Goal: Information Seeking & Learning: Learn about a topic

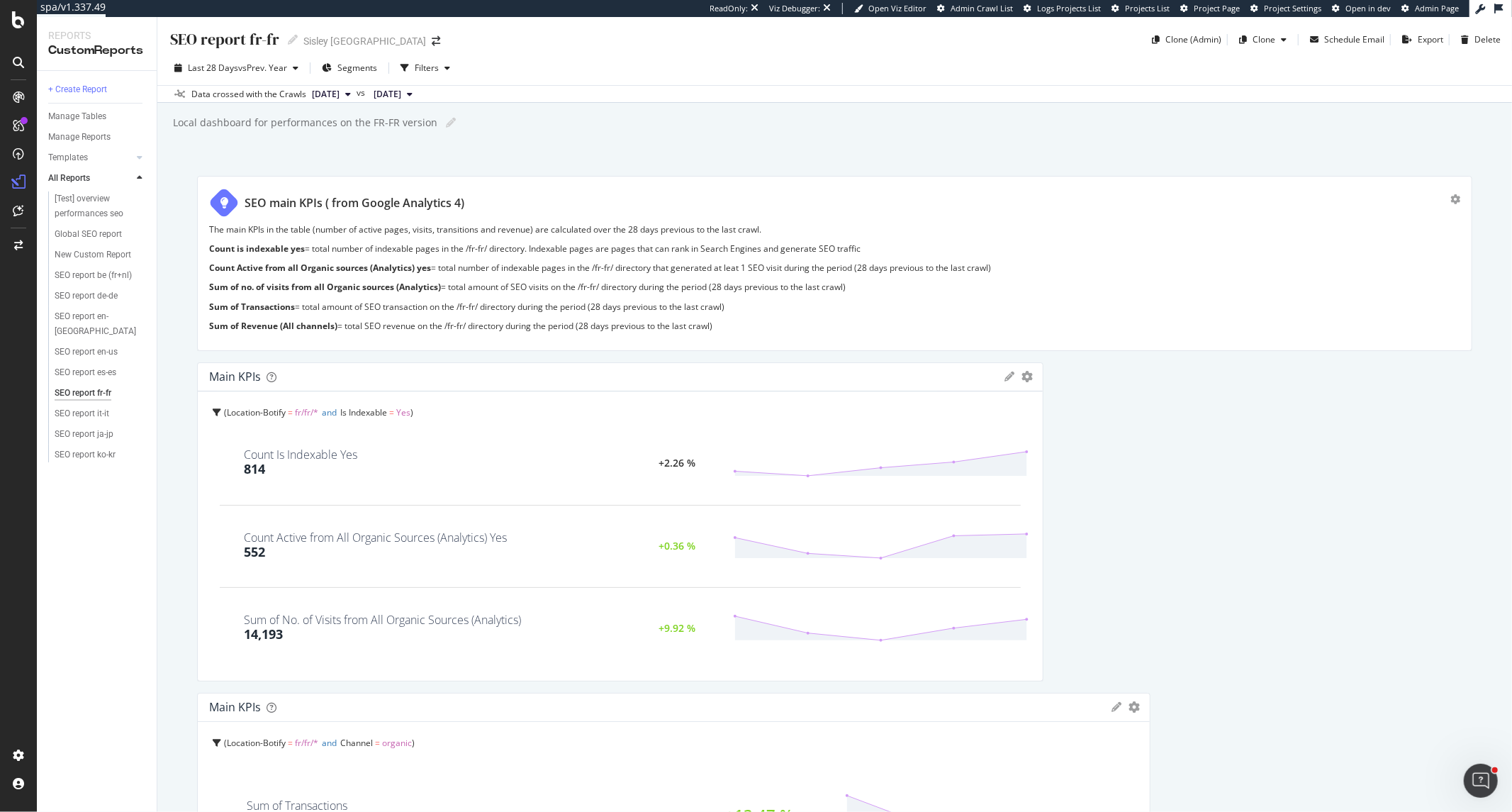
drag, startPoint x: 1138, startPoint y: 514, endPoint x: 995, endPoint y: 518, distance: 143.1
click at [995, 518] on div "Main KPIs KPIs Table Edit KPIs Edit Filter Export as CSV Delete Add to Custom R…" at bounding box center [620, 522] width 846 height 319
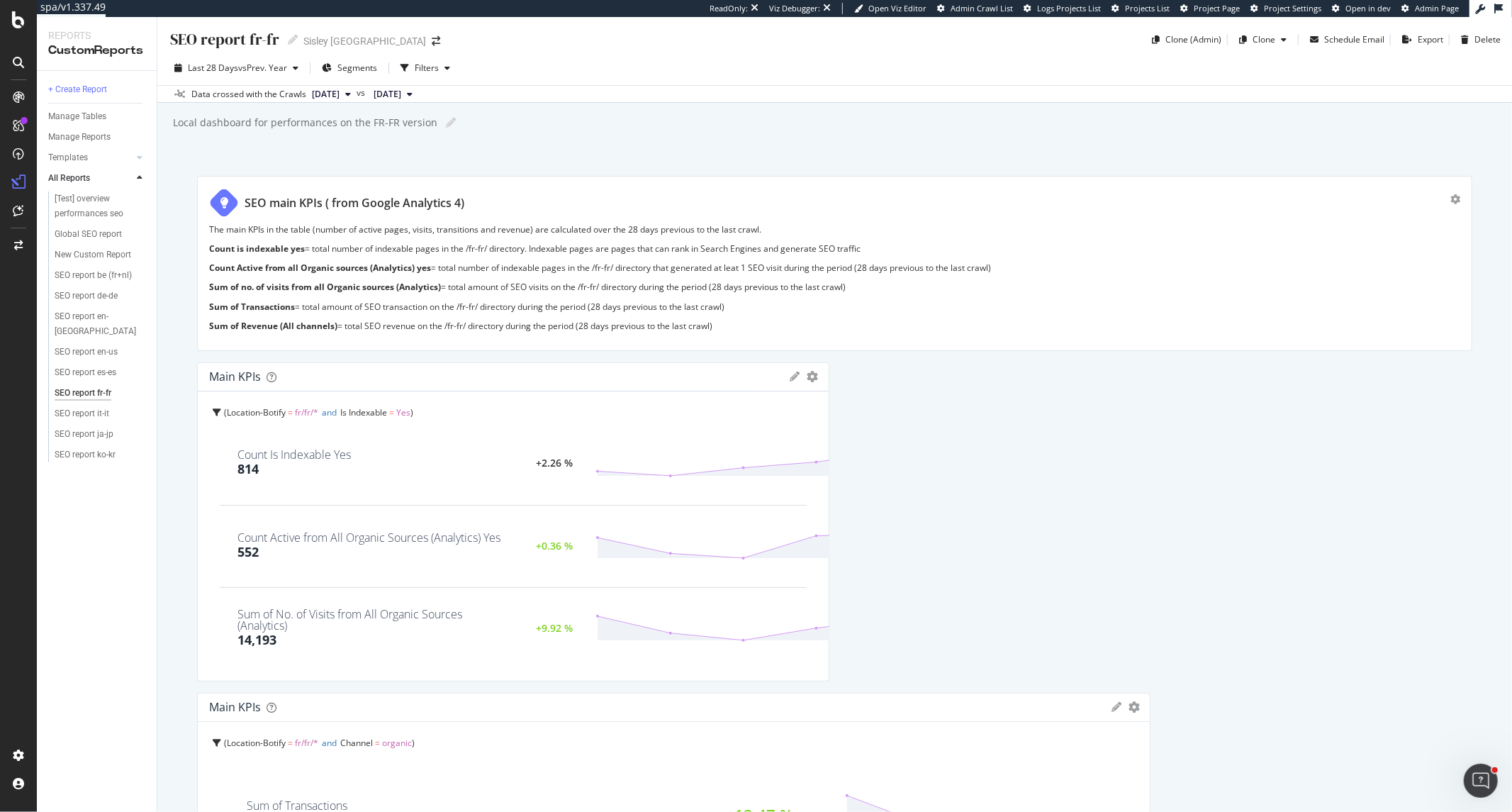
drag, startPoint x: 1031, startPoint y: 516, endPoint x: 867, endPoint y: 514, distance: 164.0
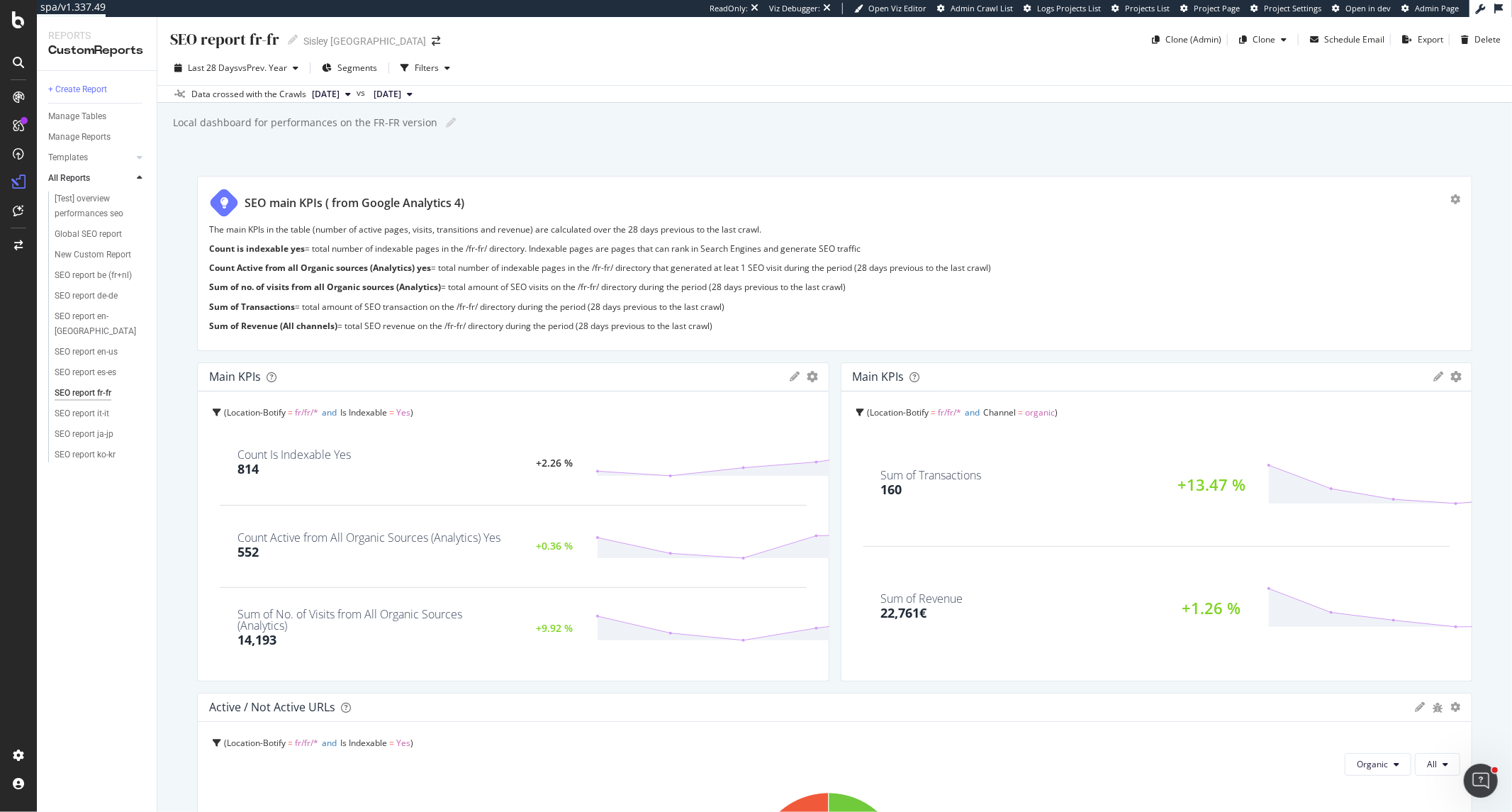
drag, startPoint x: 1130, startPoint y: 743, endPoint x: 834, endPoint y: 746, distance: 296.0
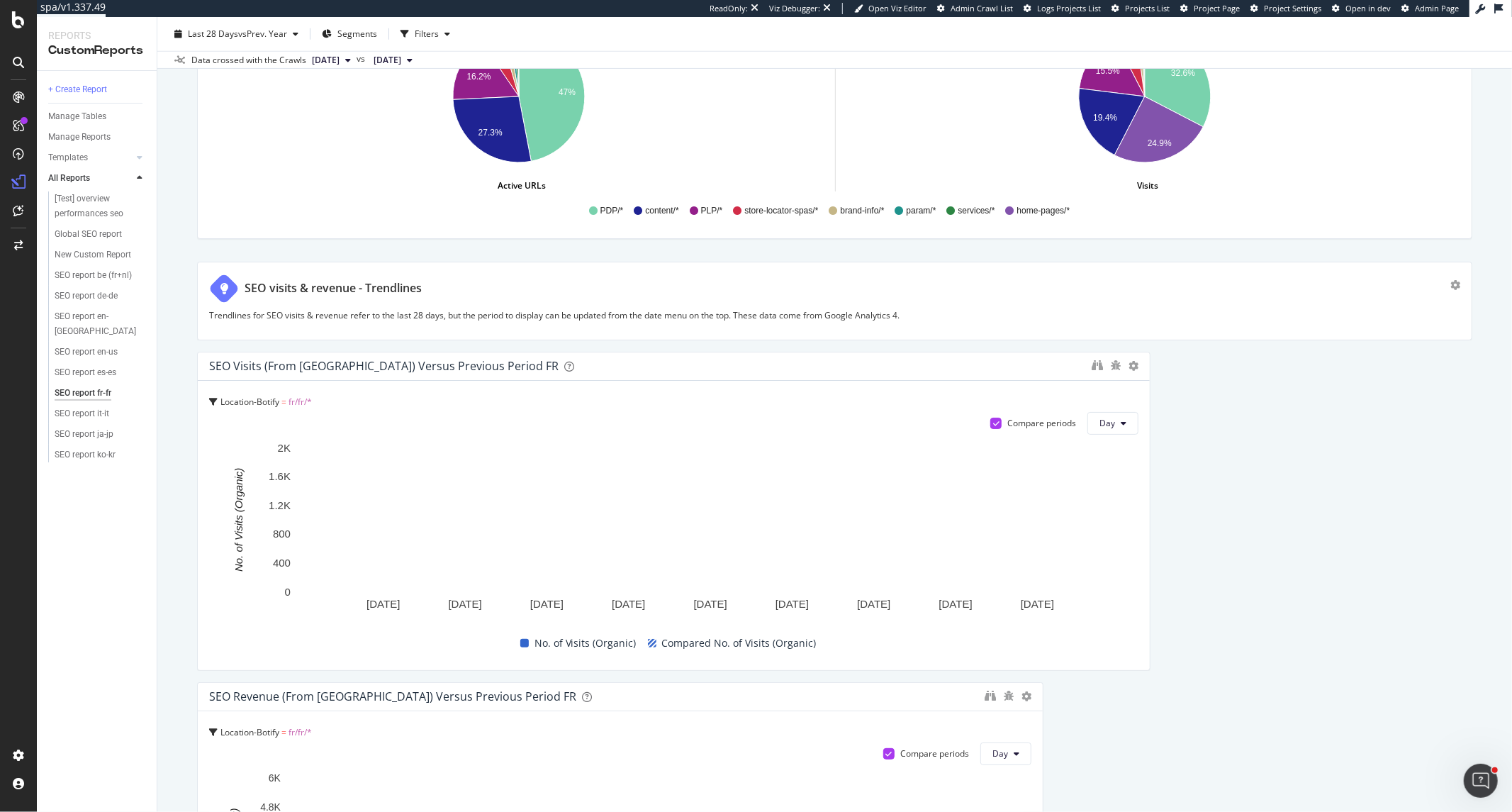
scroll to position [1181, 0]
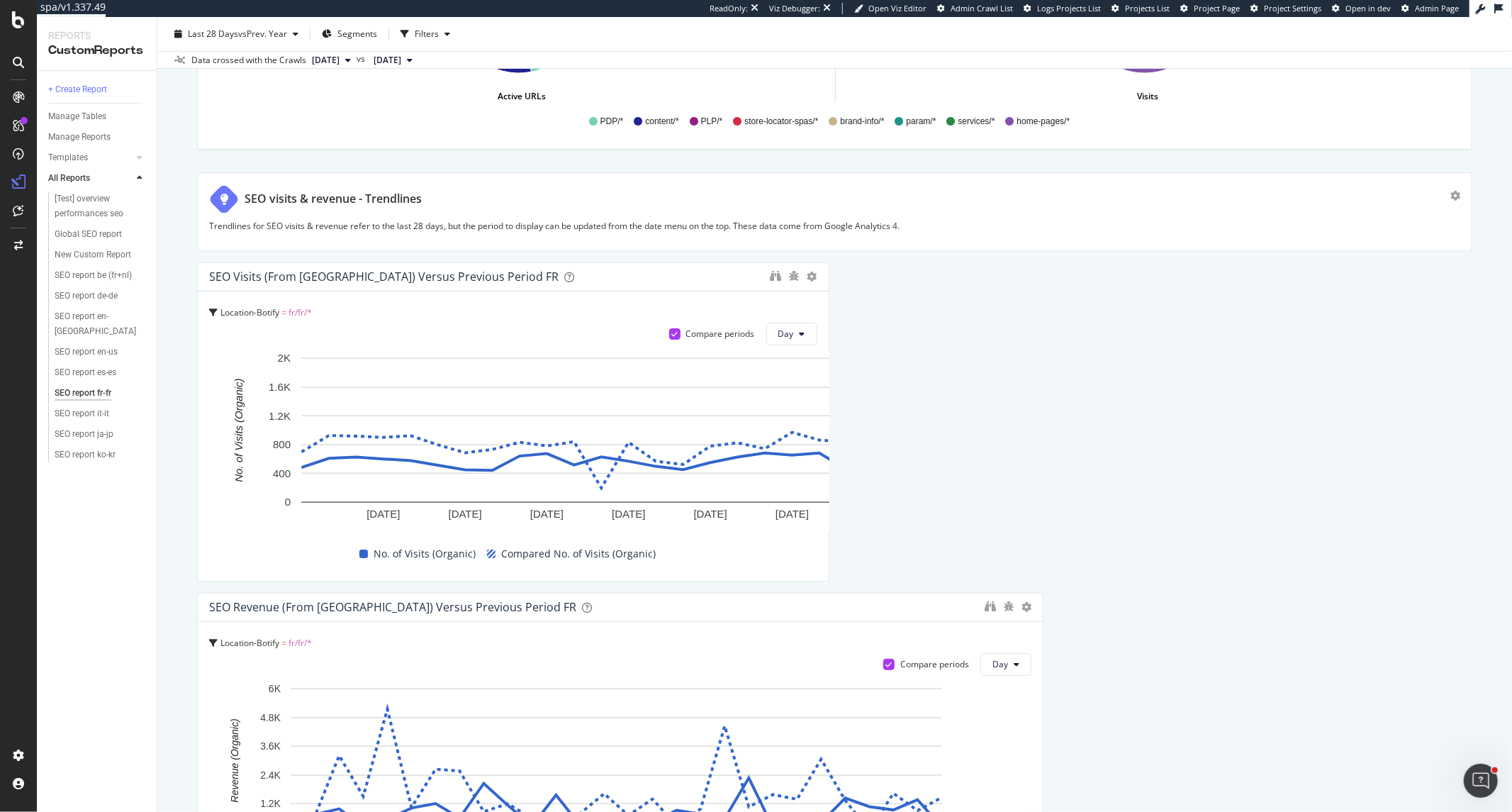
drag, startPoint x: 1134, startPoint y: 424, endPoint x: 837, endPoint y: 430, distance: 297.1
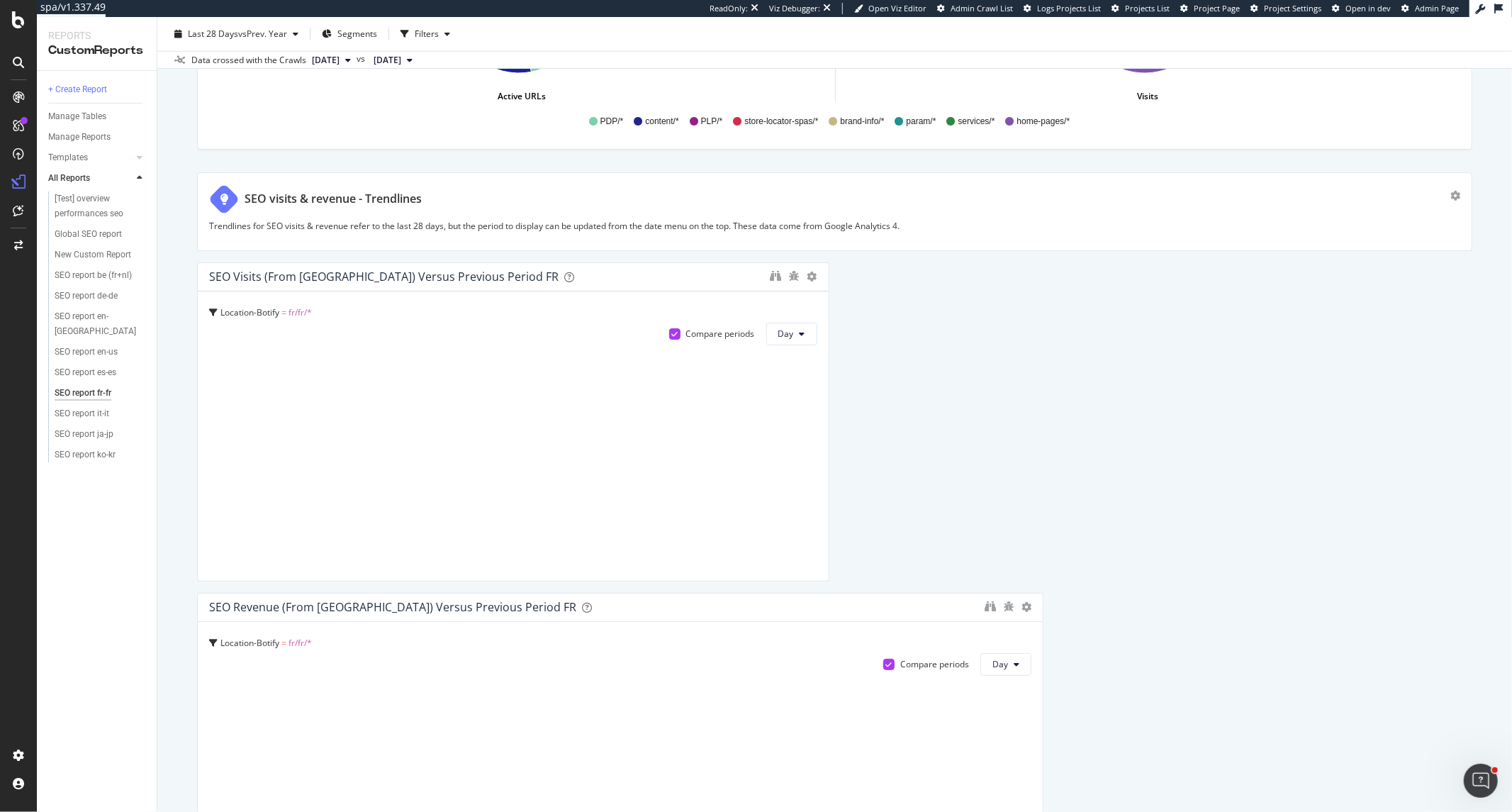
scroll to position [1496, 0]
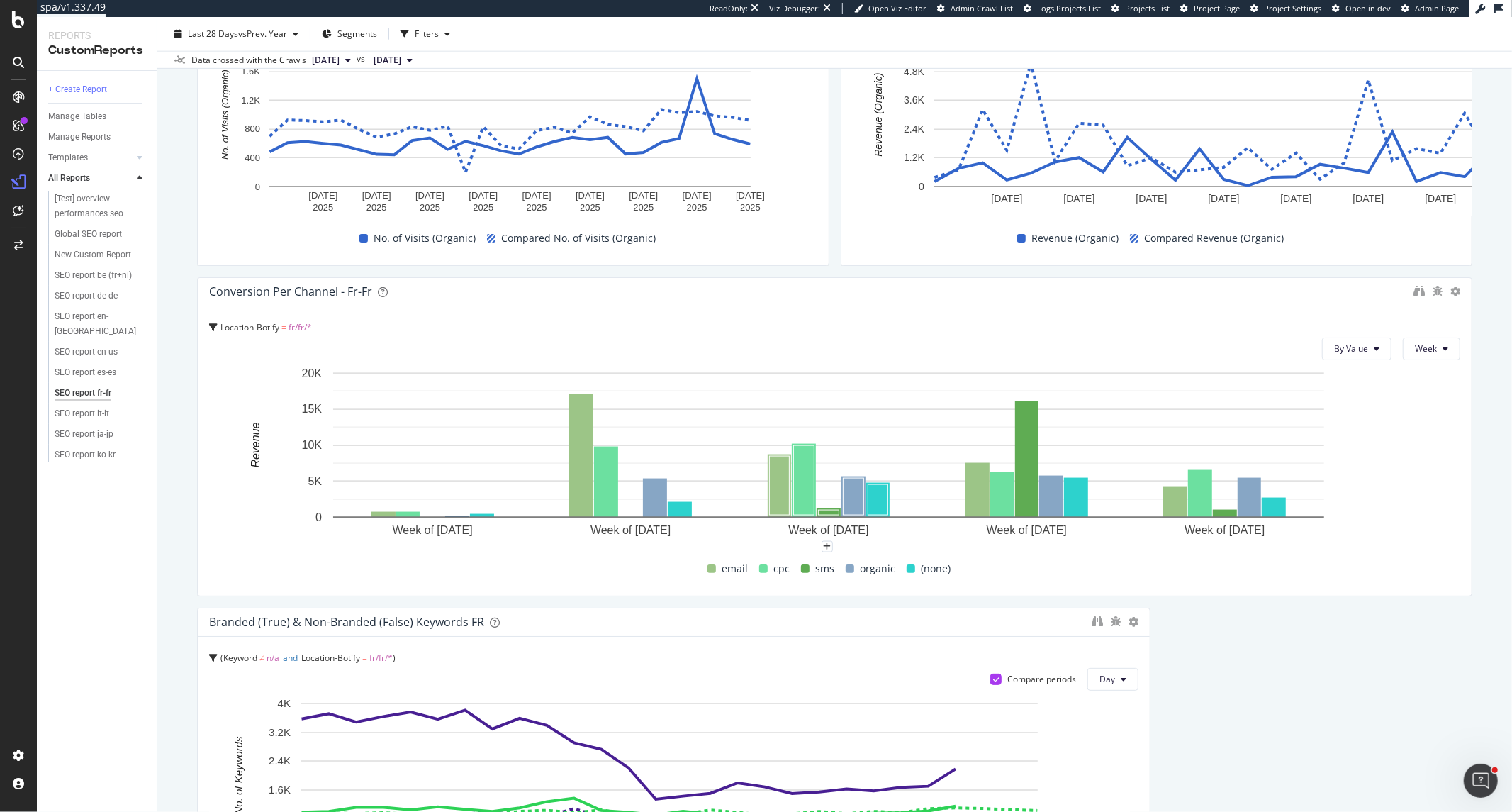
drag, startPoint x: 1032, startPoint y: 447, endPoint x: 846, endPoint y: 442, distance: 186.1
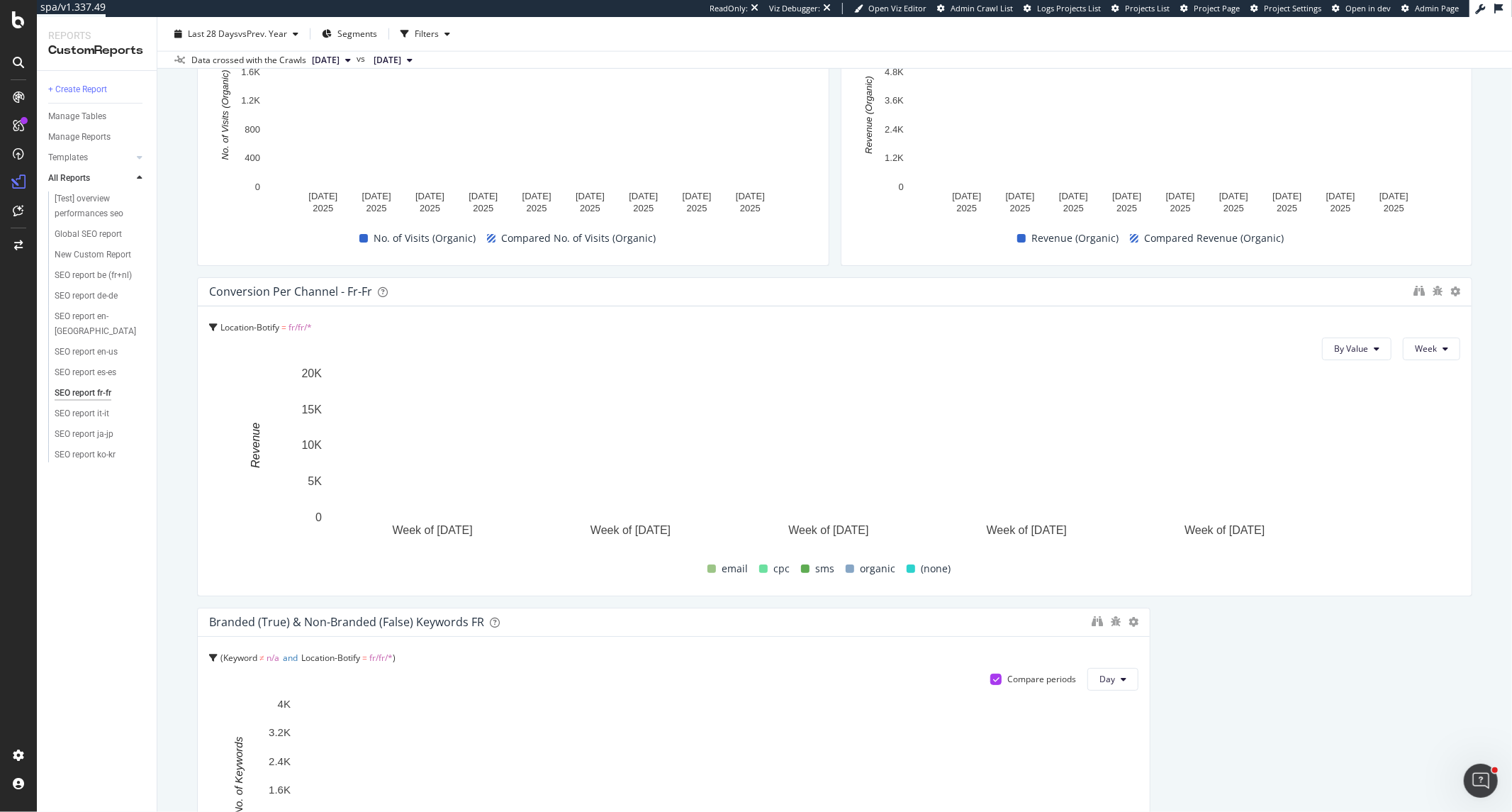
scroll to position [2206, 0]
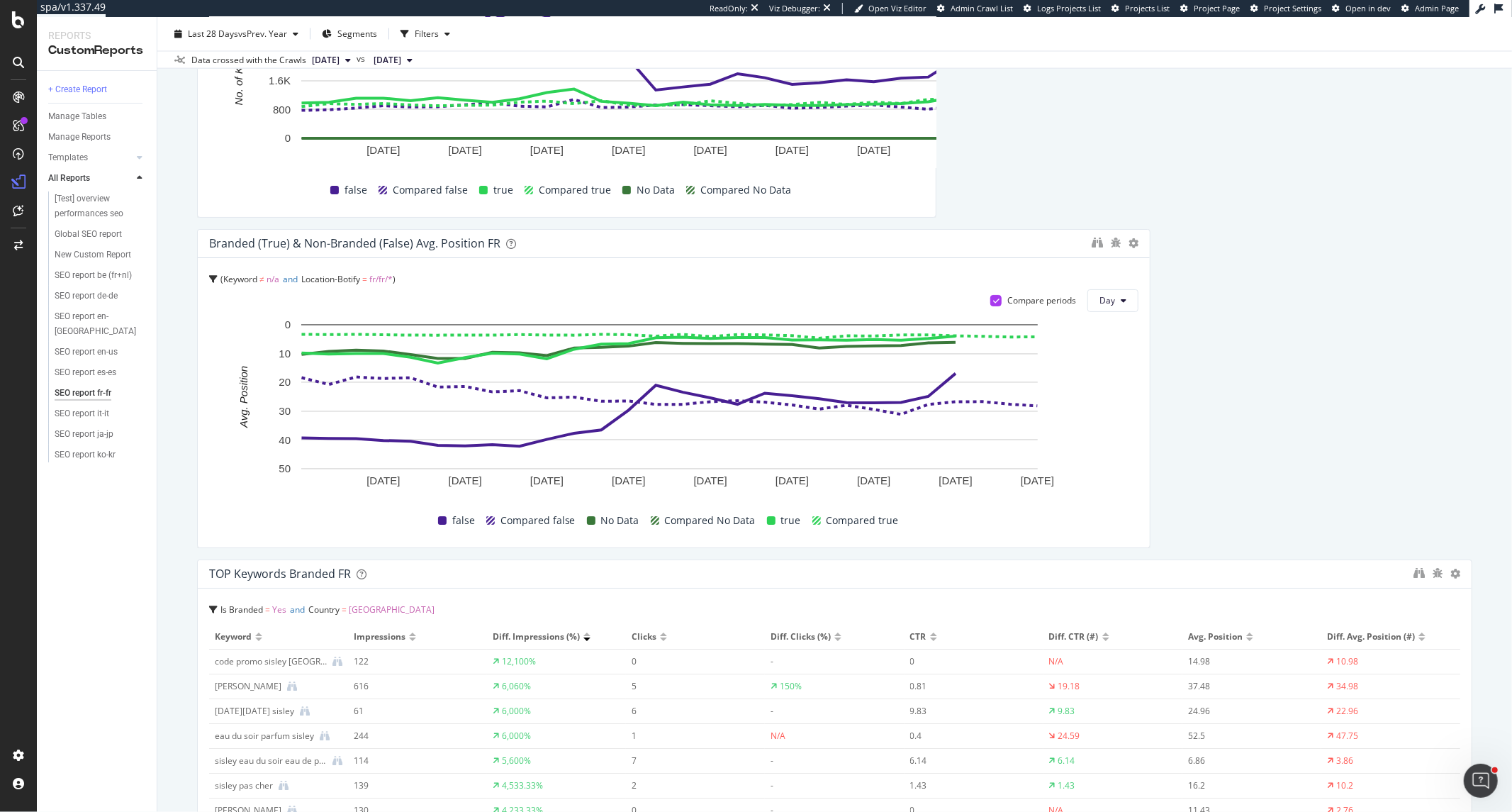
drag, startPoint x: 1138, startPoint y: 183, endPoint x: 909, endPoint y: 178, distance: 229.1
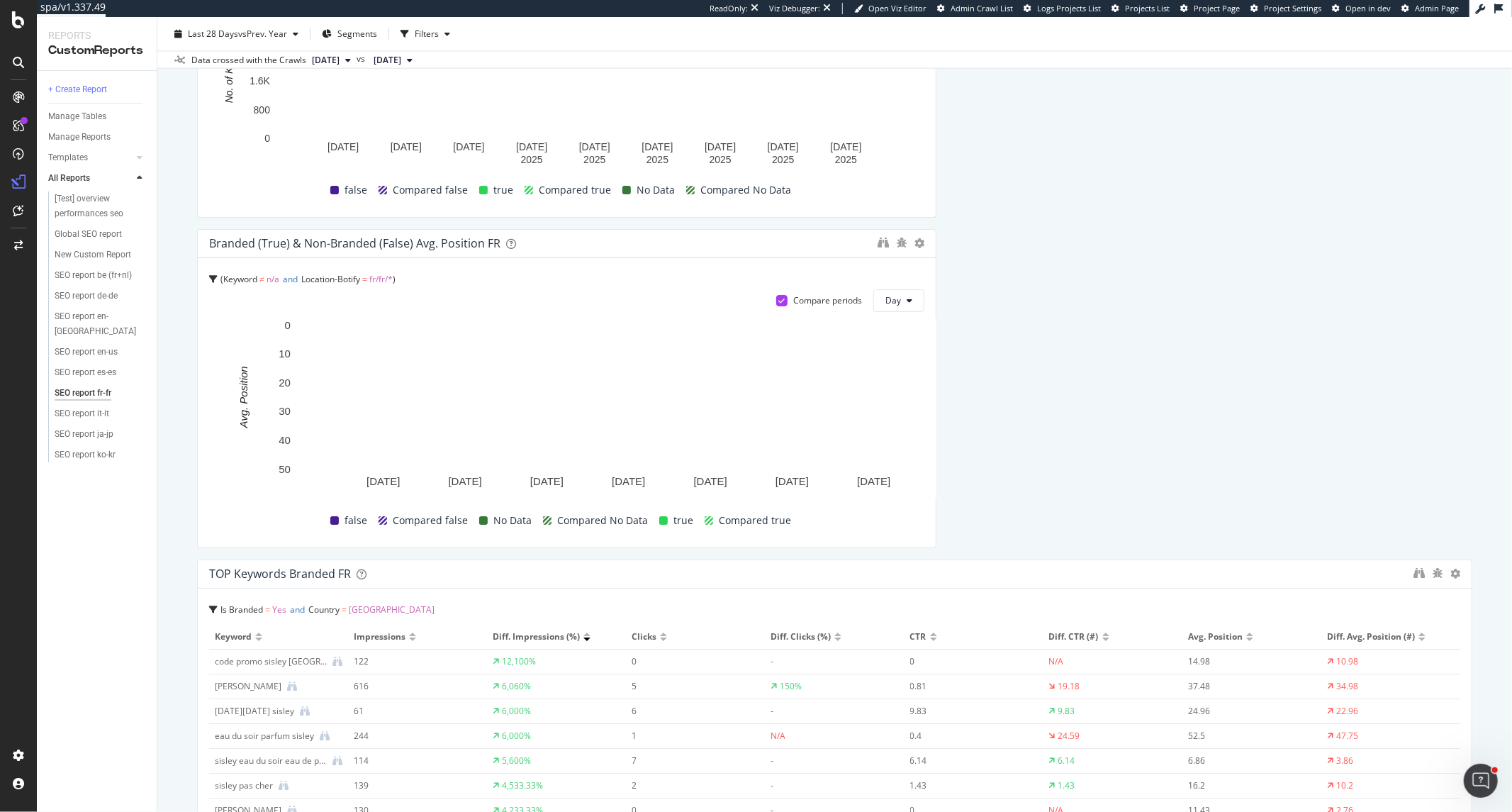
drag, startPoint x: 1142, startPoint y: 380, endPoint x: 958, endPoint y: 380, distance: 184.0
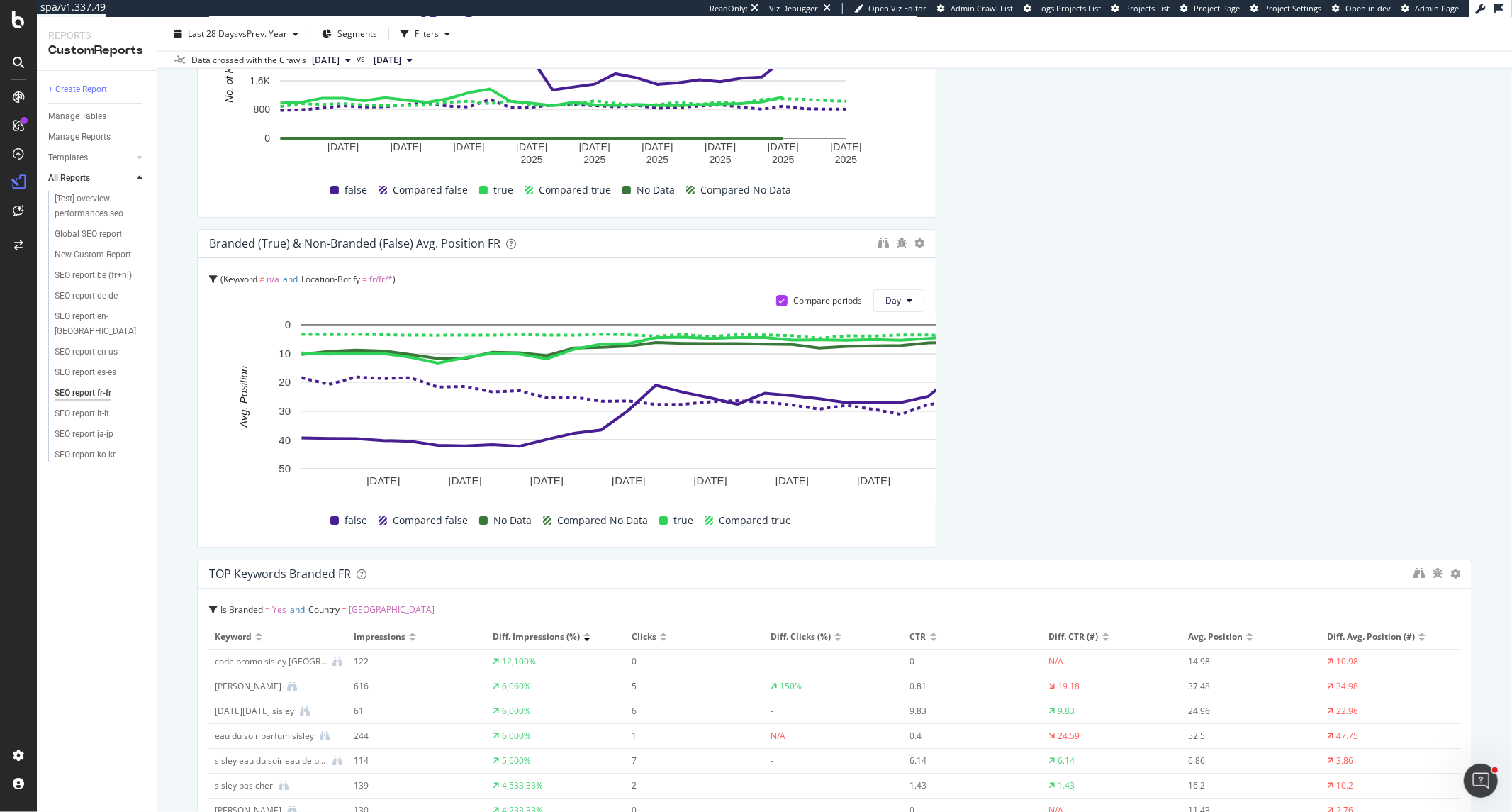
click at [958, 380] on div "SEO main KPIs ( from Google Analytics 4) The main KPIs in the table (number of …" at bounding box center [835, 505] width 1276 height 5071
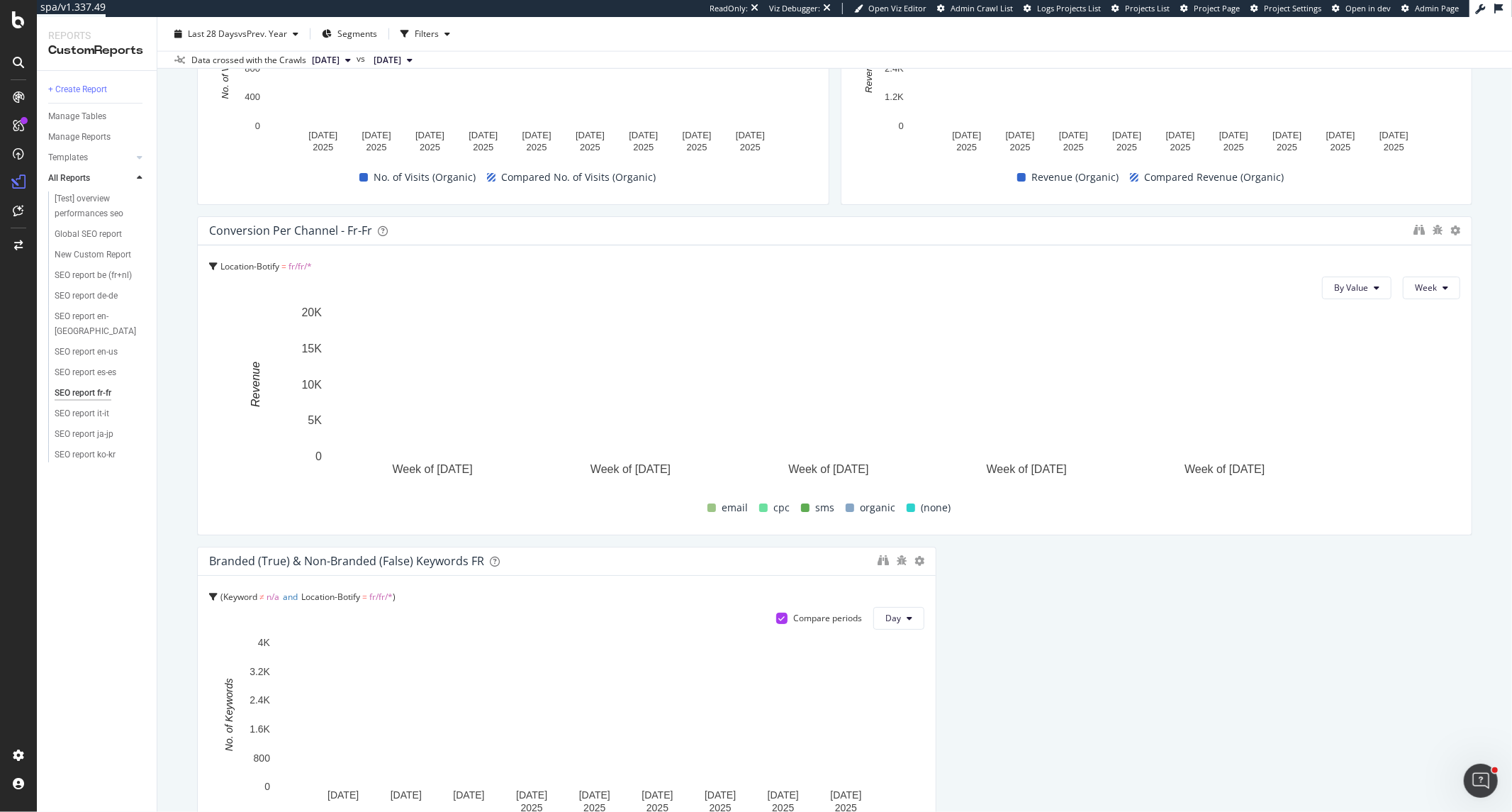
scroll to position [1575, 0]
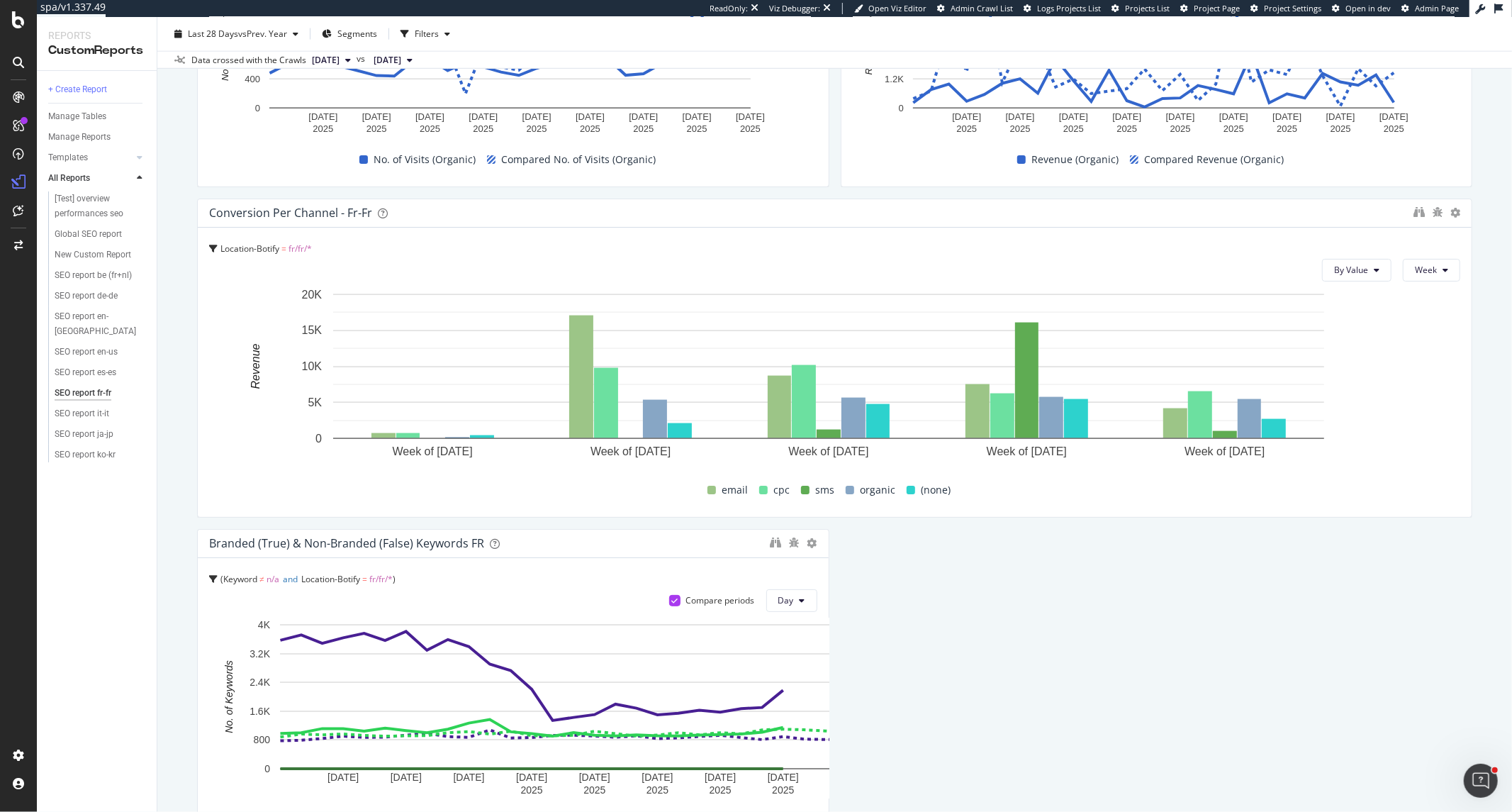
drag, startPoint x: 929, startPoint y: 599, endPoint x: 827, endPoint y: 599, distance: 102.0
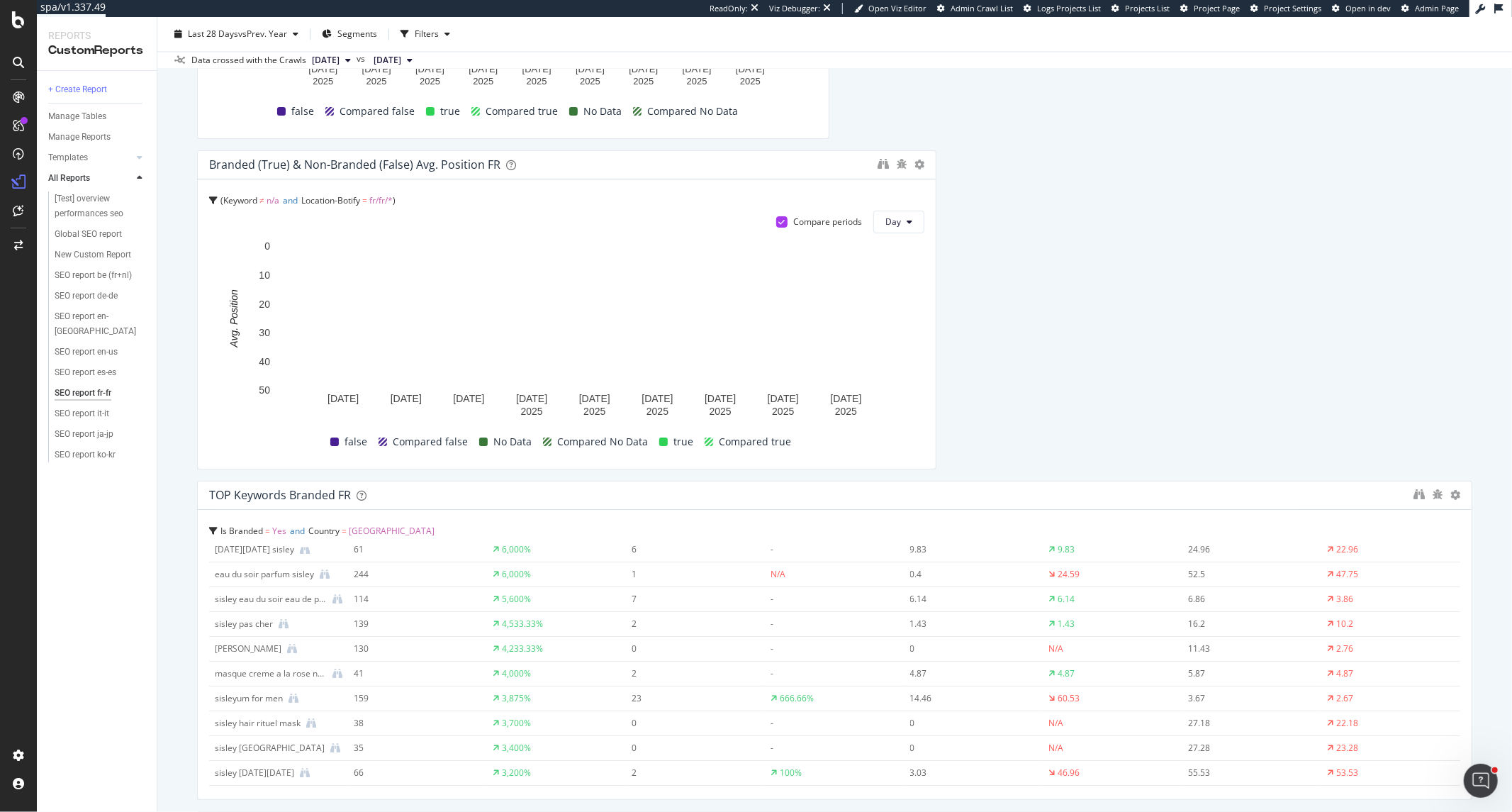
scroll to position [158, 0]
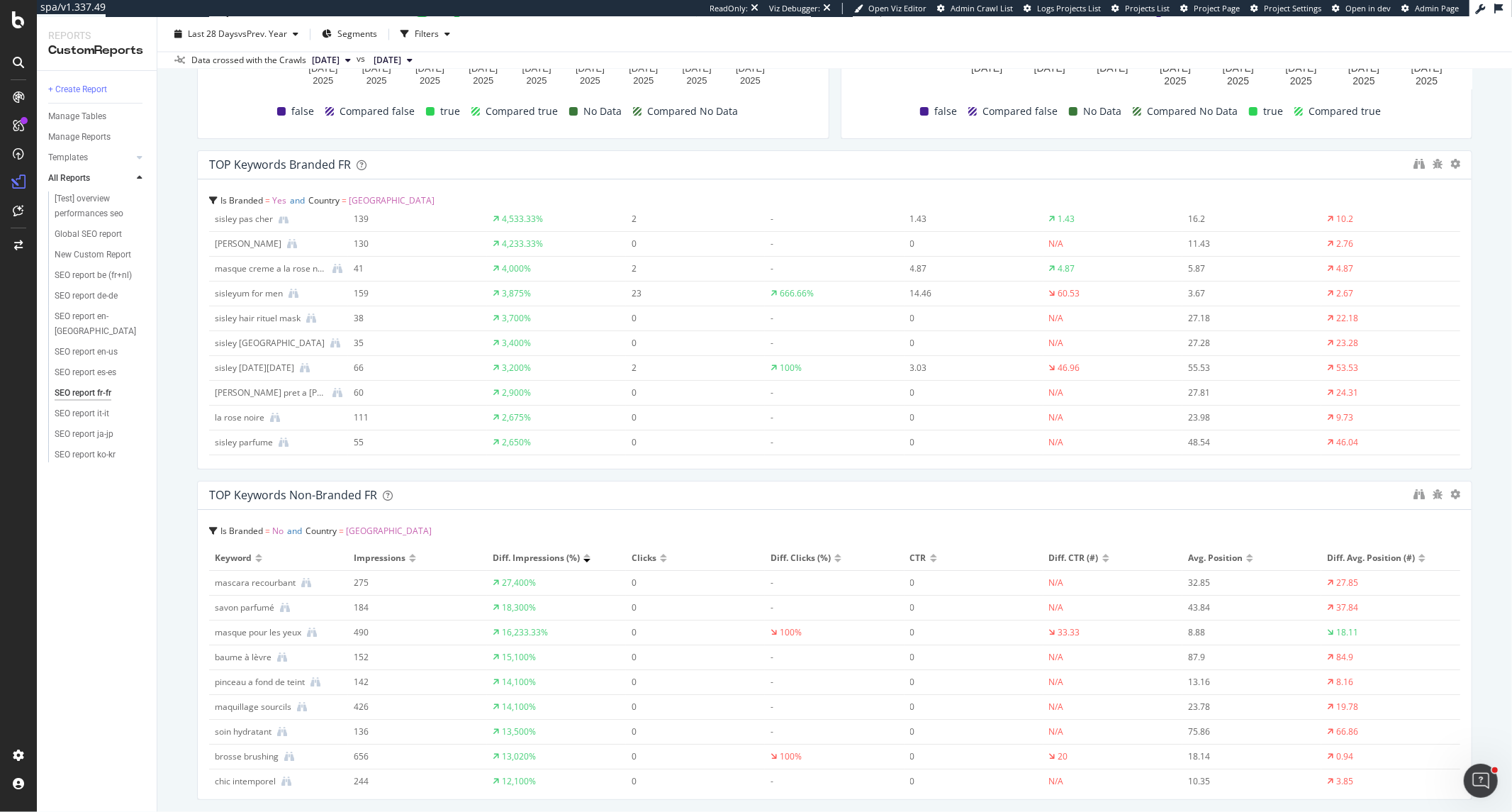
drag, startPoint x: 926, startPoint y: 356, endPoint x: 812, endPoint y: 344, distance: 114.6
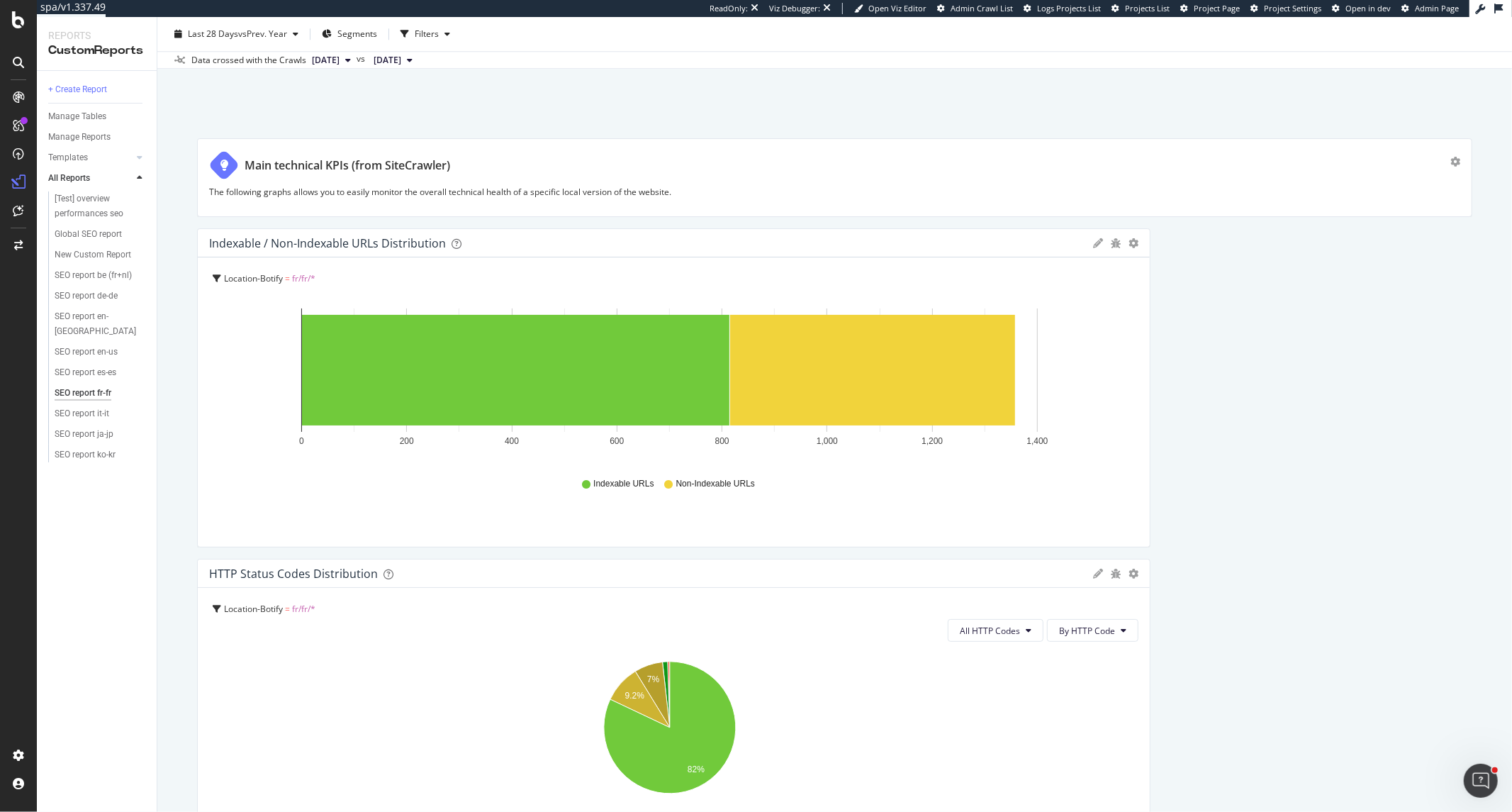
scroll to position [3308, 0]
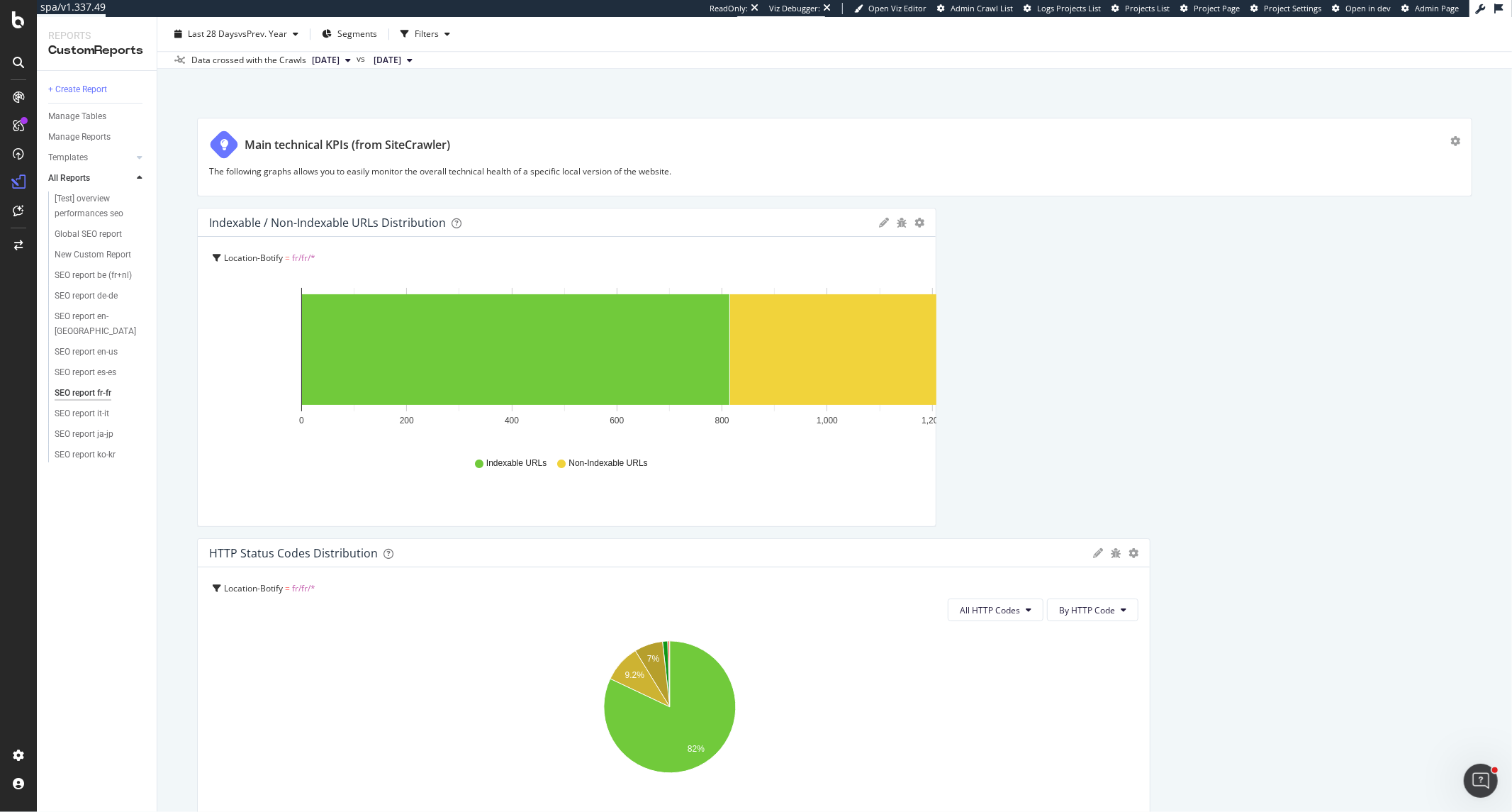
drag, startPoint x: 1128, startPoint y: 451, endPoint x: 865, endPoint y: 446, distance: 263.0
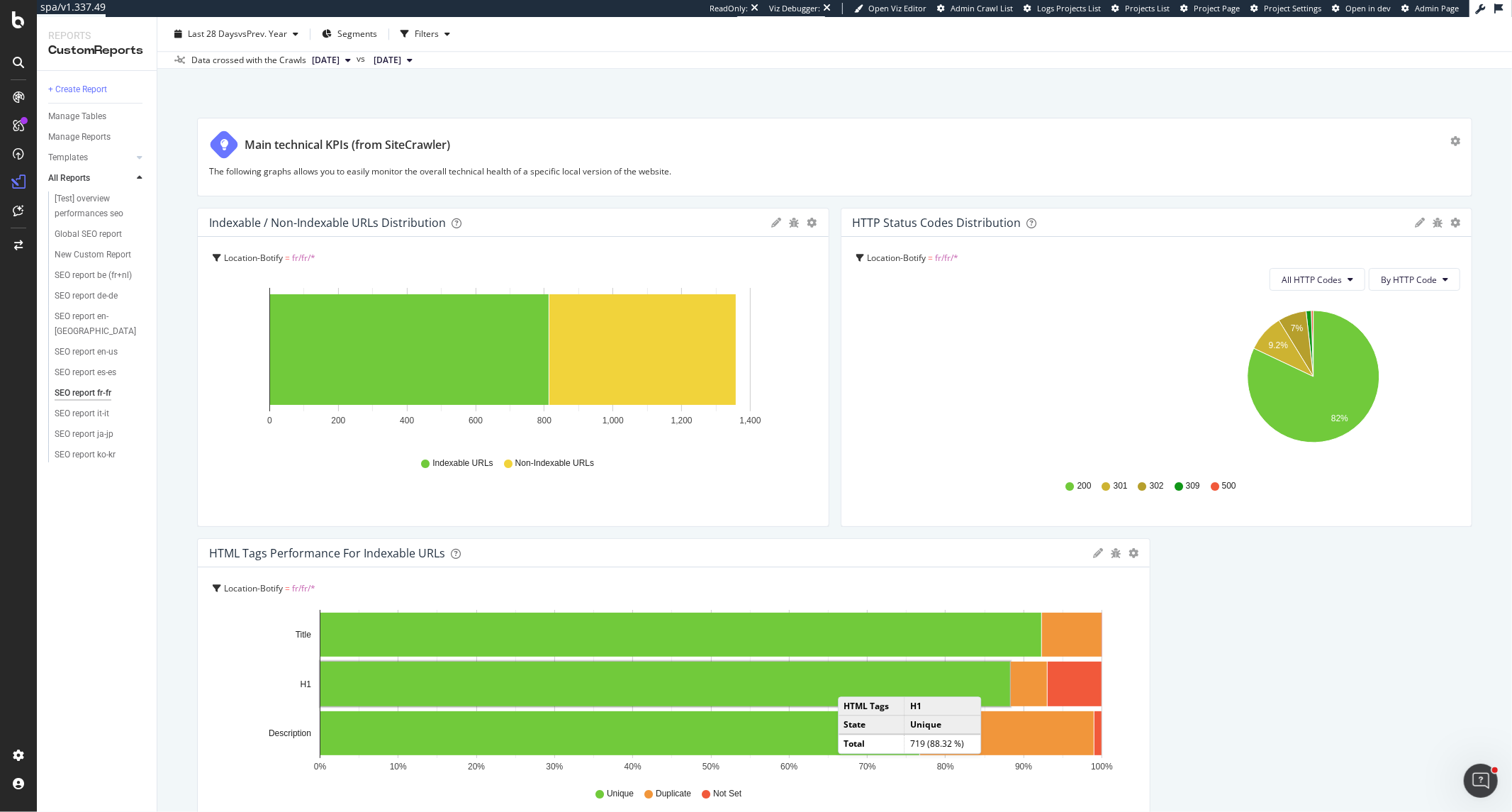
drag, startPoint x: 1140, startPoint y: 698, endPoint x: 858, endPoint y: 682, distance: 282.5
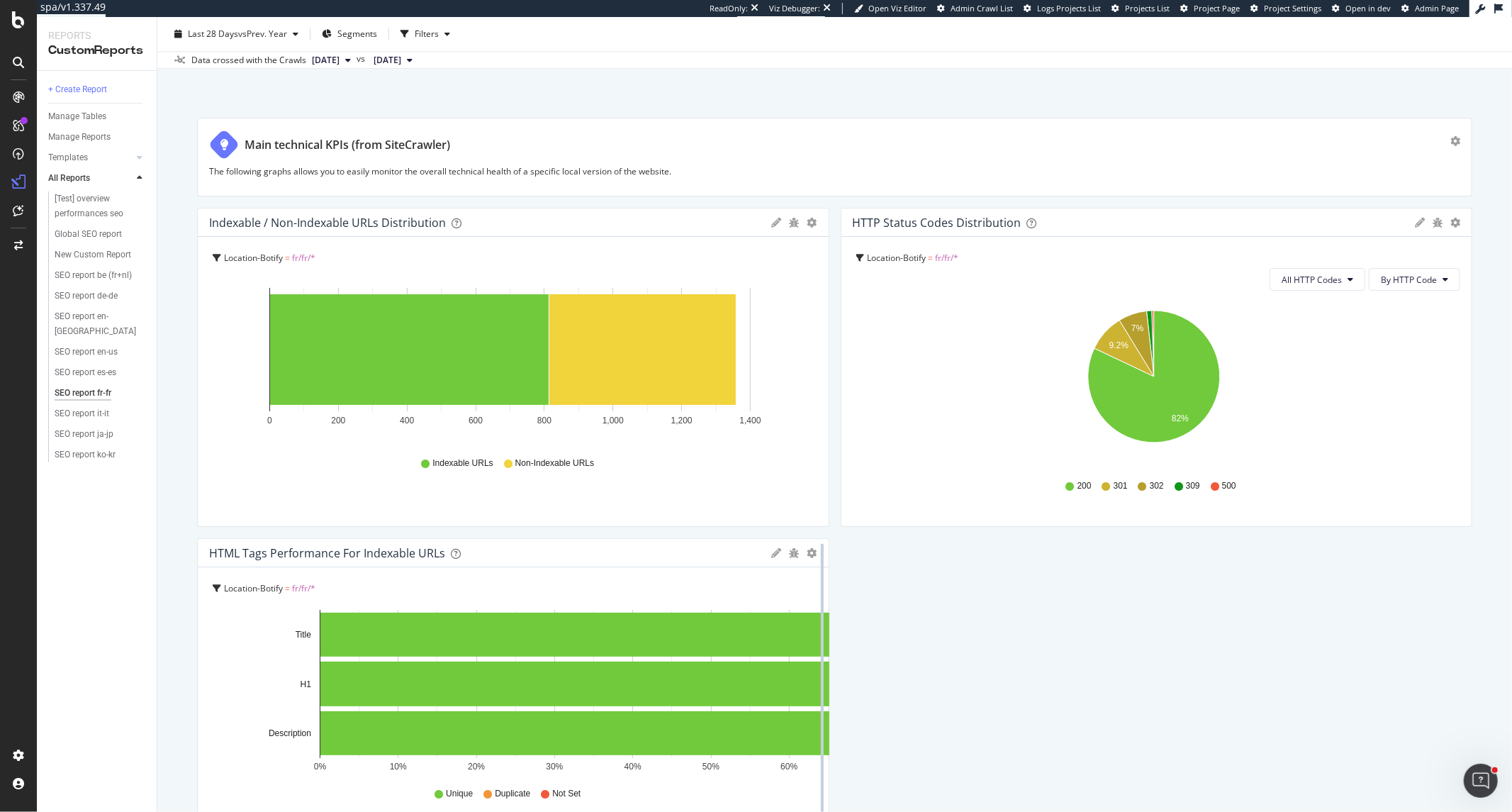
drag, startPoint x: 1138, startPoint y: 612, endPoint x: 816, endPoint y: 612, distance: 322.0
click at [816, 612] on div at bounding box center [822, 697] width 14 height 319
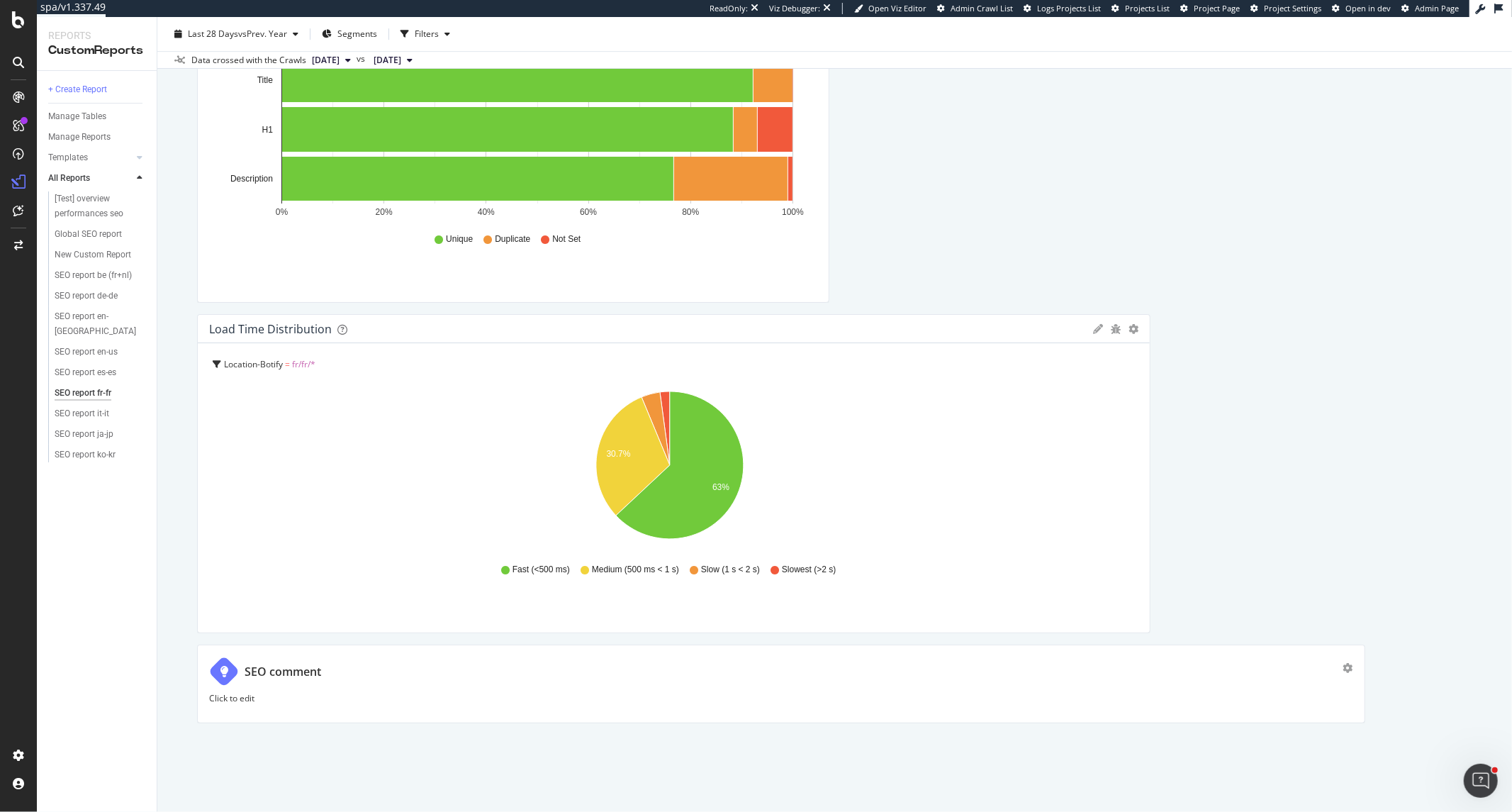
scroll to position [3533, 0]
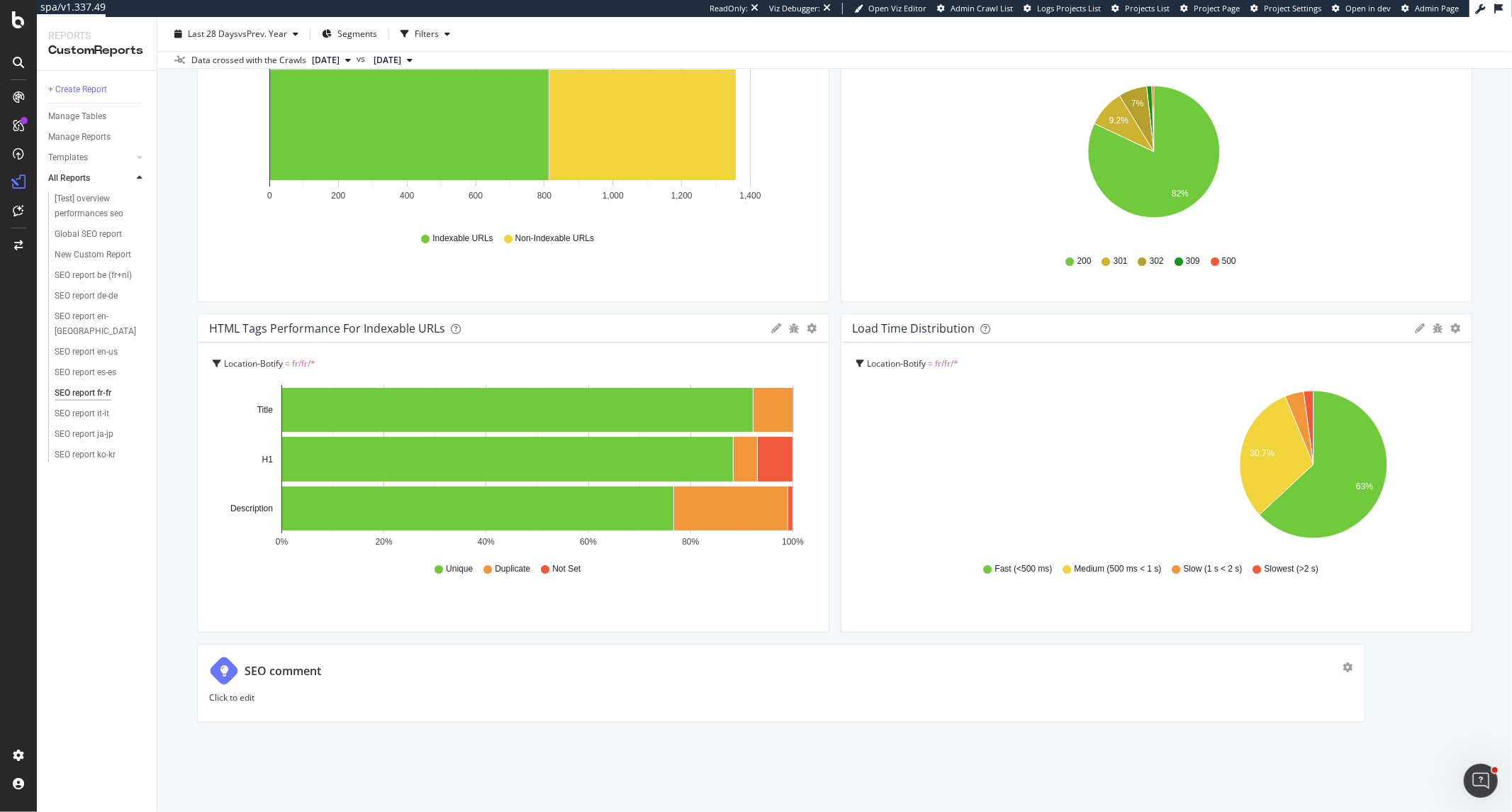
drag, startPoint x: 1139, startPoint y: 521, endPoint x: 870, endPoint y: 518, distance: 269.0
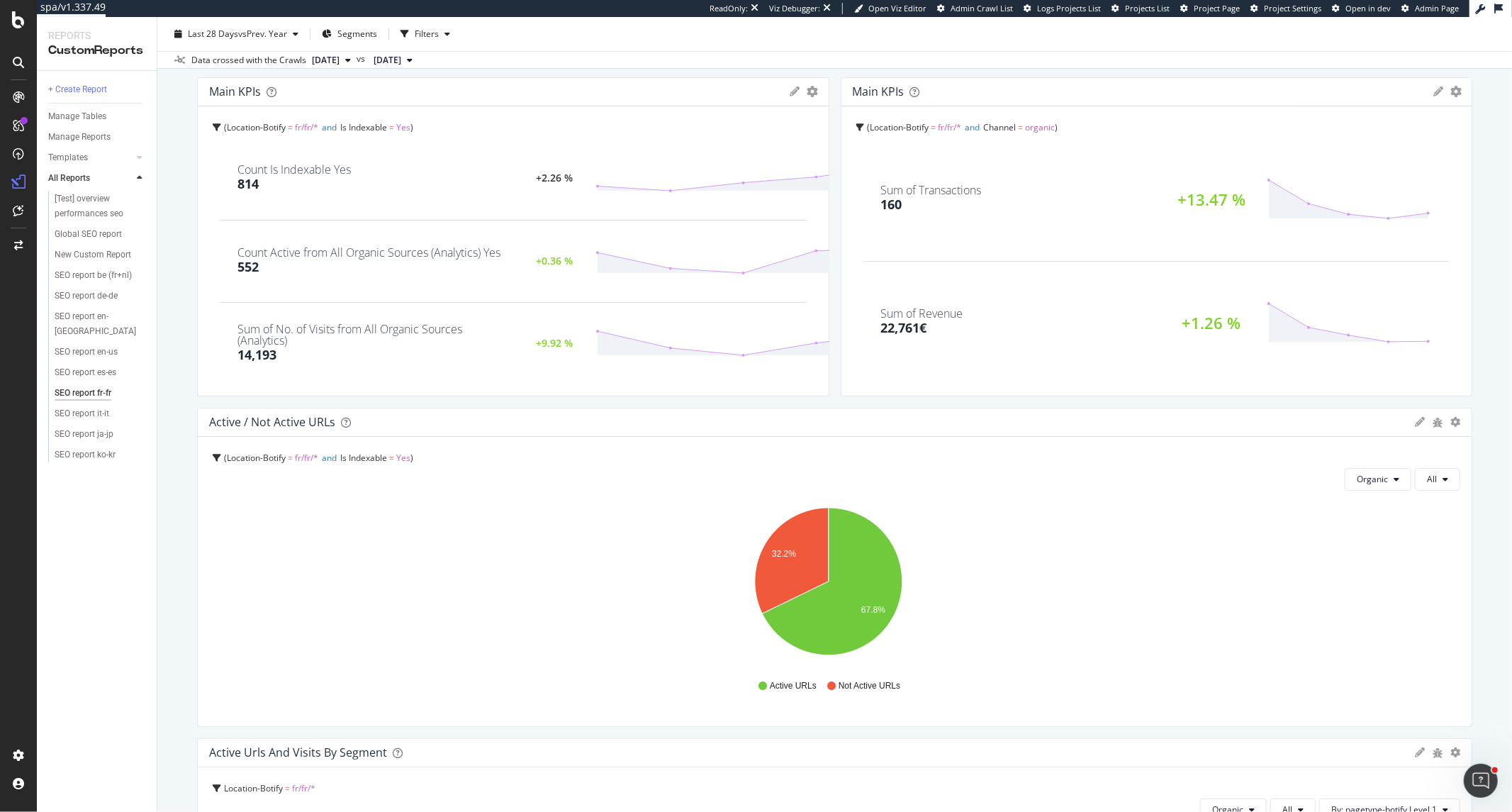
scroll to position [0, 0]
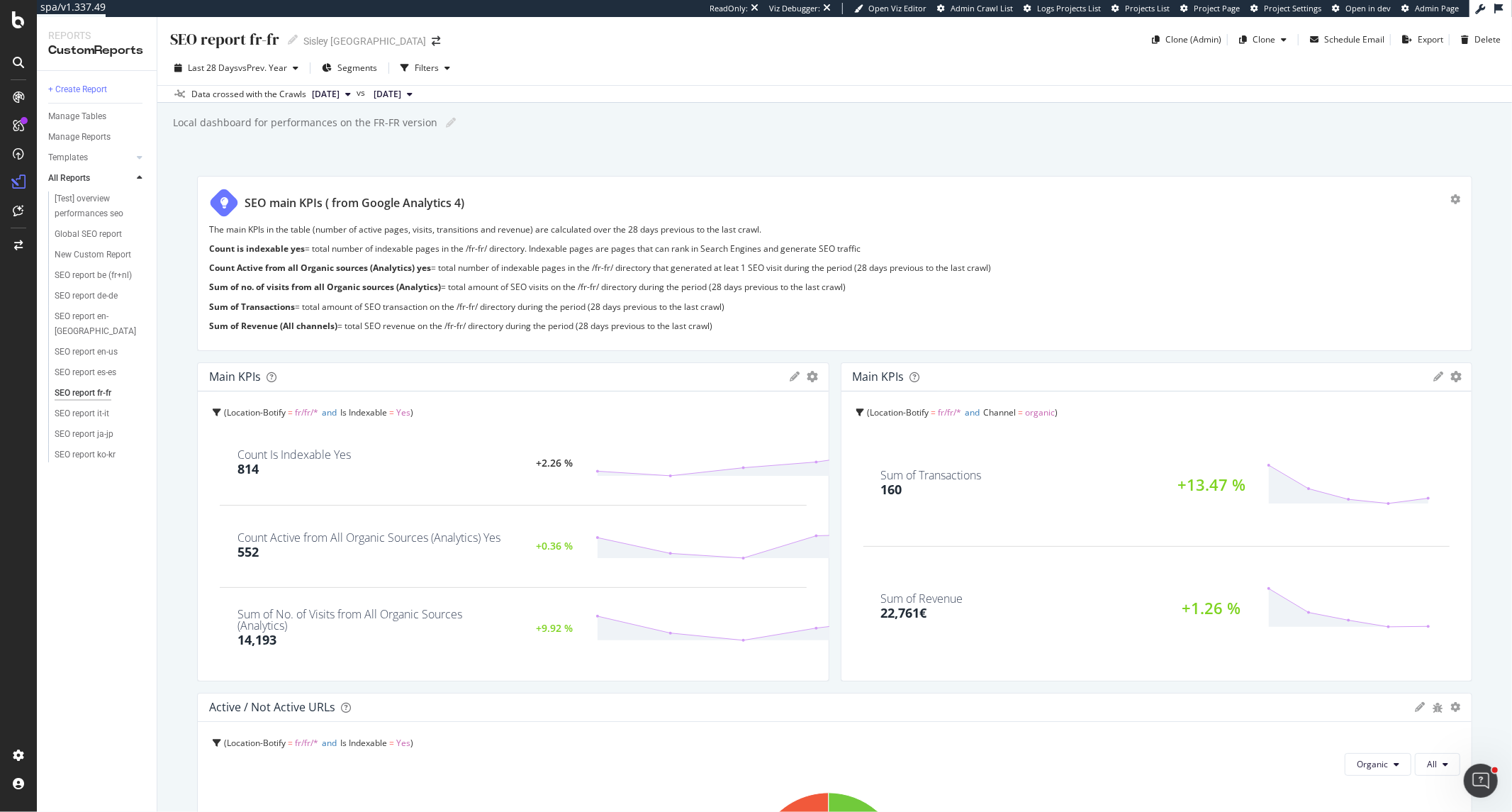
click at [598, 155] on div "SEO report fr-fr SEO report fr-fr Sisley Paris Clone (Admin) Clone Schedule Ema…" at bounding box center [835, 414] width 1354 height 794
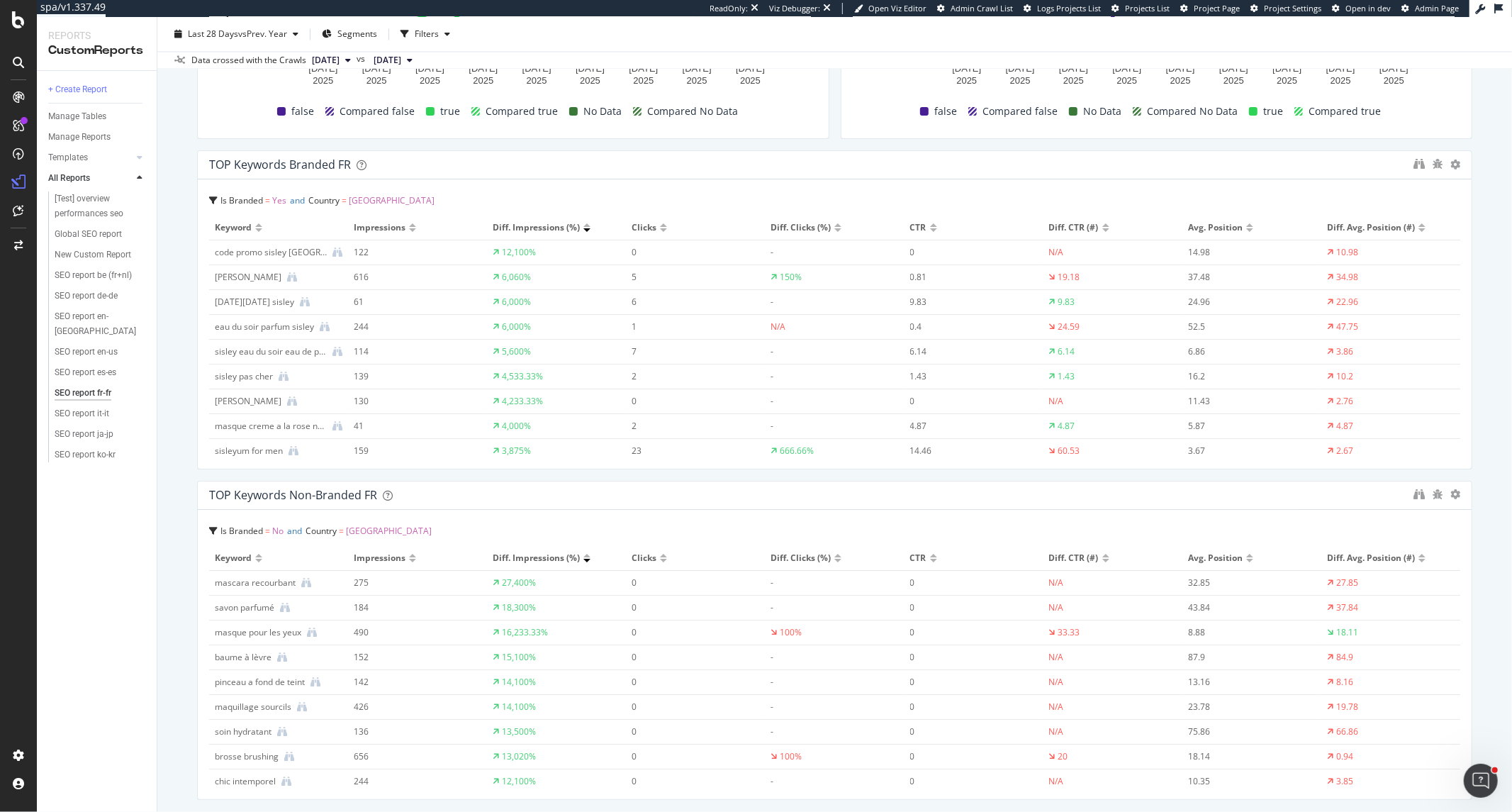
scroll to position [2756, 0]
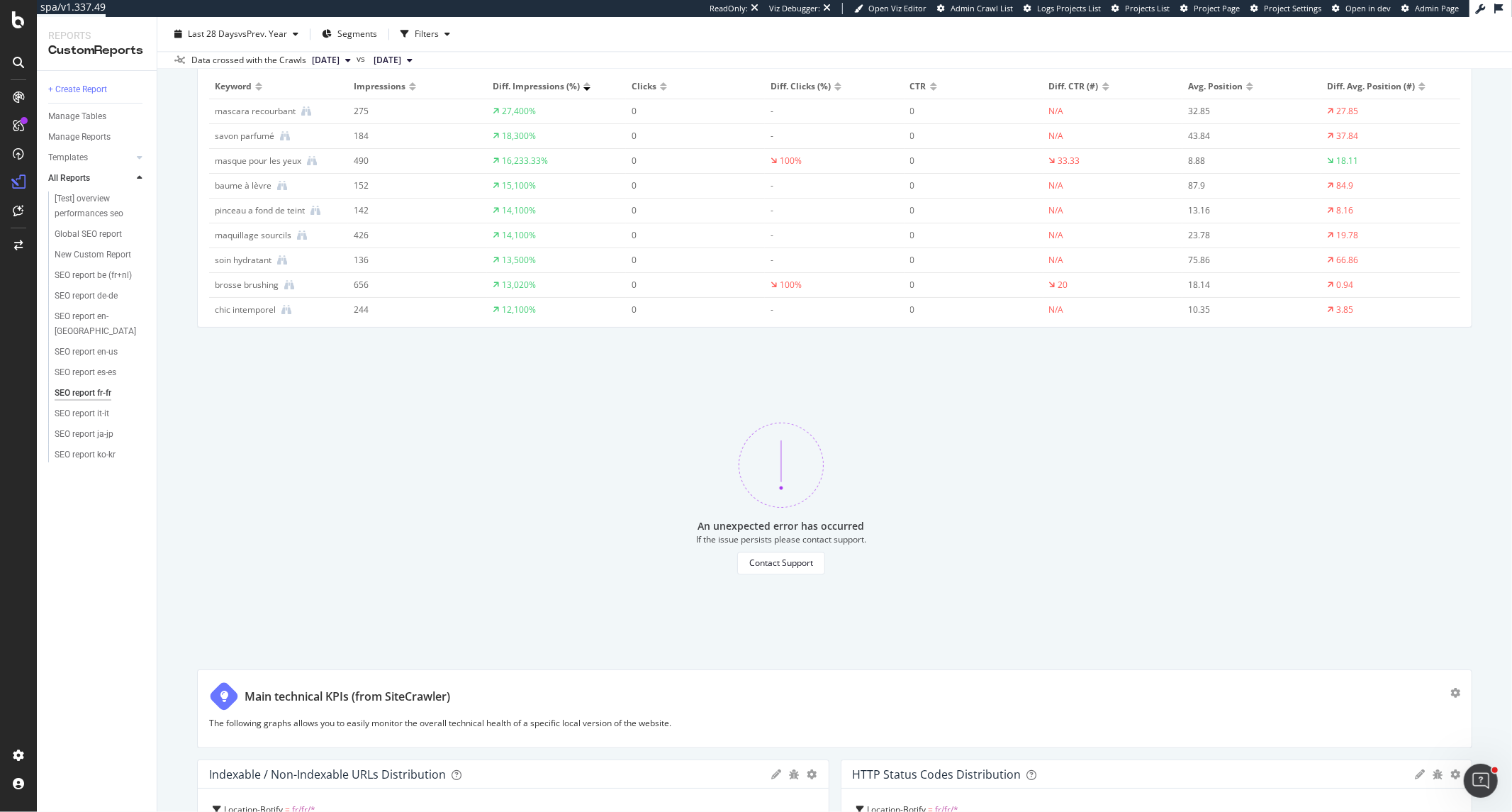
click at [1493, 7] on button at bounding box center [1499, 9] width 23 height 21
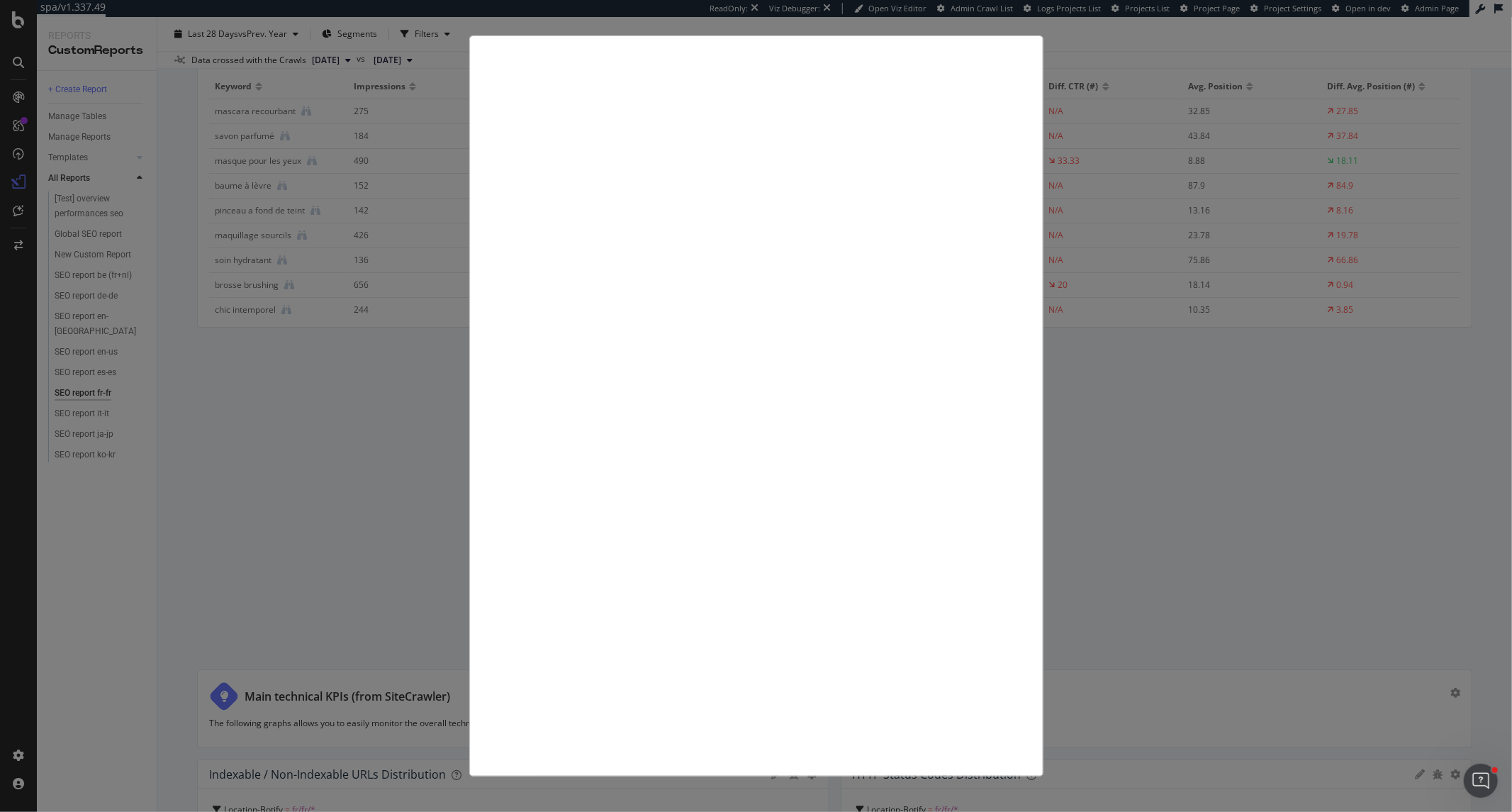
click at [102, 394] on div at bounding box center [756, 406] width 1512 height 812
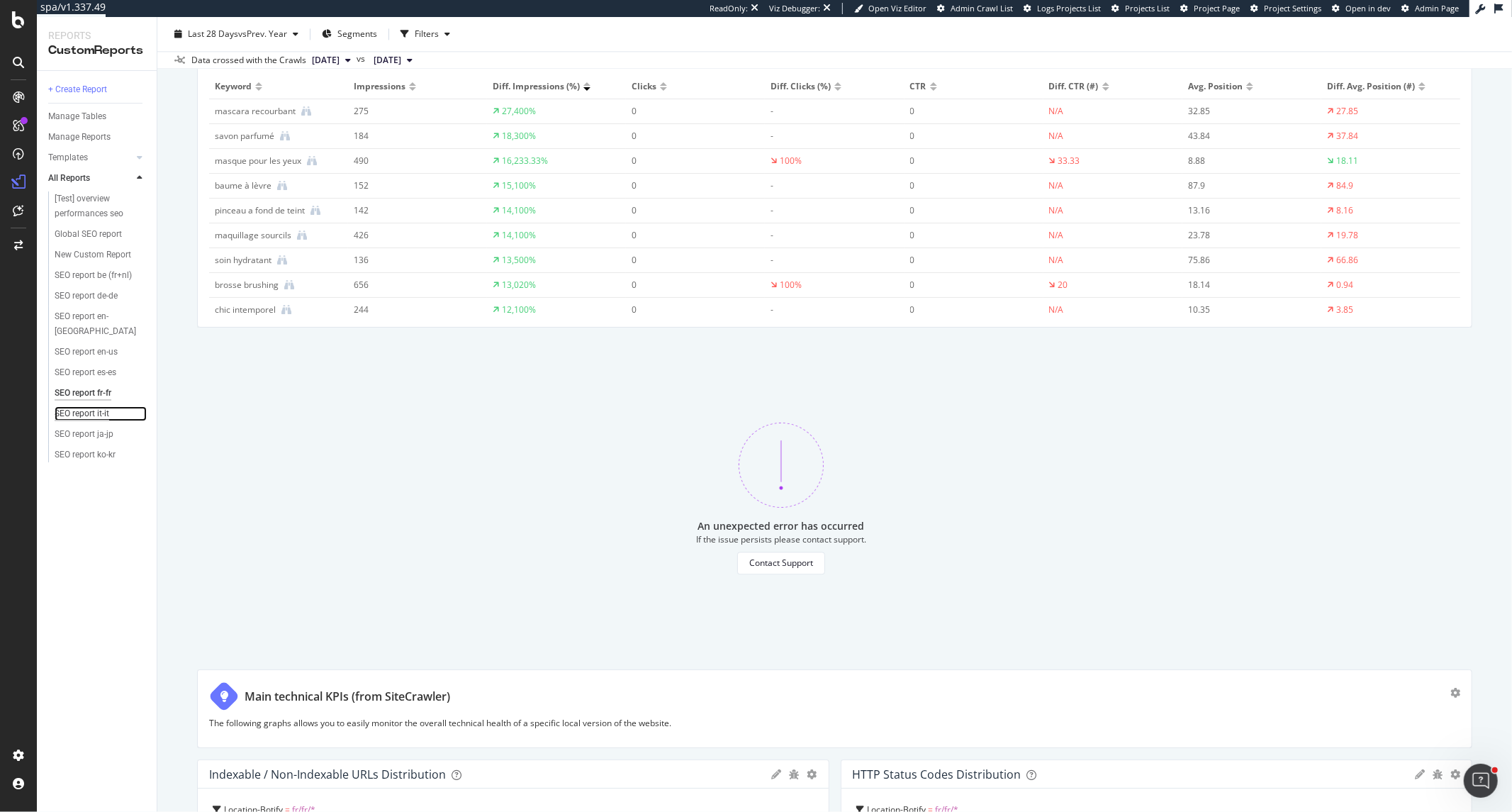
click at [73, 406] on div "SEO report it-it" at bounding box center [81, 413] width 54 height 15
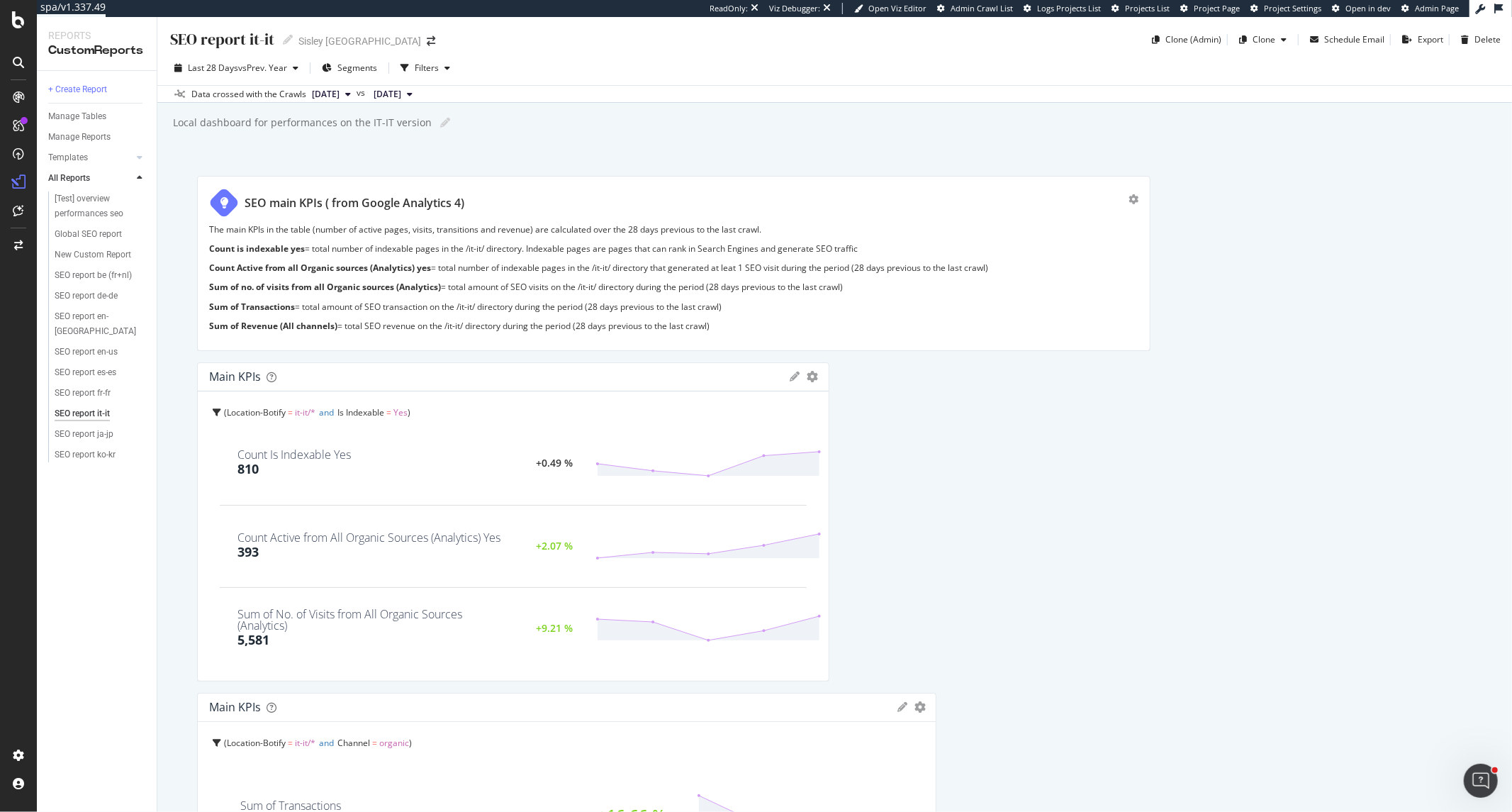
drag, startPoint x: 928, startPoint y: 509, endPoint x: 896, endPoint y: 542, distance: 46.0
click at [792, 507] on div "Main KPIs KPIs Table Edit KPIs Edit Filter Export as CSV Delete Add to Custom R…" at bounding box center [513, 522] width 633 height 319
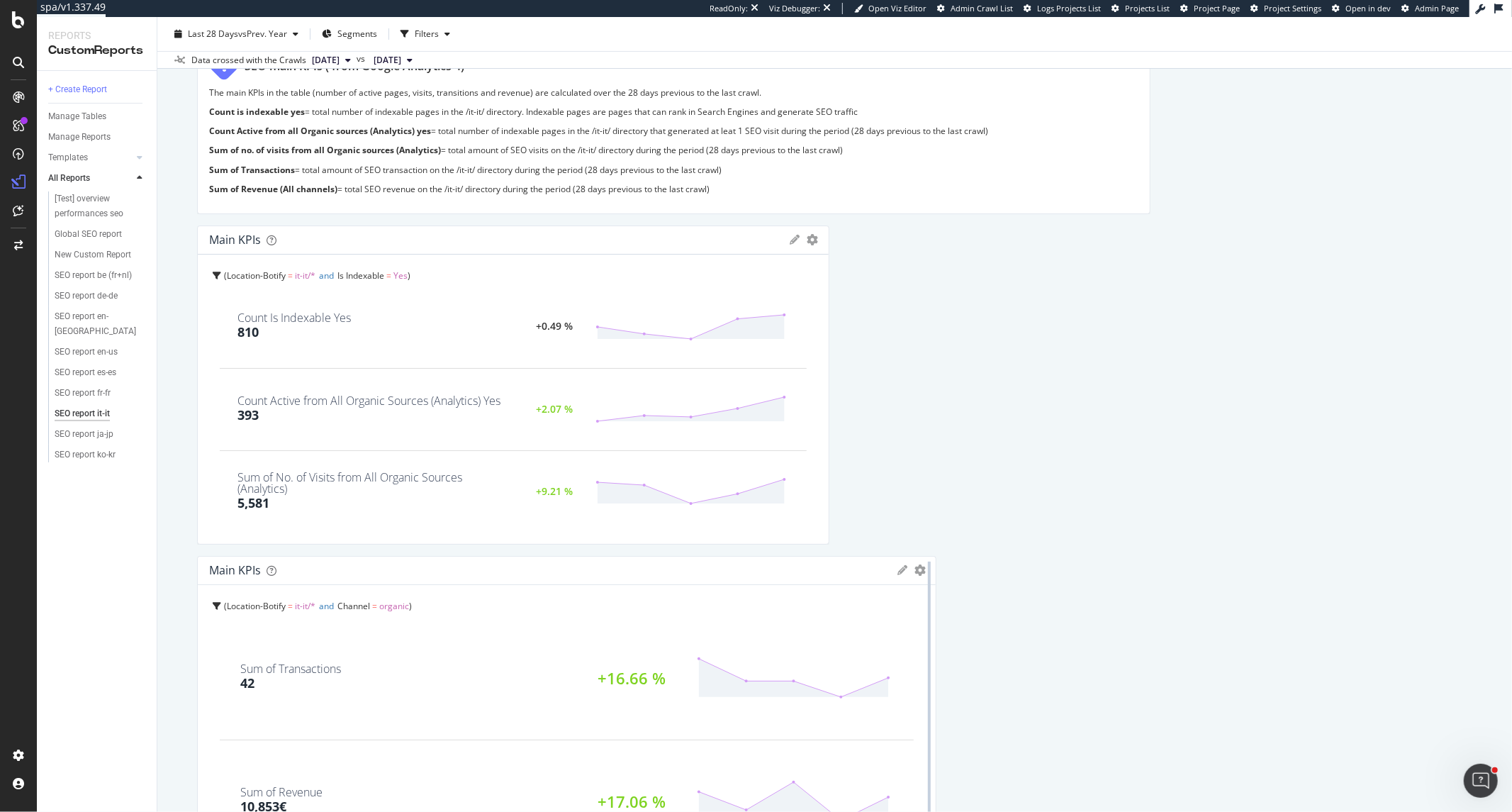
scroll to position [158, 0]
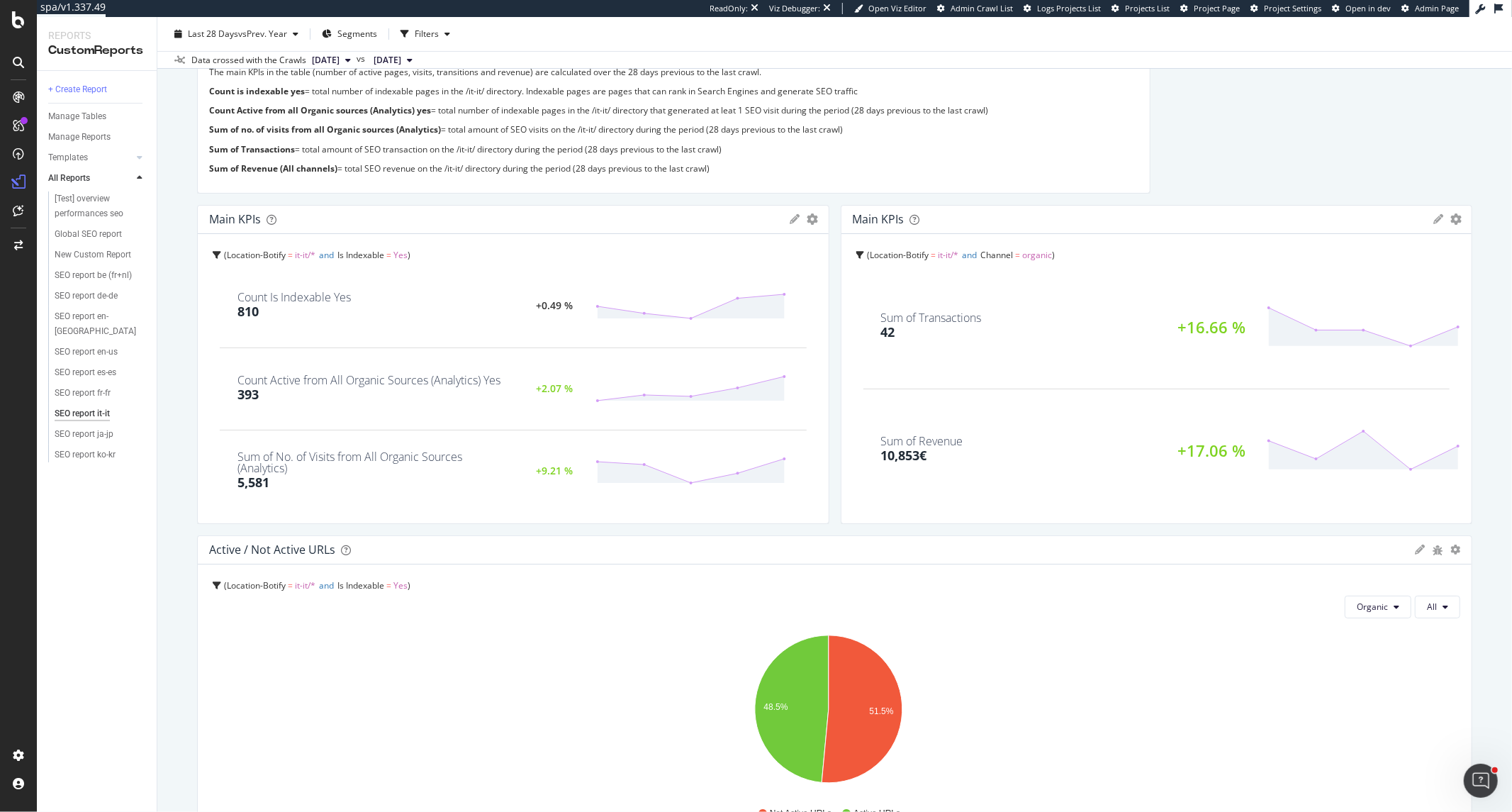
drag, startPoint x: 928, startPoint y: 612, endPoint x: 836, endPoint y: 612, distance: 92.0
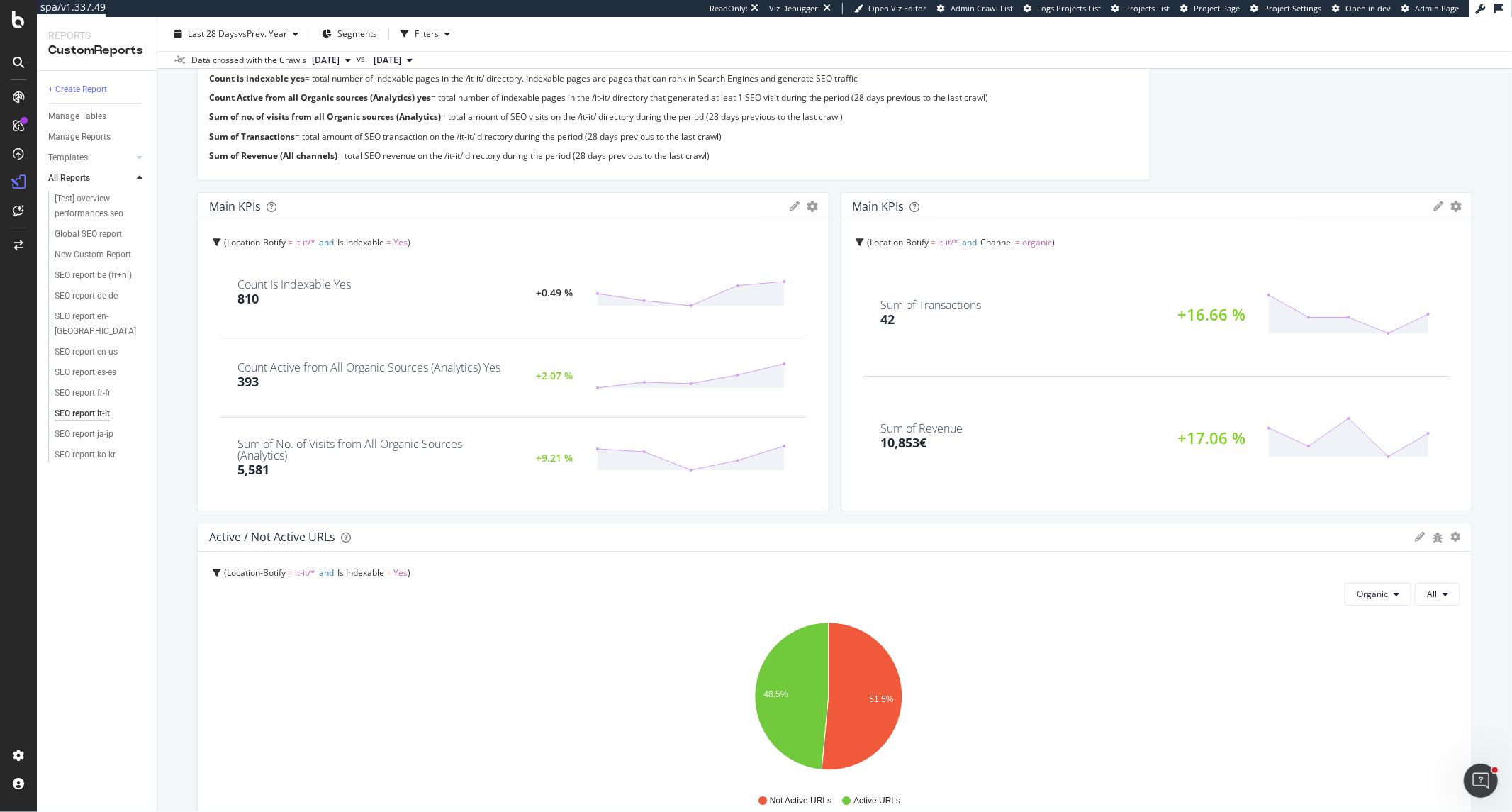
scroll to position [0, 0]
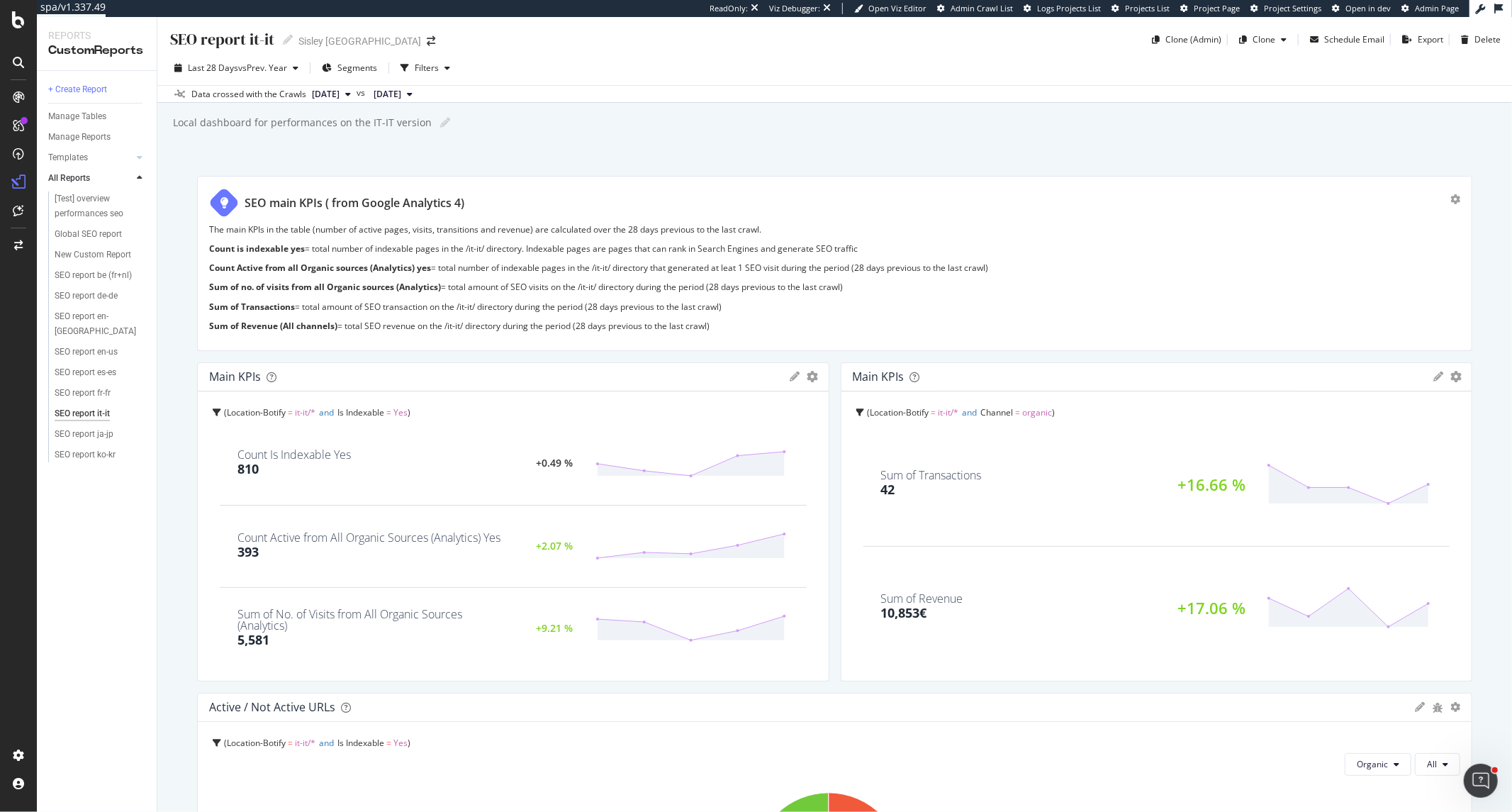
drag, startPoint x: 1142, startPoint y: 300, endPoint x: 1426, endPoint y: 293, distance: 284.1
click at [1426, 293] on div "SEO main KPIs ( from Google Analytics 4) The main KPIs in the table (number of …" at bounding box center [835, 263] width 1276 height 175
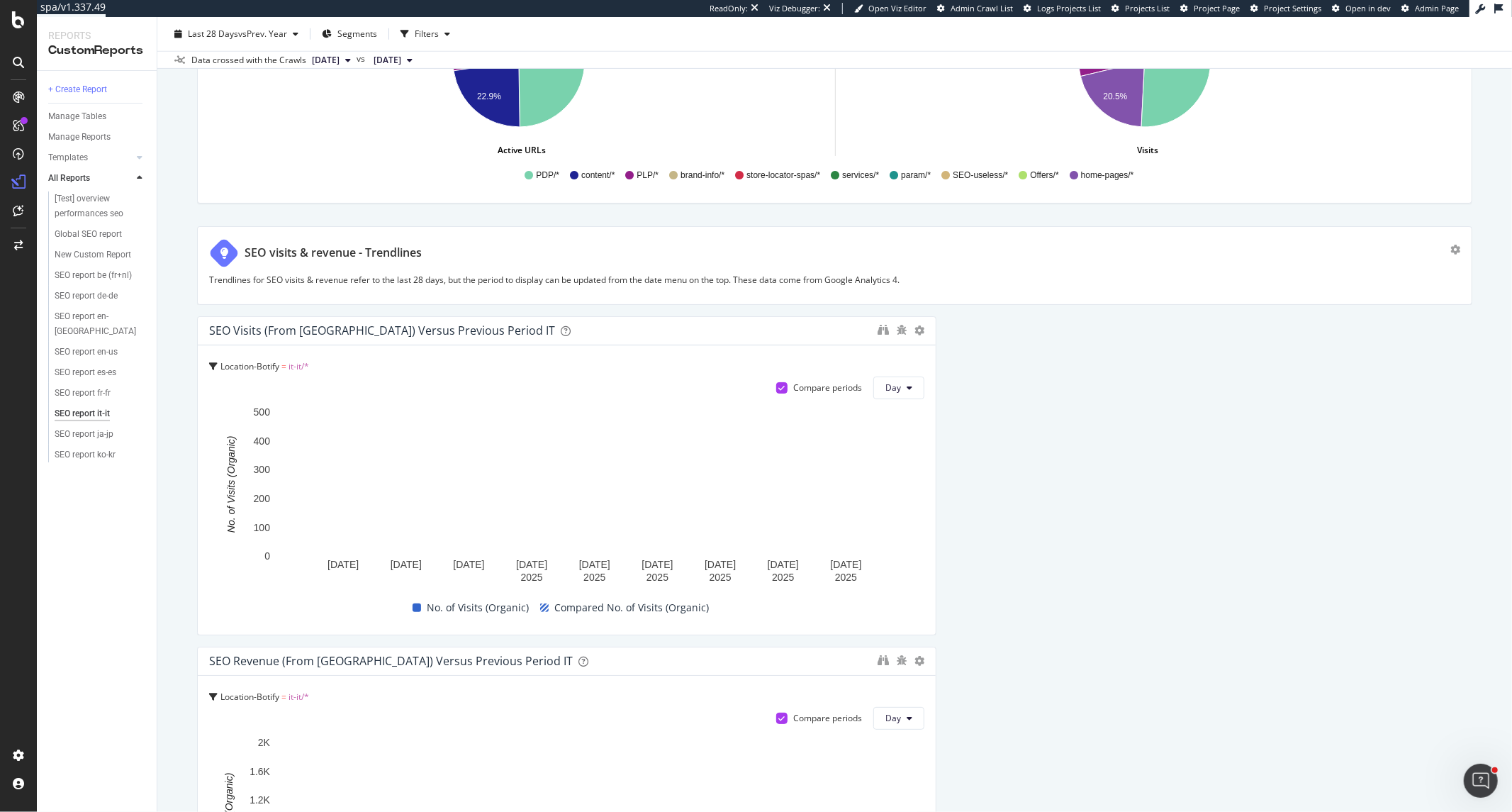
scroll to position [1181, 0]
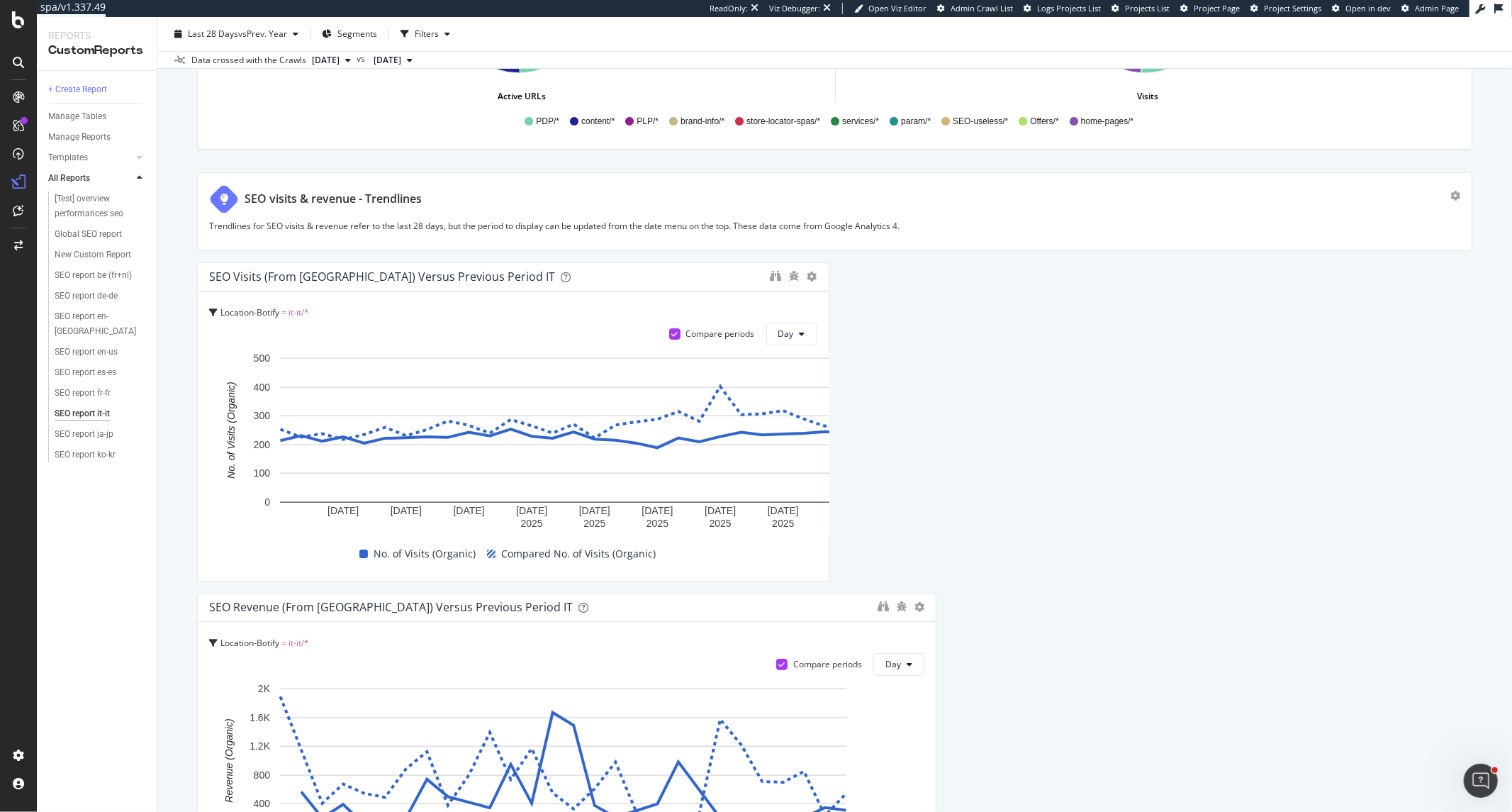
drag, startPoint x: 924, startPoint y: 392, endPoint x: 753, endPoint y: 391, distance: 171.0
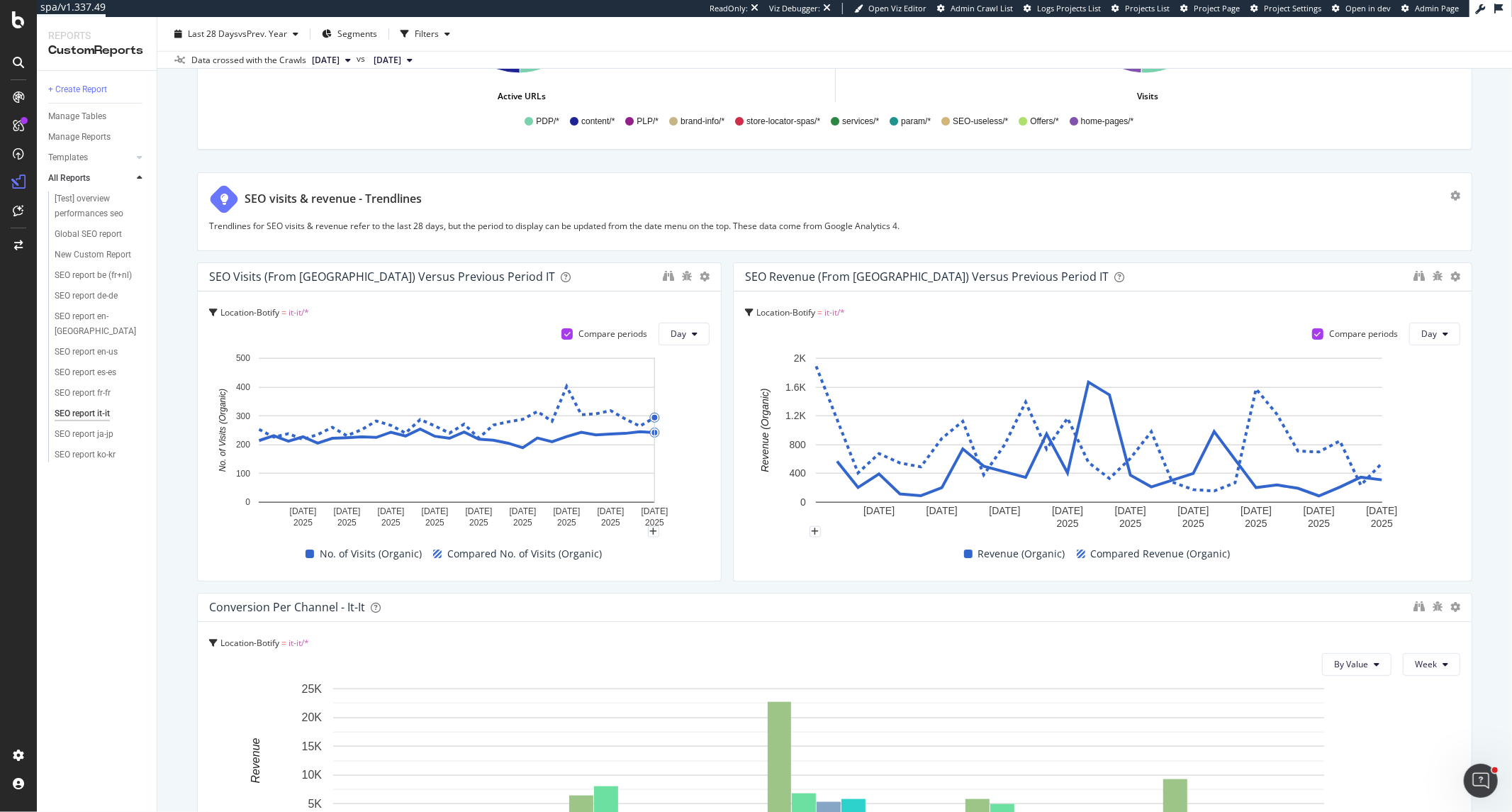
drag, startPoint x: 713, startPoint y: 428, endPoint x: 764, endPoint y: 427, distance: 51.0
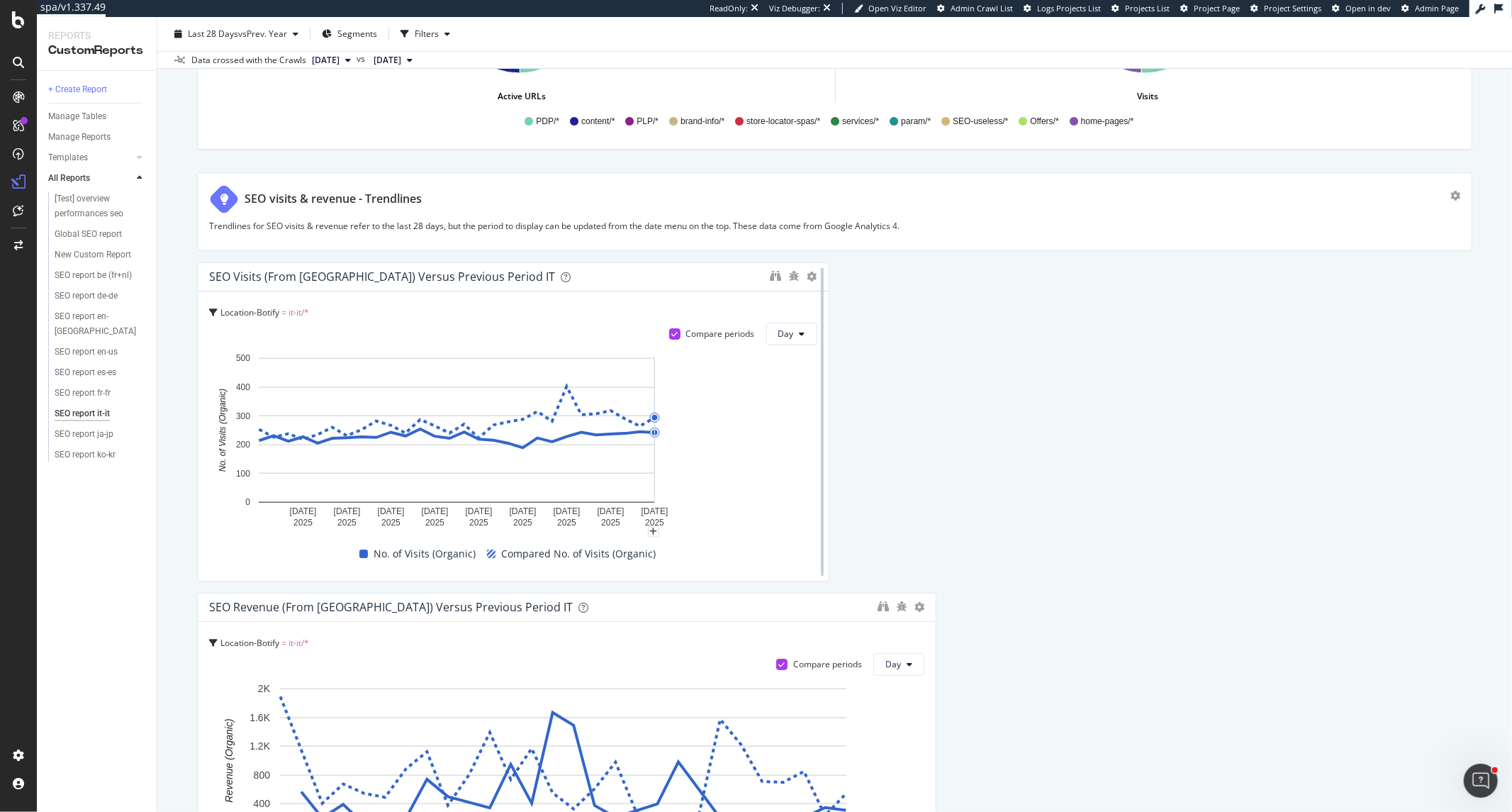
drag, startPoint x: 716, startPoint y: 406, endPoint x: 809, endPoint y: 404, distance: 93.0
click at [816, 404] on div at bounding box center [822, 422] width 14 height 319
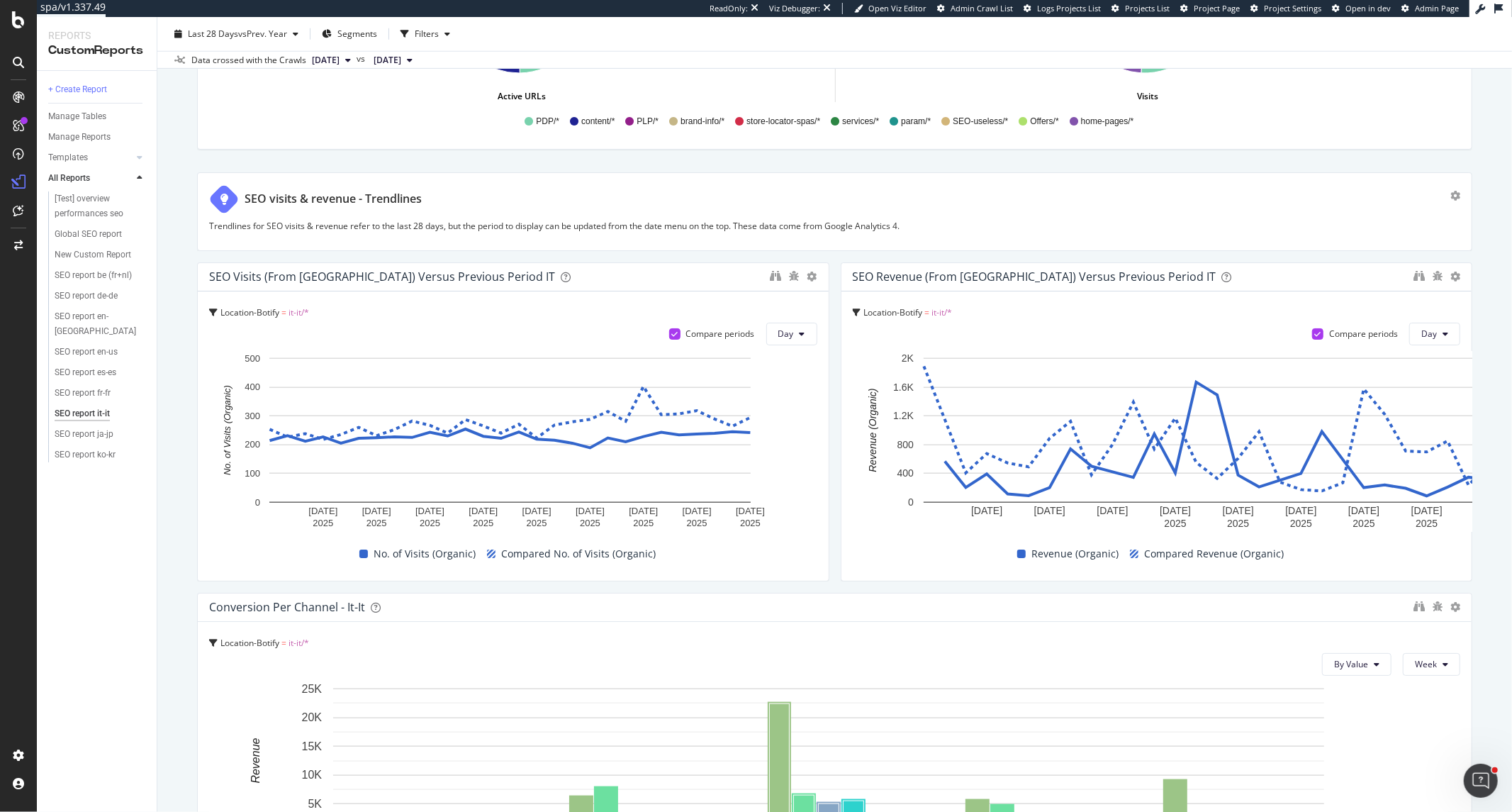
drag, startPoint x: 925, startPoint y: 683, endPoint x: 840, endPoint y: 682, distance: 85.0
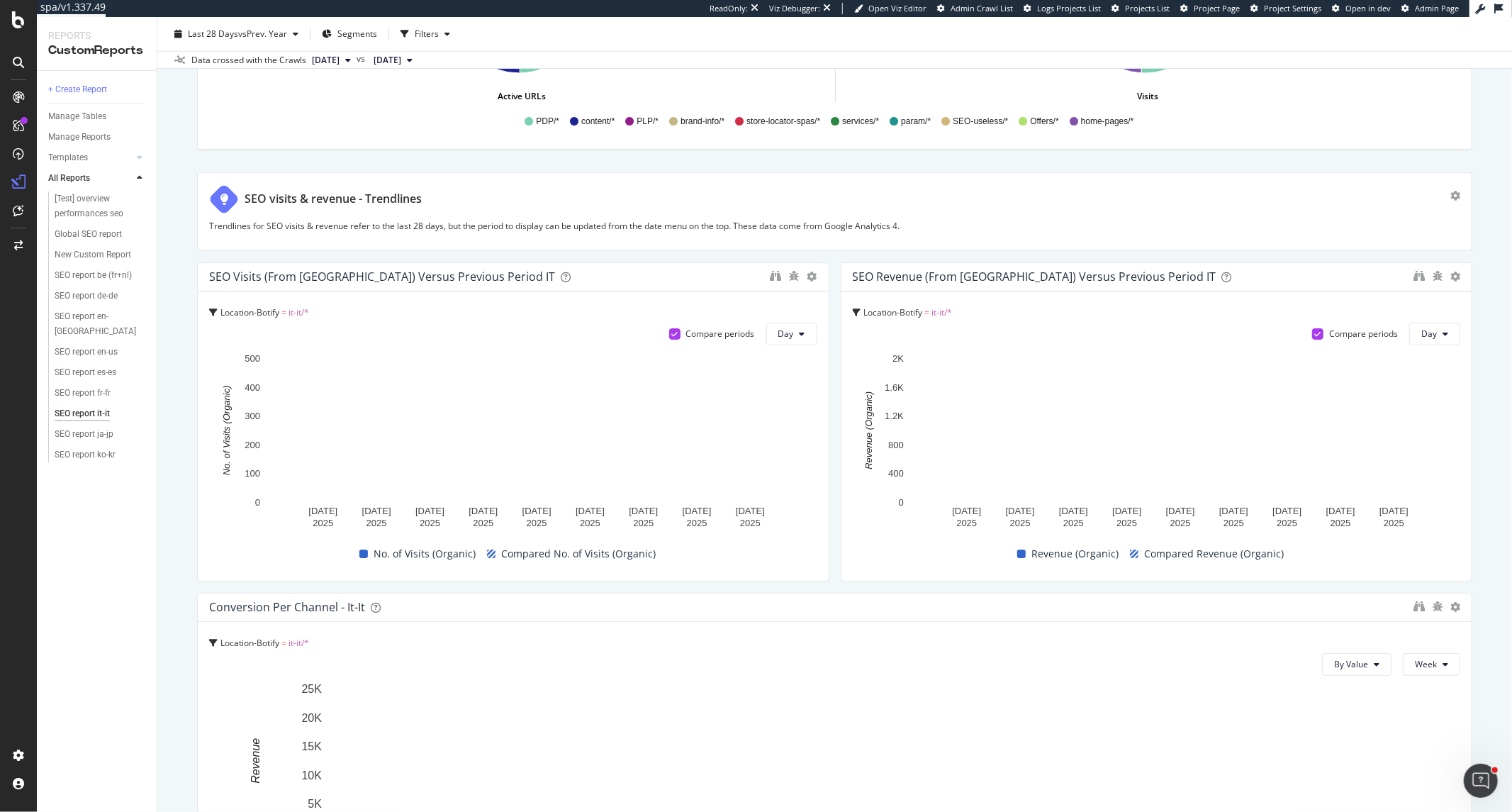
scroll to position [1732, 0]
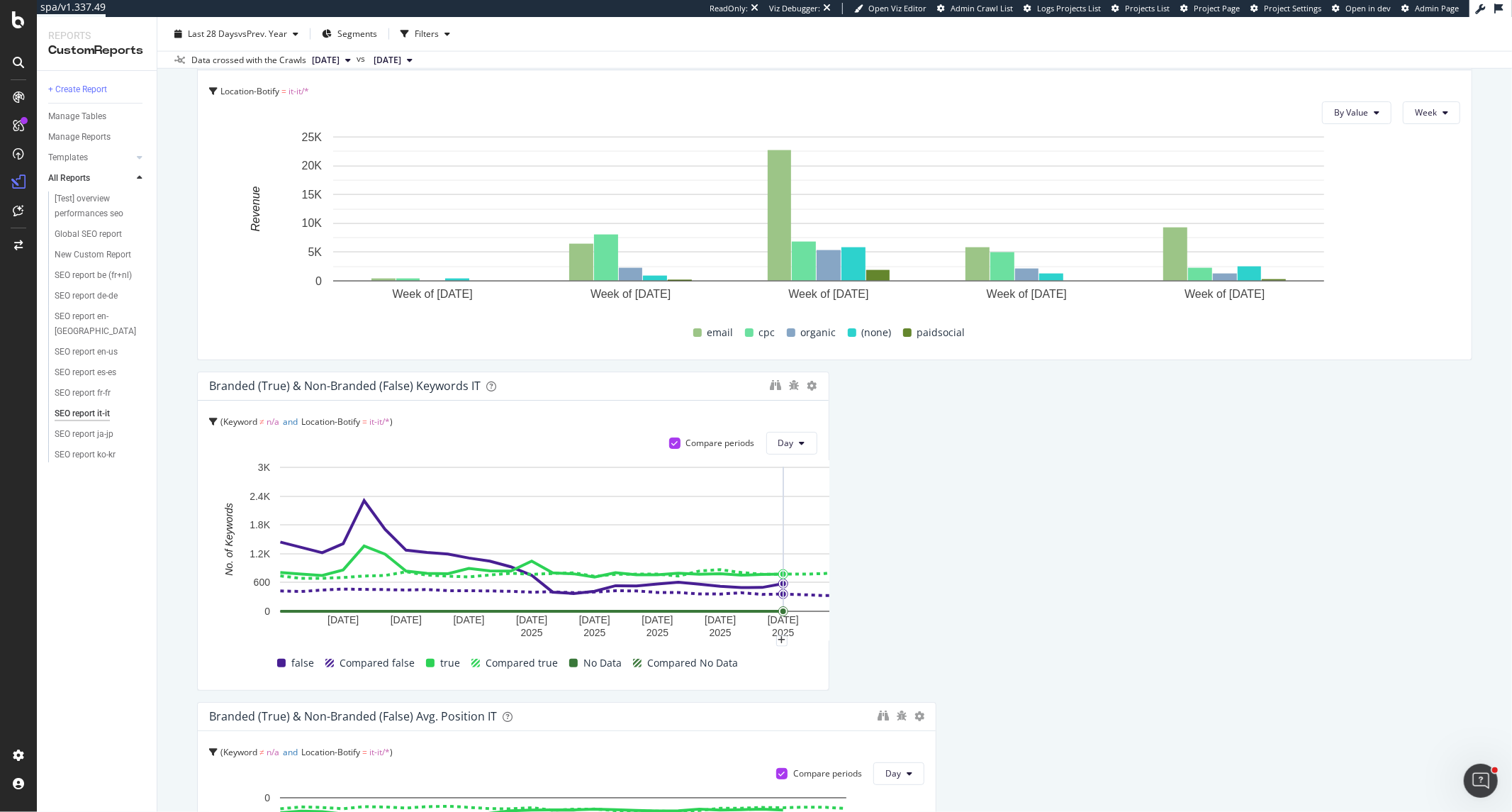
drag, startPoint x: 915, startPoint y: 505, endPoint x: 788, endPoint y: 506, distance: 127.0
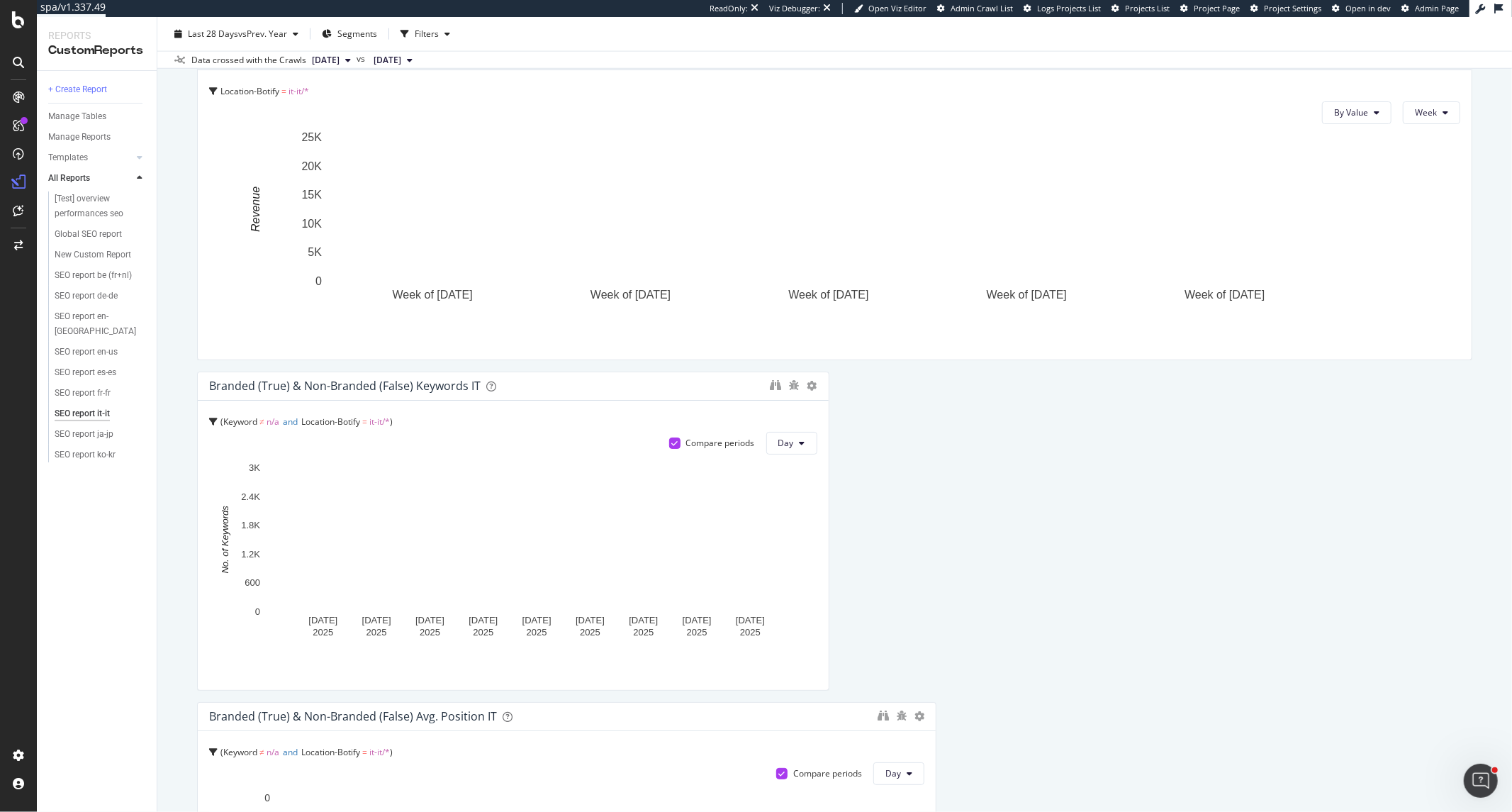
scroll to position [2048, 0]
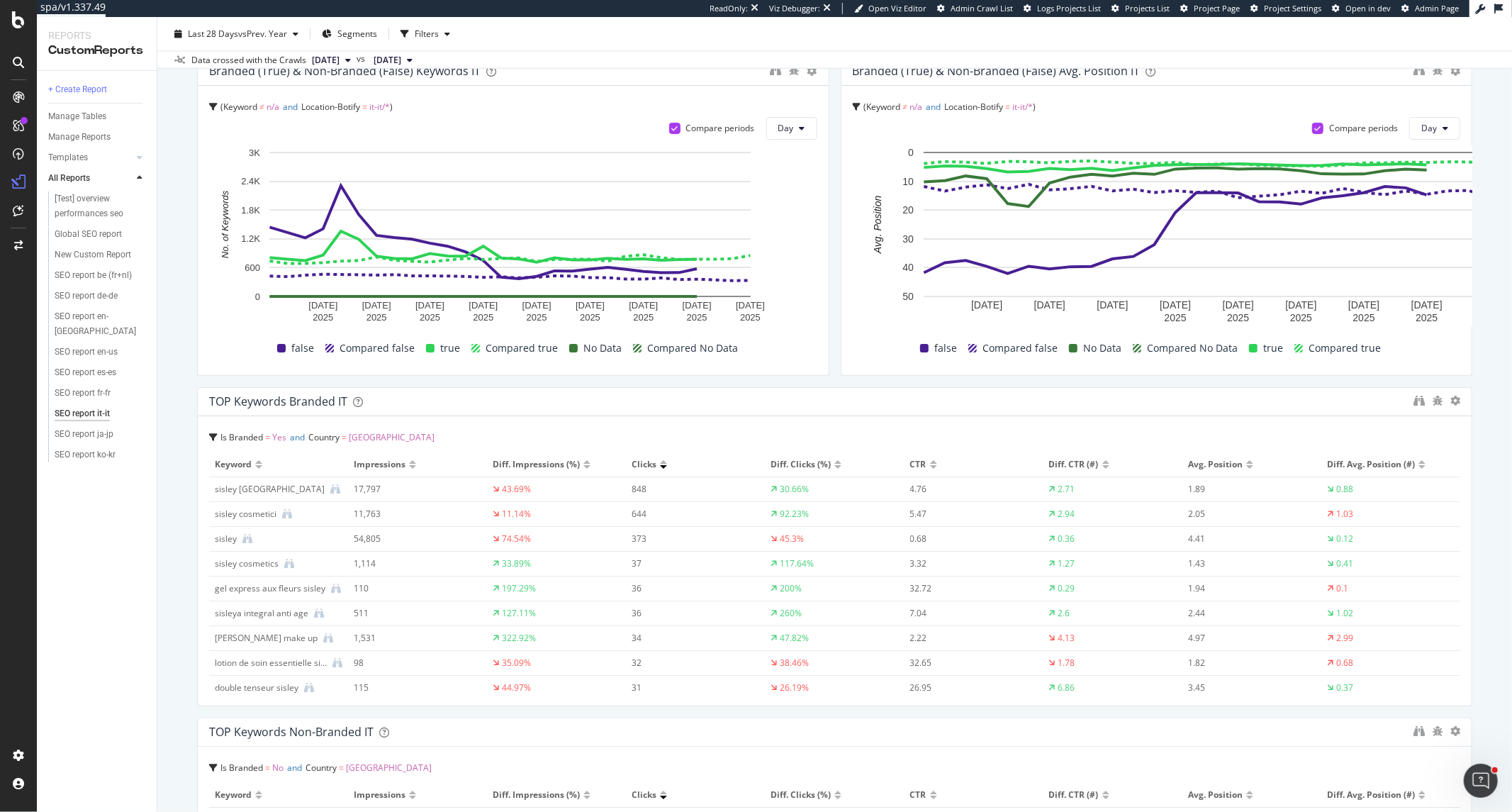
drag, startPoint x: 918, startPoint y: 536, endPoint x: 841, endPoint y: 536, distance: 77.0
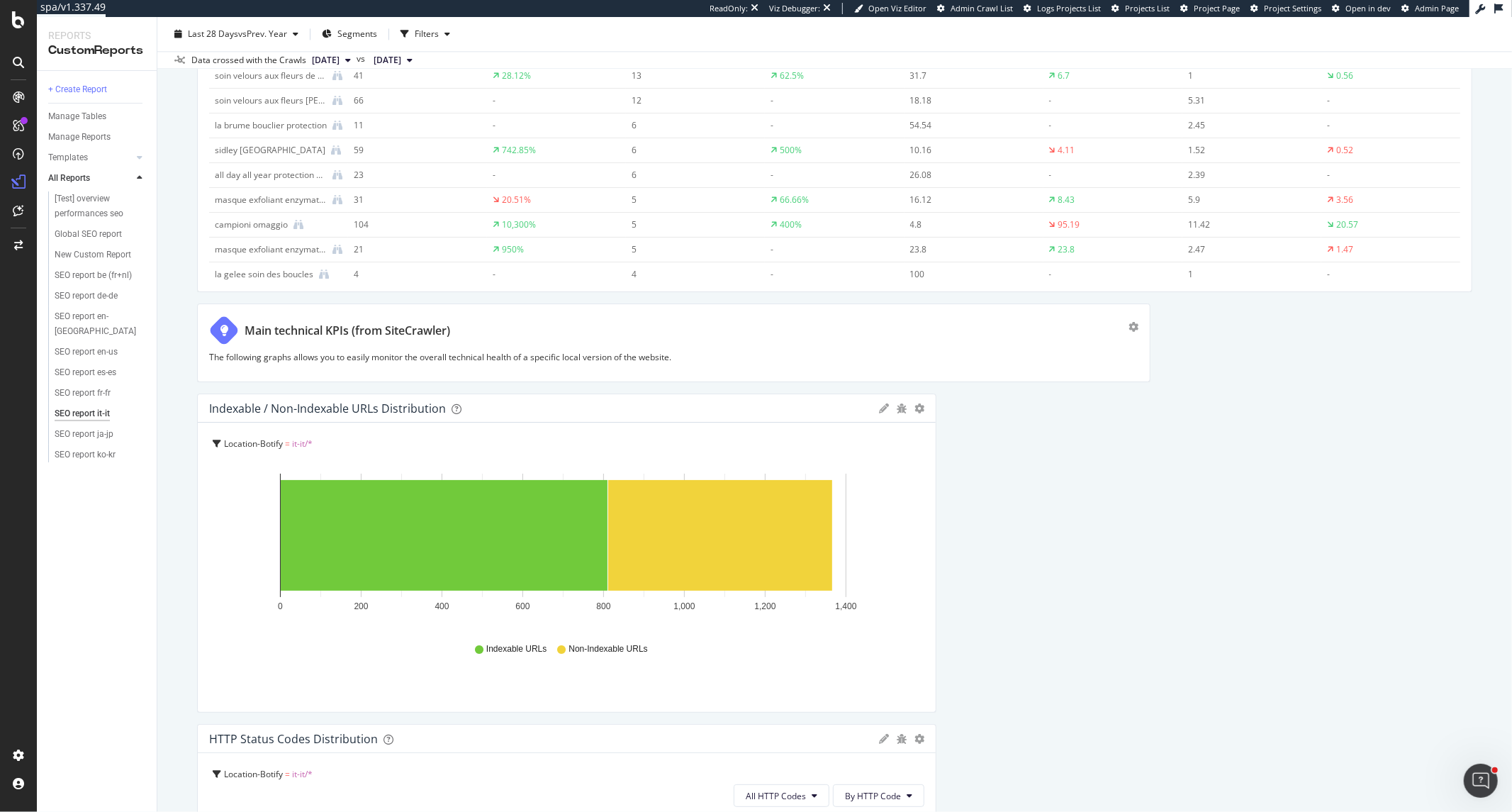
scroll to position [2915, 0]
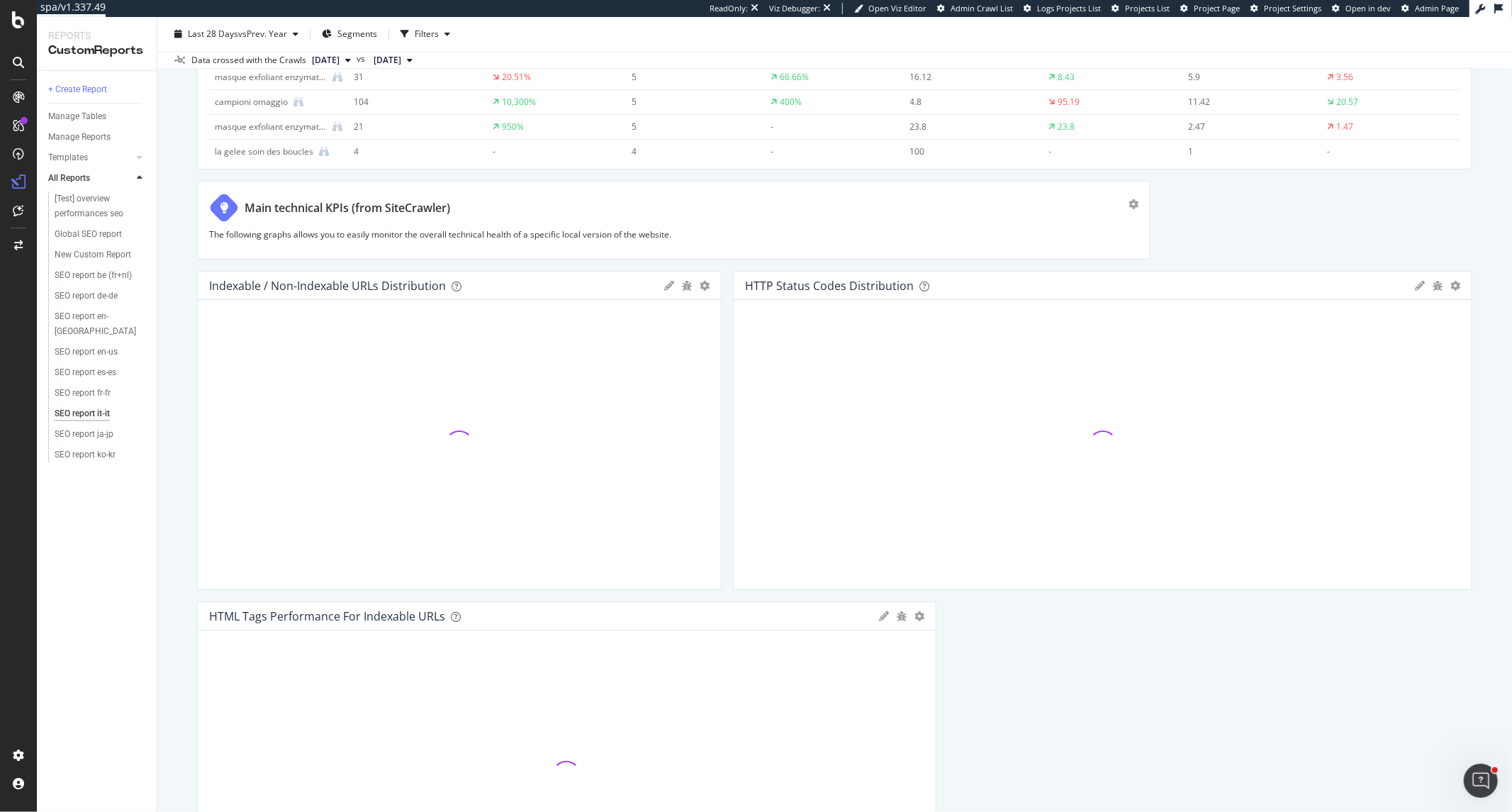
drag, startPoint x: 1391, startPoint y: 219, endPoint x: 1132, endPoint y: 231, distance: 259.3
click at [1151, 219] on div at bounding box center [1144, 220] width 14 height 79
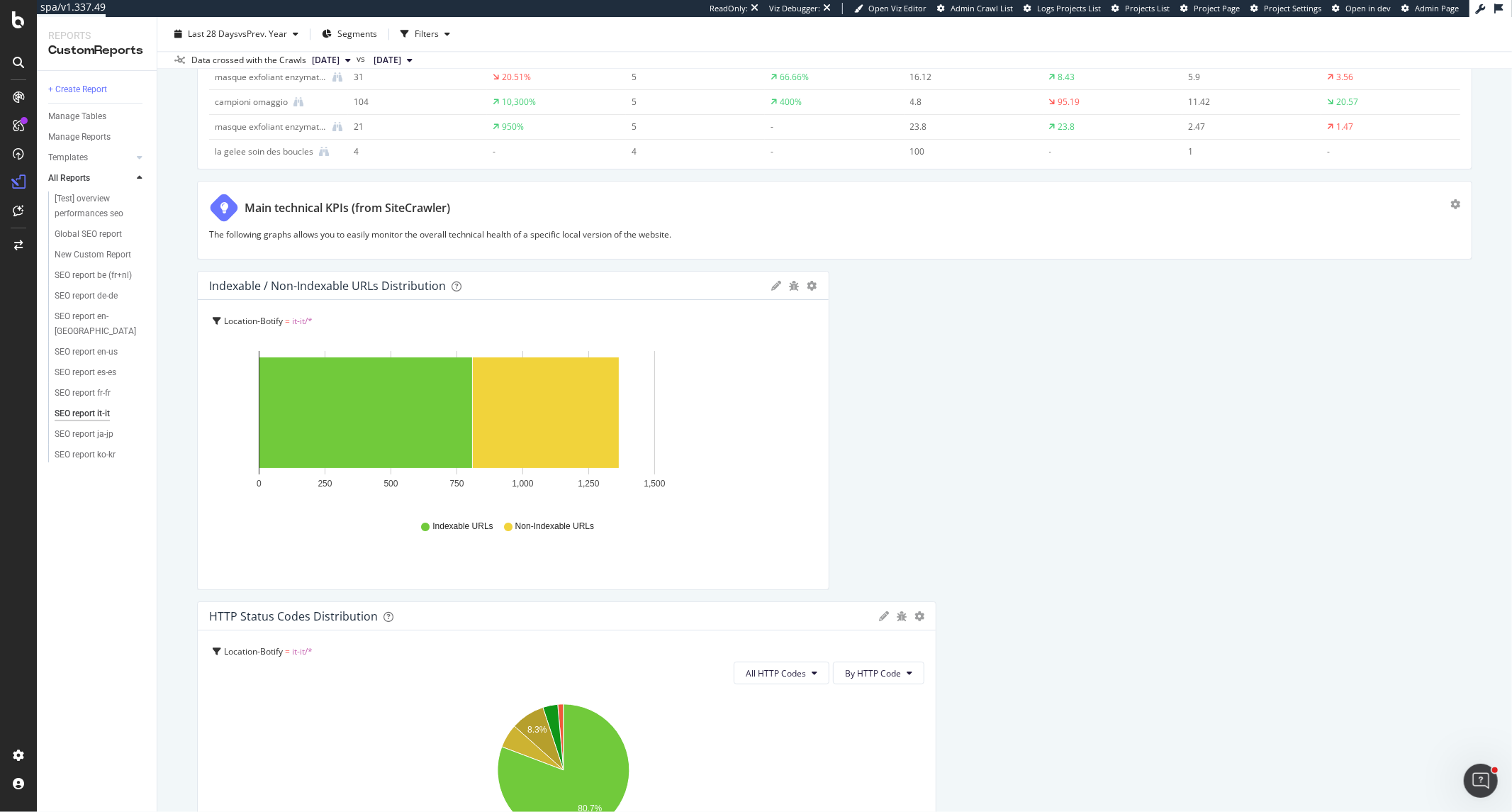
drag, startPoint x: 713, startPoint y: 496, endPoint x: 932, endPoint y: 657, distance: 271.8
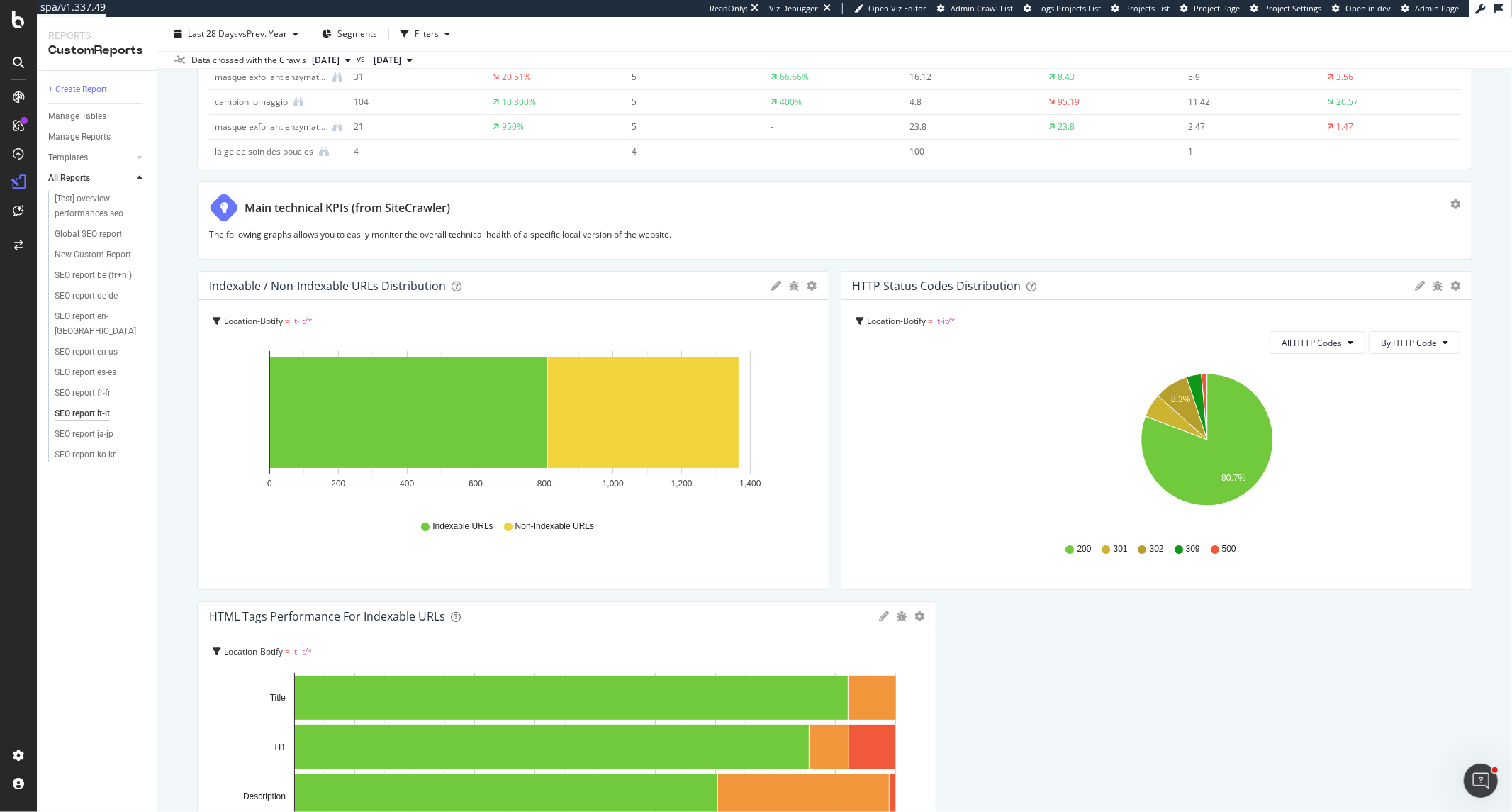
drag, startPoint x: 928, startPoint y: 658, endPoint x: 830, endPoint y: 660, distance: 98.0
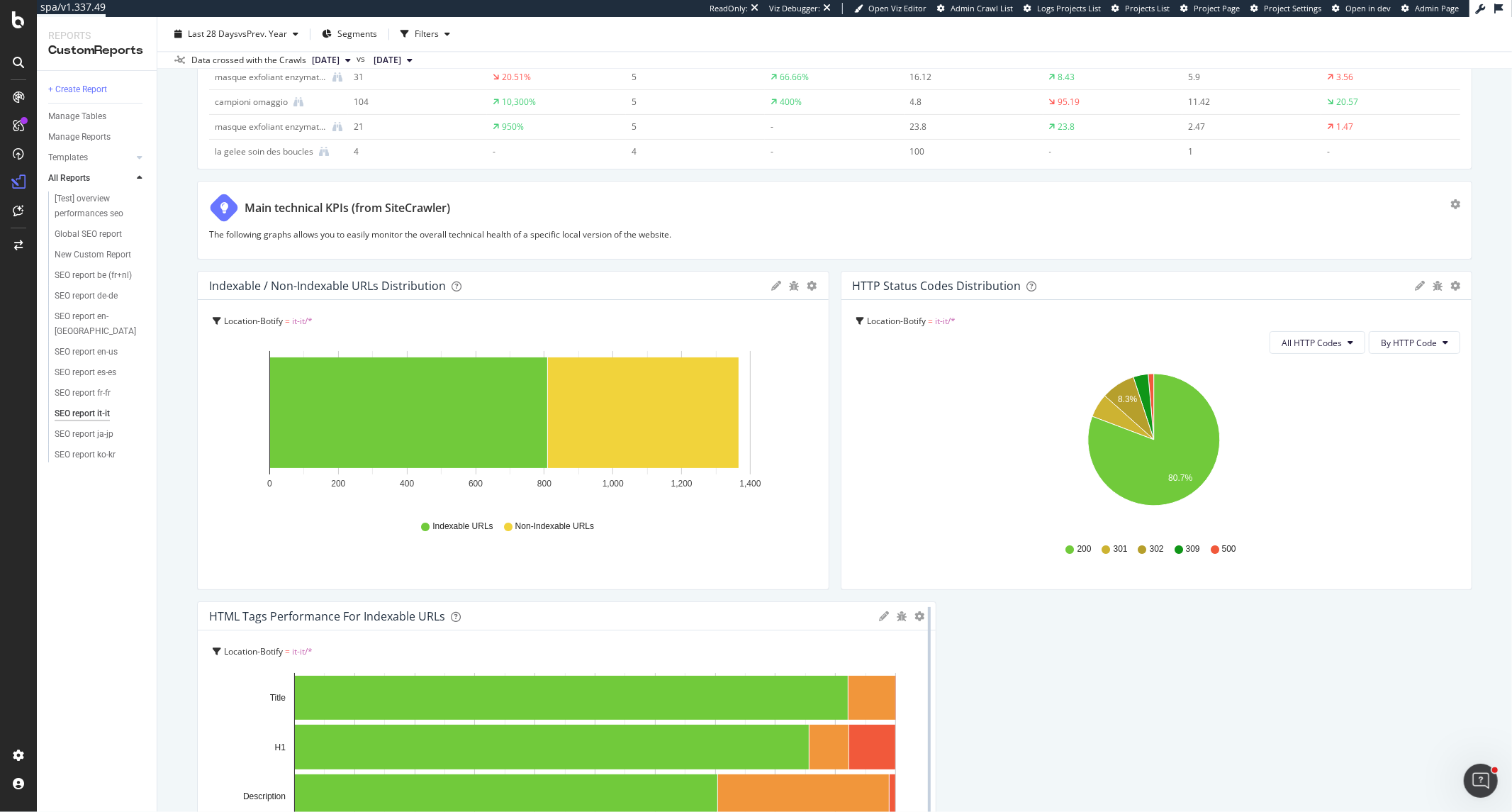
scroll to position [3230, 0]
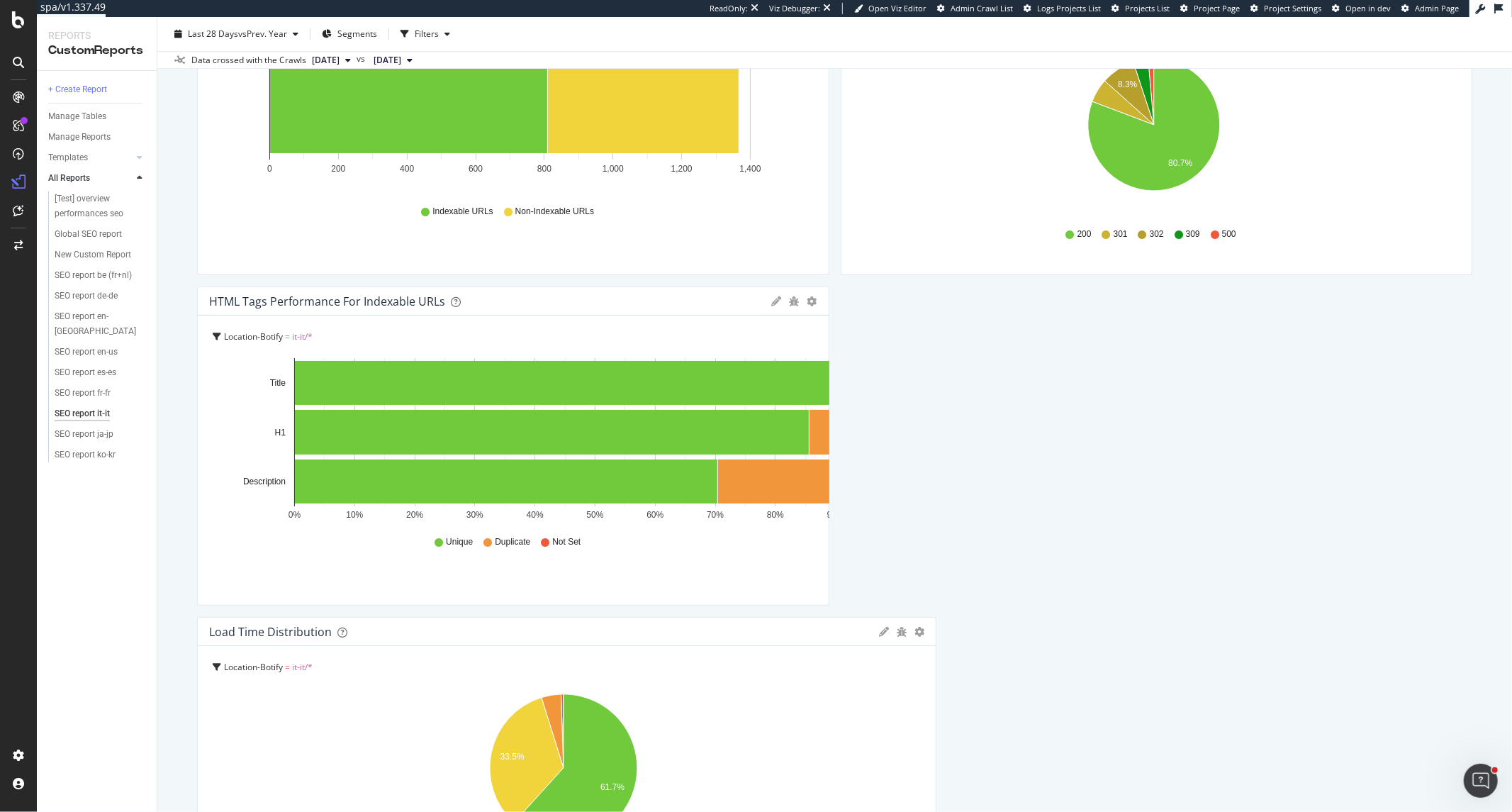
drag, startPoint x: 924, startPoint y: 556, endPoint x: 858, endPoint y: 556, distance: 66.0
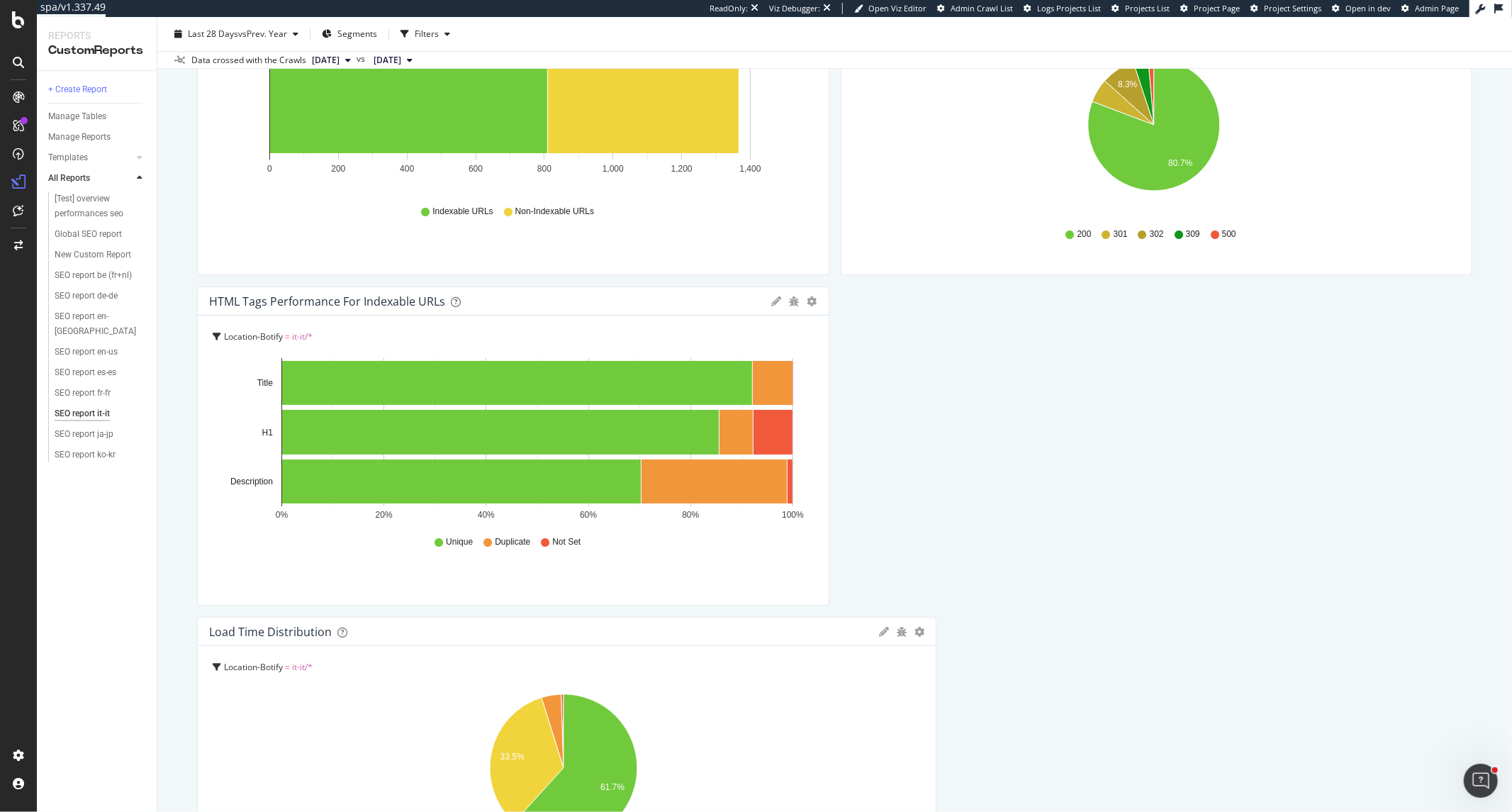
drag, startPoint x: 928, startPoint y: 720, endPoint x: 865, endPoint y: 720, distance: 63.0
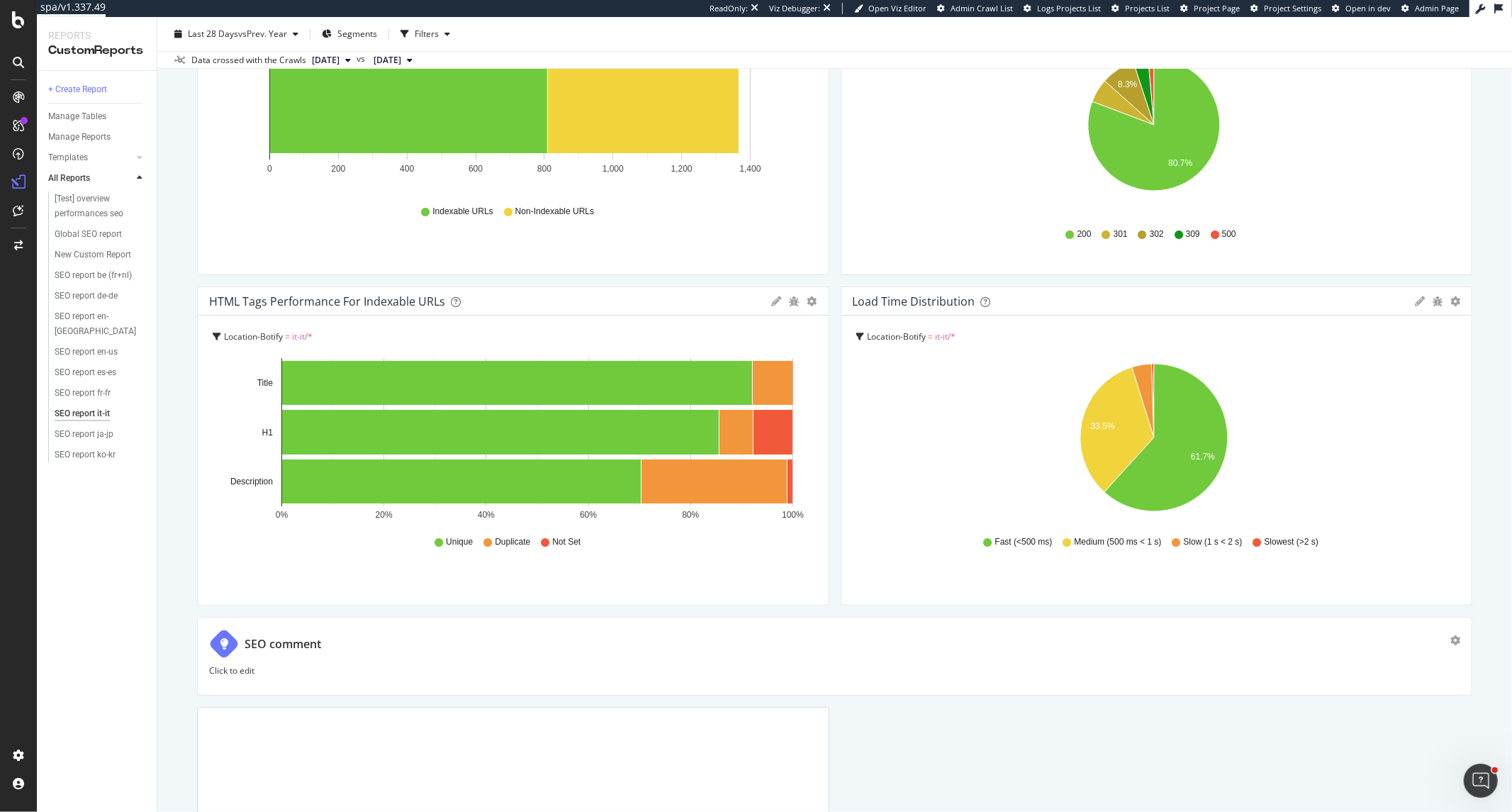
drag, startPoint x: 1137, startPoint y: 671, endPoint x: 1448, endPoint y: 674, distance: 311.0
click at [1459, 674] on div at bounding box center [1466, 656] width 14 height 79
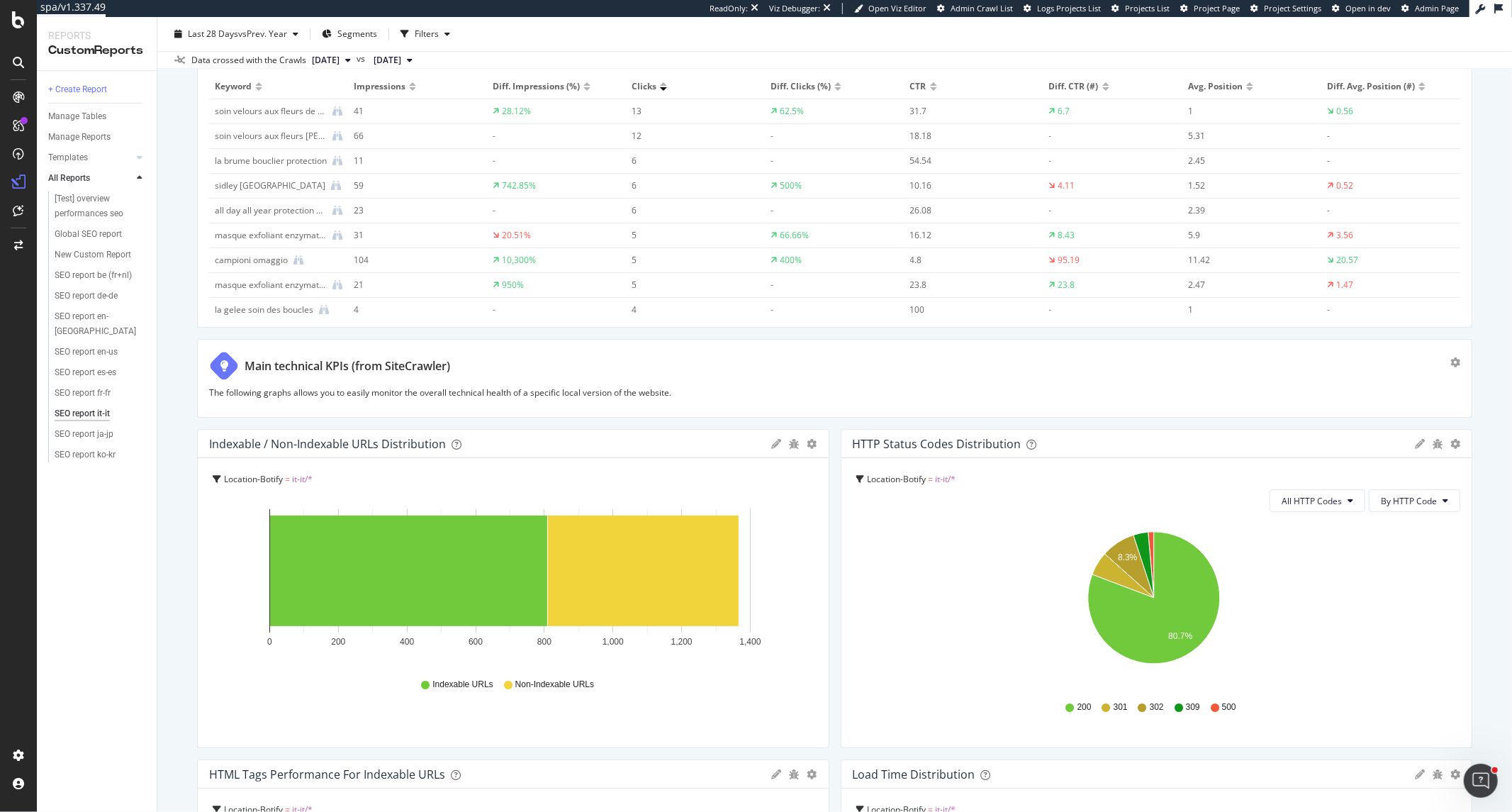
scroll to position [1811, 0]
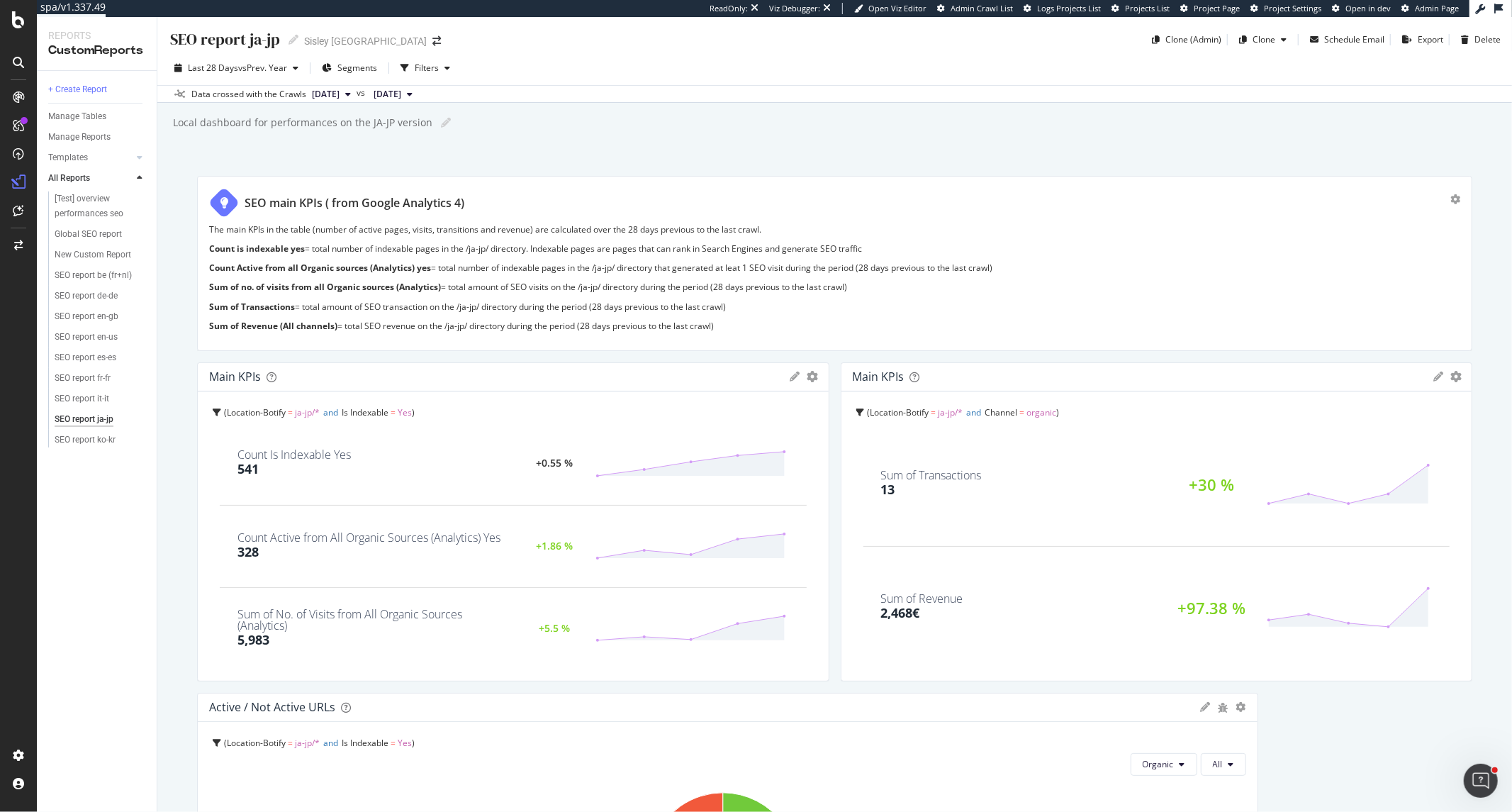
drag, startPoint x: 1245, startPoint y: 278, endPoint x: 1439, endPoint y: 278, distance: 194.0
click at [1439, 278] on div "SEO main KPIs ( from Google Analytics 4) The main KPIs in the table (number of …" at bounding box center [835, 263] width 1276 height 175
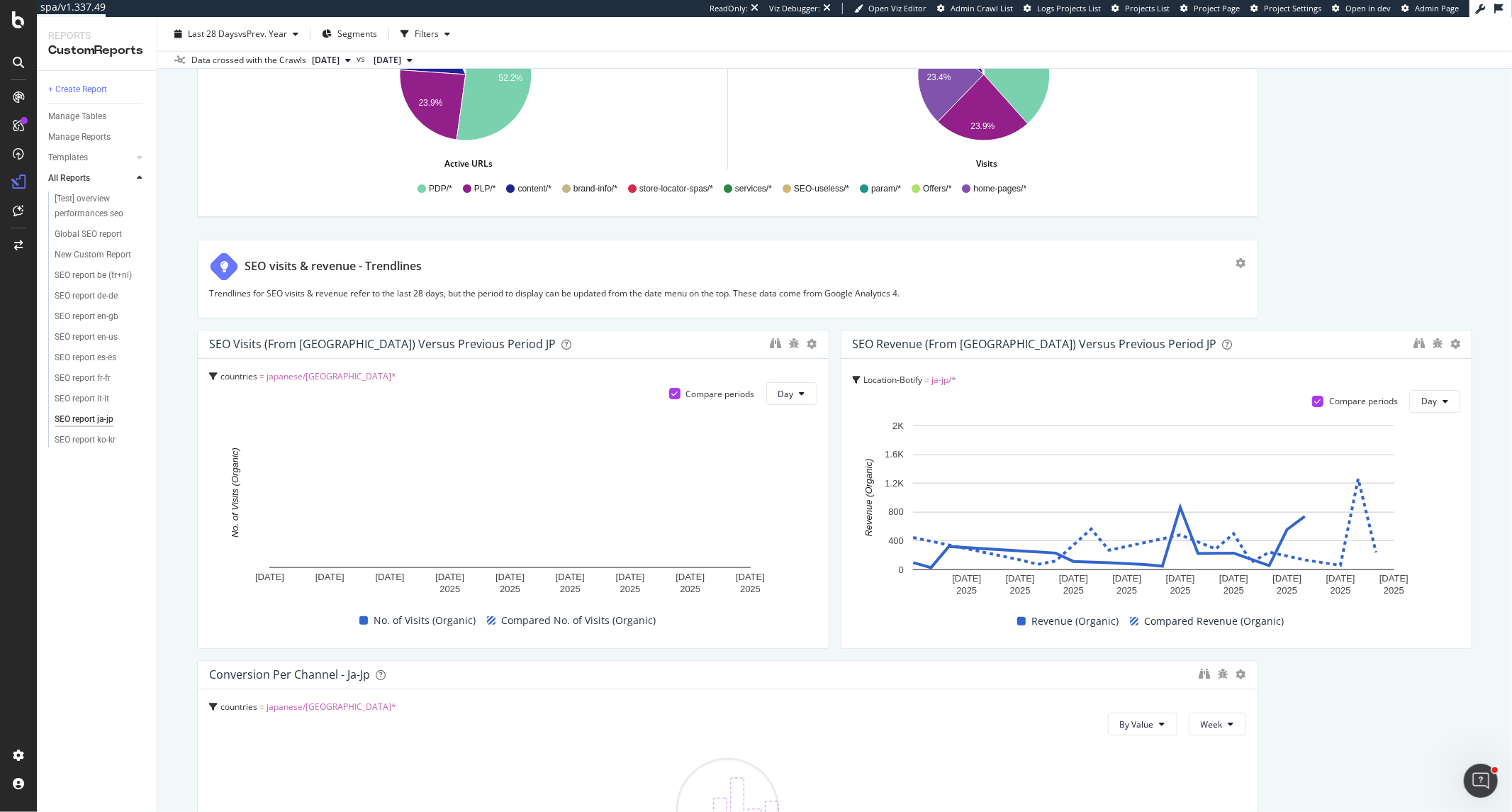
scroll to position [1181, 0]
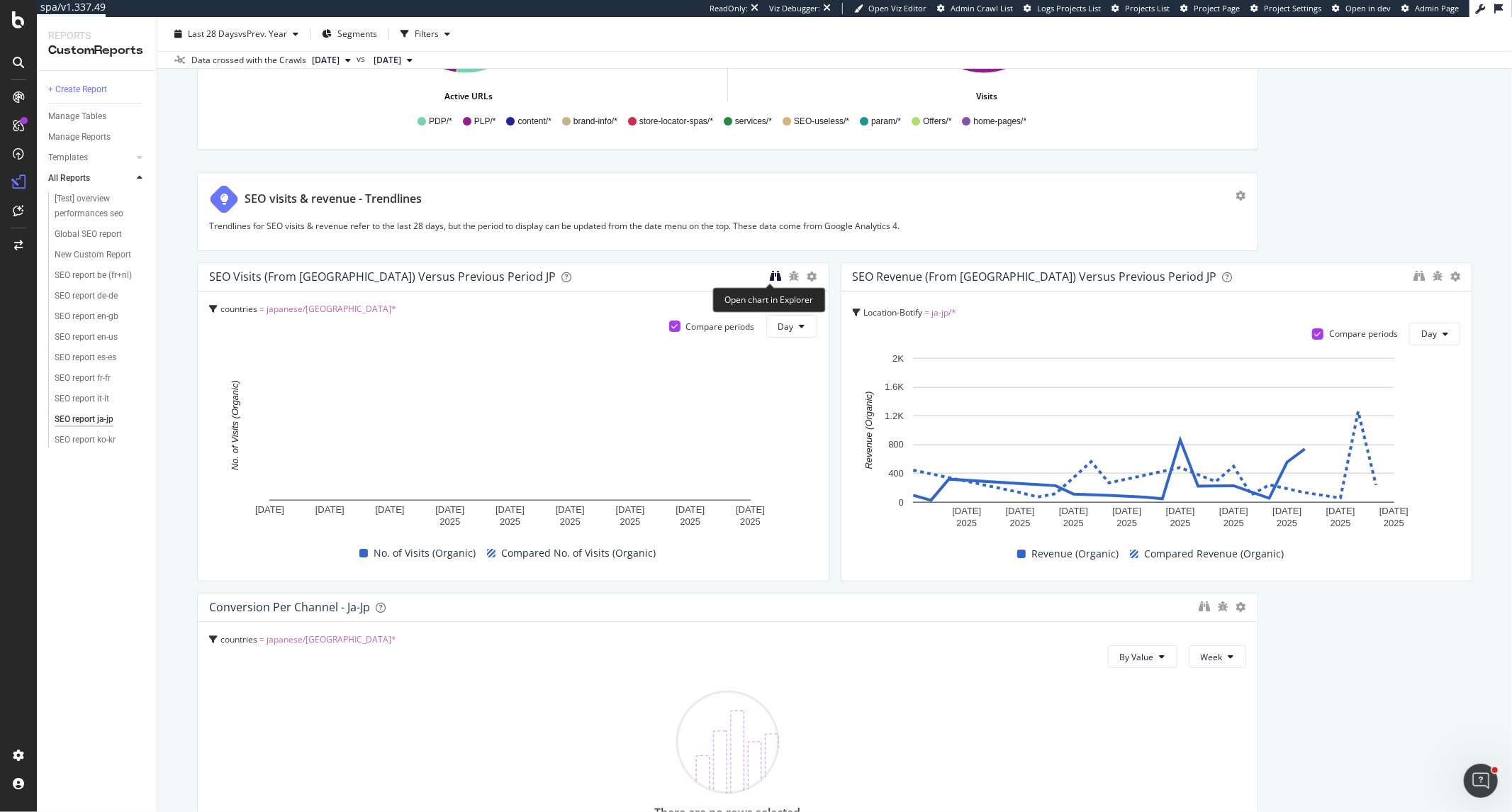
click at [774, 278] on icon "binoculars" at bounding box center [776, 276] width 11 height 11
drag, startPoint x: 1244, startPoint y: 668, endPoint x: 1473, endPoint y: 641, distance: 230.6
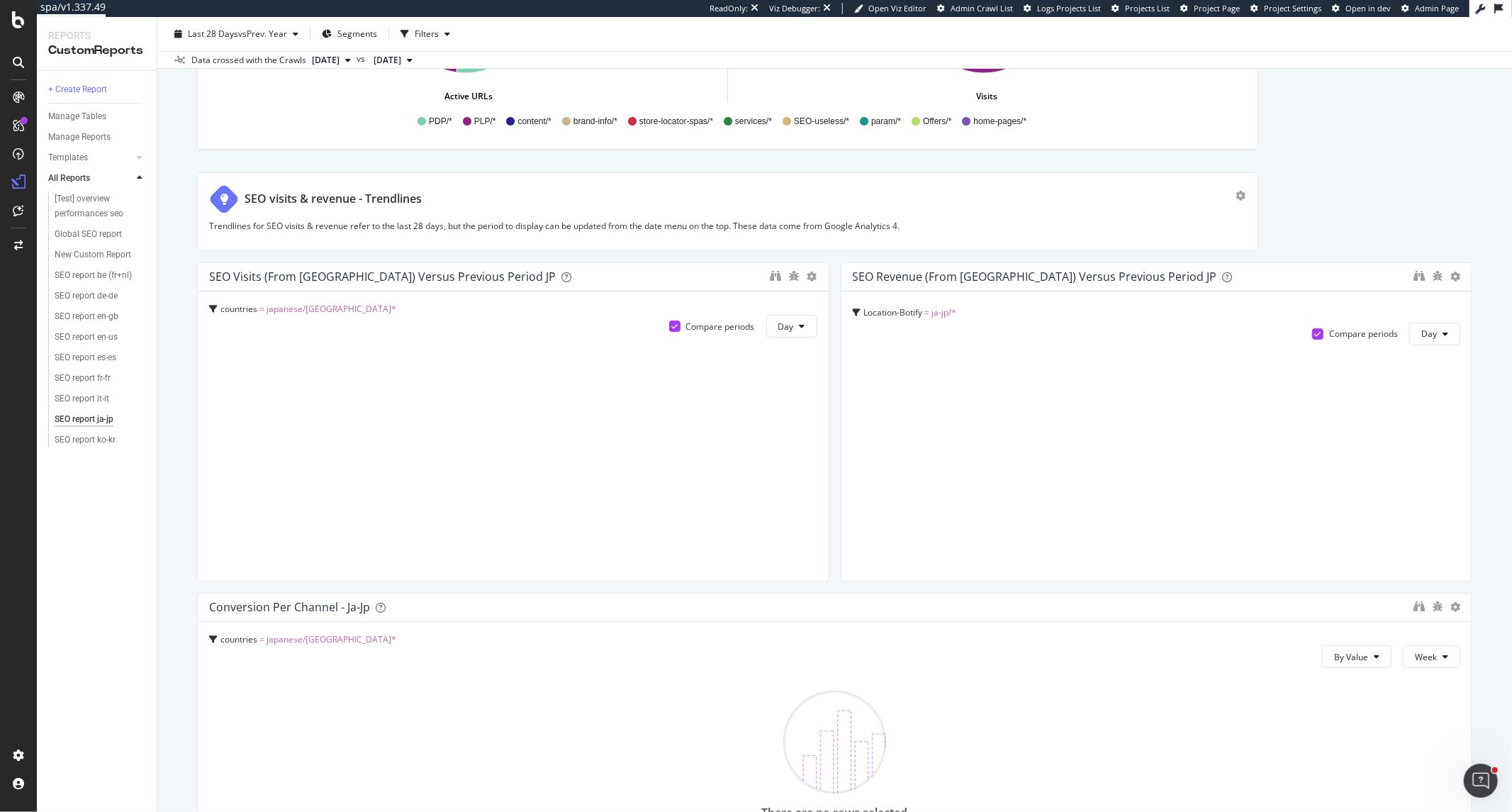
scroll to position [1732, 0]
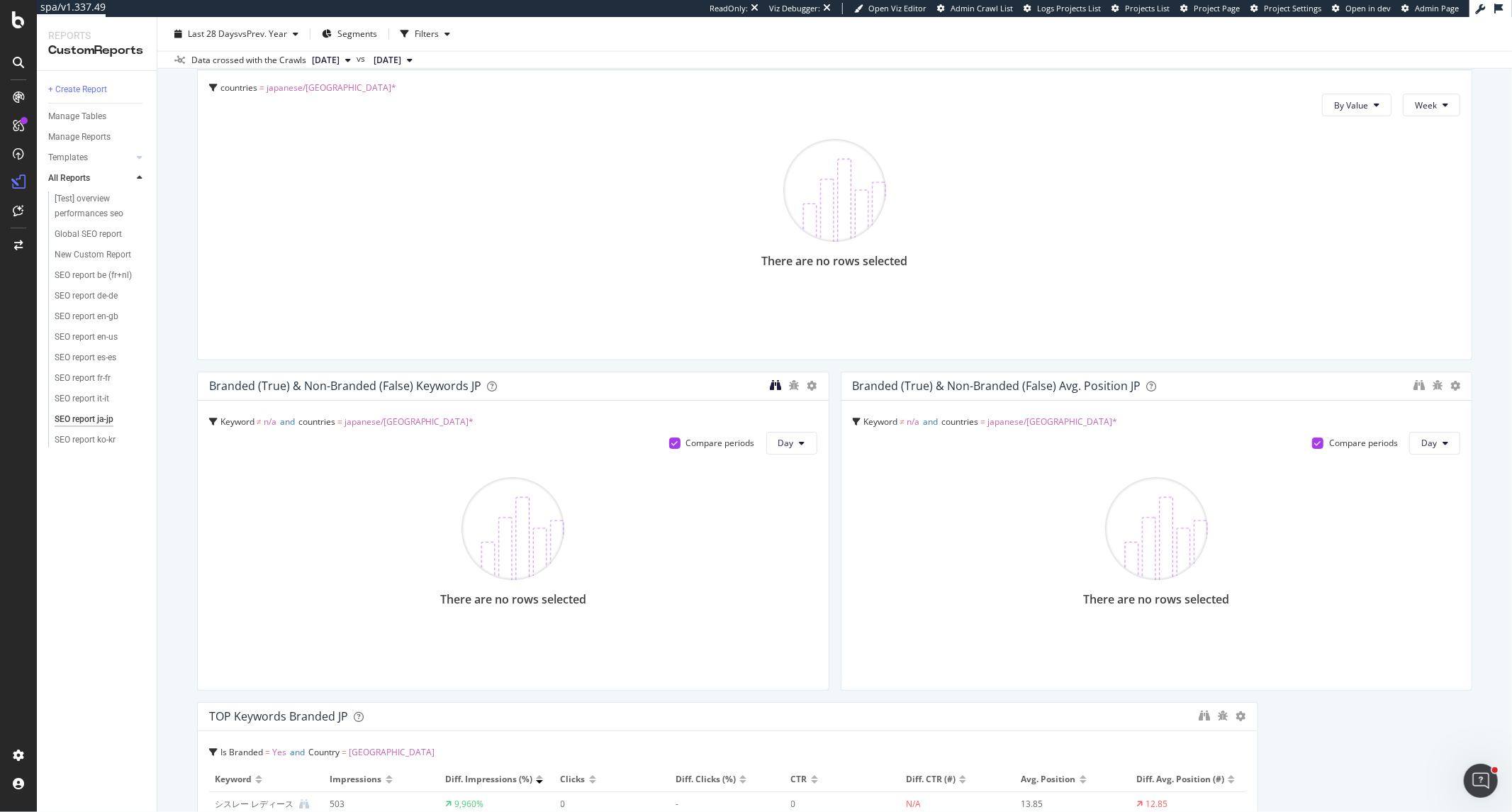
click at [772, 387] on icon "binoculars" at bounding box center [776, 384] width 11 height 11
click at [1414, 385] on icon "binoculars" at bounding box center [1419, 384] width 11 height 11
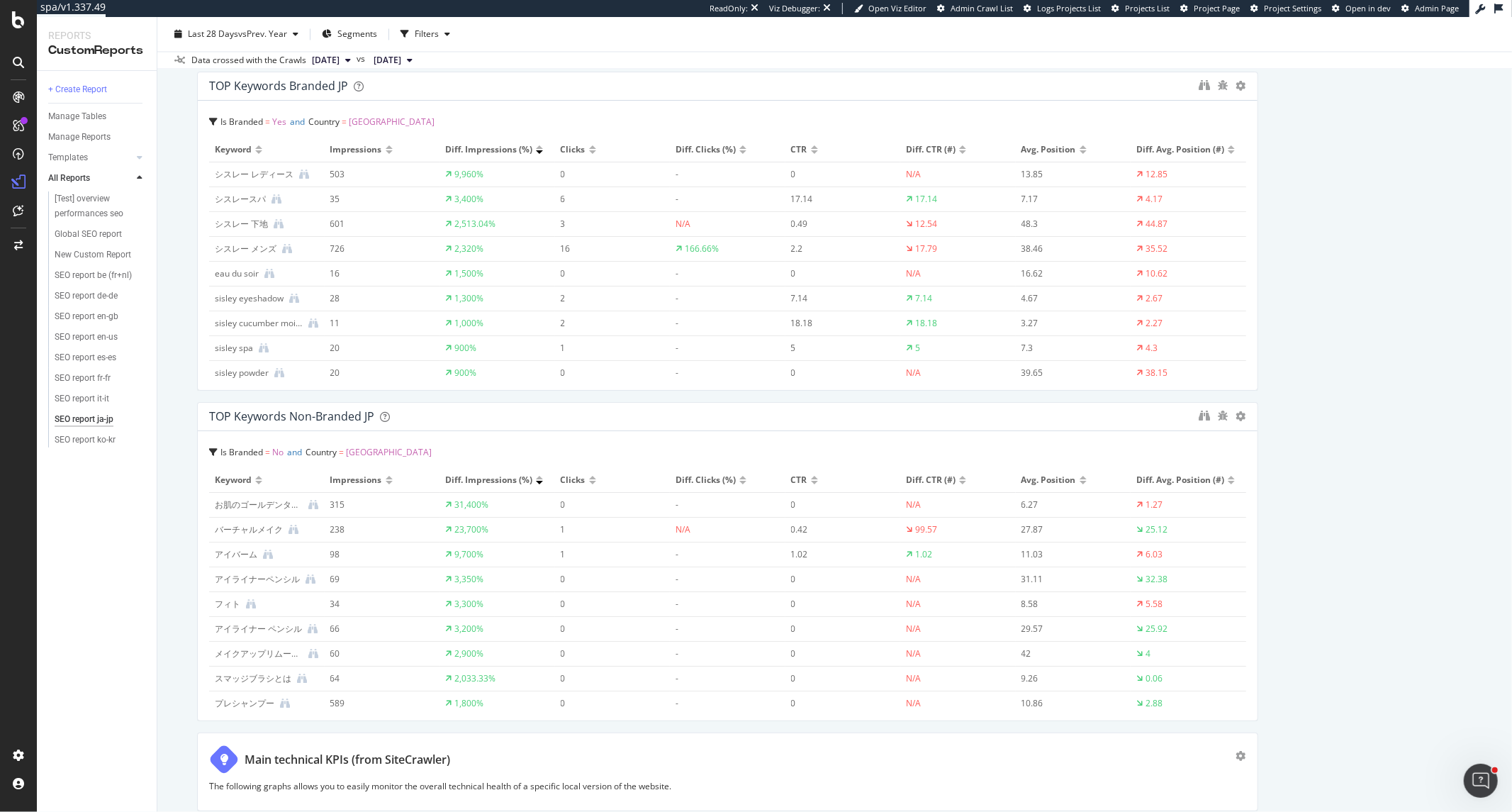
scroll to position [2442, 0]
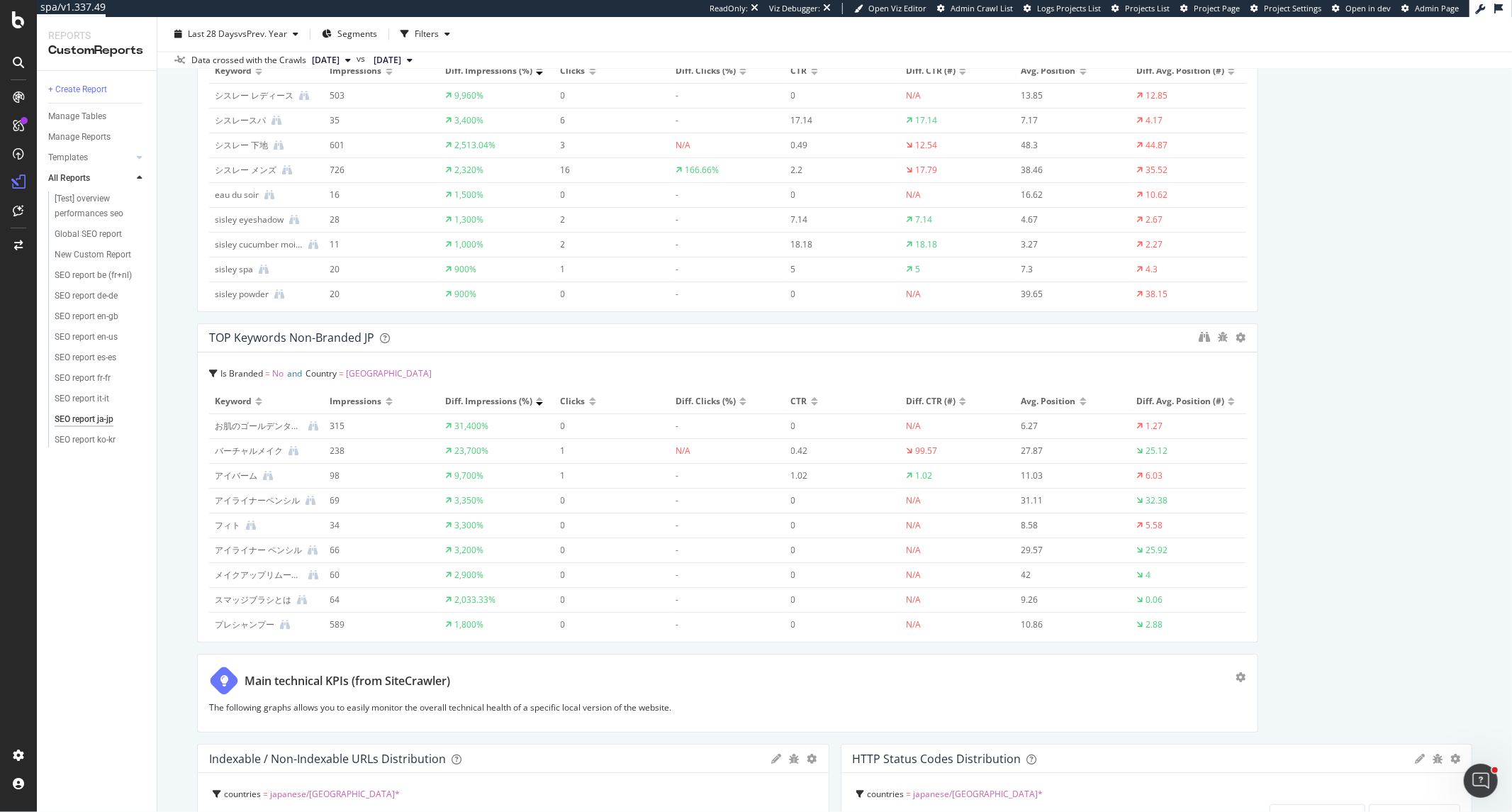
click at [589, 73] on div at bounding box center [592, 74] width 7 height 4
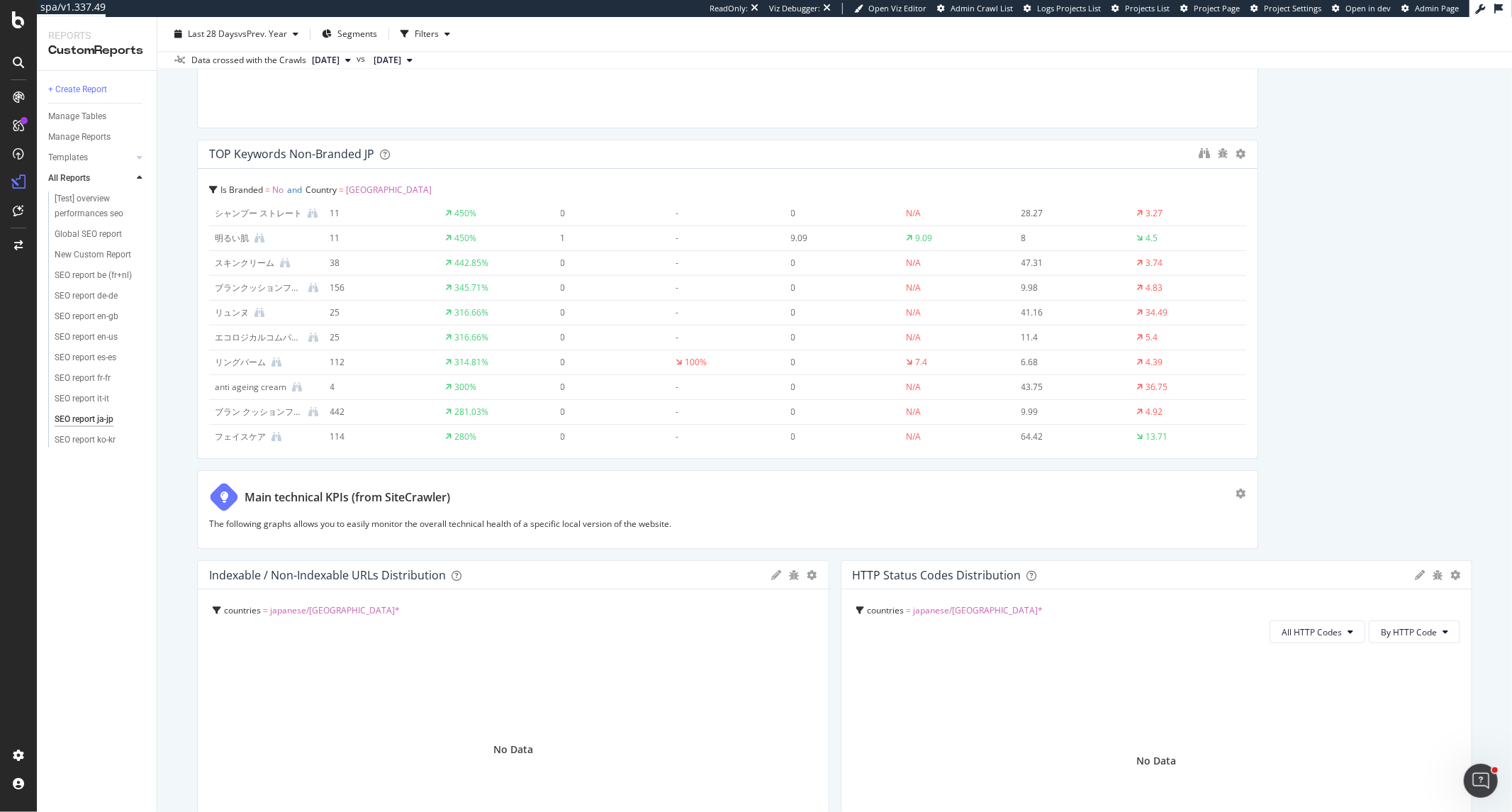
scroll to position [2678, 0]
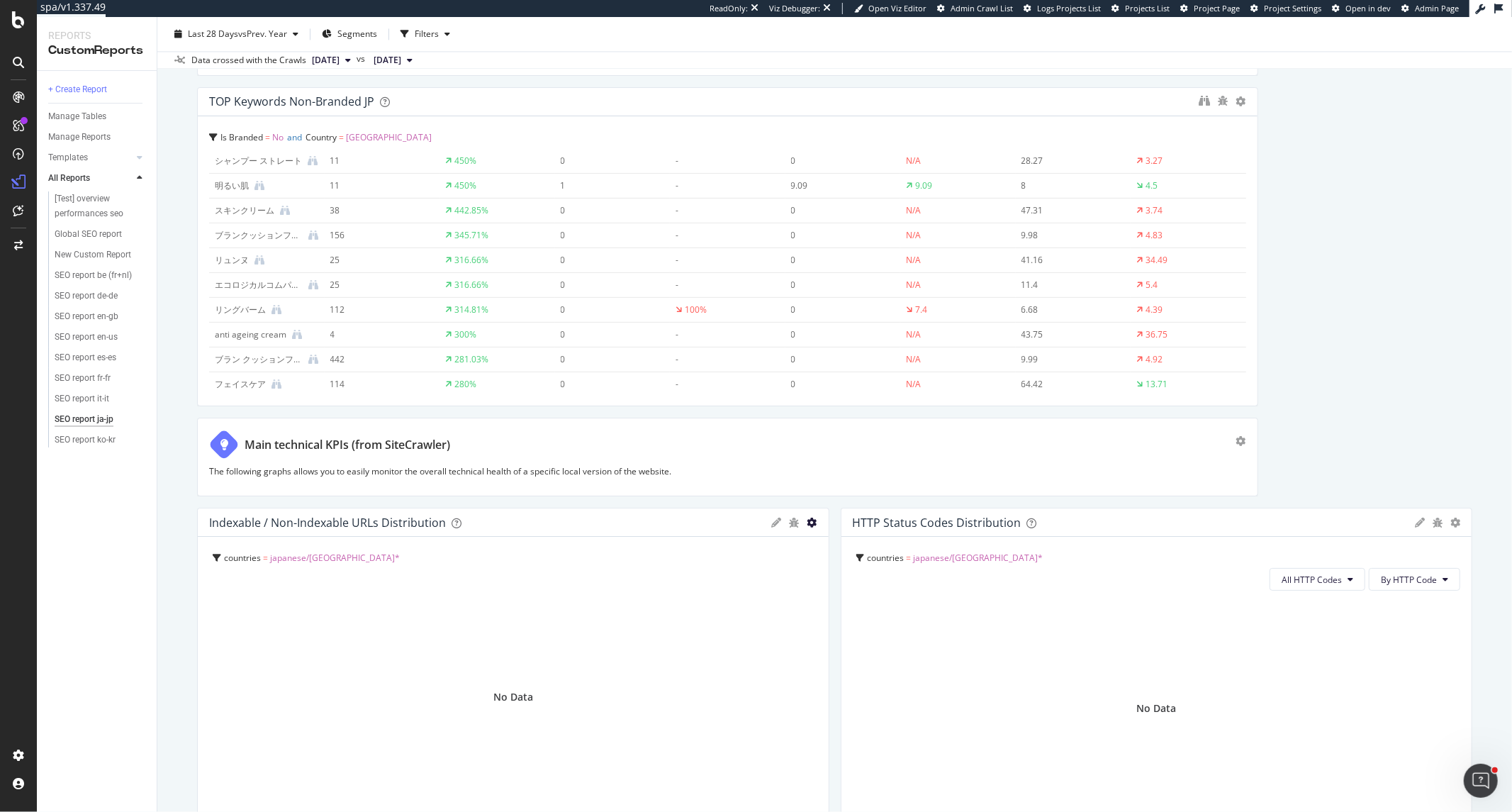
click at [808, 521] on icon "gear" at bounding box center [812, 522] width 10 height 10
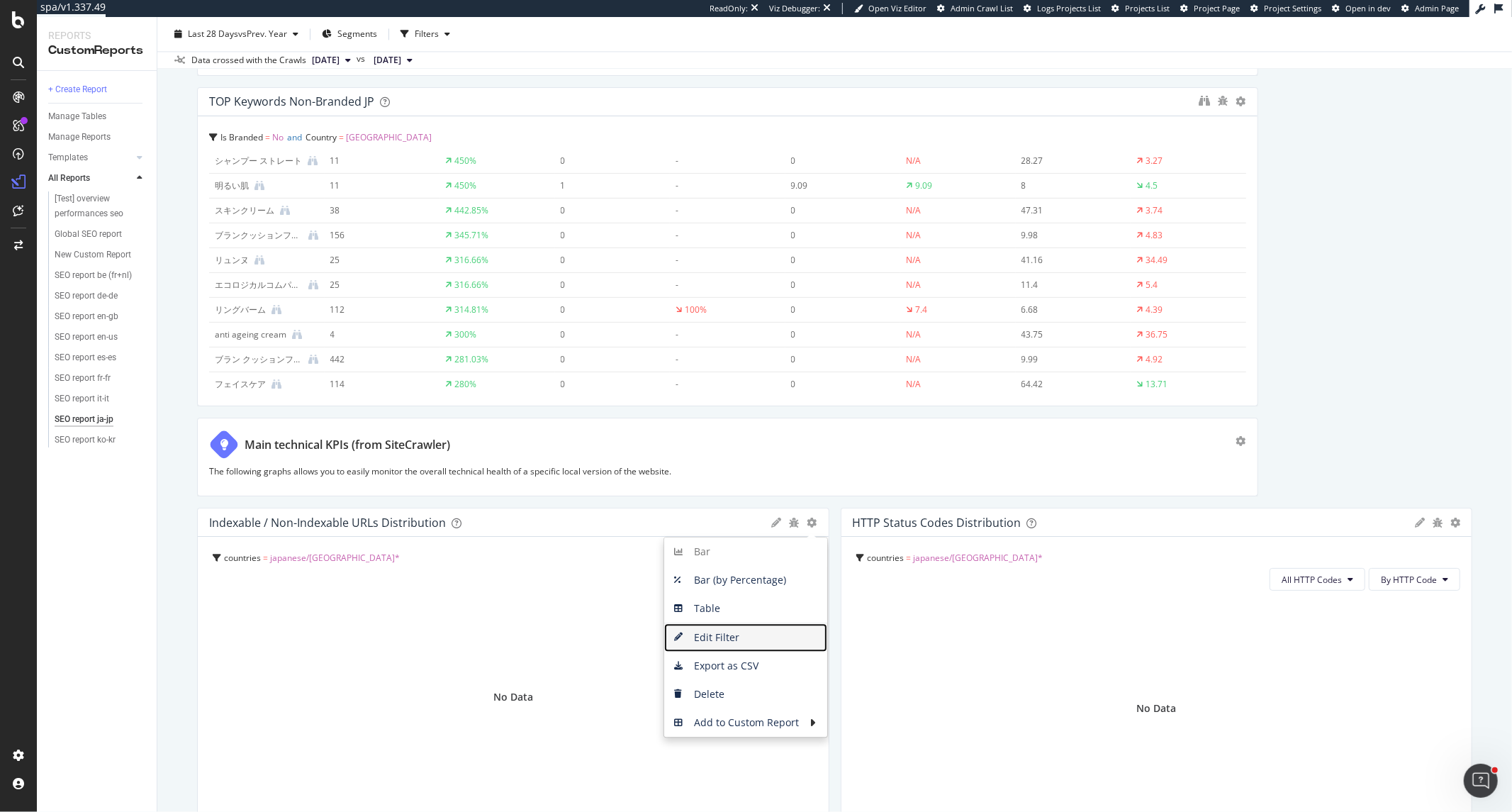
click at [752, 637] on span "Edit Filter" at bounding box center [746, 637] width 163 height 21
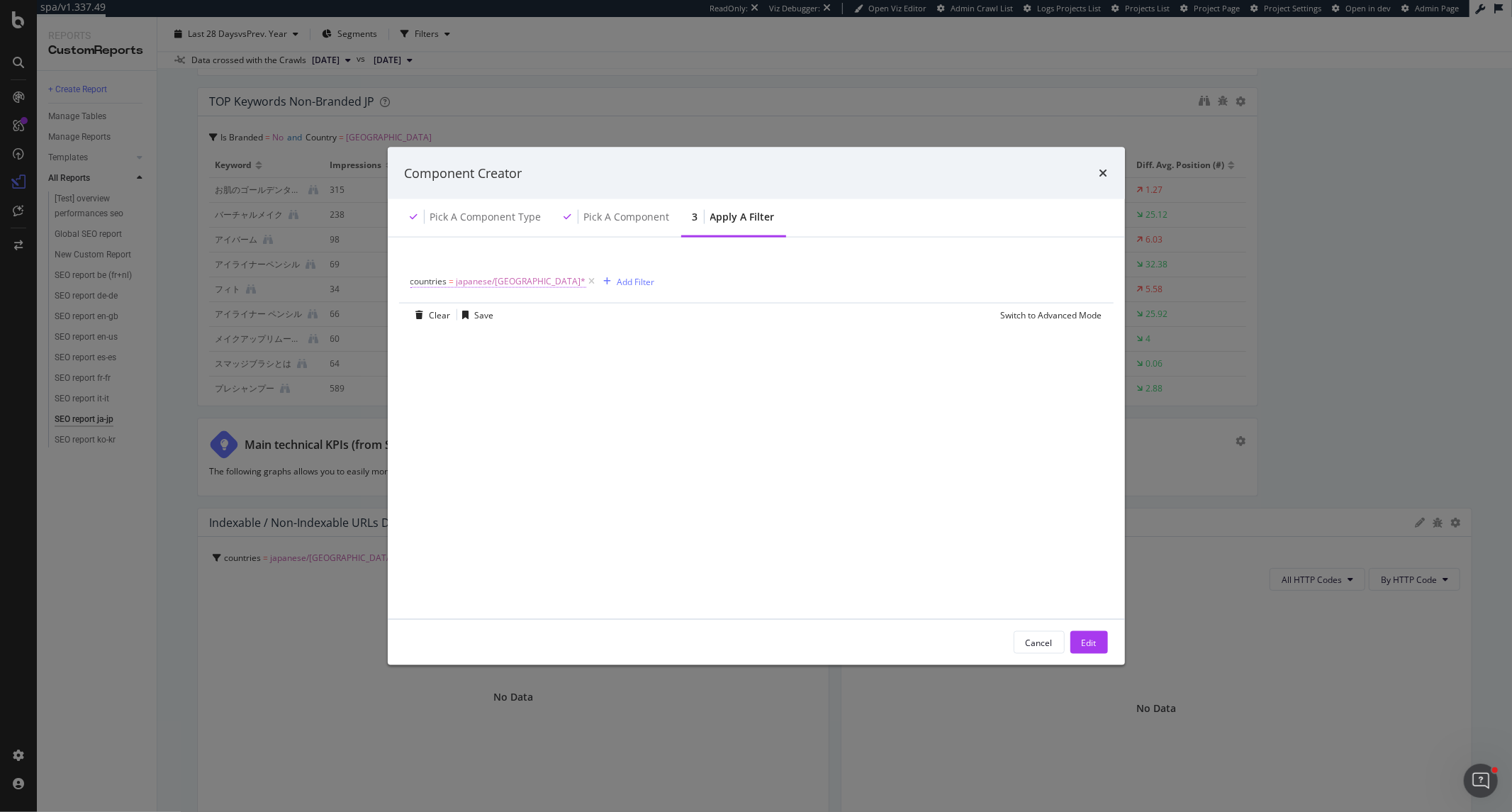
click at [447, 279] on span "countries = japanese/japan/*" at bounding box center [498, 281] width 176 height 13
click at [418, 278] on icon "modal" at bounding box center [418, 280] width 4 height 9
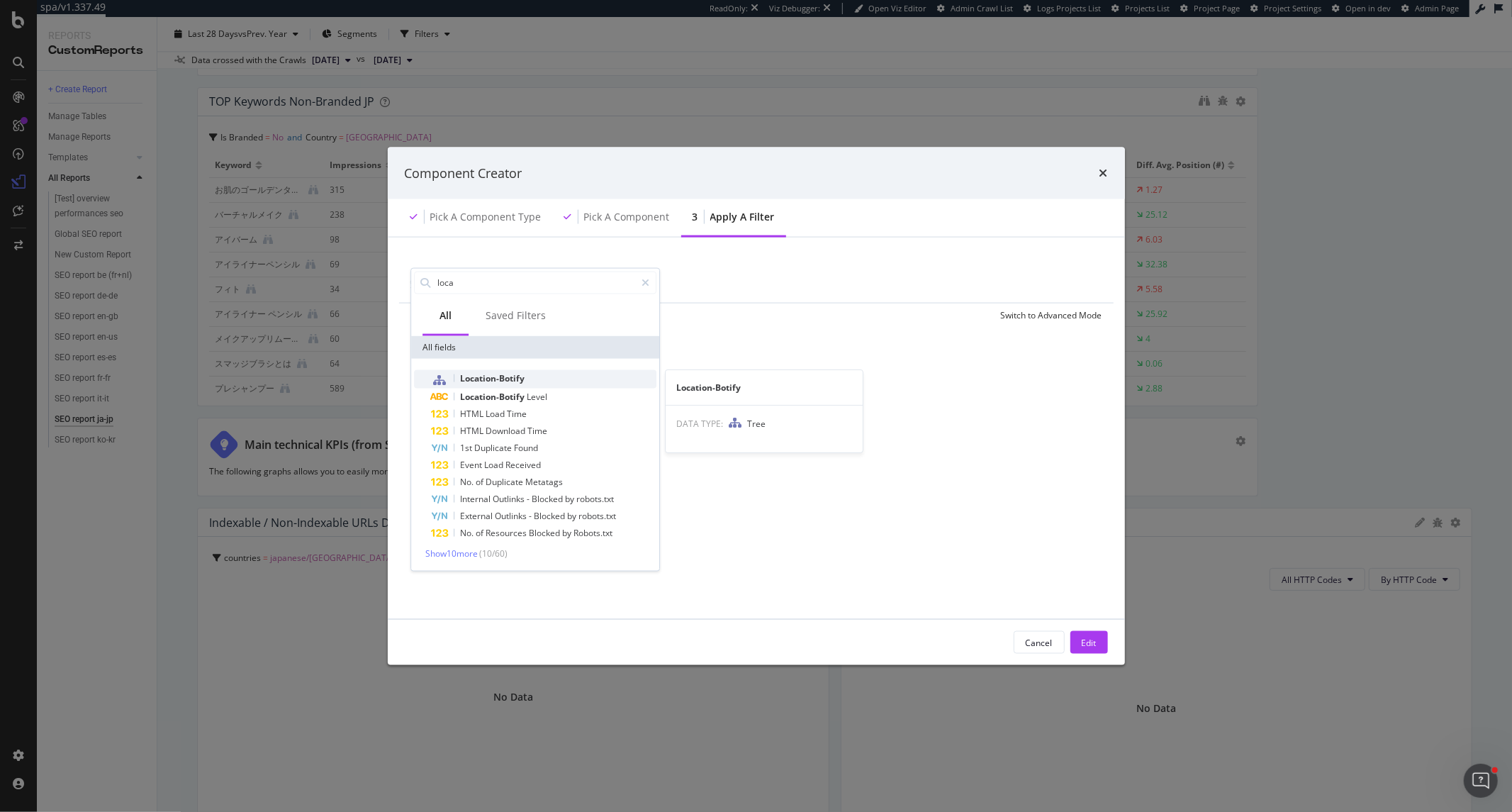
type input "loca"
click at [501, 374] on span "Location-Botify" at bounding box center [493, 378] width 65 height 12
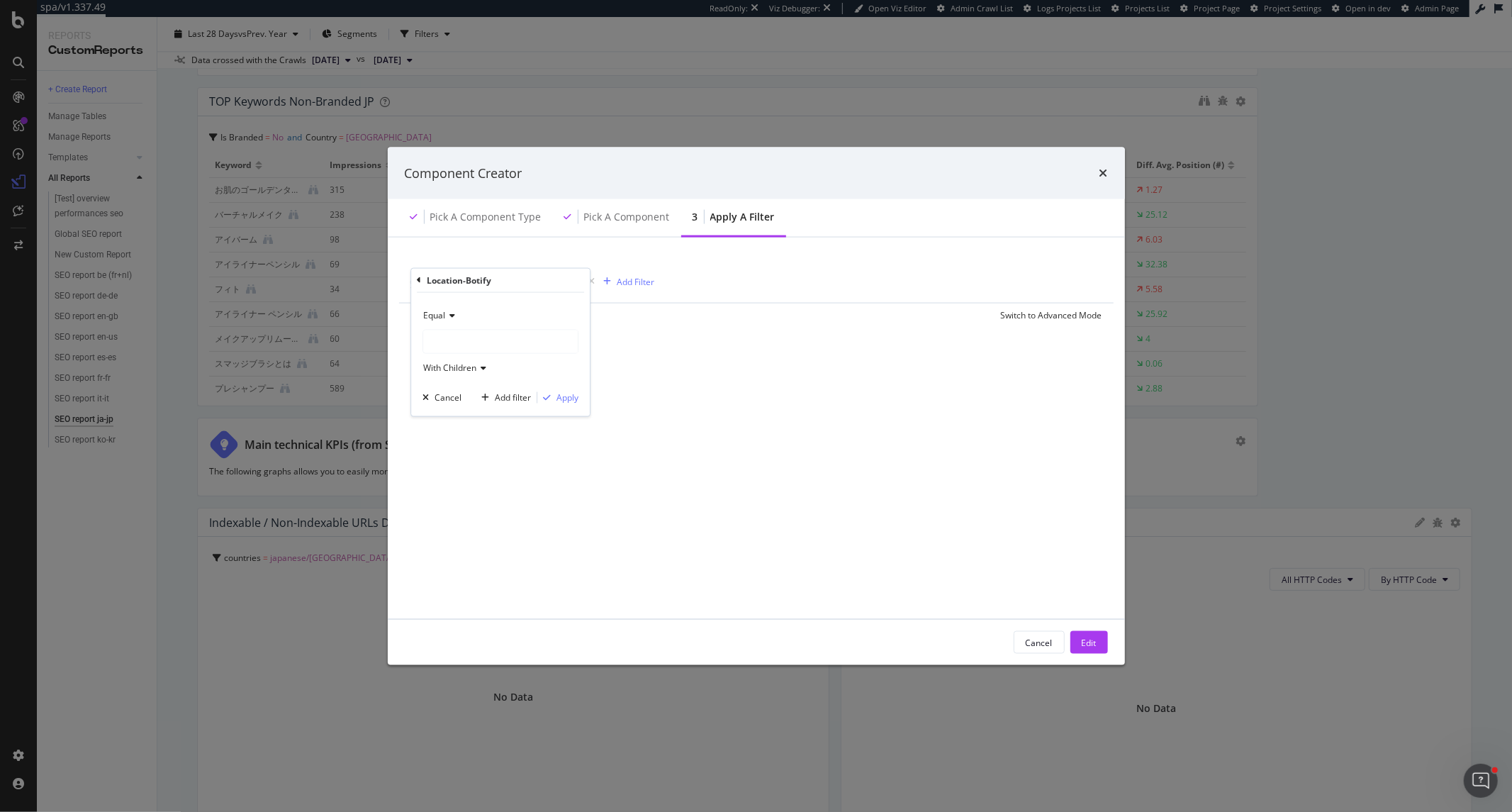
click at [443, 333] on div "modal" at bounding box center [500, 341] width 155 height 23
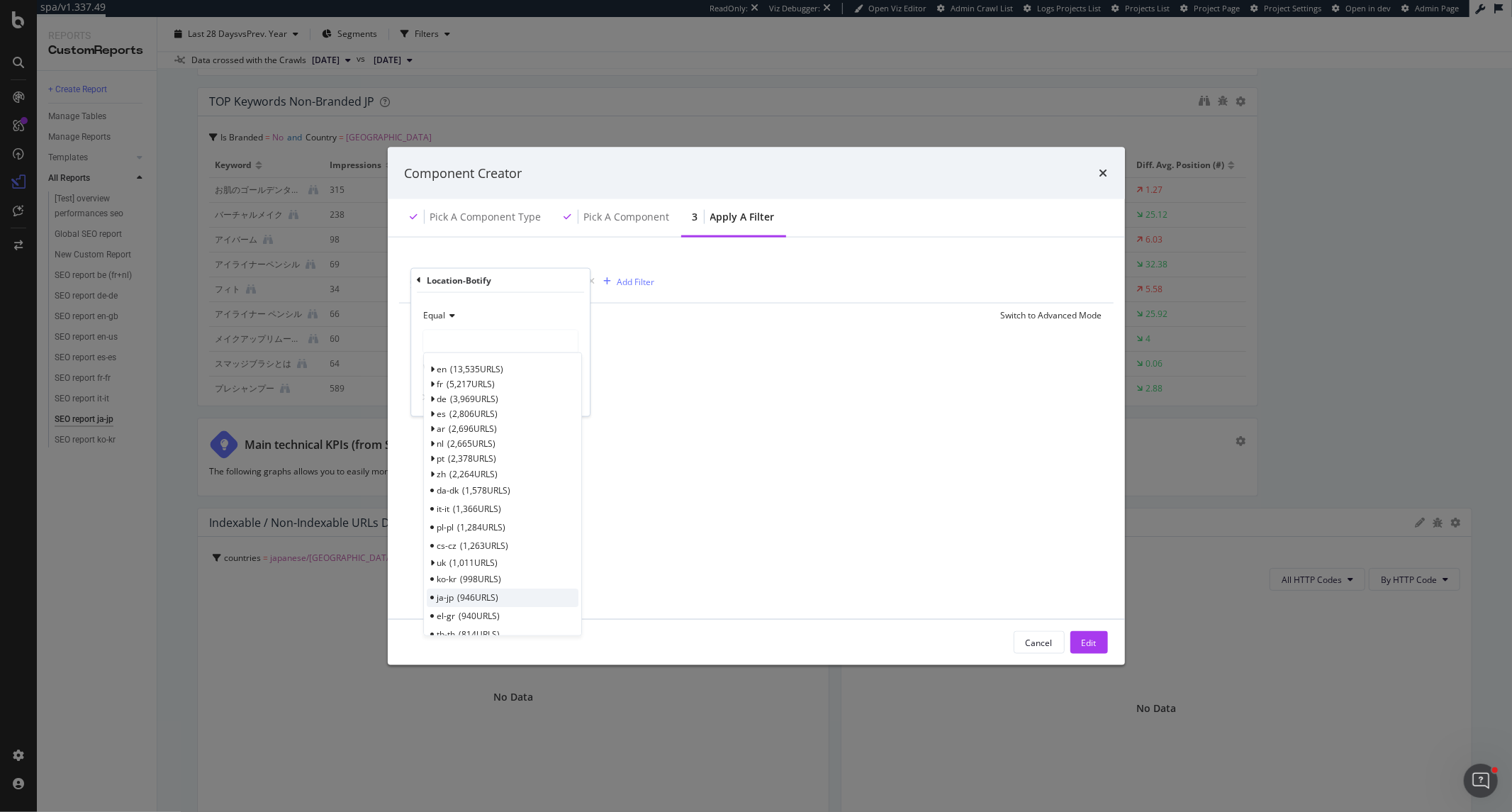
click at [514, 598] on div "ja-jp 946 URLS" at bounding box center [502, 598] width 151 height 18
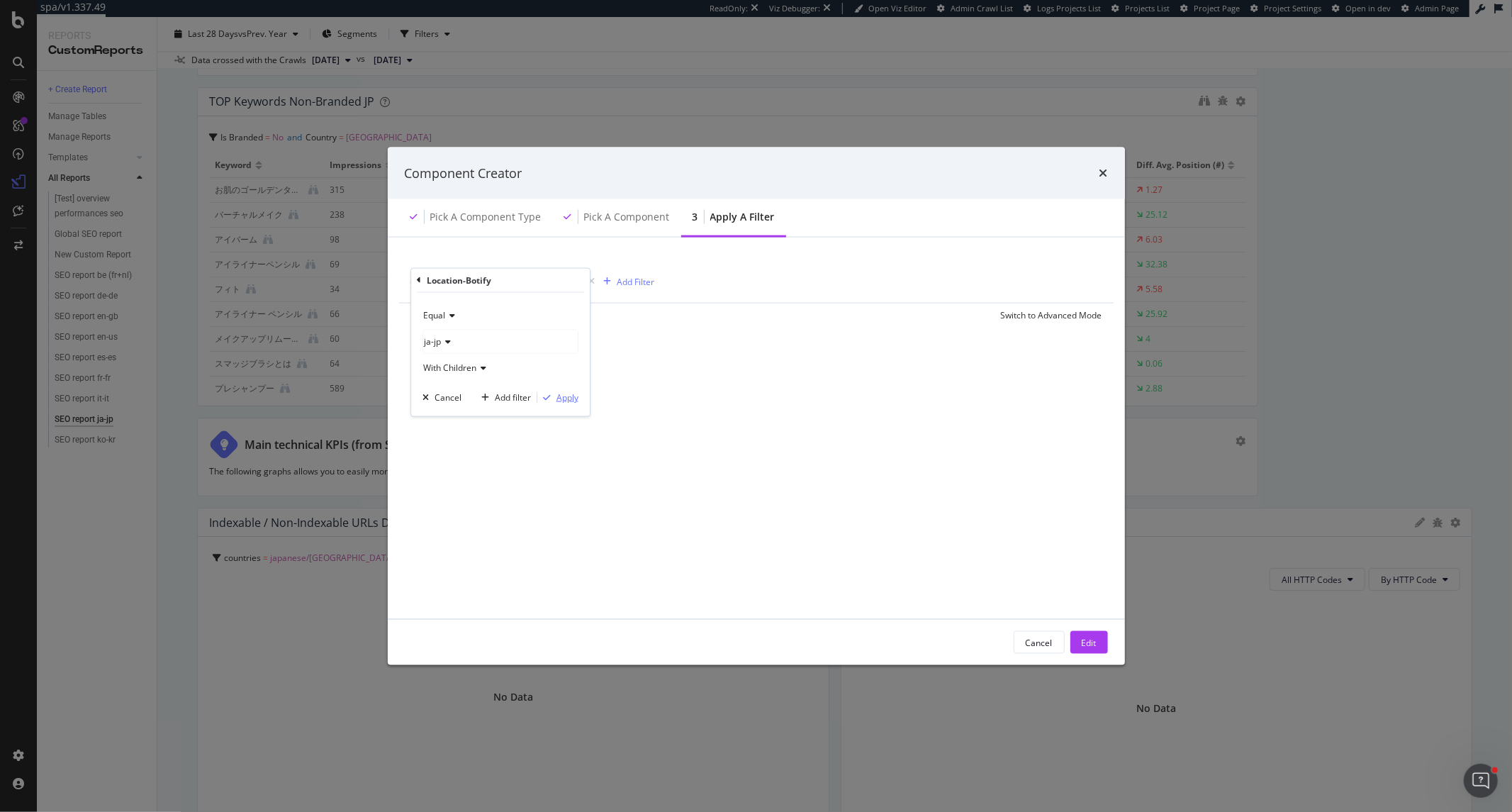
click at [570, 395] on div "Apply" at bounding box center [567, 397] width 22 height 12
click at [1088, 641] on div "Edit" at bounding box center [1088, 642] width 15 height 12
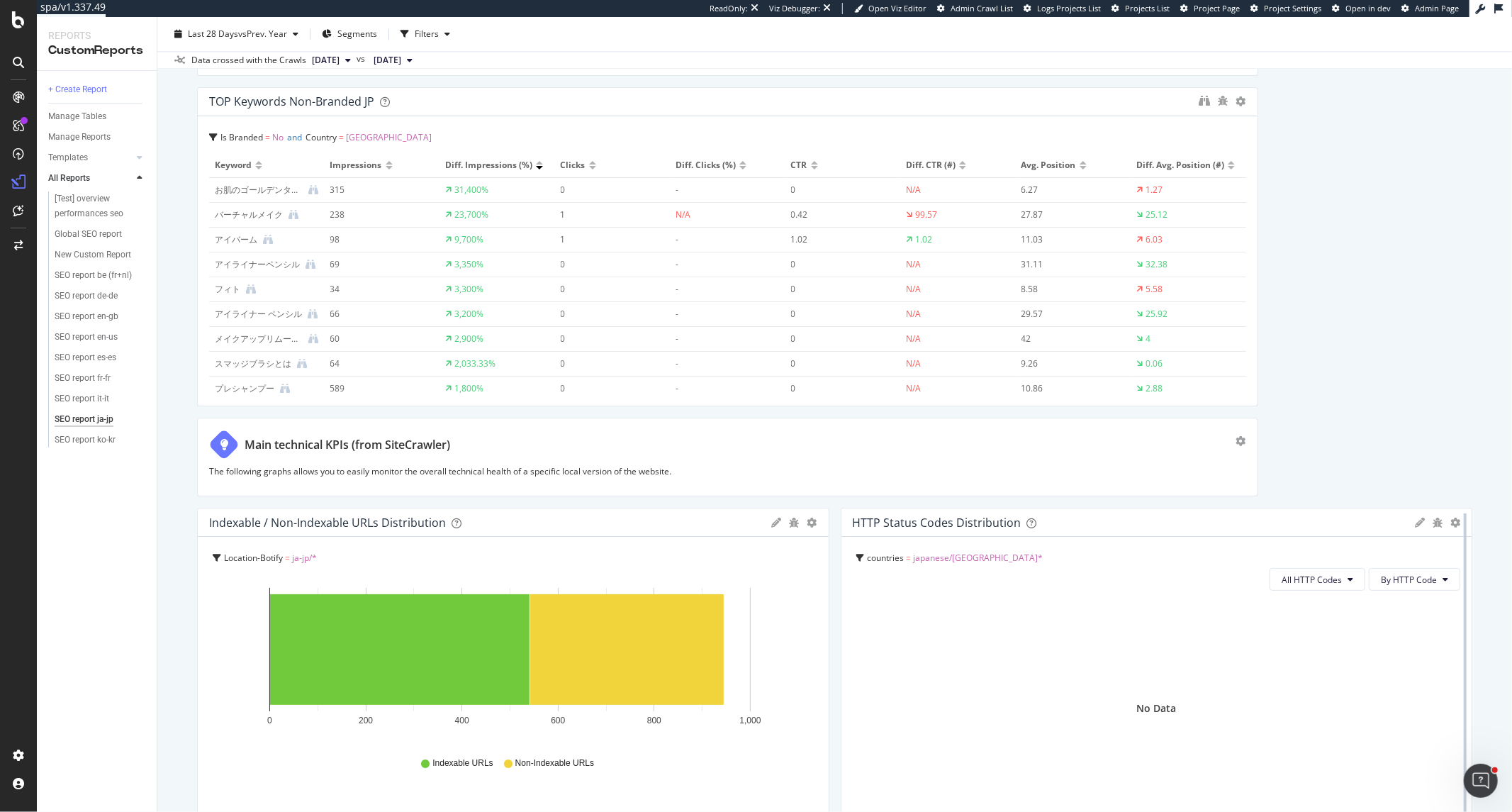
click at [1459, 525] on div at bounding box center [1466, 667] width 14 height 319
click at [1451, 525] on icon "gear" at bounding box center [1455, 522] width 10 height 10
click at [1376, 611] on span "Edit Filter" at bounding box center [1389, 609] width 163 height 21
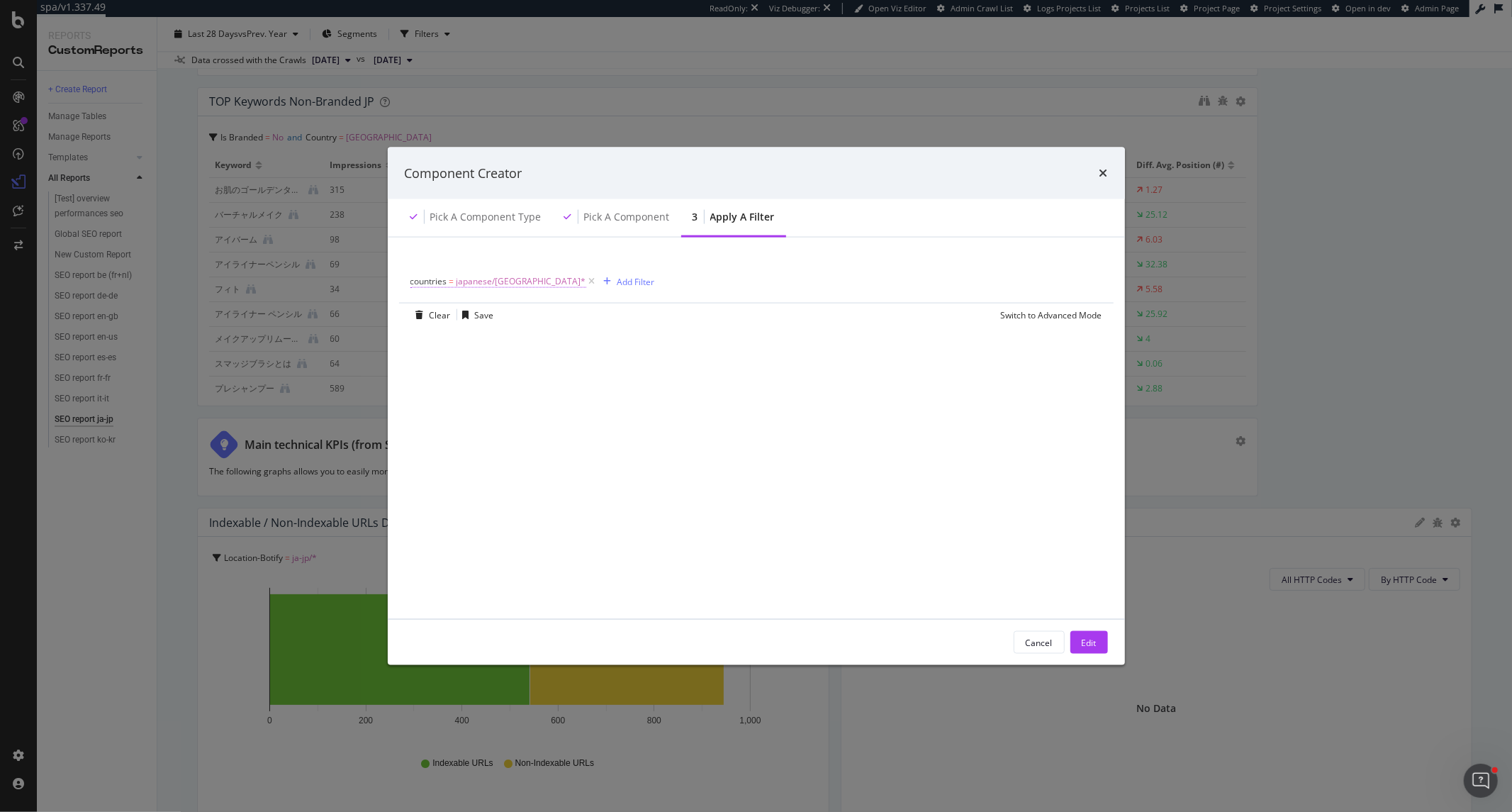
click at [478, 278] on span "japanese/japan/*" at bounding box center [522, 281] width 130 height 20
click at [420, 276] on icon "modal" at bounding box center [418, 280] width 4 height 9
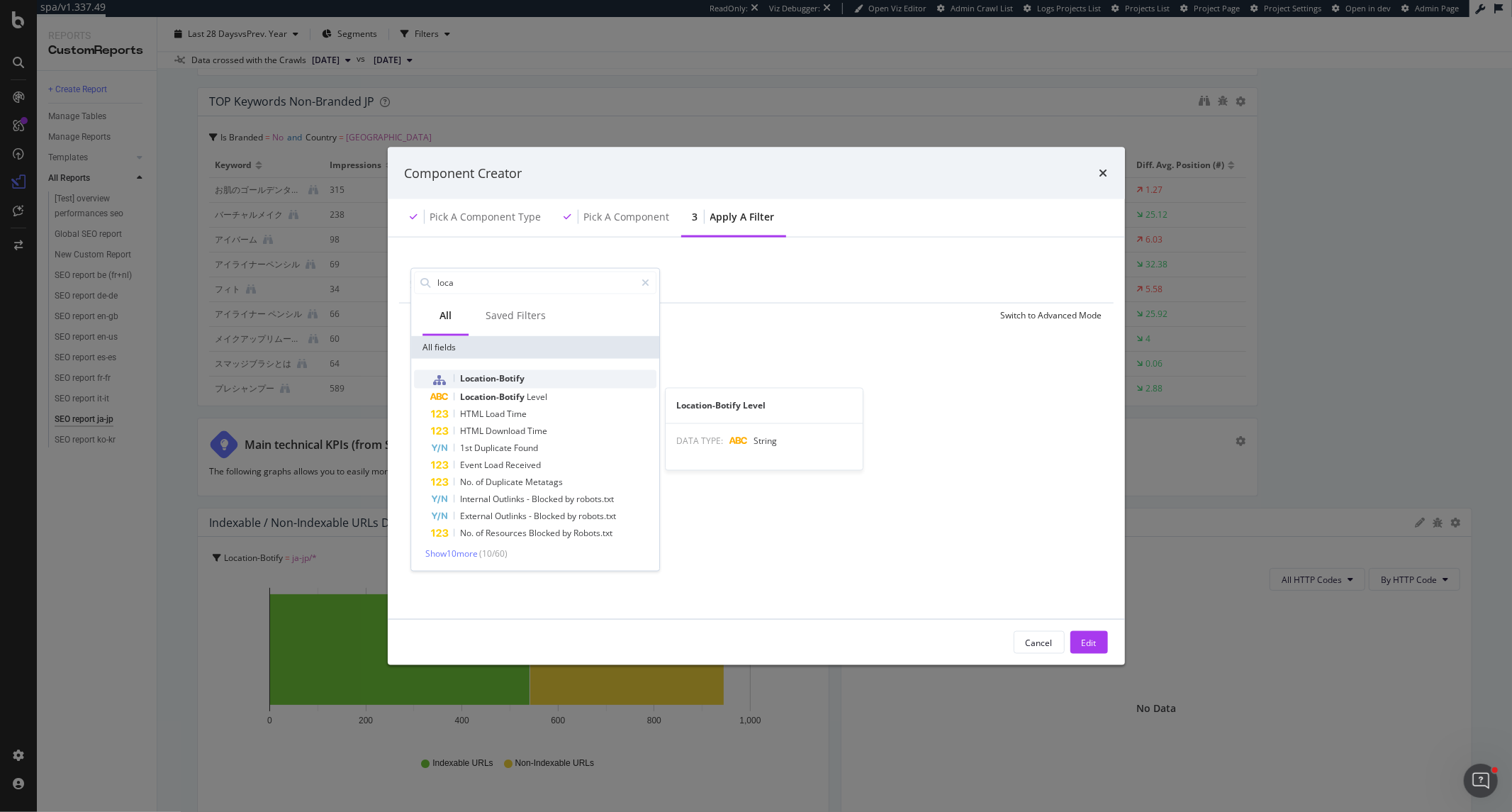
type input "loca"
click at [492, 373] on span "Location-Botify" at bounding box center [493, 378] width 65 height 12
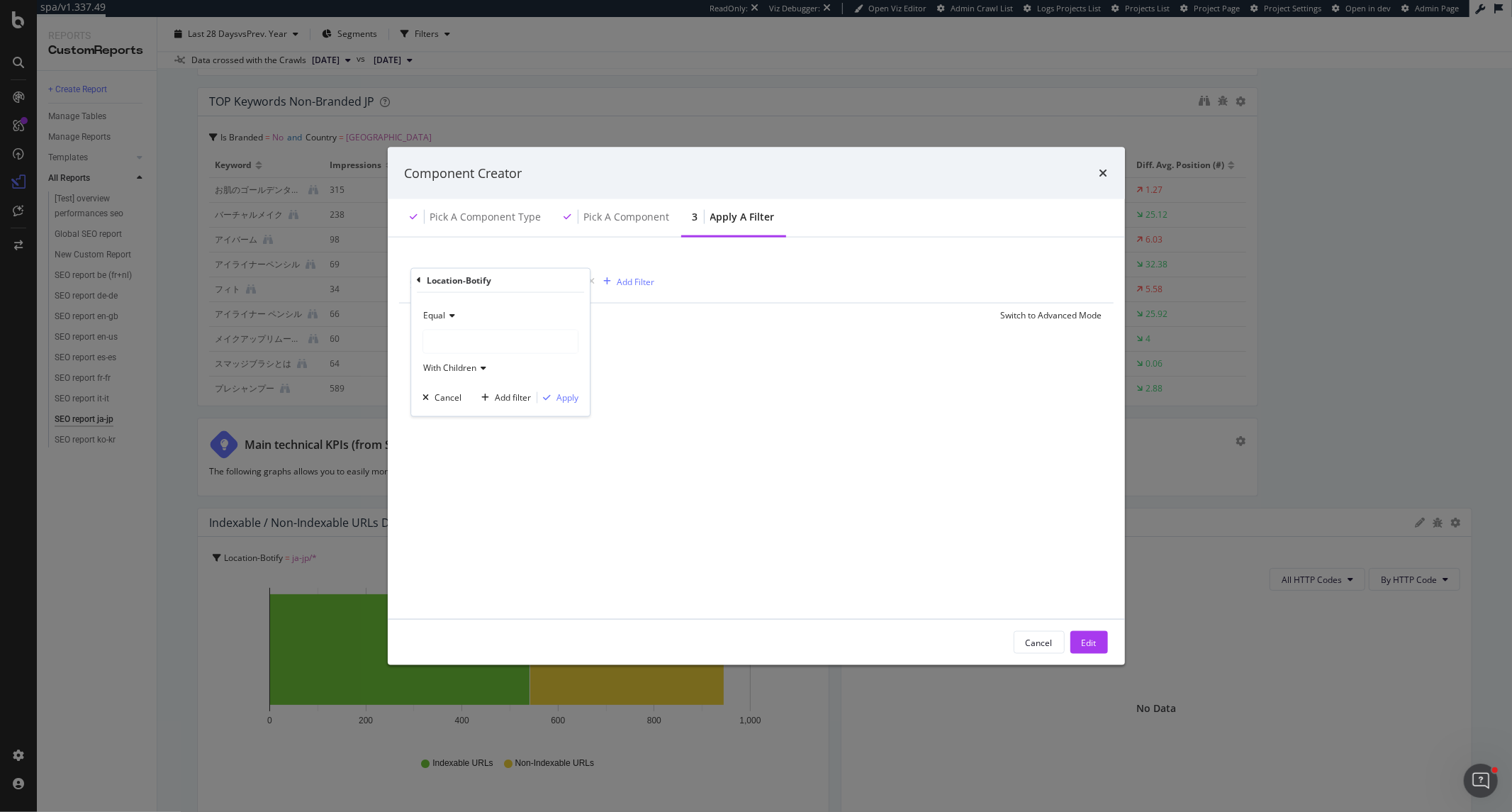
click at [484, 346] on div "modal" at bounding box center [500, 341] width 155 height 23
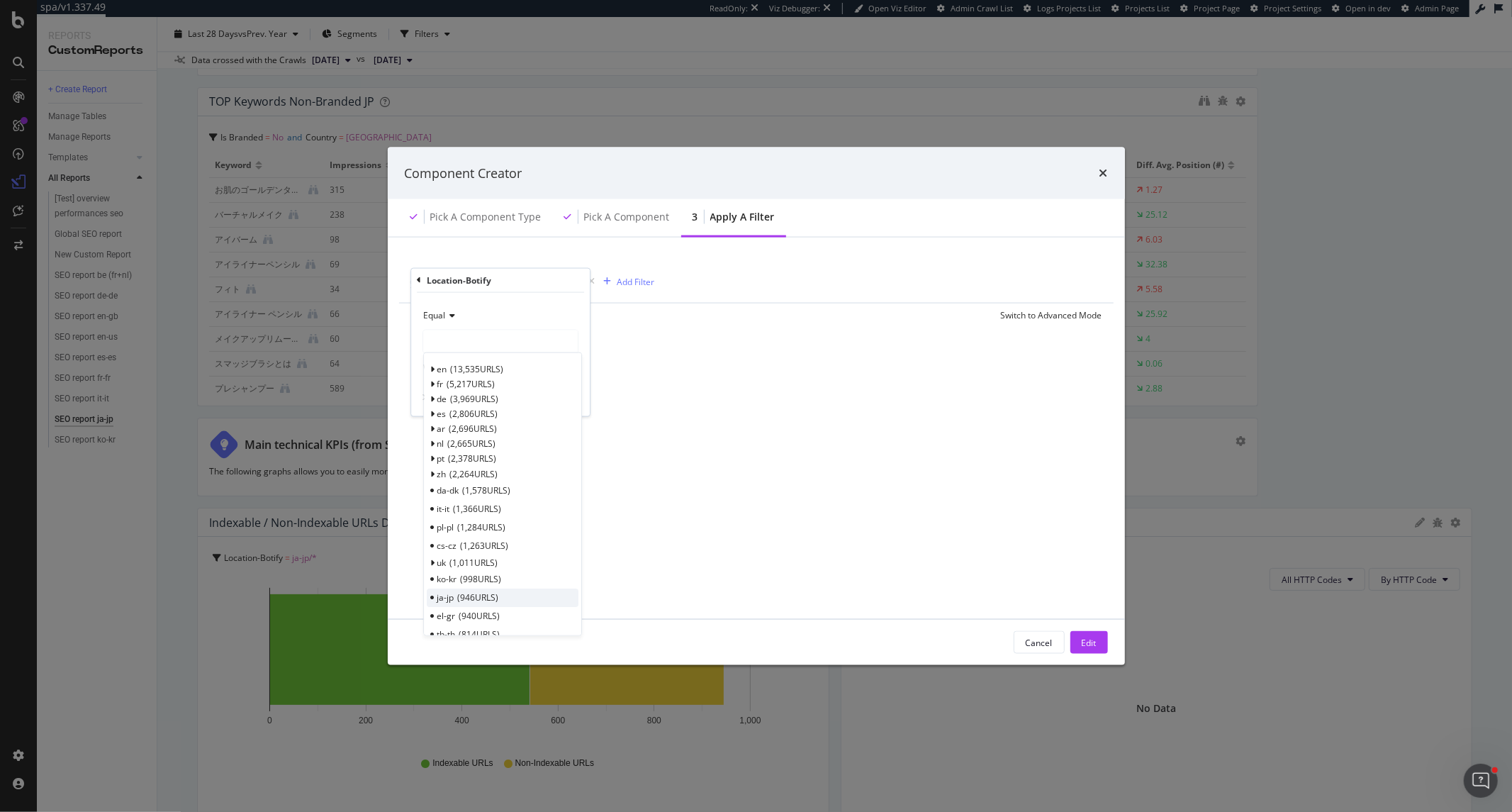
click at [507, 592] on div "ja-jp 946 URLS" at bounding box center [502, 598] width 151 height 18
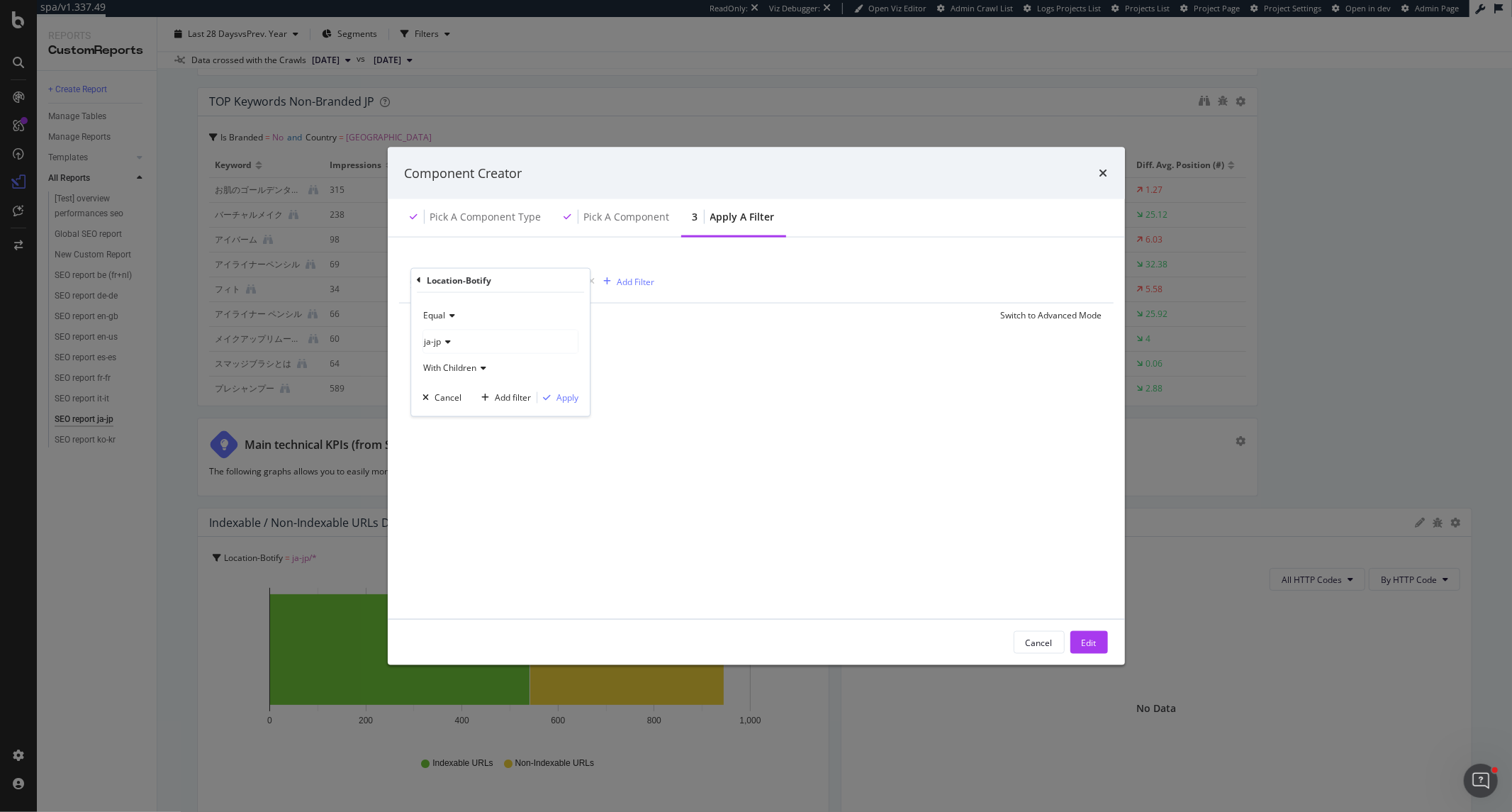
click at [558, 405] on div "Equal ja-jp With Children Cancel Add filter Apply" at bounding box center [500, 354] width 178 height 123
click at [562, 400] on div "Apply" at bounding box center [567, 397] width 22 height 12
click at [1096, 646] on button "Edit" at bounding box center [1089, 642] width 38 height 23
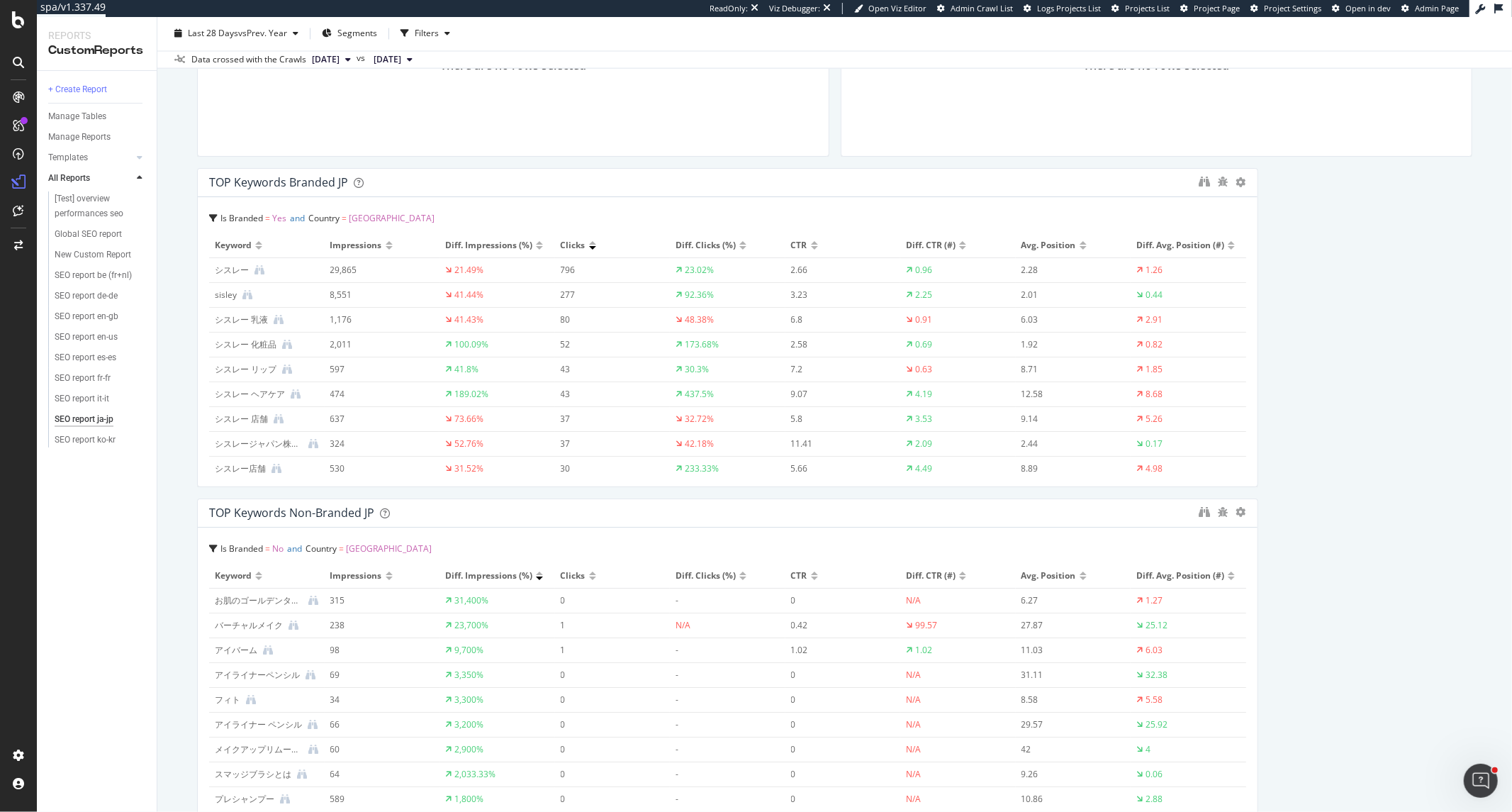
scroll to position [2285, 0]
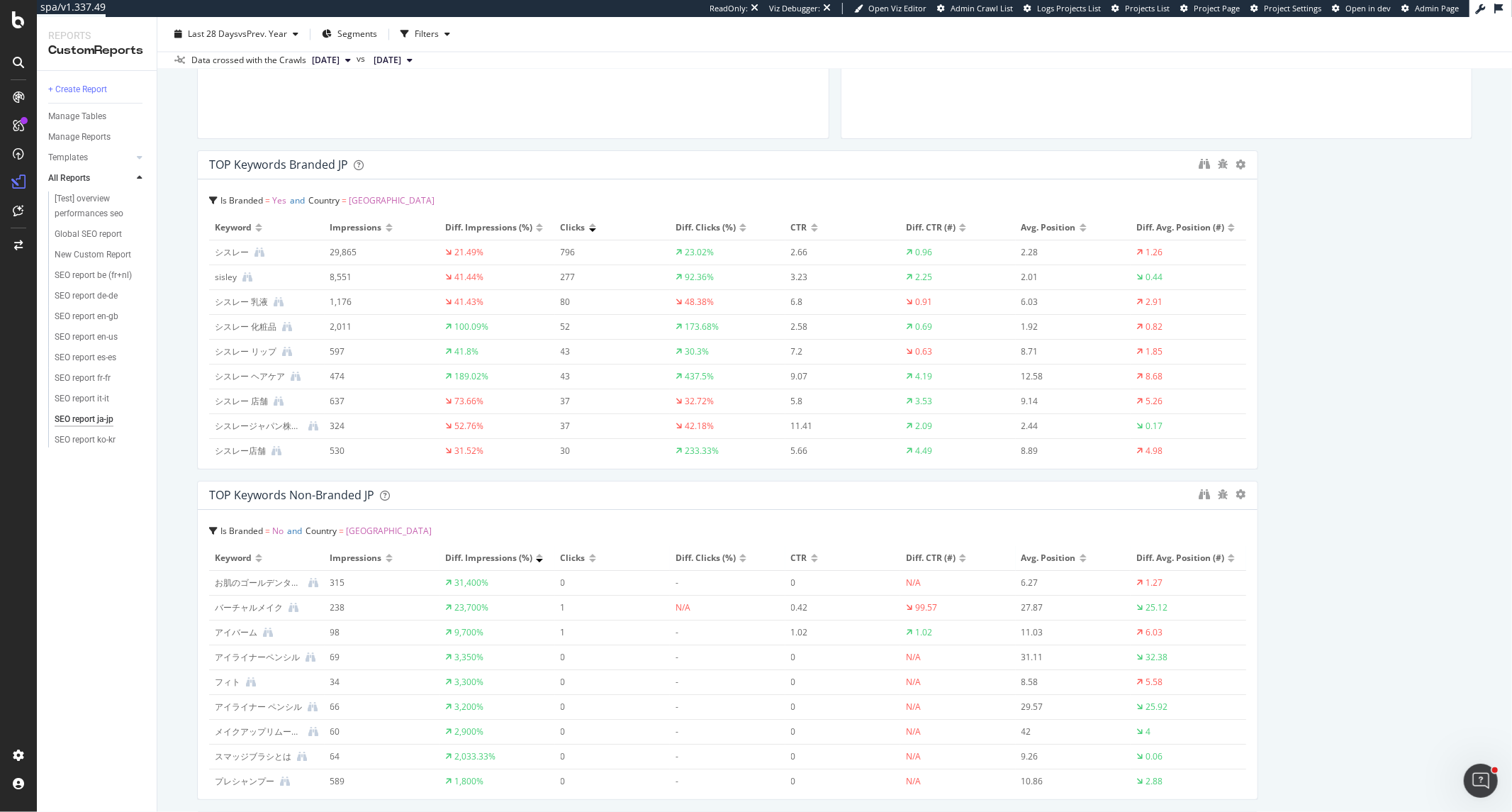
click at [589, 559] on div at bounding box center [592, 561] width 7 height 4
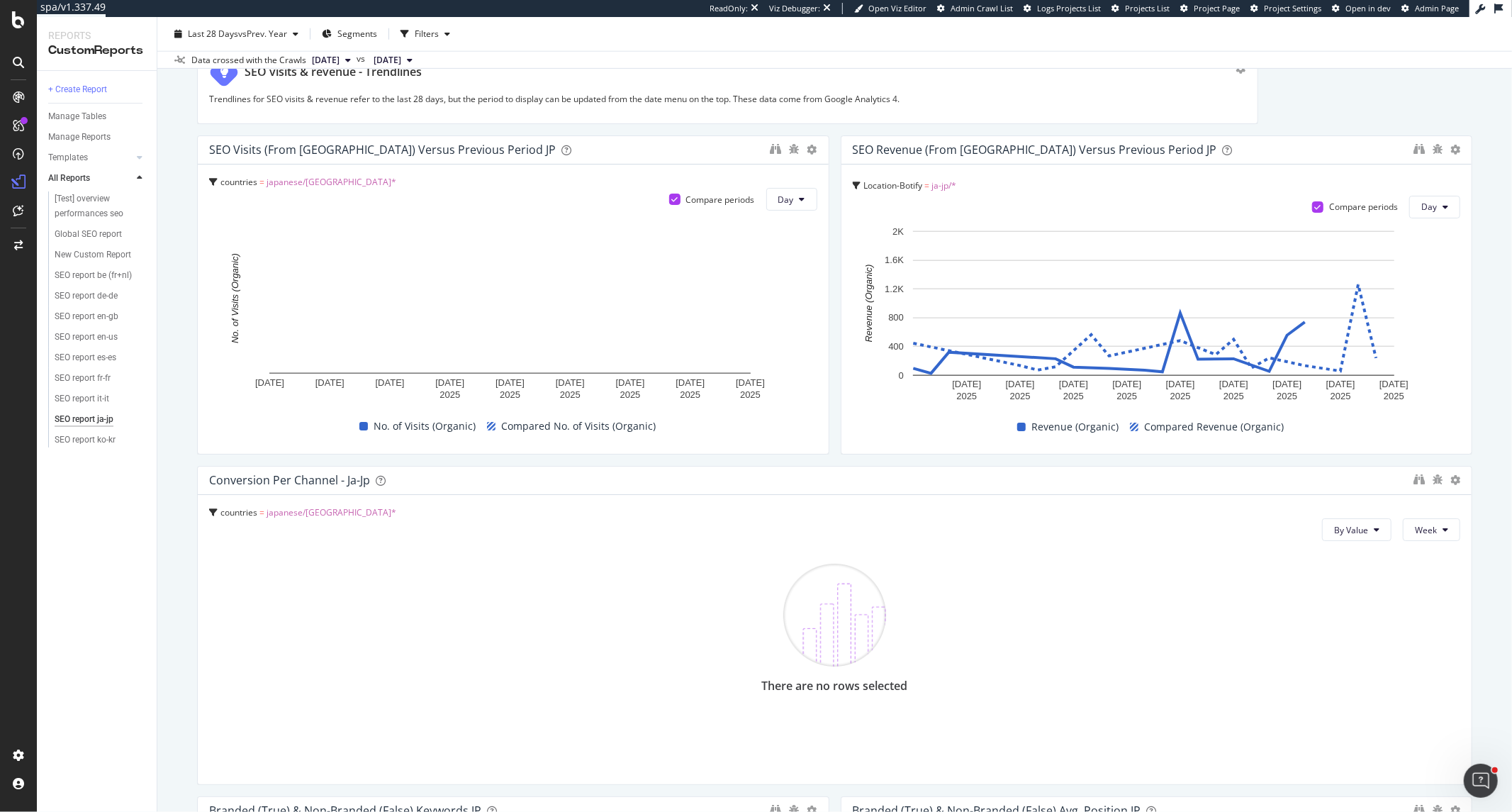
scroll to position [1339, 0]
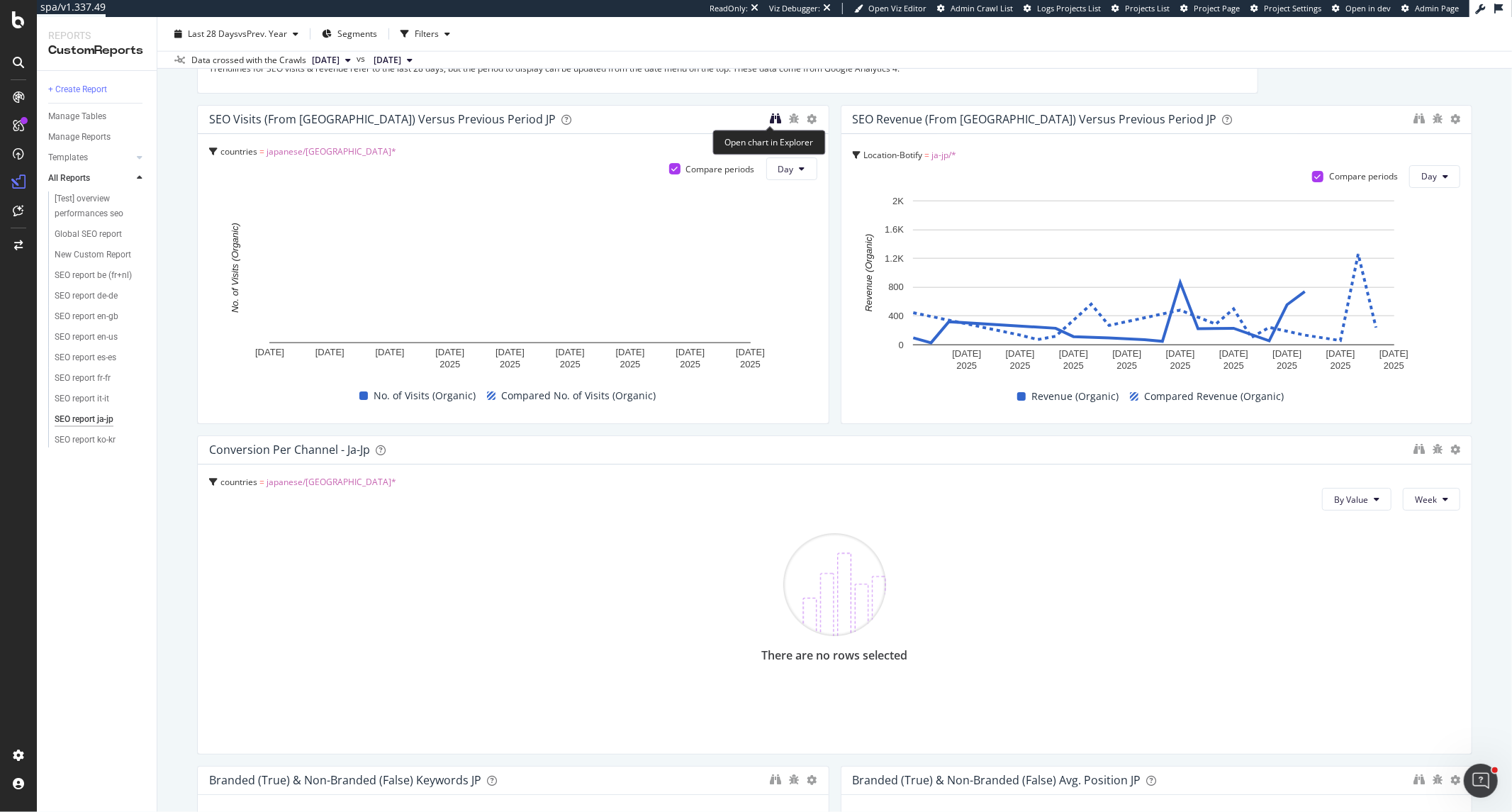
click at [771, 122] on icon "binoculars" at bounding box center [776, 118] width 11 height 11
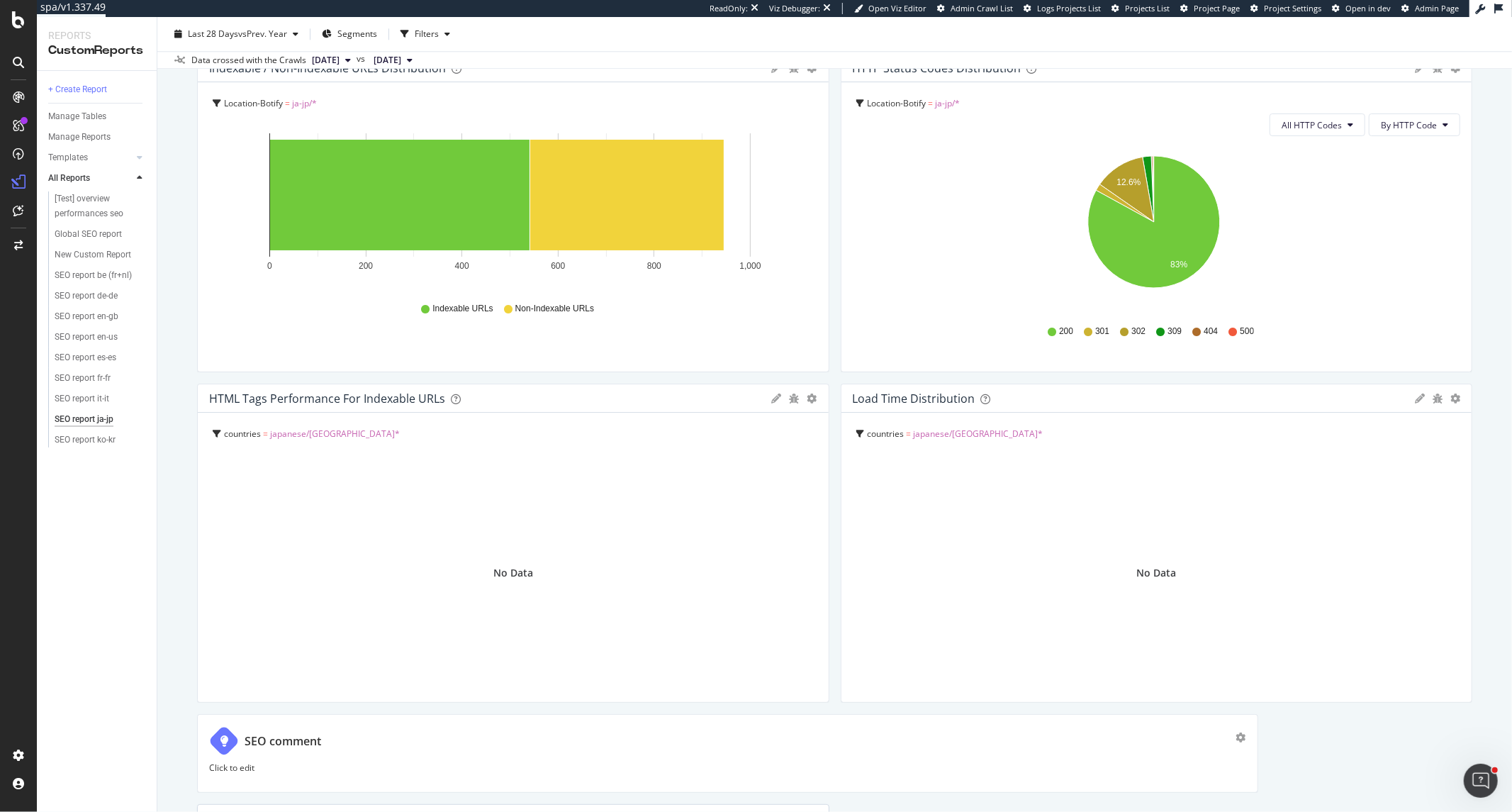
scroll to position [3151, 0]
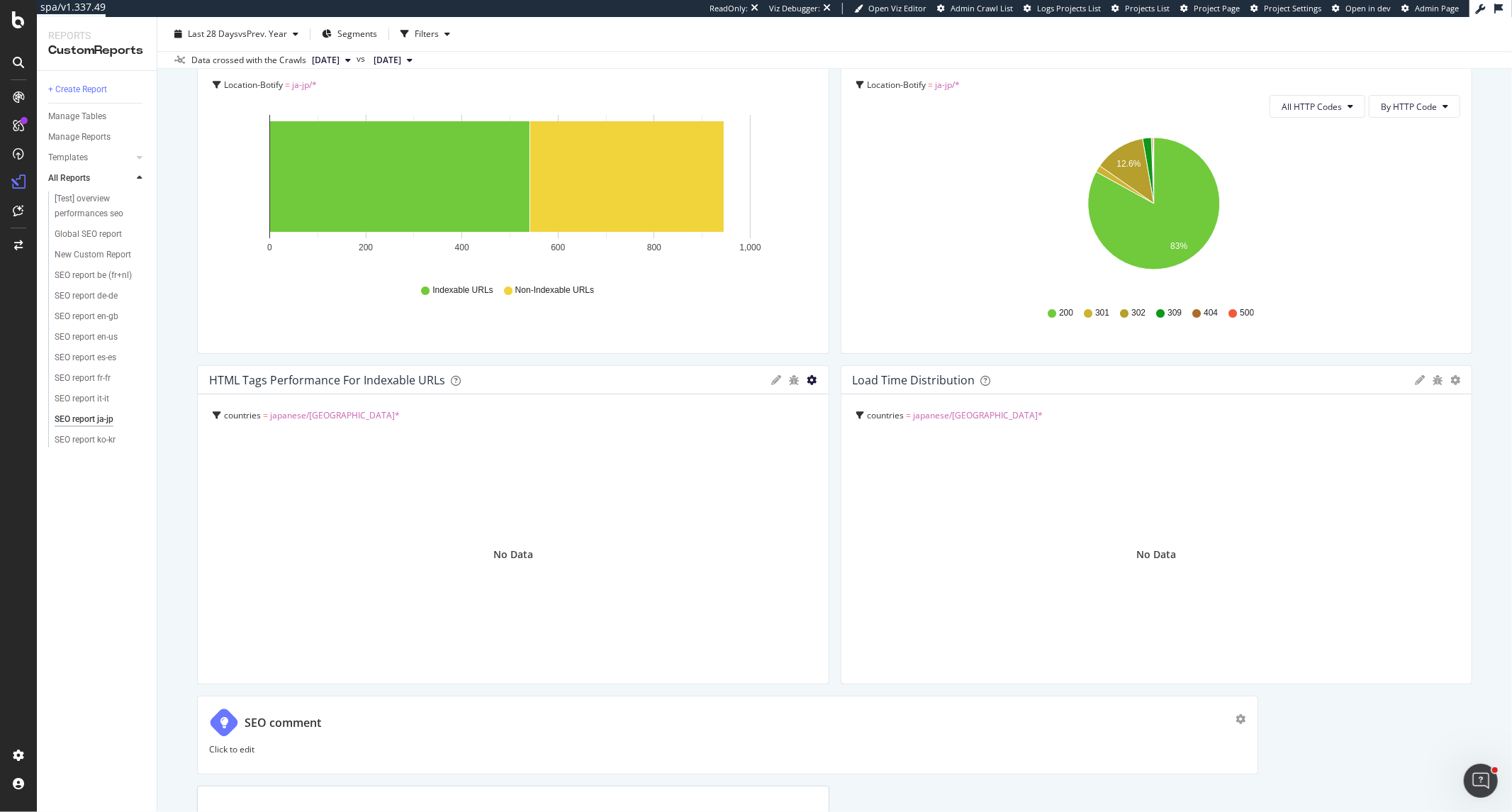
click at [808, 377] on icon "gear" at bounding box center [812, 380] width 10 height 10
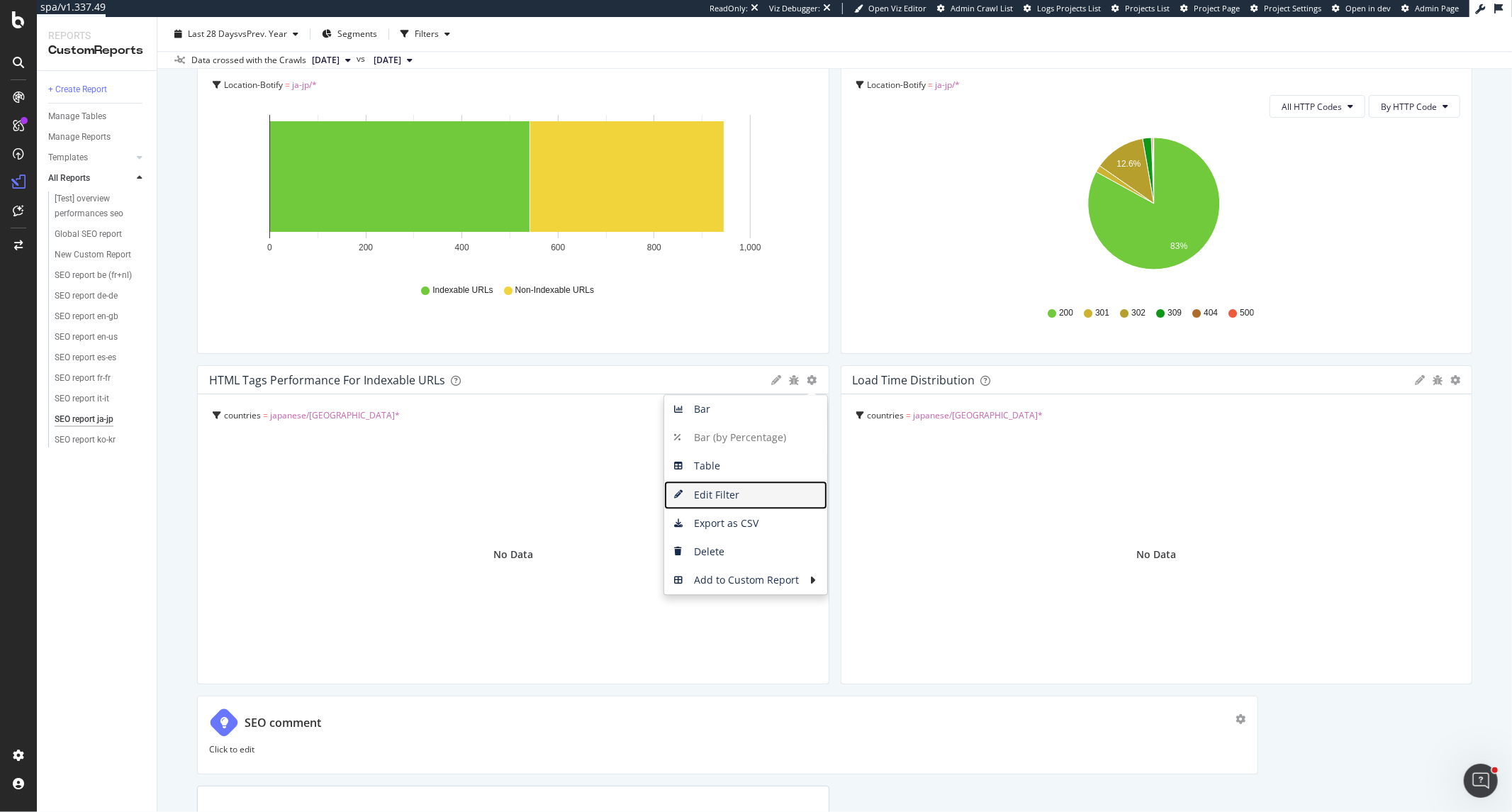
click at [710, 494] on span "Edit Filter" at bounding box center [746, 494] width 163 height 21
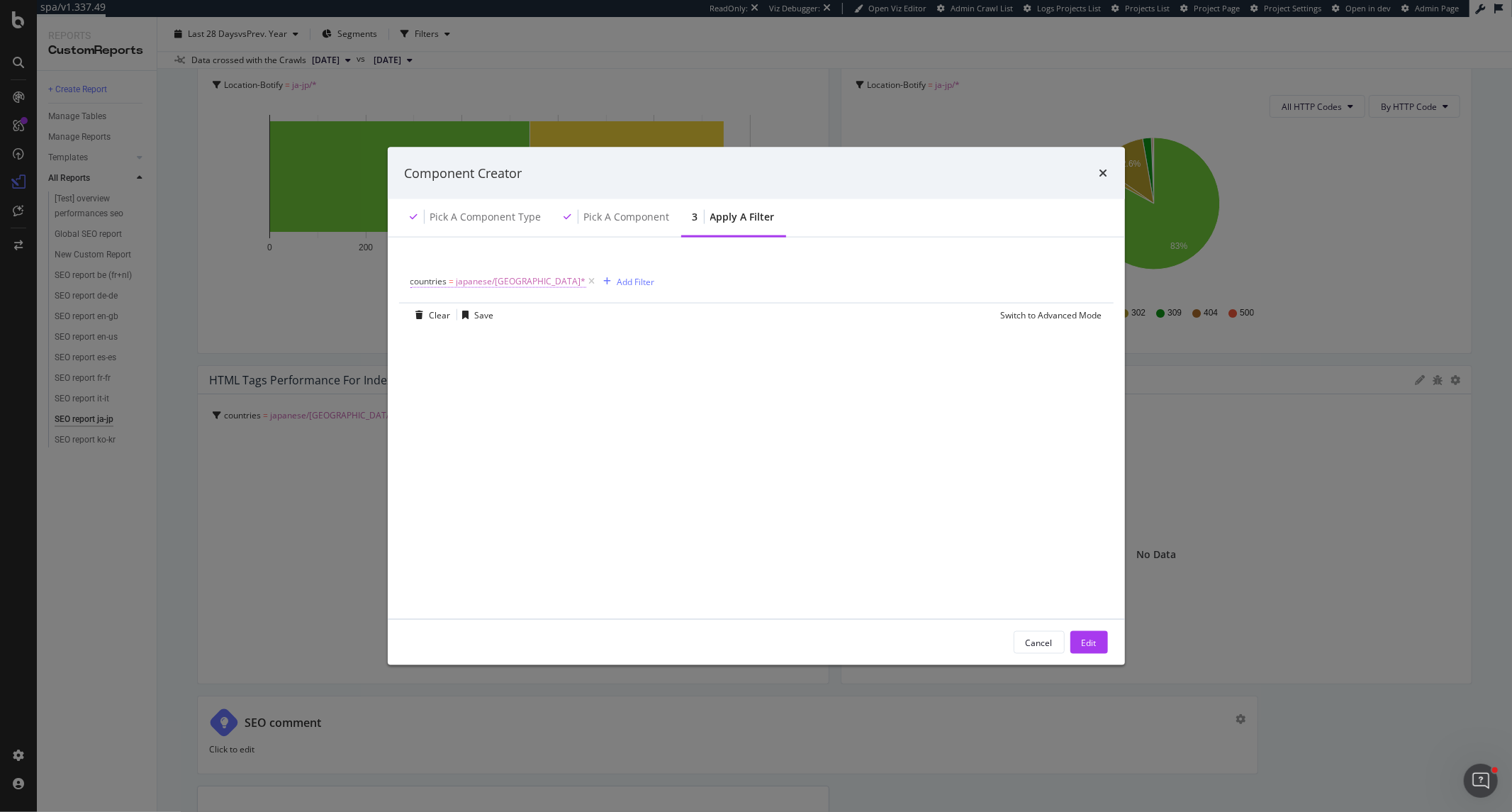
click at [501, 284] on span "japanese/japan/*" at bounding box center [522, 281] width 130 height 20
click at [416, 279] on div "countries On Current Crawl Equal With Children Cancel Add filter Apply" at bounding box center [500, 353] width 178 height 170
click at [419, 279] on icon "modal" at bounding box center [418, 280] width 4 height 9
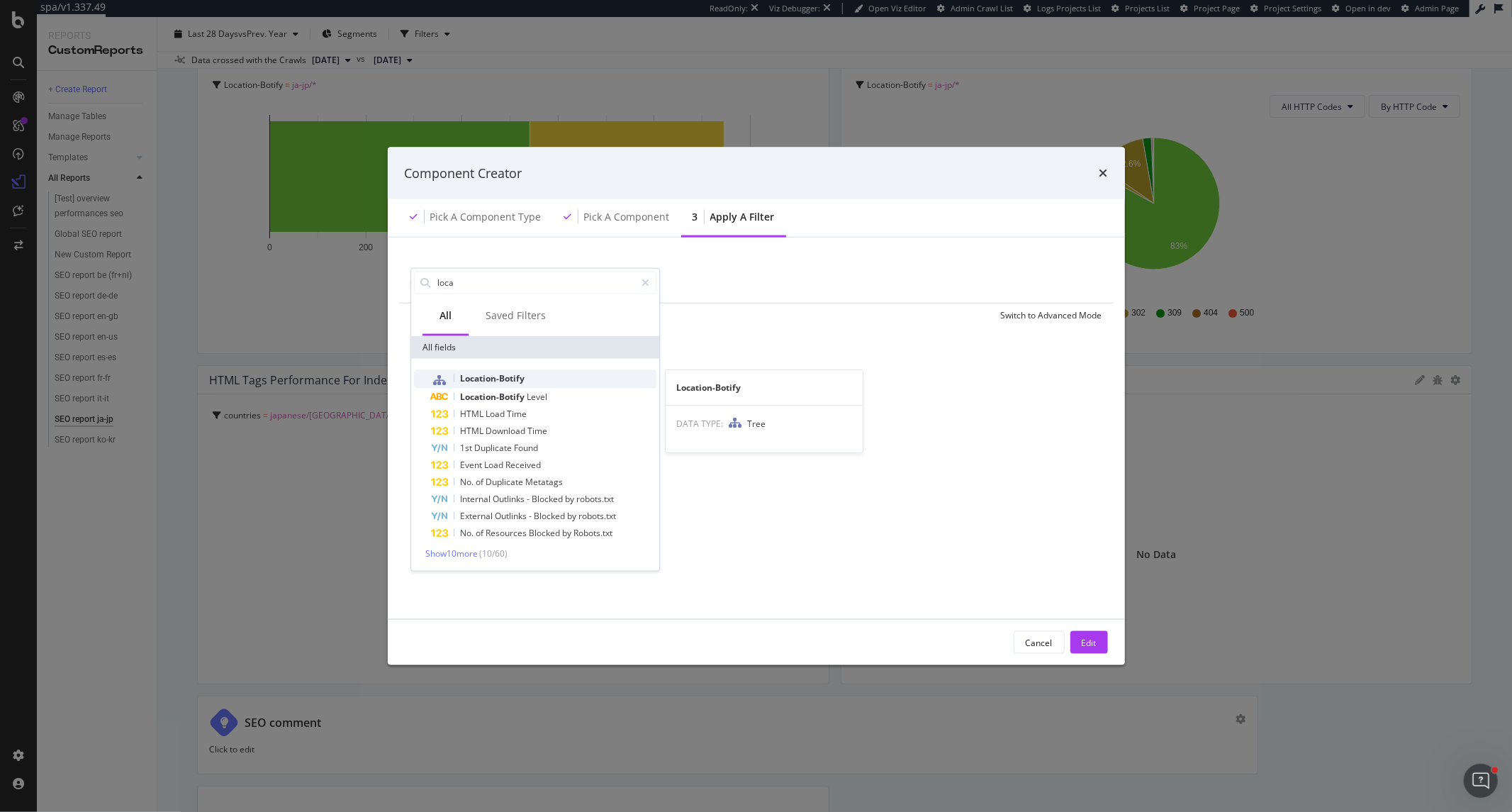
type input "loca"
click at [485, 378] on span "Location-Botify" at bounding box center [493, 378] width 65 height 12
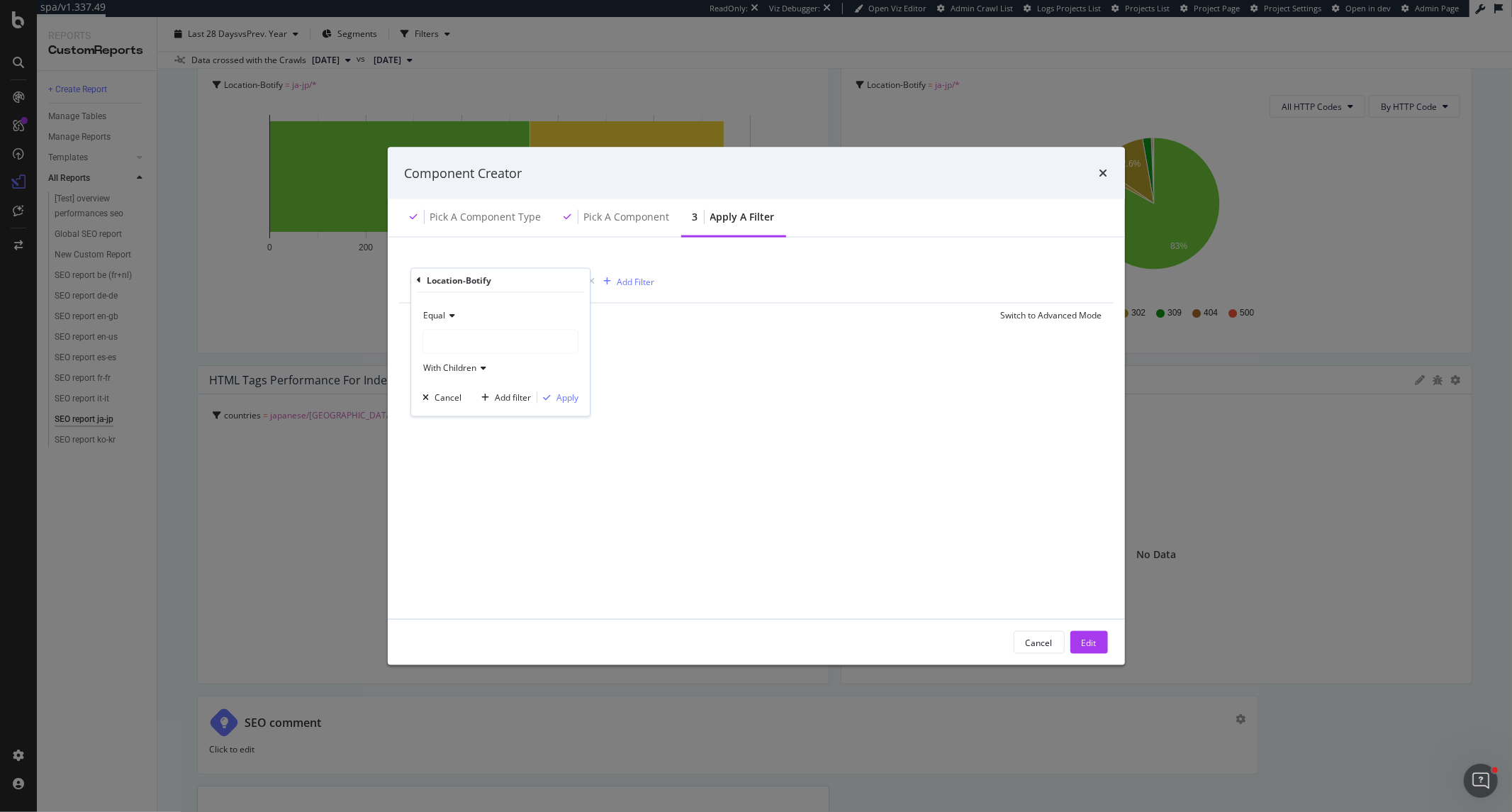
click at [494, 339] on div "modal" at bounding box center [500, 341] width 155 height 23
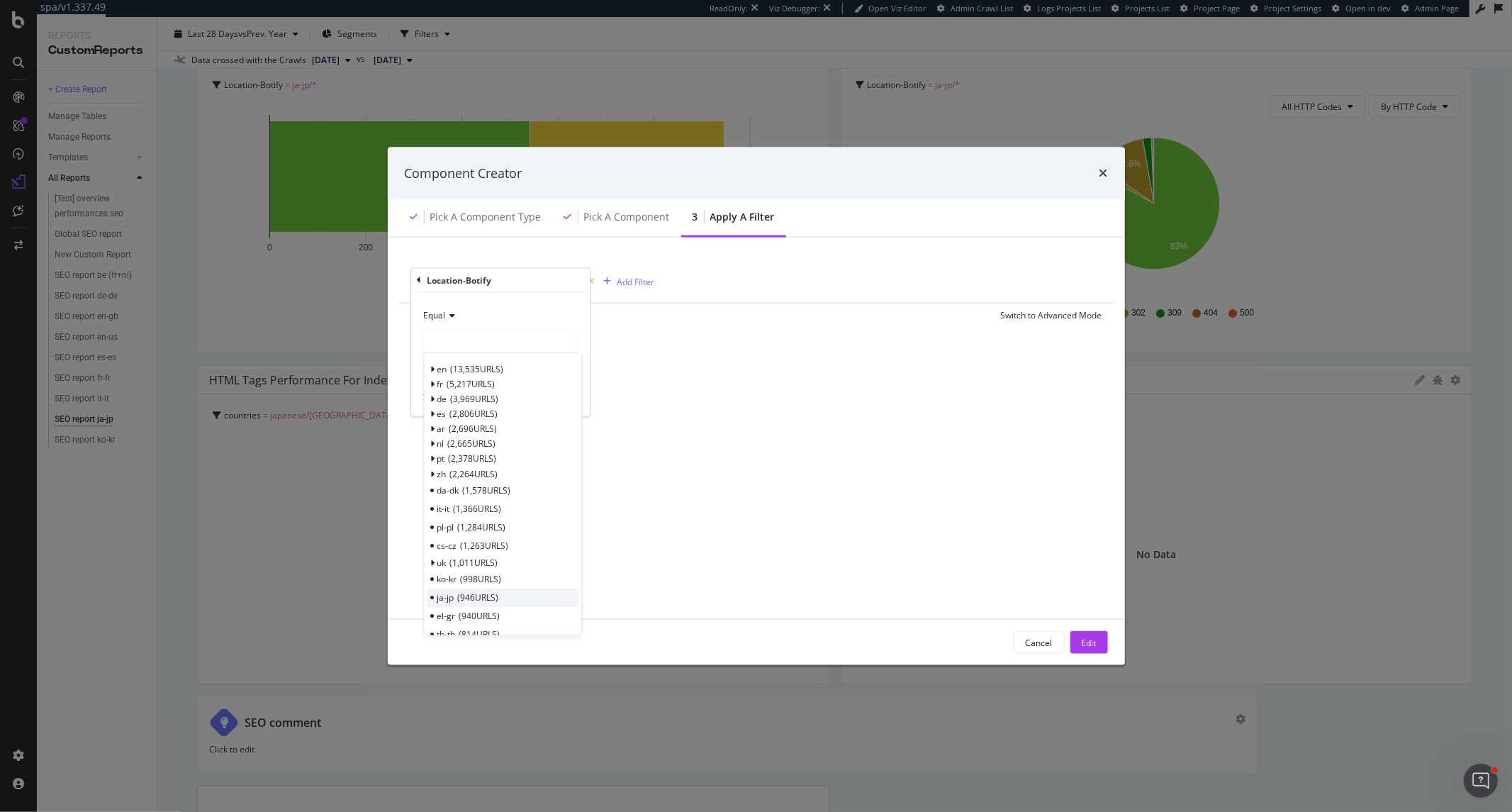
click at [510, 596] on div "ja-jp 946 URLS" at bounding box center [502, 598] width 151 height 18
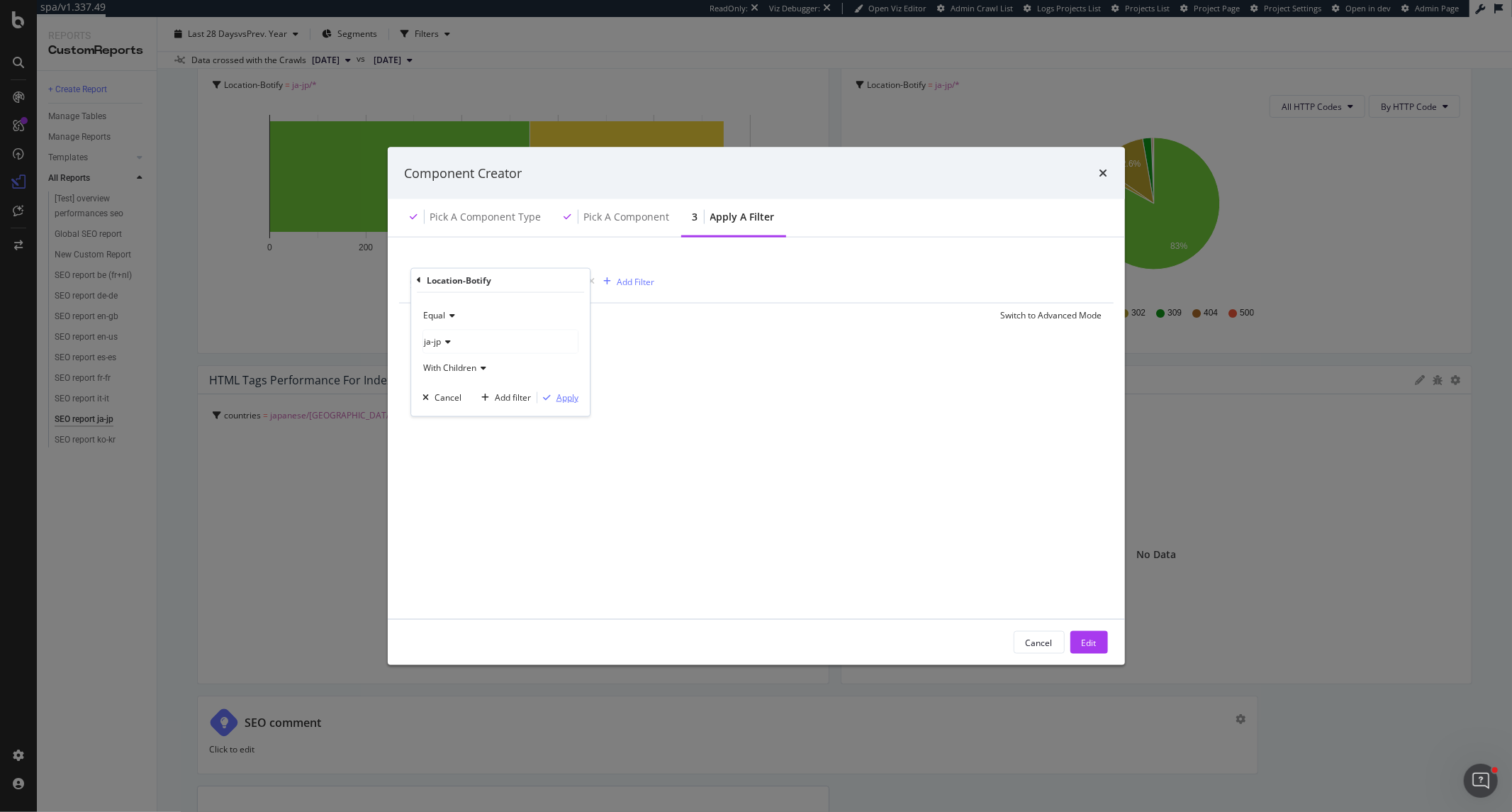
click at [566, 402] on div "Apply" at bounding box center [567, 397] width 22 height 12
click at [1096, 640] on div "Edit" at bounding box center [1088, 642] width 15 height 12
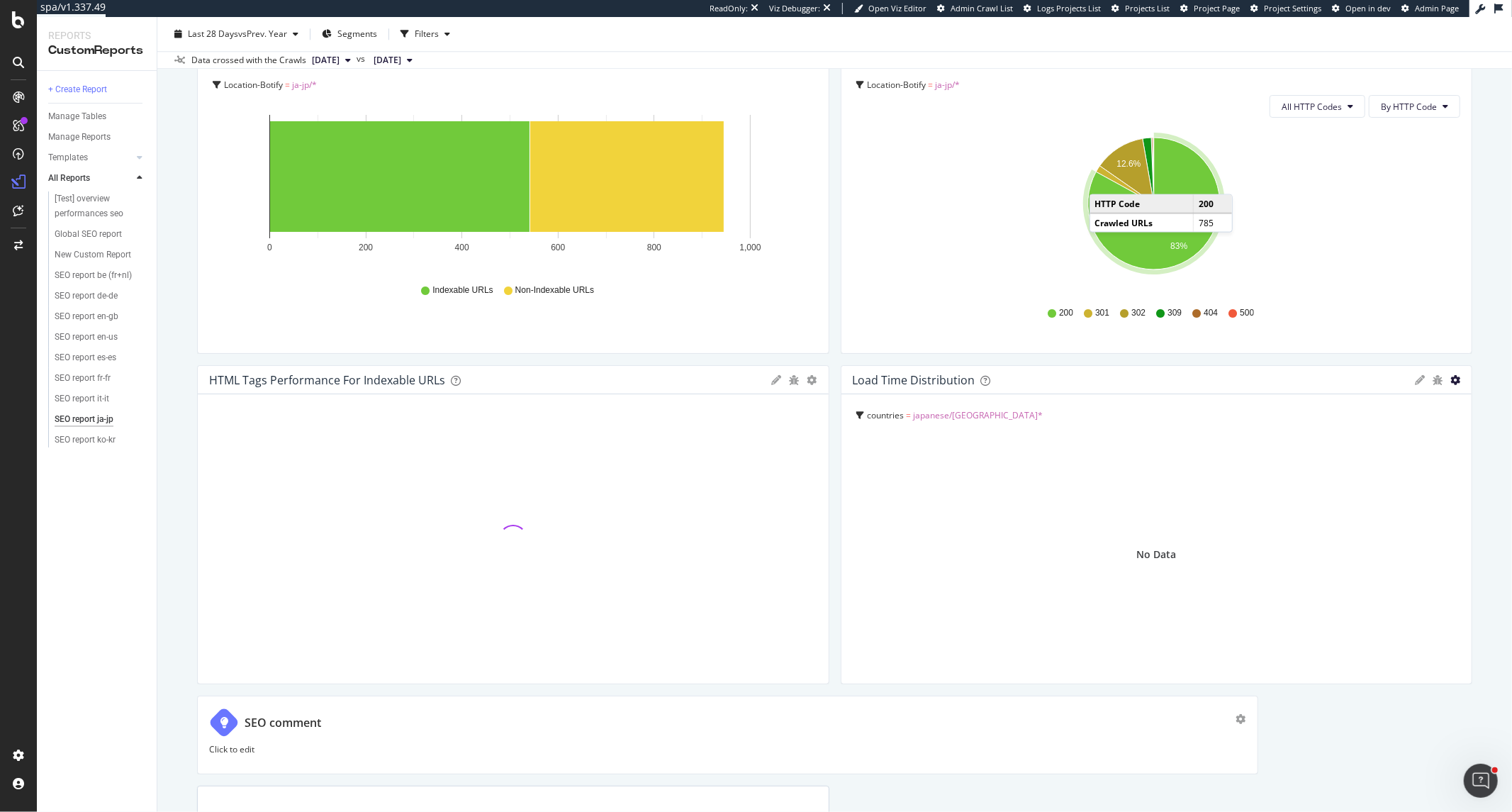
click at [1451, 379] on icon "gear" at bounding box center [1455, 380] width 10 height 10
click at [1340, 466] on span "Edit Filter" at bounding box center [1389, 466] width 163 height 21
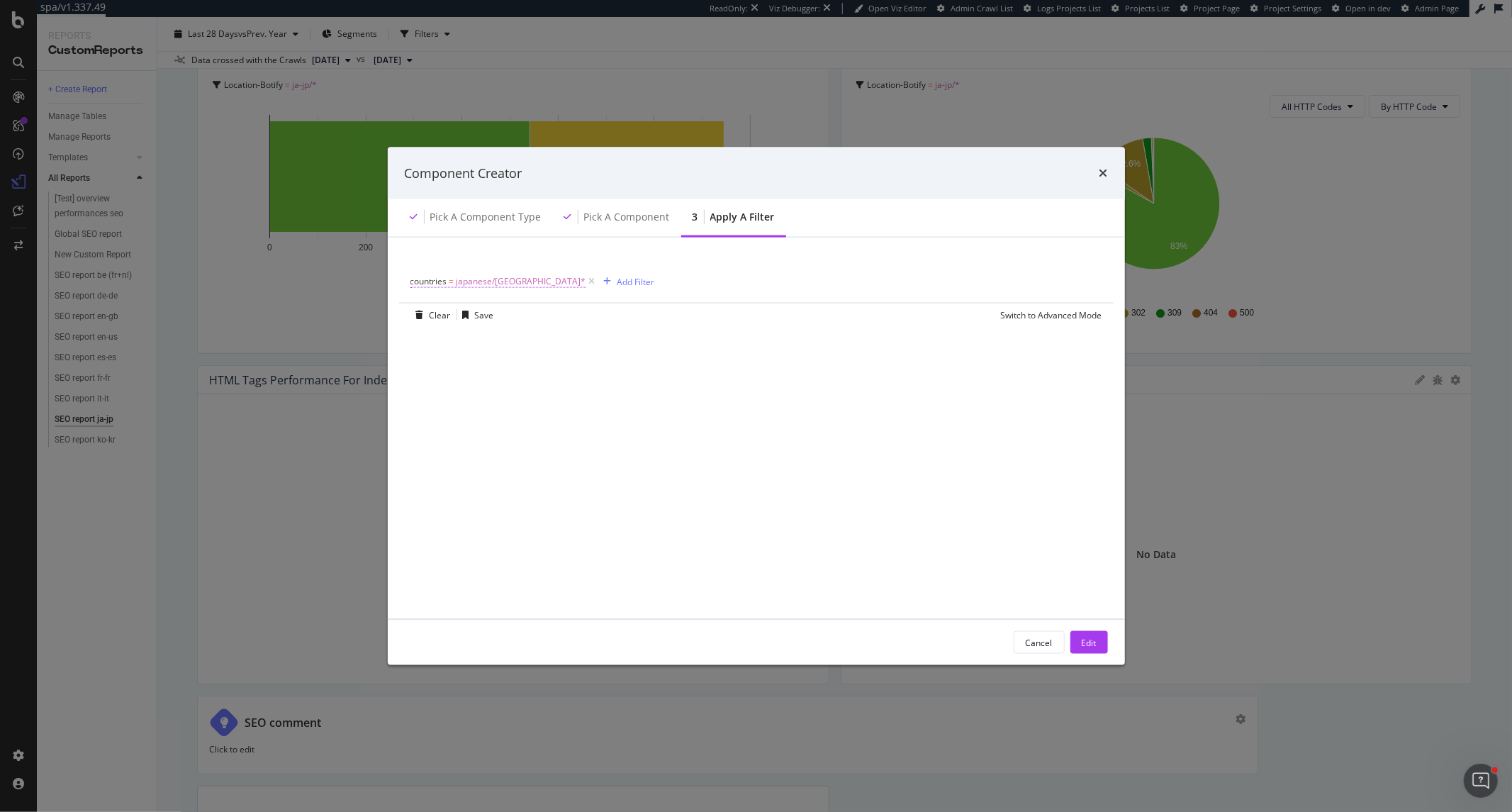
click at [458, 275] on span "japanese/japan/*" at bounding box center [522, 281] width 130 height 20
click at [416, 280] on div "countries On Current Crawl Equal With Children Cancel Add filter Apply" at bounding box center [500, 353] width 178 height 170
click at [420, 280] on icon "modal" at bounding box center [418, 280] width 4 height 9
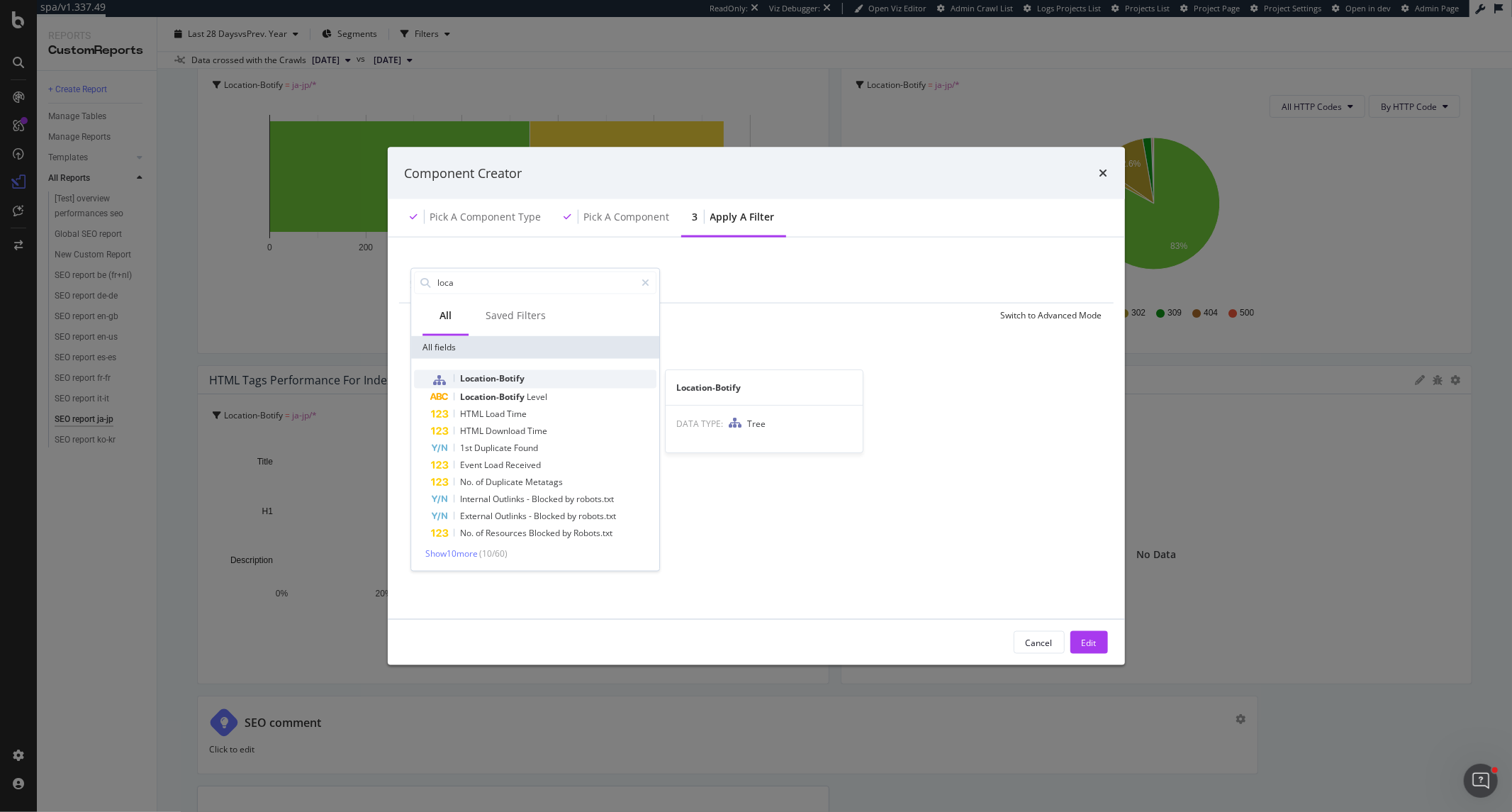
type input "loca"
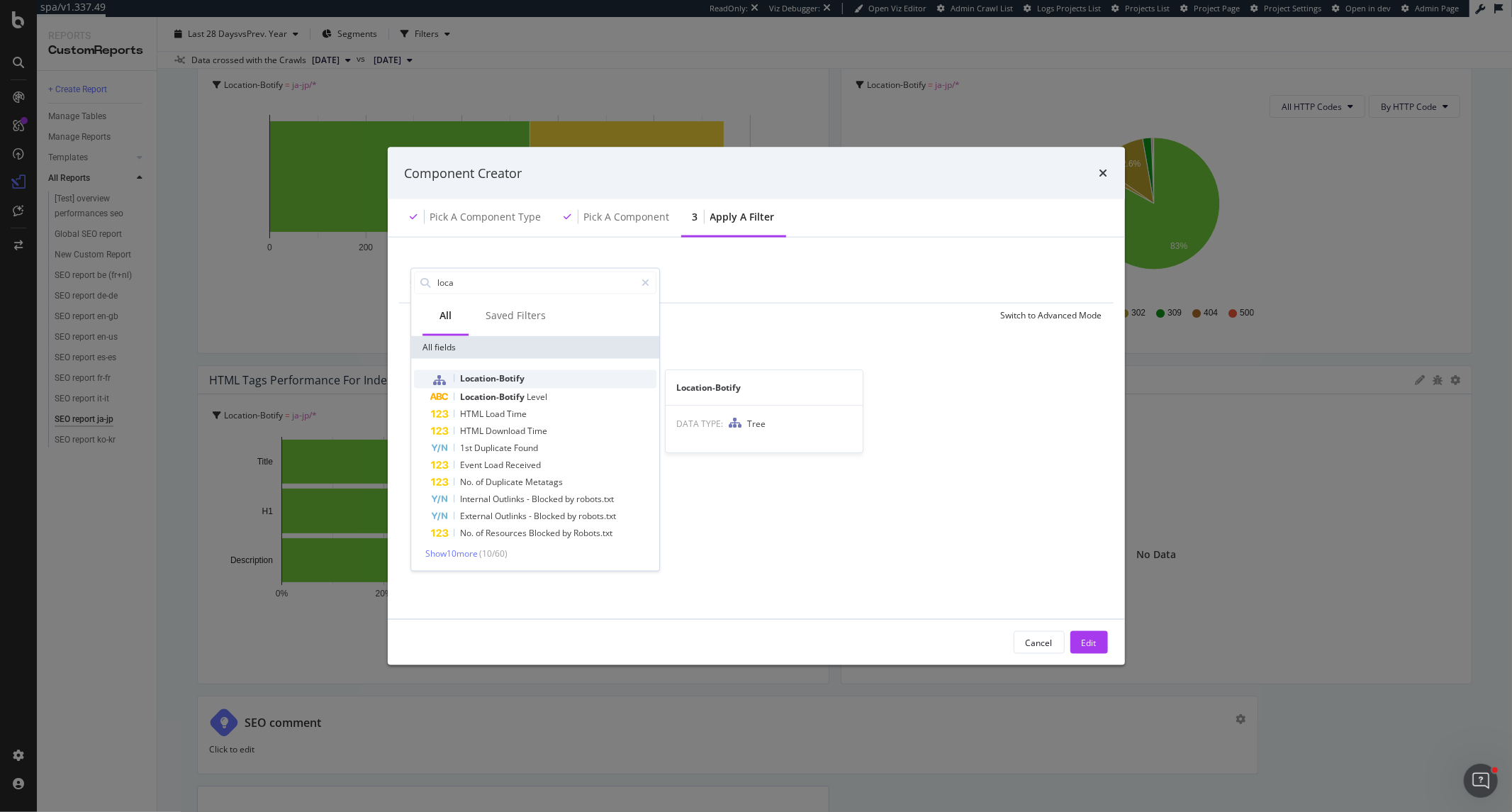
click at [519, 371] on div "Location-Botify" at bounding box center [544, 378] width 226 height 18
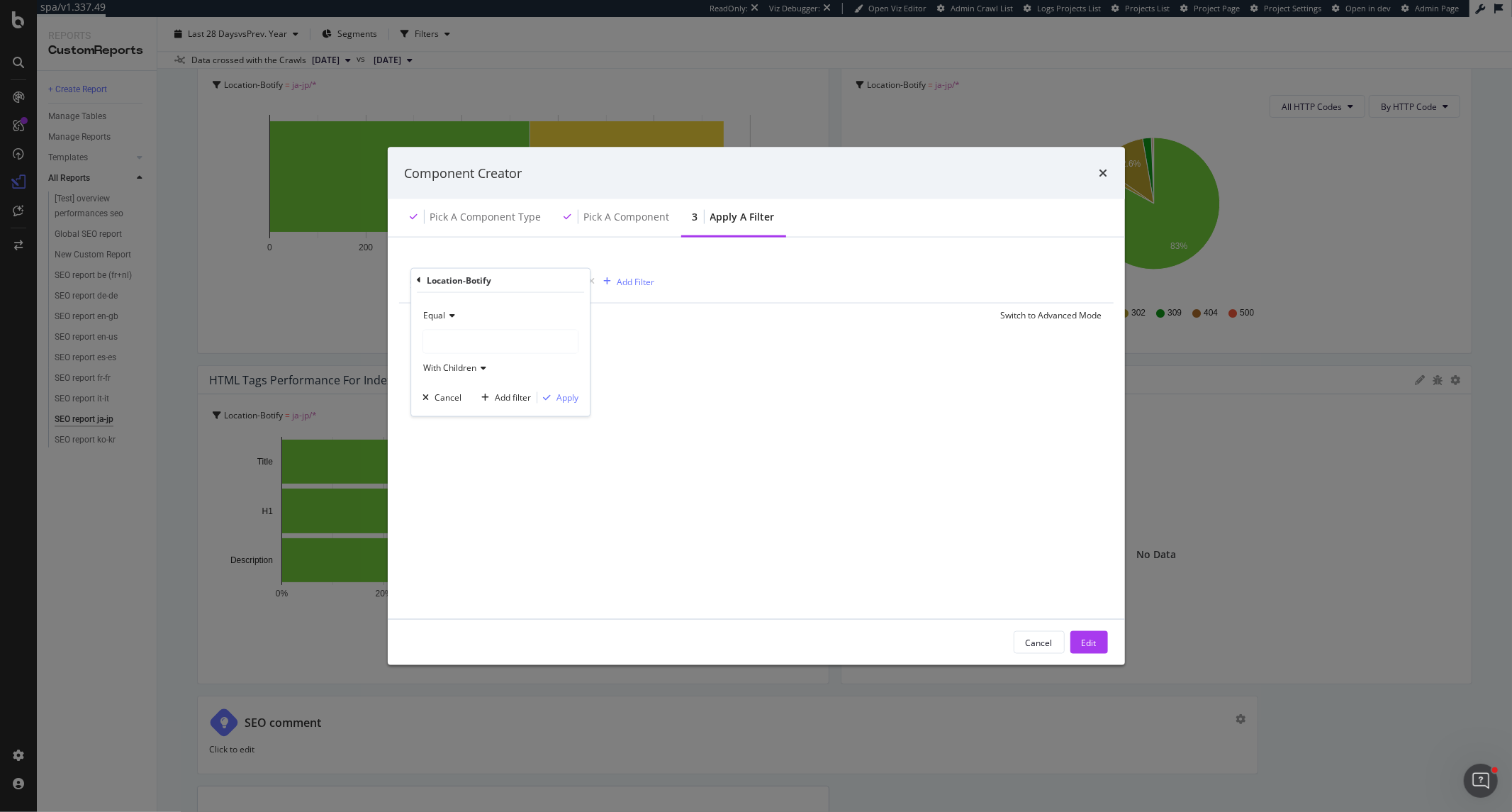
click at [465, 339] on div "modal" at bounding box center [500, 341] width 155 height 23
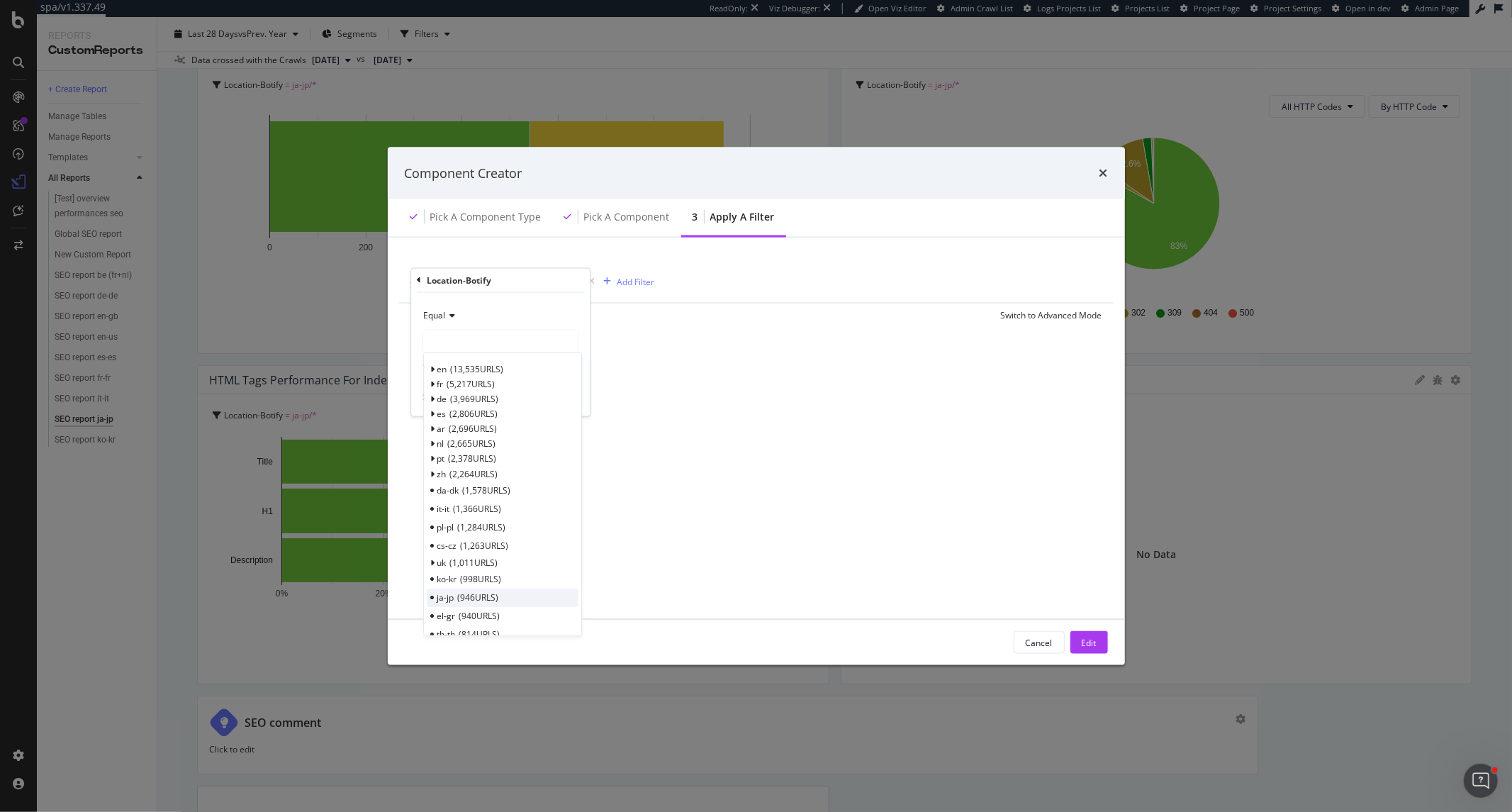
click at [507, 598] on div "ja-jp 946 URLS" at bounding box center [502, 598] width 151 height 18
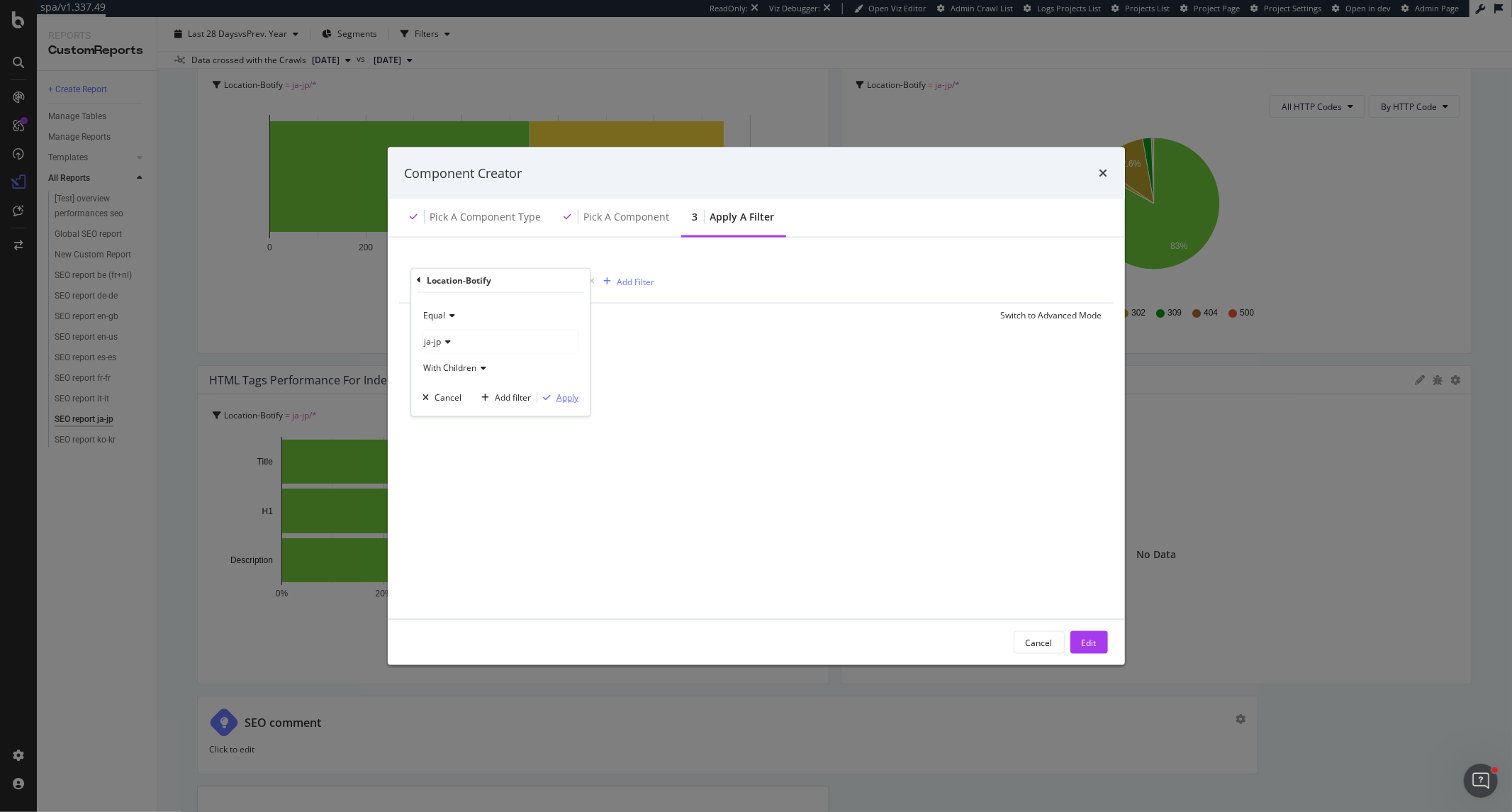
click at [571, 398] on div "Apply" at bounding box center [567, 397] width 22 height 12
click at [1086, 640] on div "Edit" at bounding box center [1088, 642] width 15 height 12
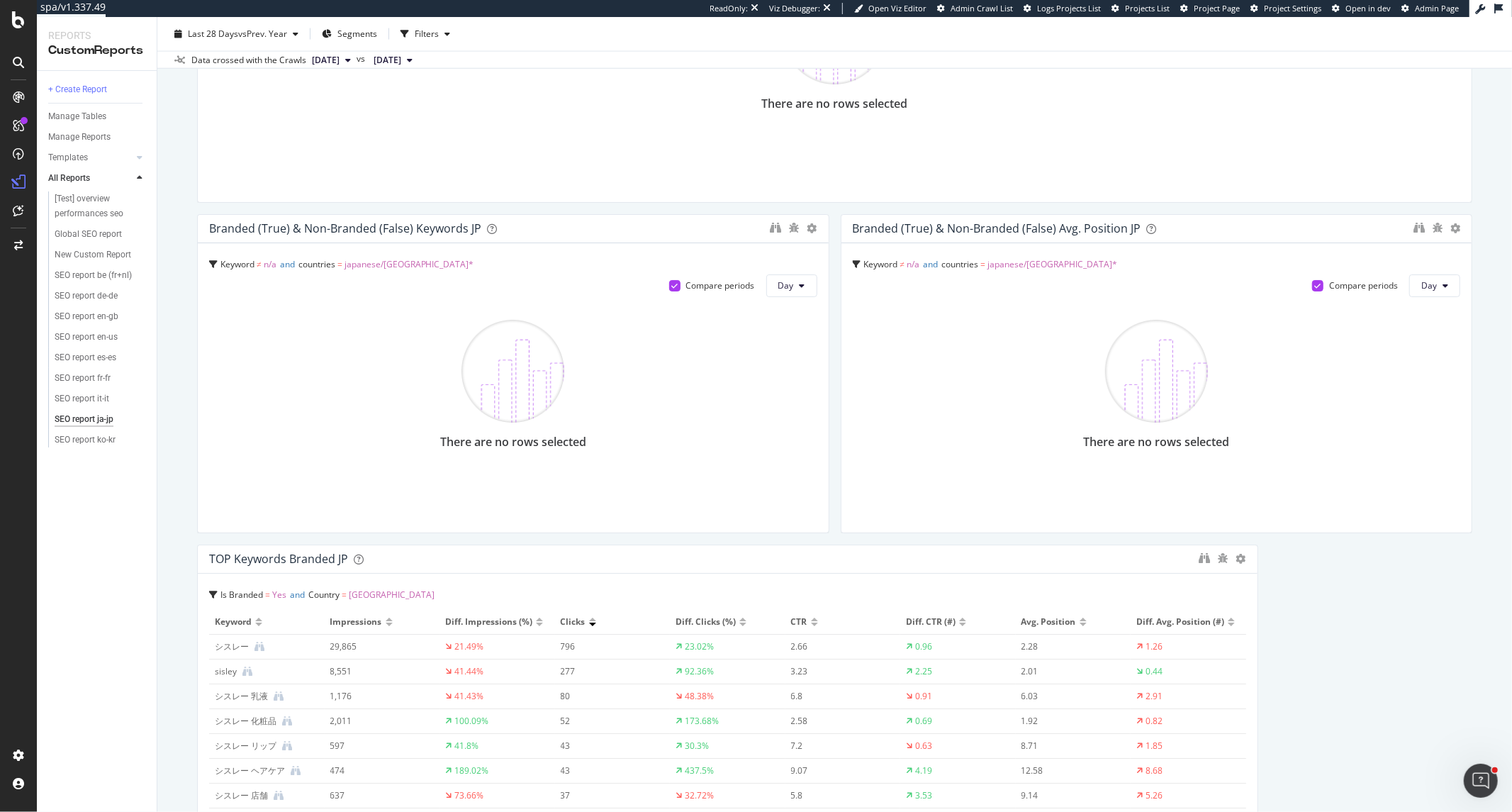
scroll to position [1732, 0]
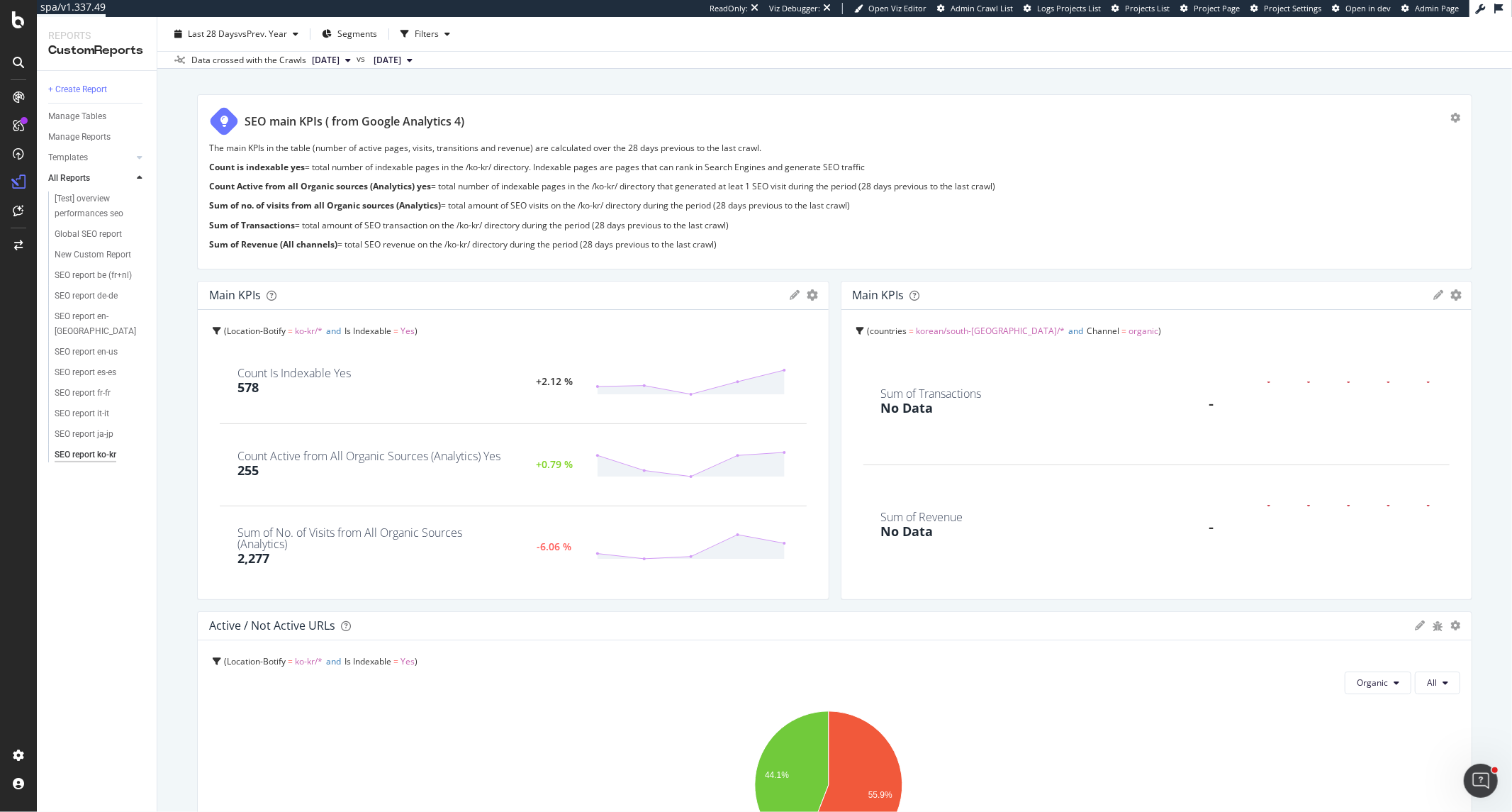
scroll to position [79, 0]
click at [1361, 290] on div "Main KPIs KPIs Table Edit KPIs Edit Filter Export as CSV Delete Add to Custom R…" at bounding box center [1157, 298] width 631 height 28
click at [1361, 293] on icon "gear" at bounding box center [1456, 298] width 11 height 11
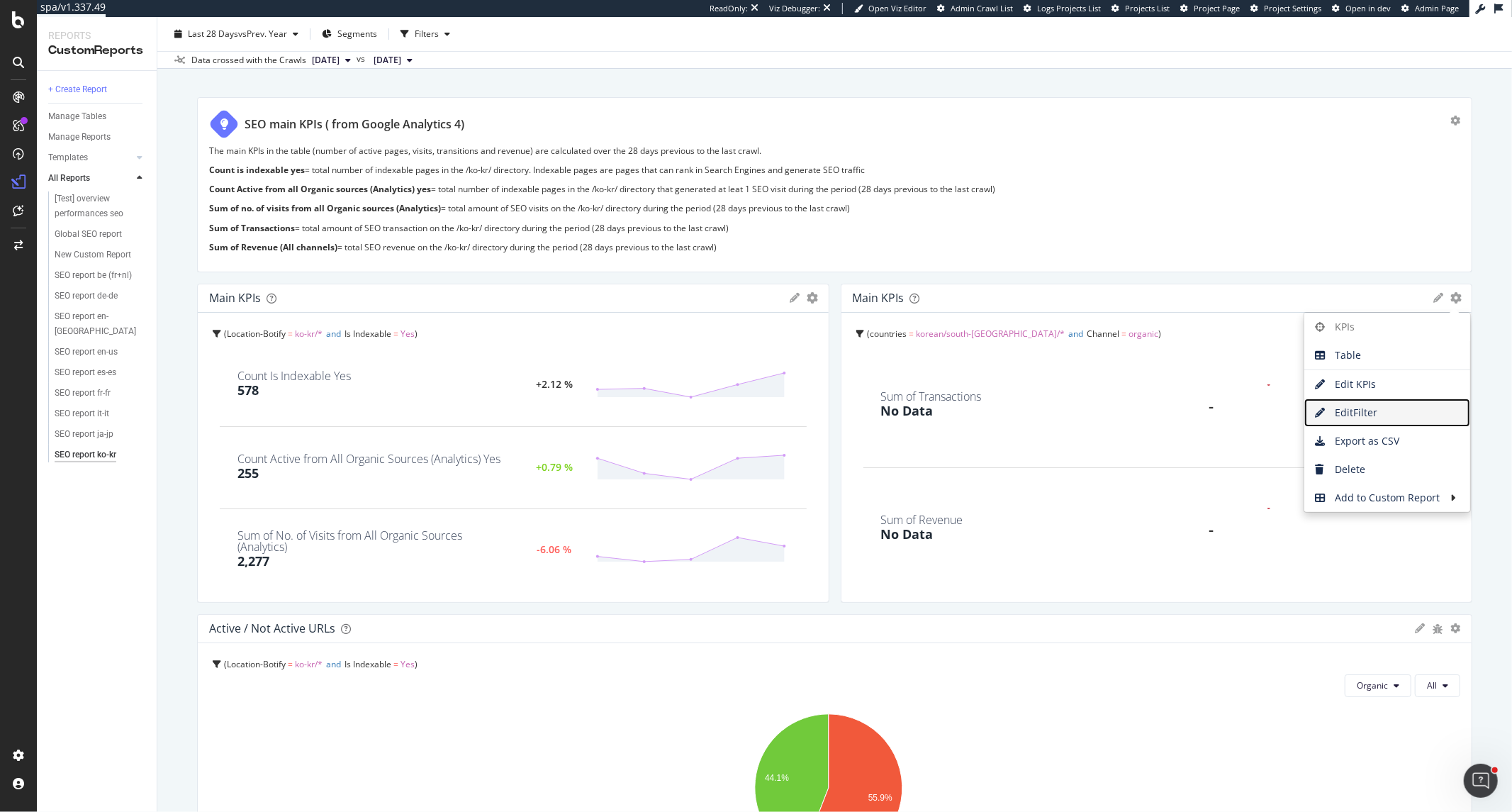
click at [1361, 407] on span "Edit Filter" at bounding box center [1388, 412] width 166 height 21
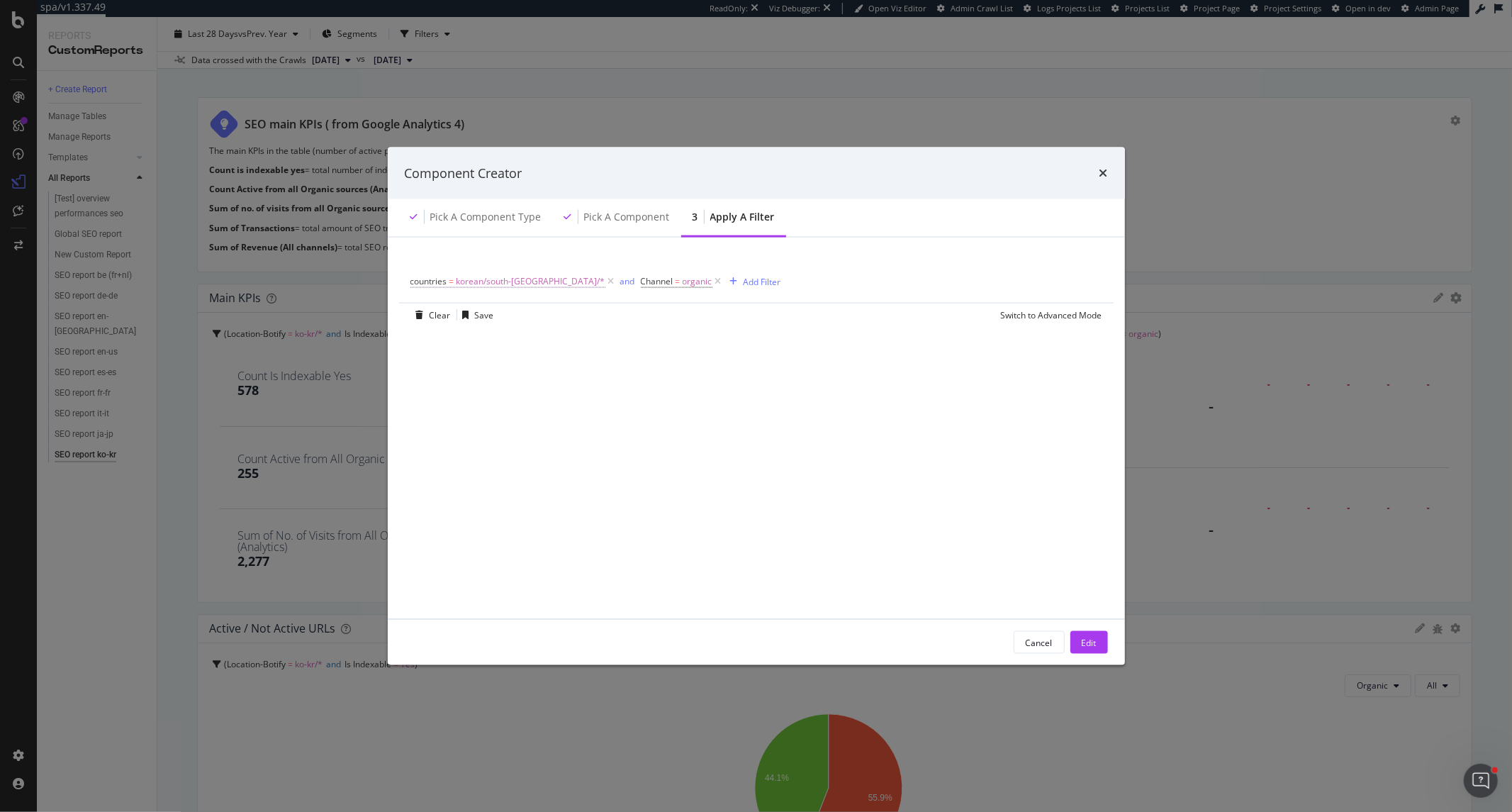
click at [475, 282] on span "korean/south-korea/*" at bounding box center [531, 281] width 149 height 20
click at [421, 278] on div "countries" at bounding box center [500, 280] width 167 height 24
click at [418, 278] on icon "modal" at bounding box center [418, 280] width 4 height 9
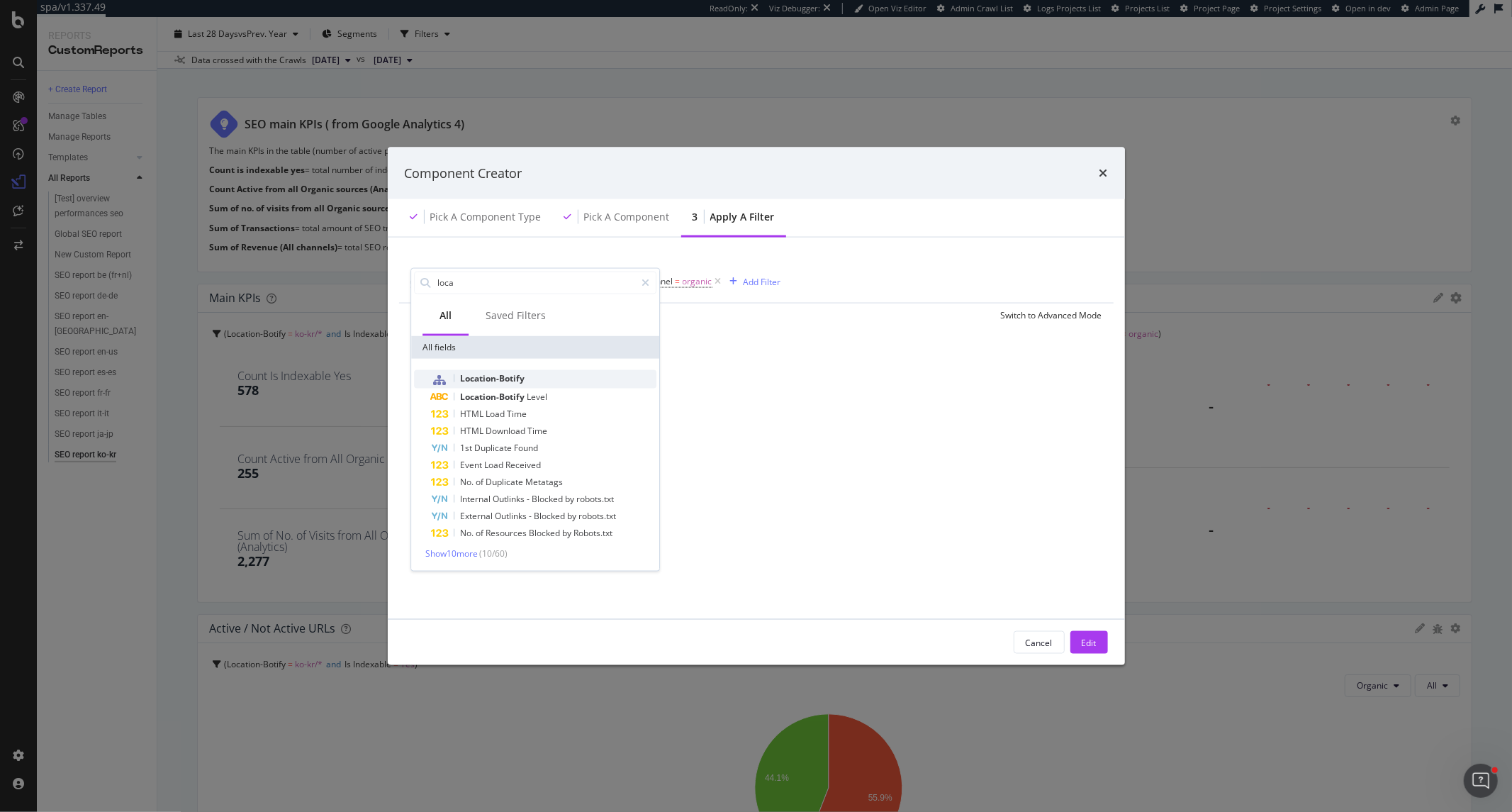
type input "loca"
click at [520, 376] on span "Location-Botify" at bounding box center [493, 378] width 65 height 12
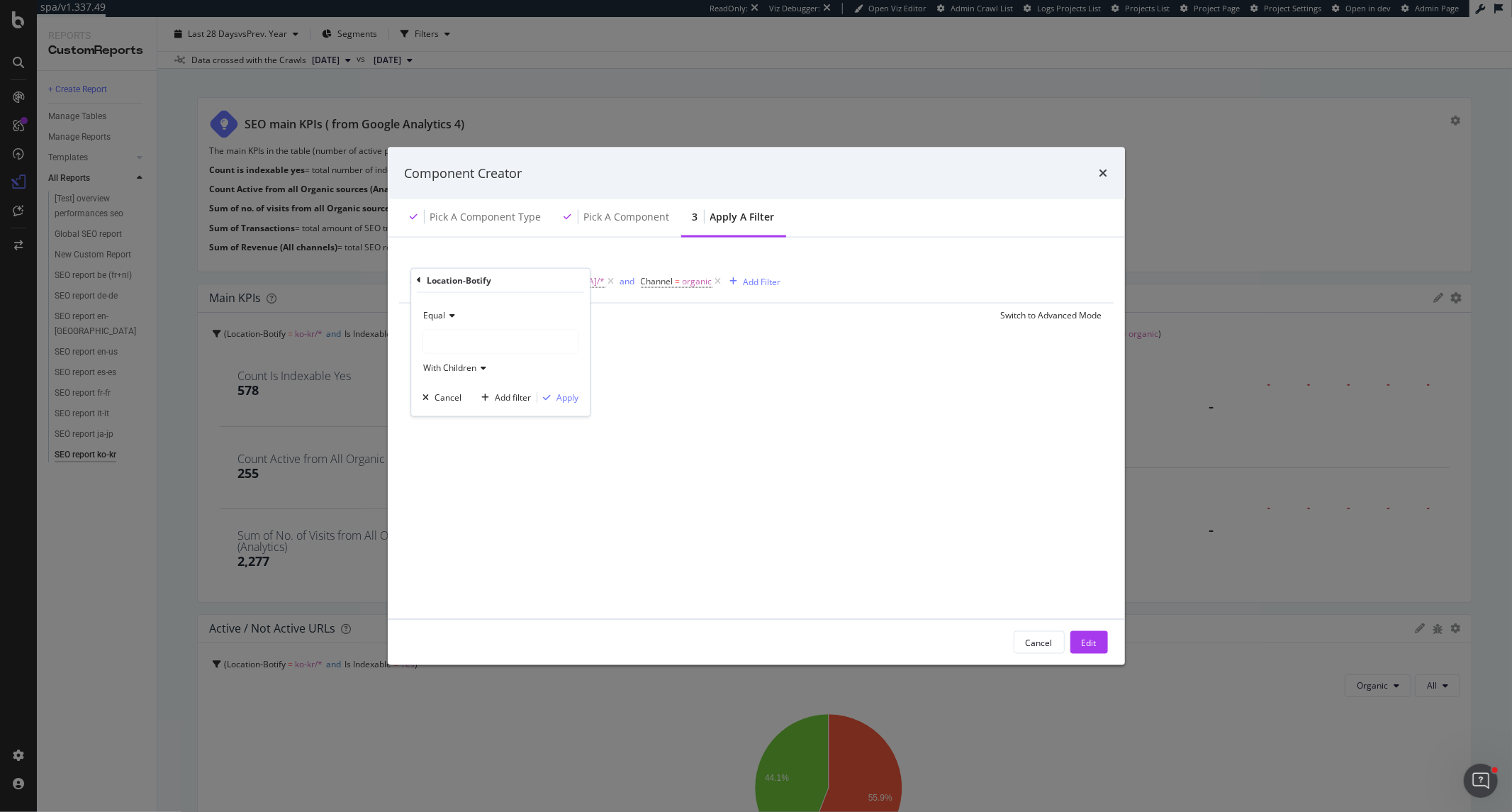
click at [504, 342] on div "modal" at bounding box center [500, 341] width 155 height 23
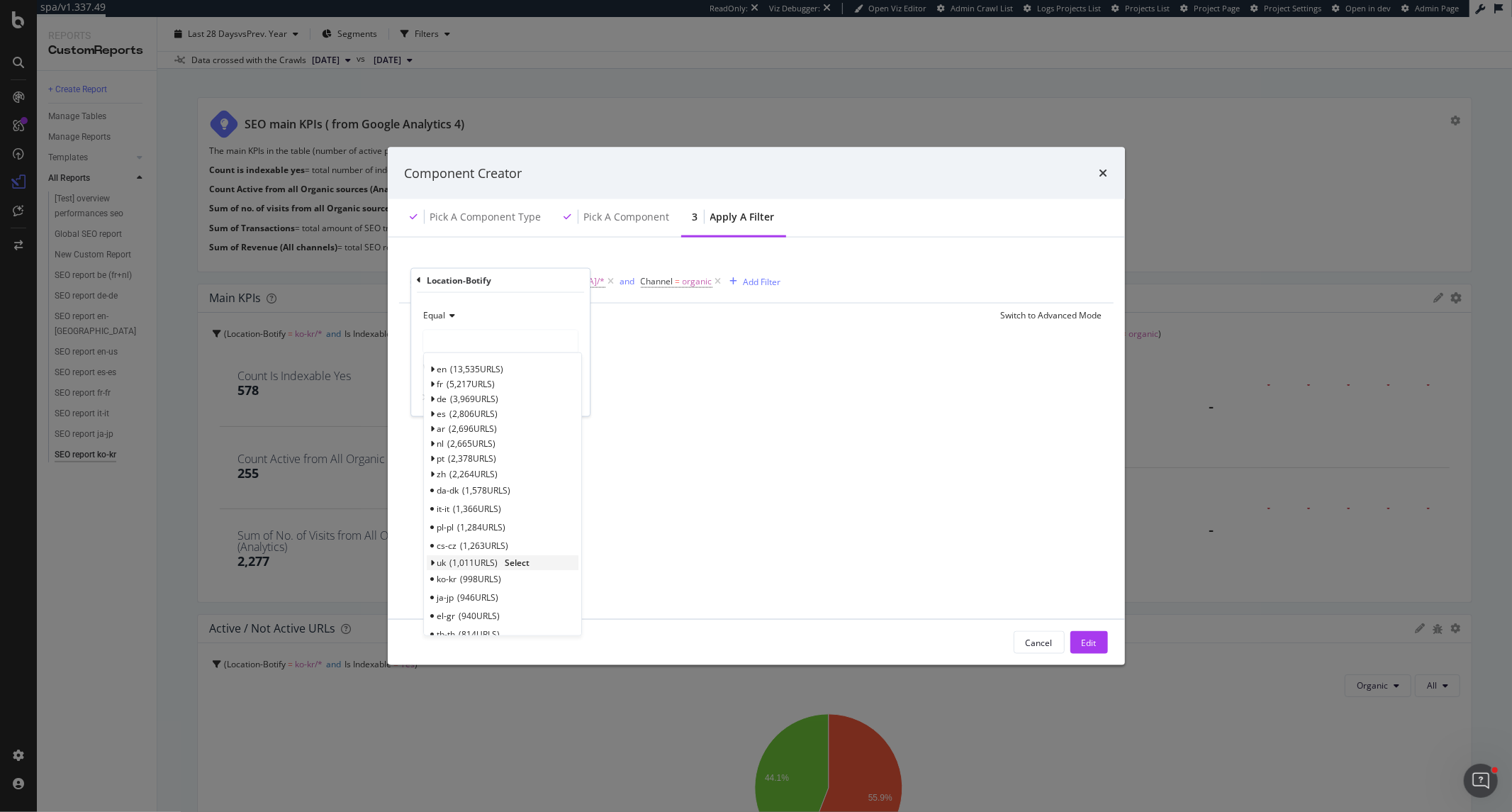
scroll to position [109, 0]
click at [495, 469] on span "998 URLS" at bounding box center [481, 470] width 41 height 12
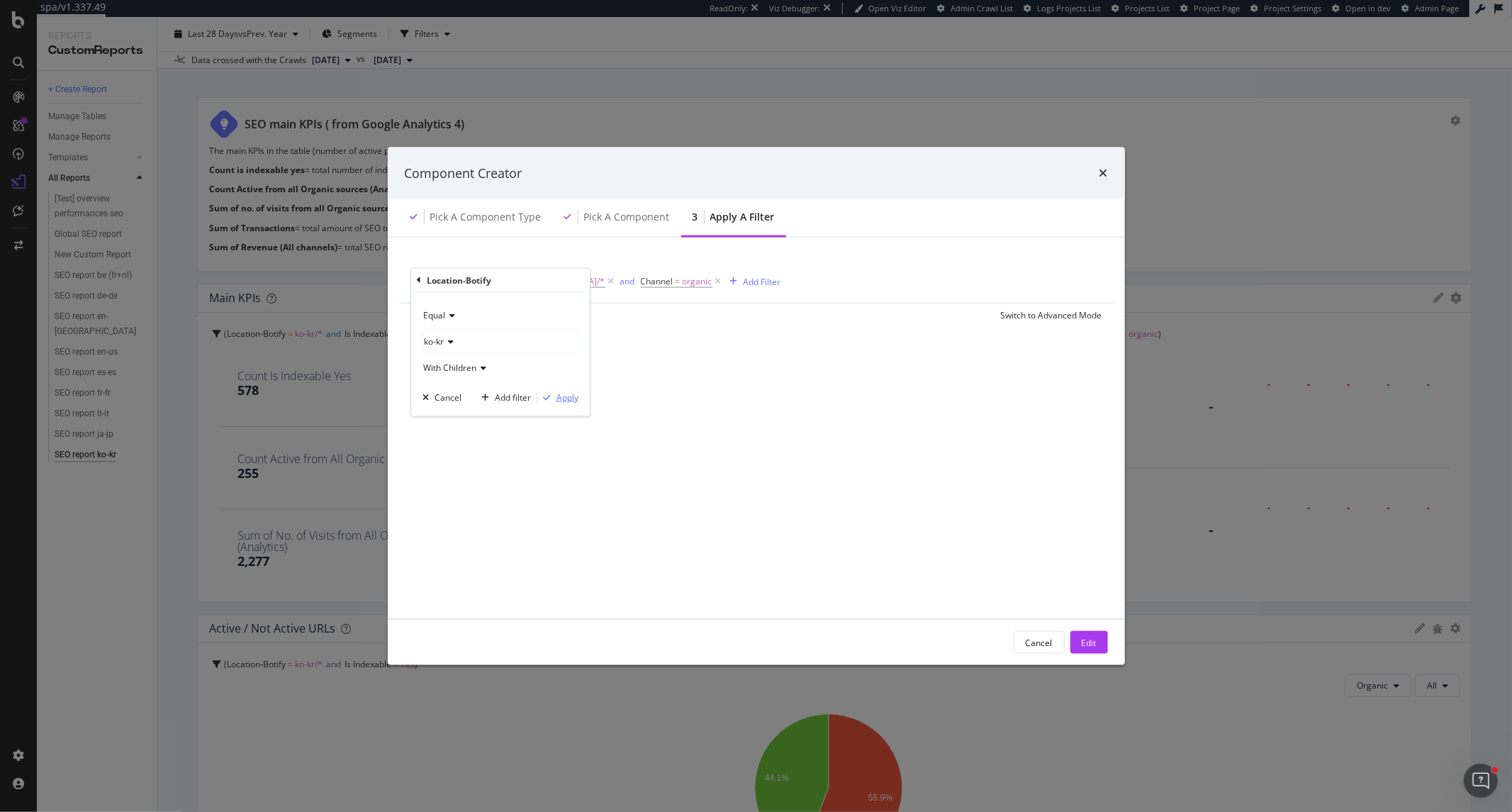
click at [561, 398] on div "Apply" at bounding box center [567, 397] width 22 height 12
click at [1093, 640] on div "Edit" at bounding box center [1088, 642] width 15 height 12
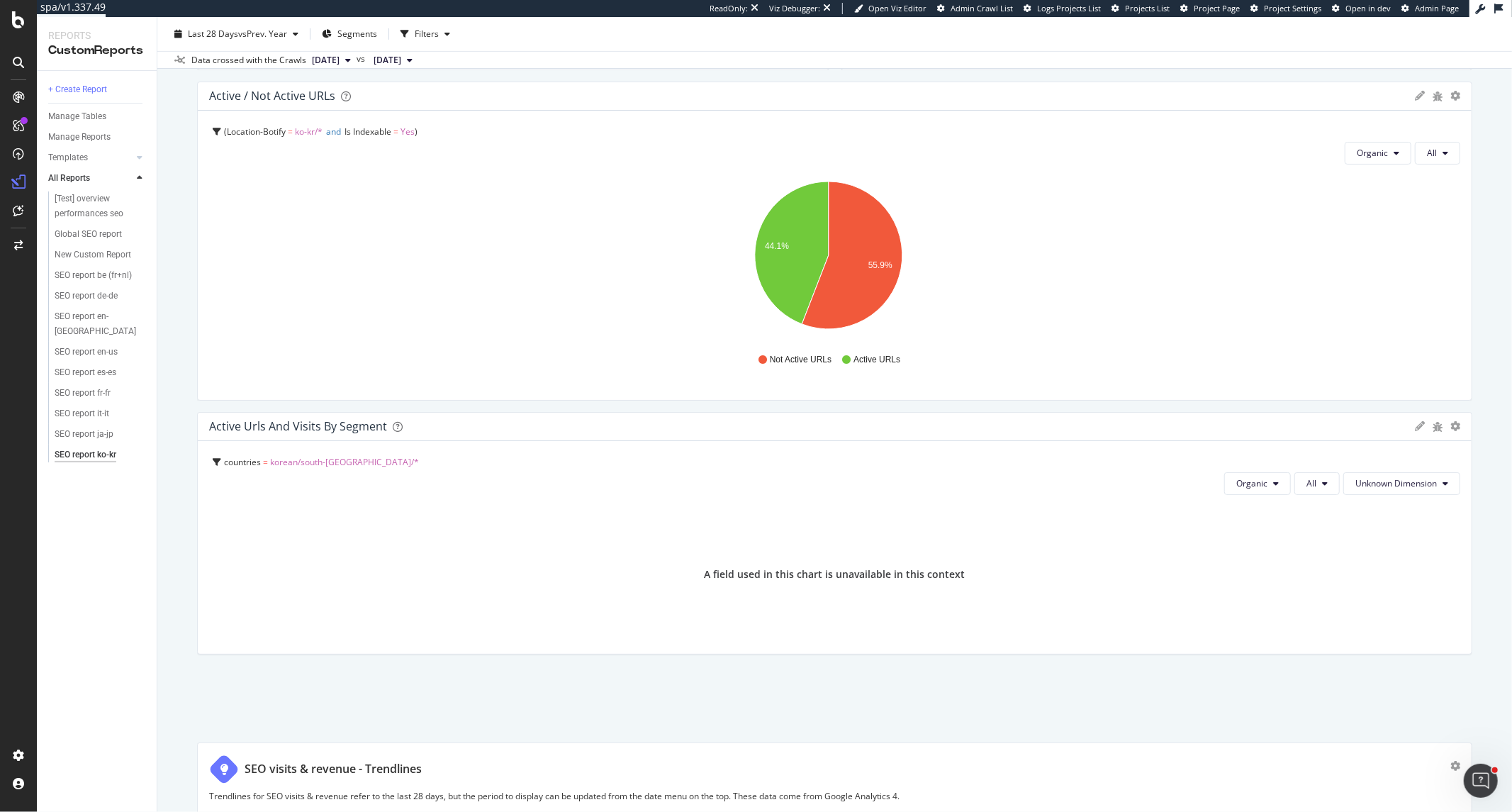
scroll to position [630, 0]
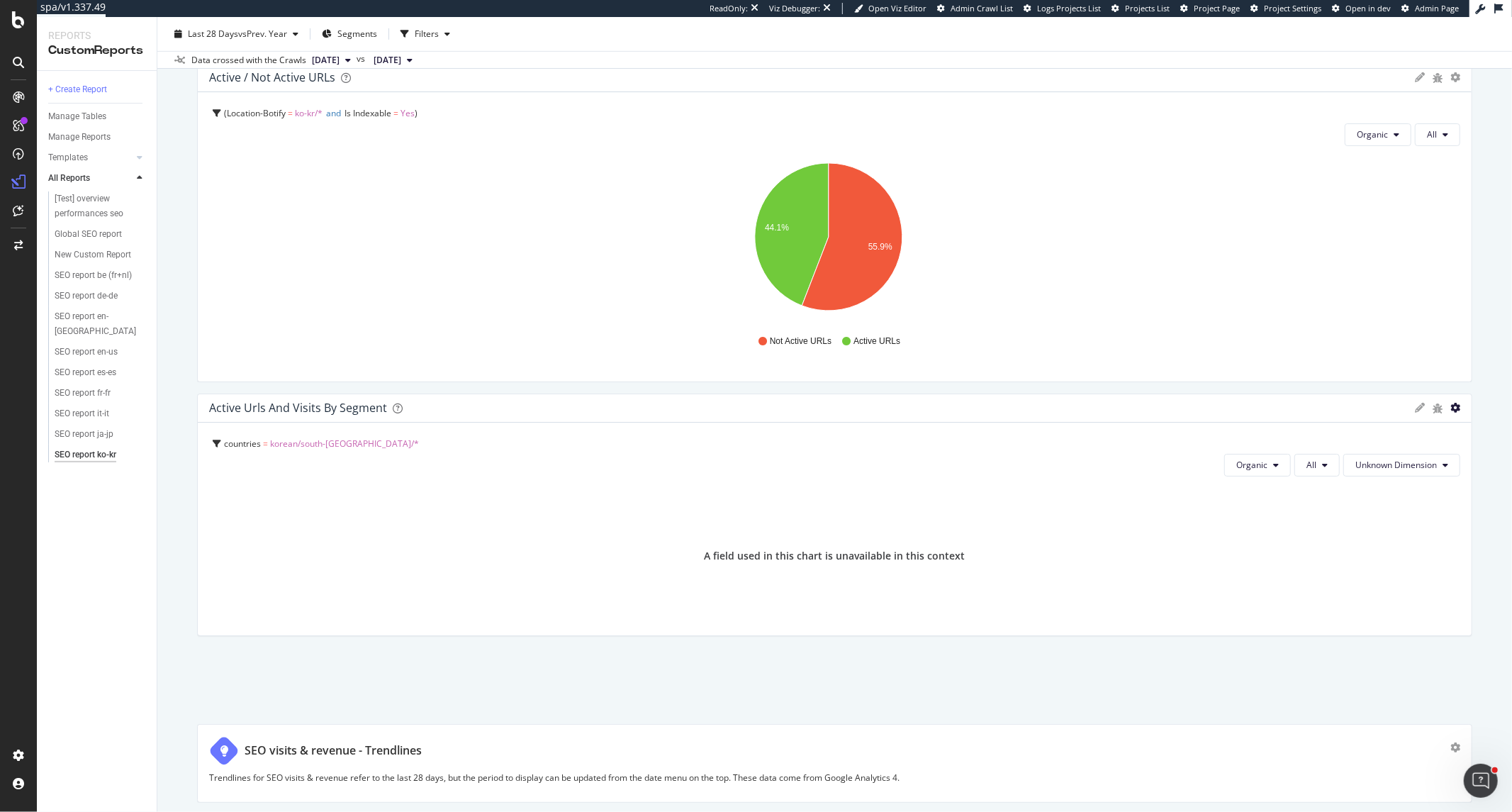
click at [1361, 408] on icon "gear" at bounding box center [1455, 407] width 10 height 10
click at [1361, 438] on span "Edit Filter" at bounding box center [1389, 437] width 163 height 21
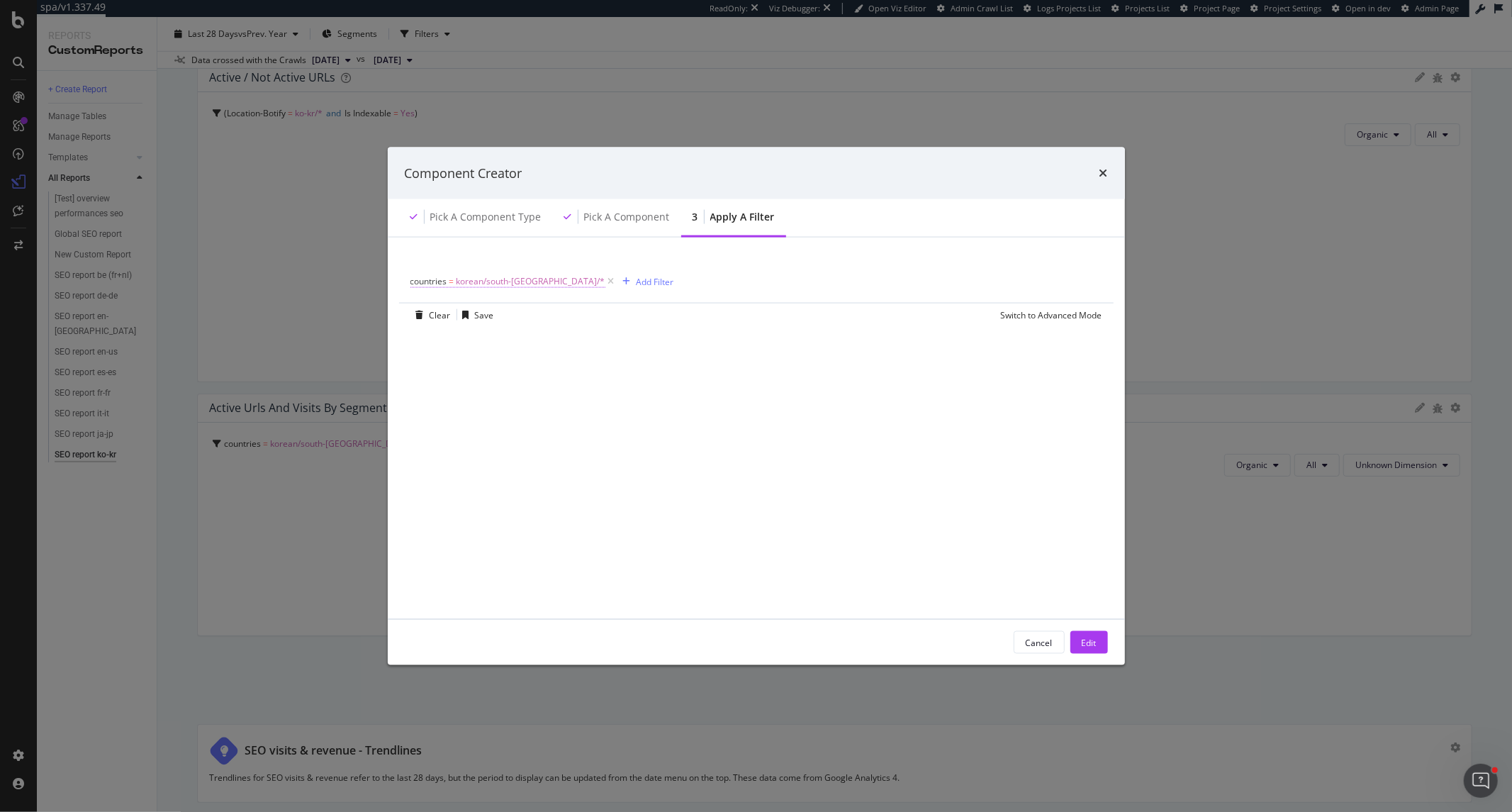
click at [455, 284] on span "countries = korean/south-korea/*" at bounding box center [508, 281] width 195 height 13
click at [416, 277] on icon "modal" at bounding box center [418, 280] width 4 height 9
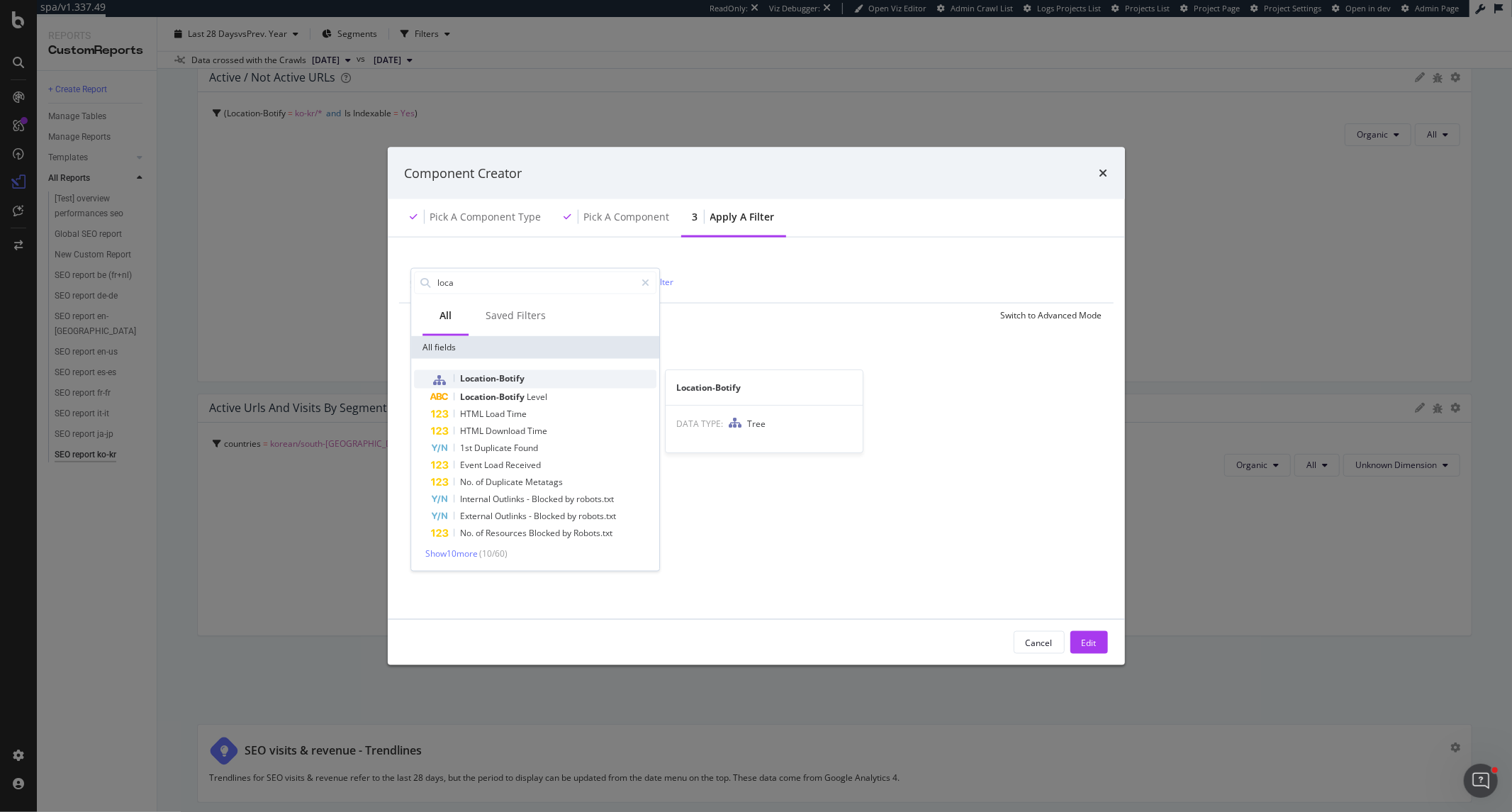
type input "loca"
click at [520, 371] on div "Location-Botify" at bounding box center [544, 378] width 226 height 18
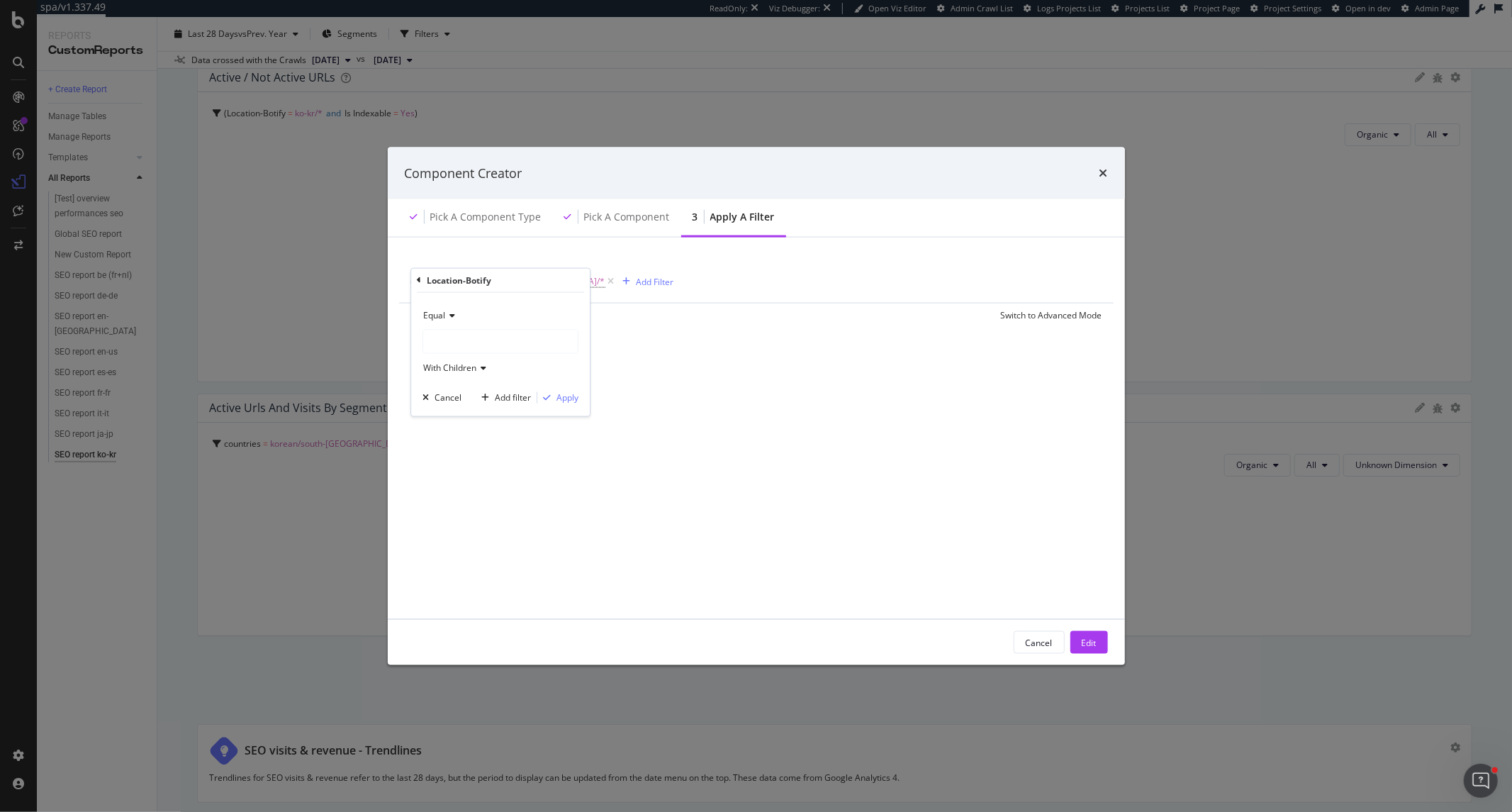
click at [489, 345] on div "modal" at bounding box center [500, 341] width 155 height 23
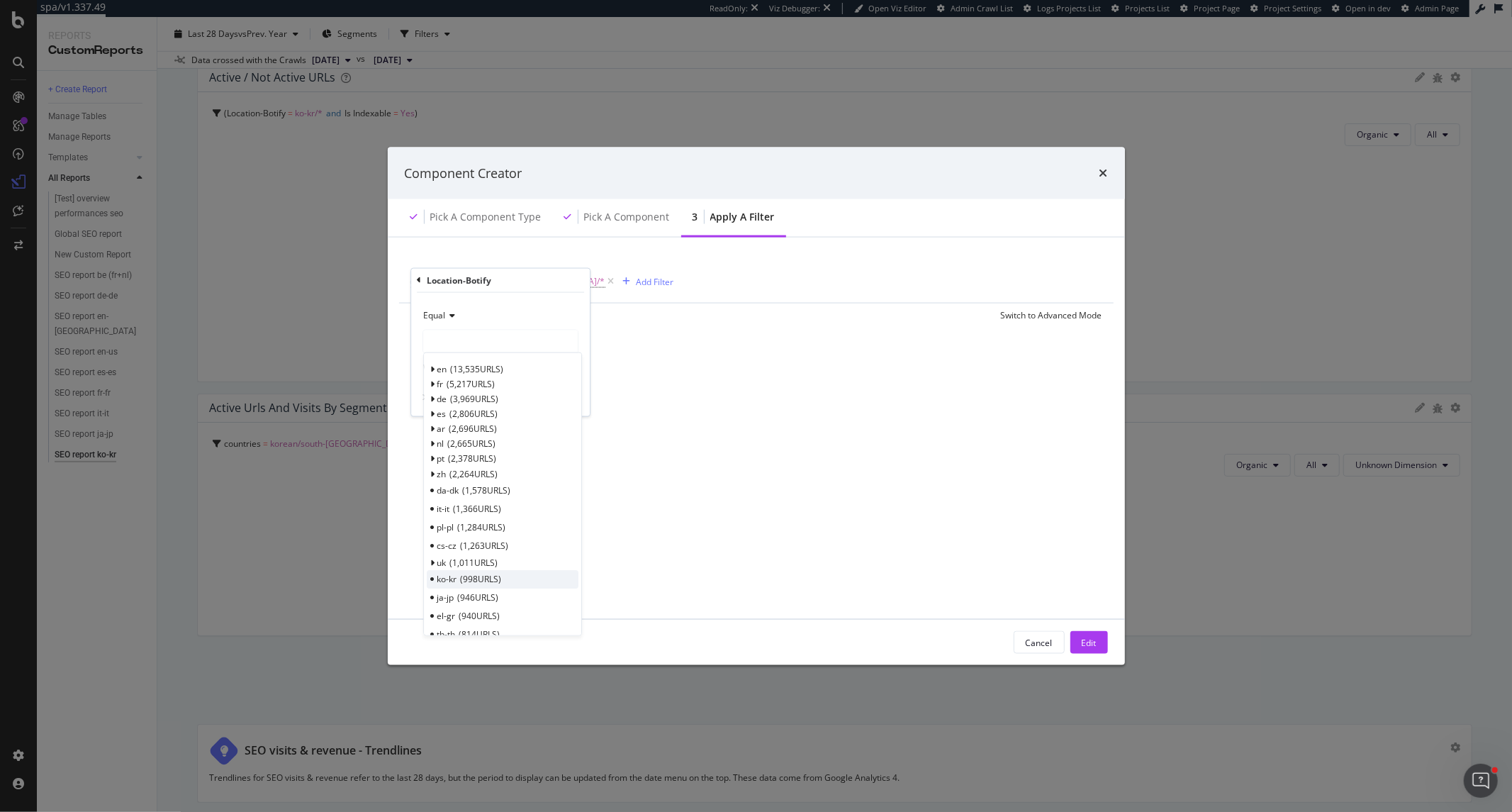
click at [495, 583] on span "998 URLS" at bounding box center [481, 579] width 41 height 12
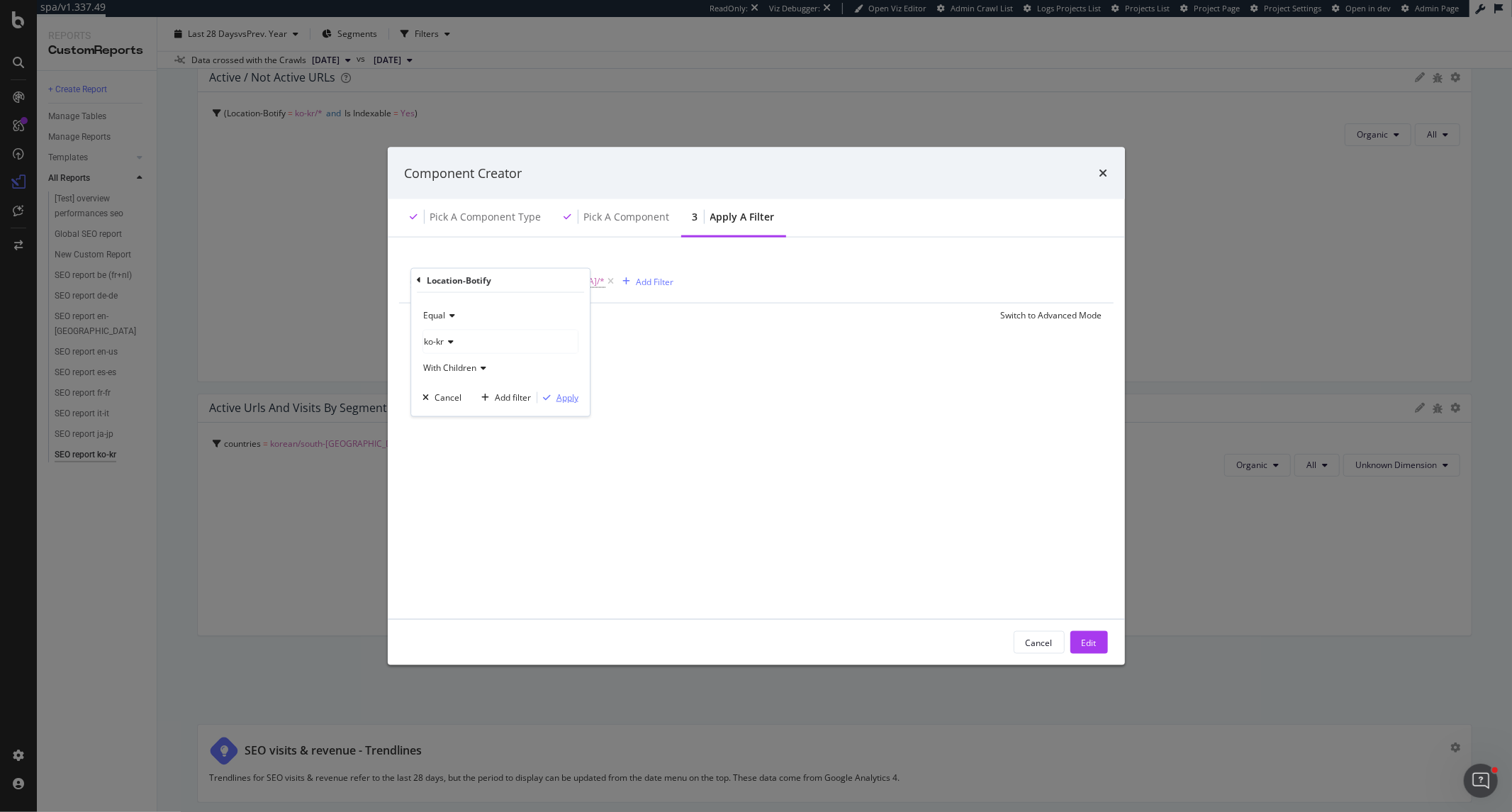
click at [564, 402] on div "Apply" at bounding box center [567, 397] width 22 height 12
click at [1075, 636] on button "Edit" at bounding box center [1089, 642] width 38 height 23
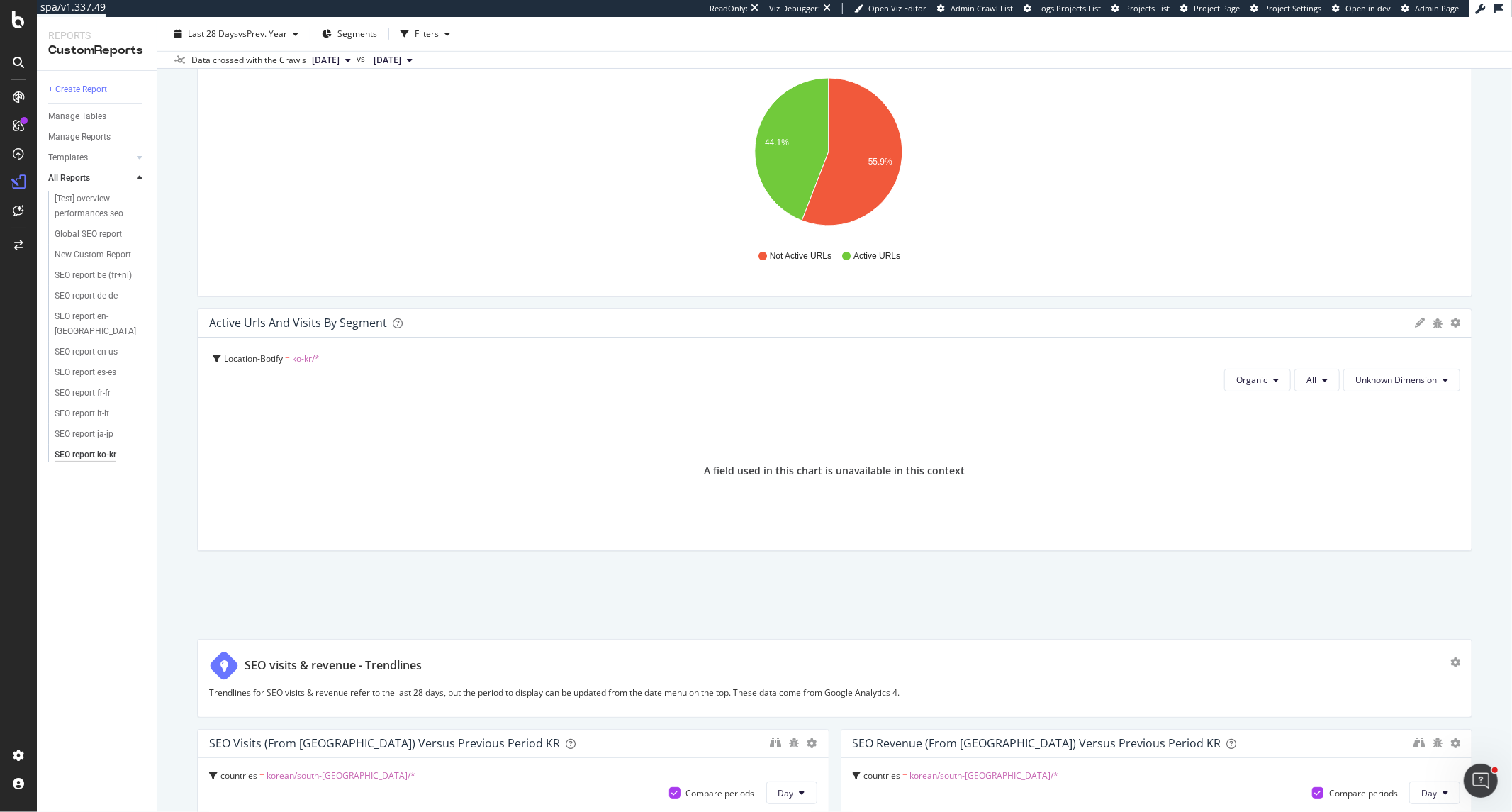
scroll to position [788, 0]
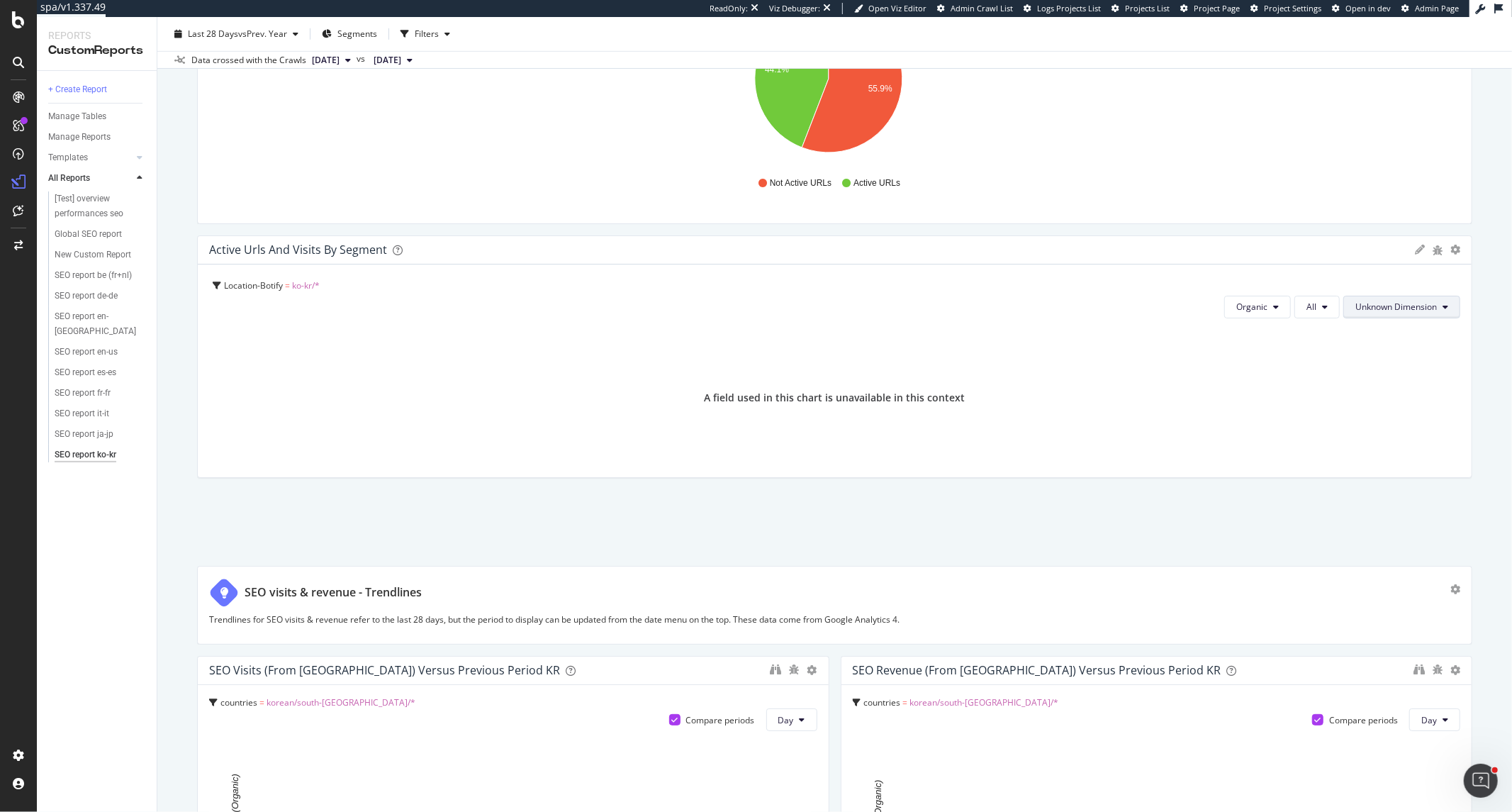
click at [1361, 308] on span "Unknown Dimension" at bounding box center [1396, 307] width 81 height 12
click at [1361, 357] on div "Select a Structured Data" at bounding box center [1392, 358] width 99 height 12
click at [1361, 339] on div "Select a Structured Data" at bounding box center [1412, 332] width 150 height 24
click at [1361, 374] on div "Select a Segment" at bounding box center [1419, 381] width 176 height 24
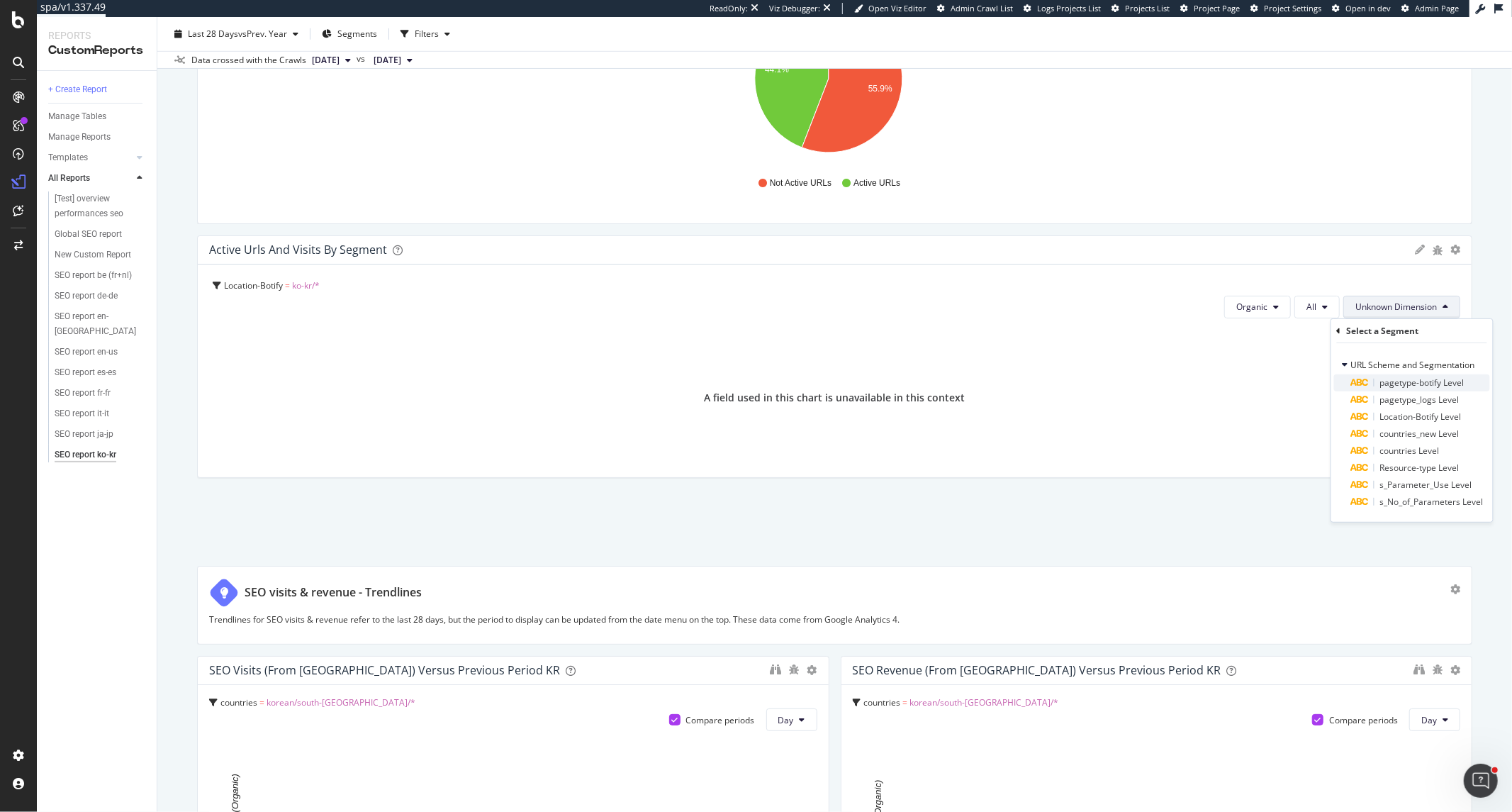
click at [1361, 381] on span "pagetype-botify Level" at bounding box center [1423, 382] width 84 height 12
click at [1361, 387] on div "Level 1 Validate" at bounding box center [1412, 378] width 162 height 71
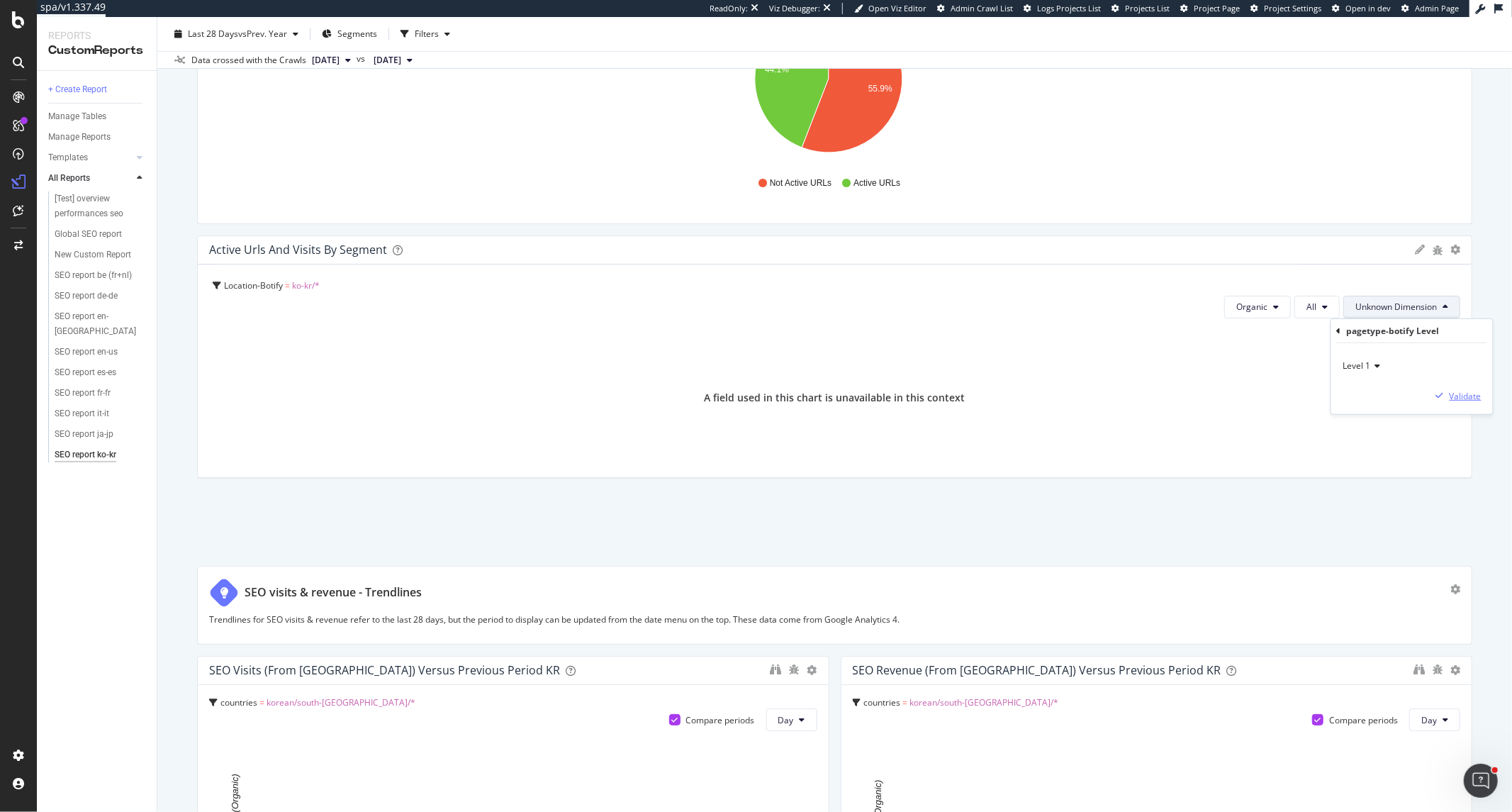
click at [1361, 402] on div "Validate" at bounding box center [1466, 396] width 32 height 12
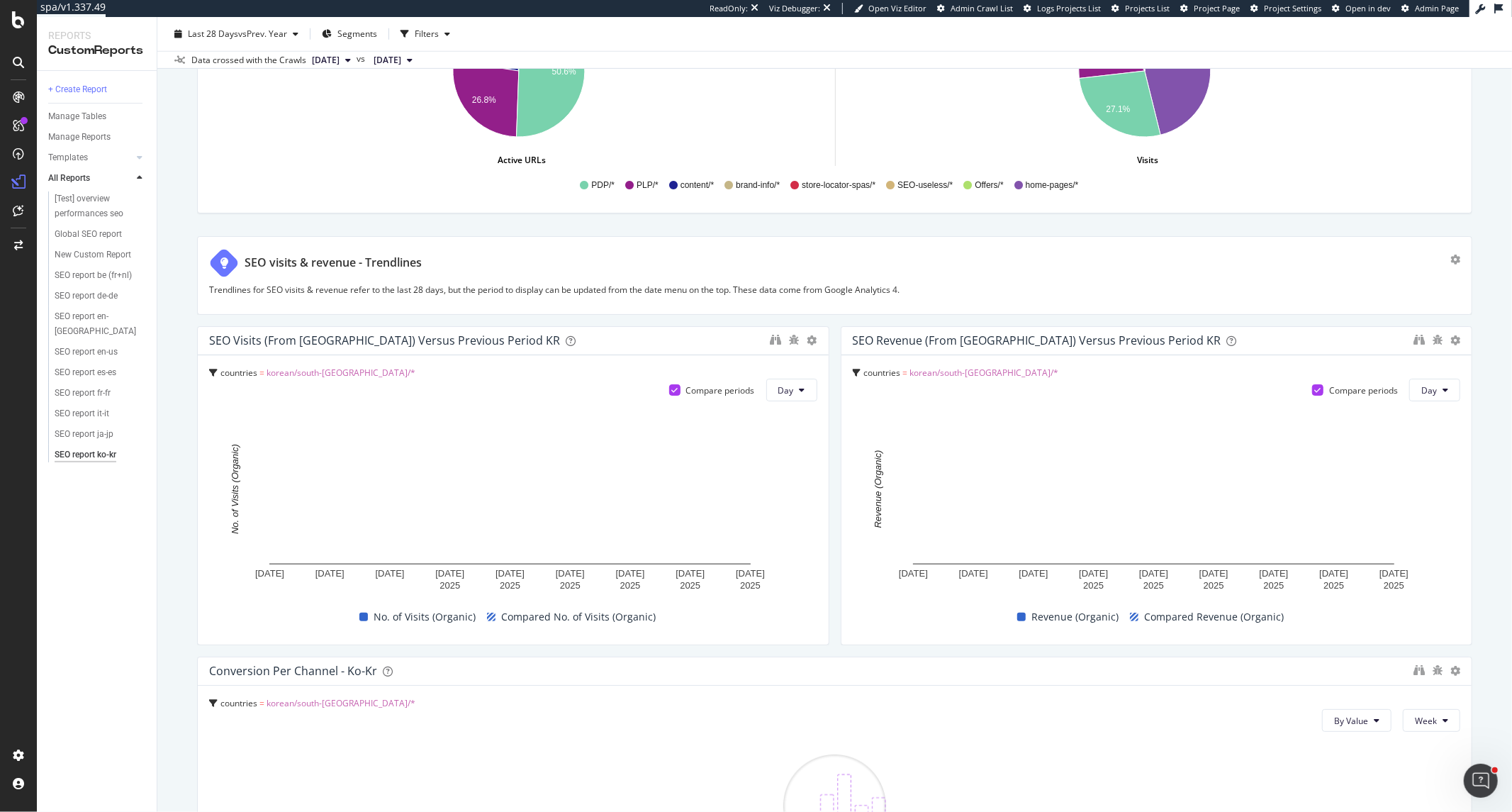
scroll to position [1181, 0]
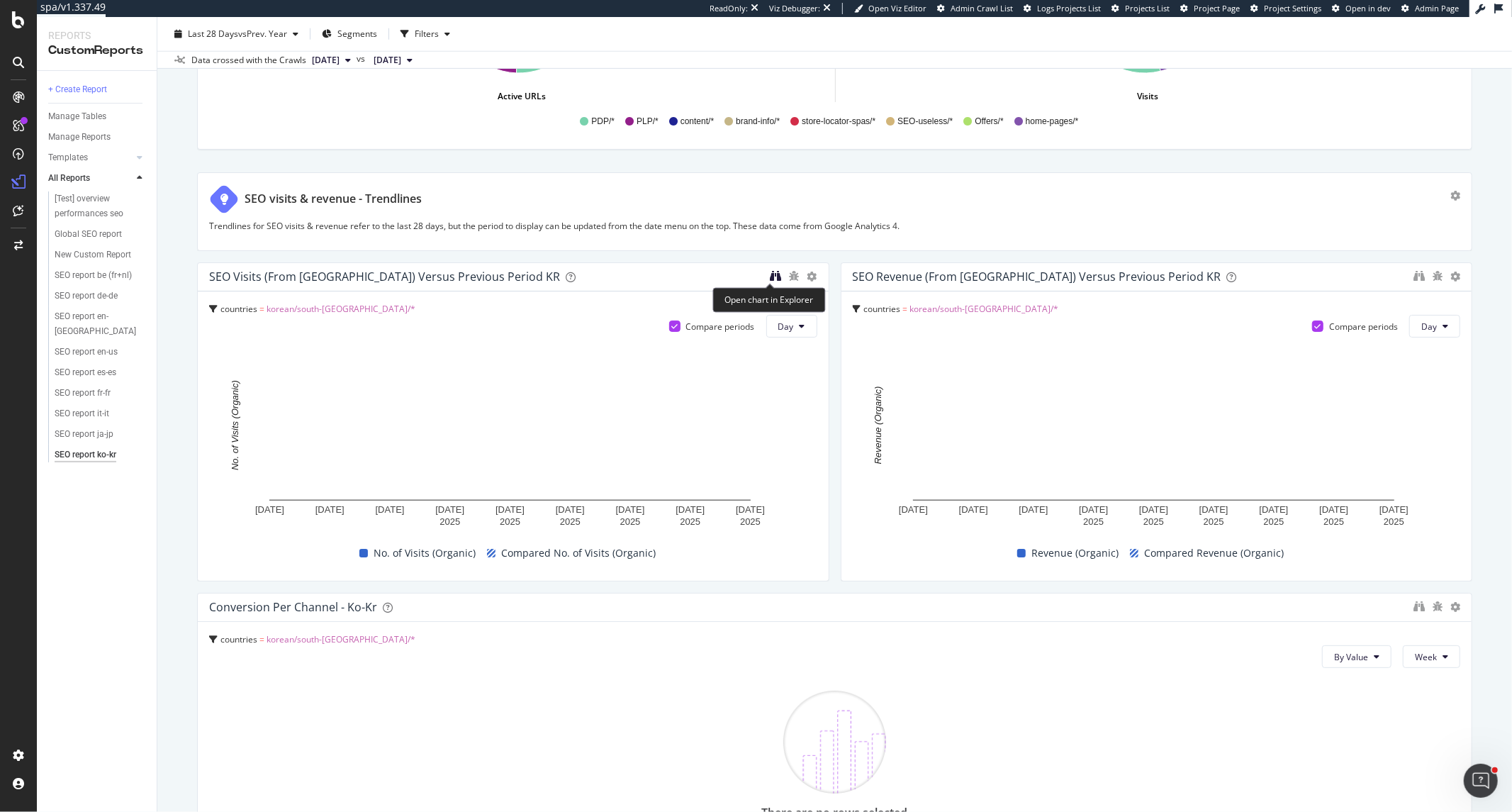
click at [771, 279] on icon "binoculars" at bounding box center [776, 276] width 11 height 11
click at [1361, 275] on icon "binoculars" at bounding box center [1419, 276] width 11 height 11
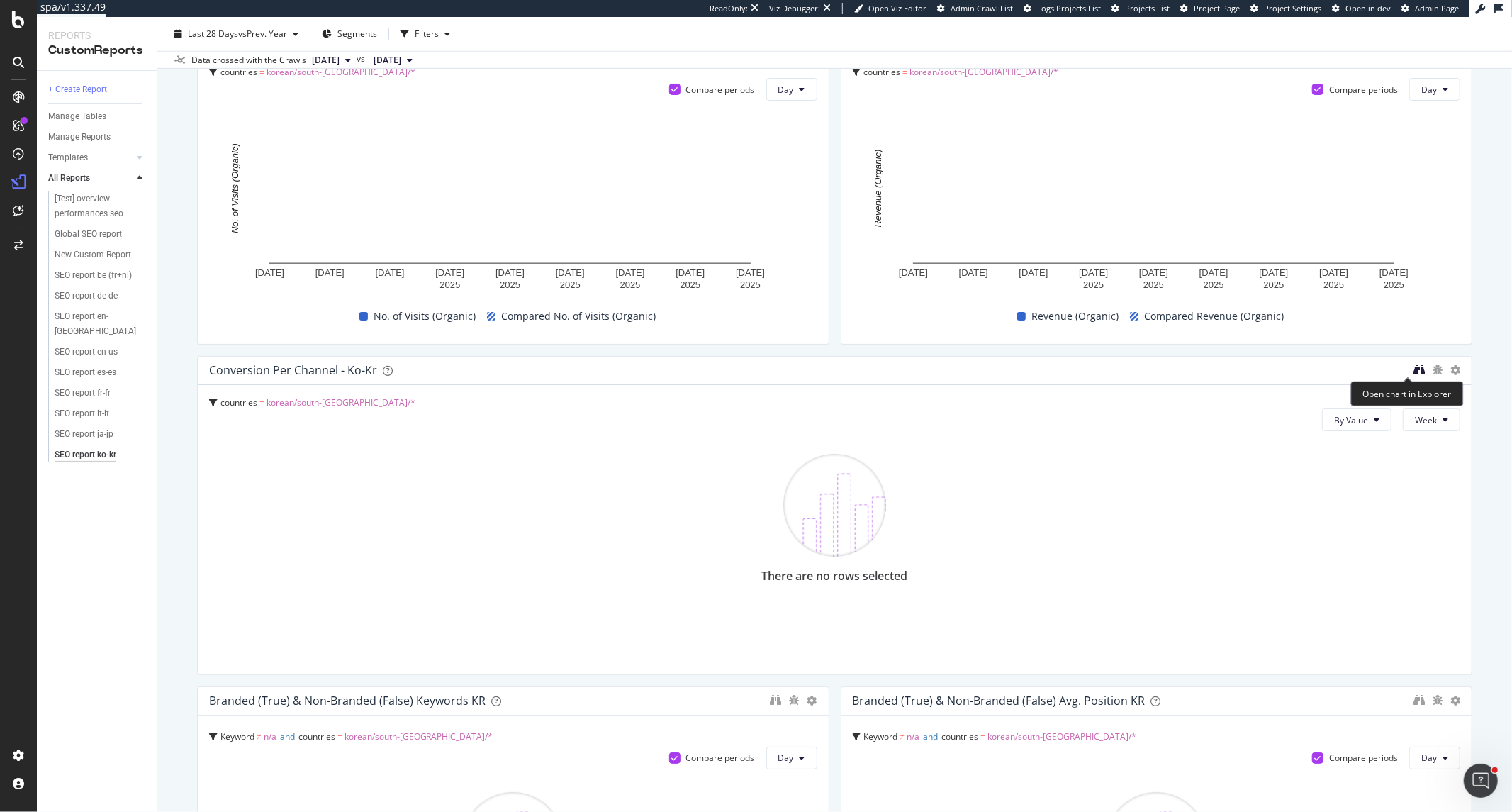
click at [1361, 373] on icon "binoculars" at bounding box center [1419, 369] width 11 height 11
click at [771, 703] on icon "binoculars" at bounding box center [776, 699] width 11 height 11
click at [1361, 704] on icon "binoculars" at bounding box center [1419, 699] width 11 height 11
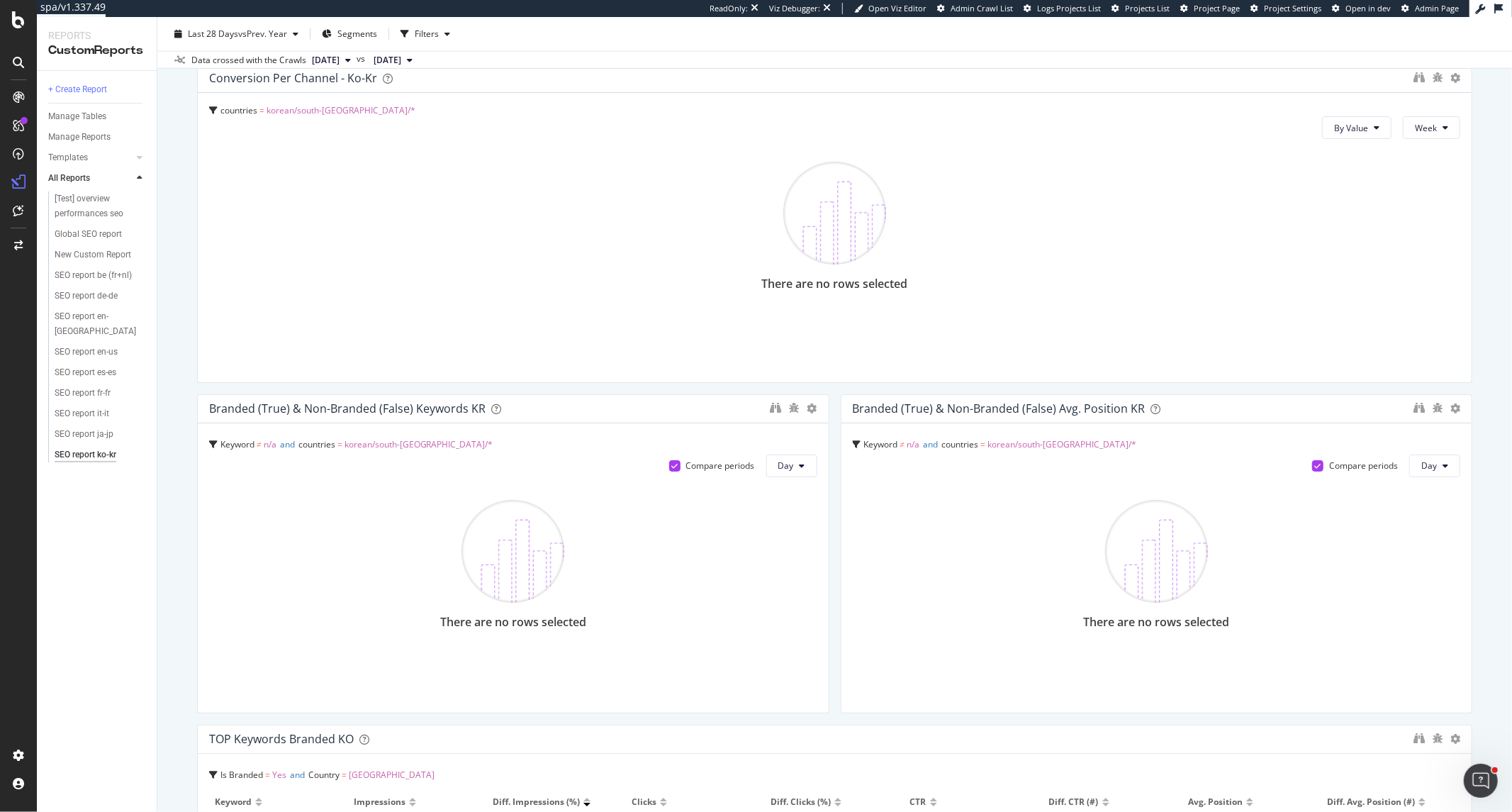
click at [656, 725] on div "TOP keywords branded KO" at bounding box center [835, 739] width 1274 height 28
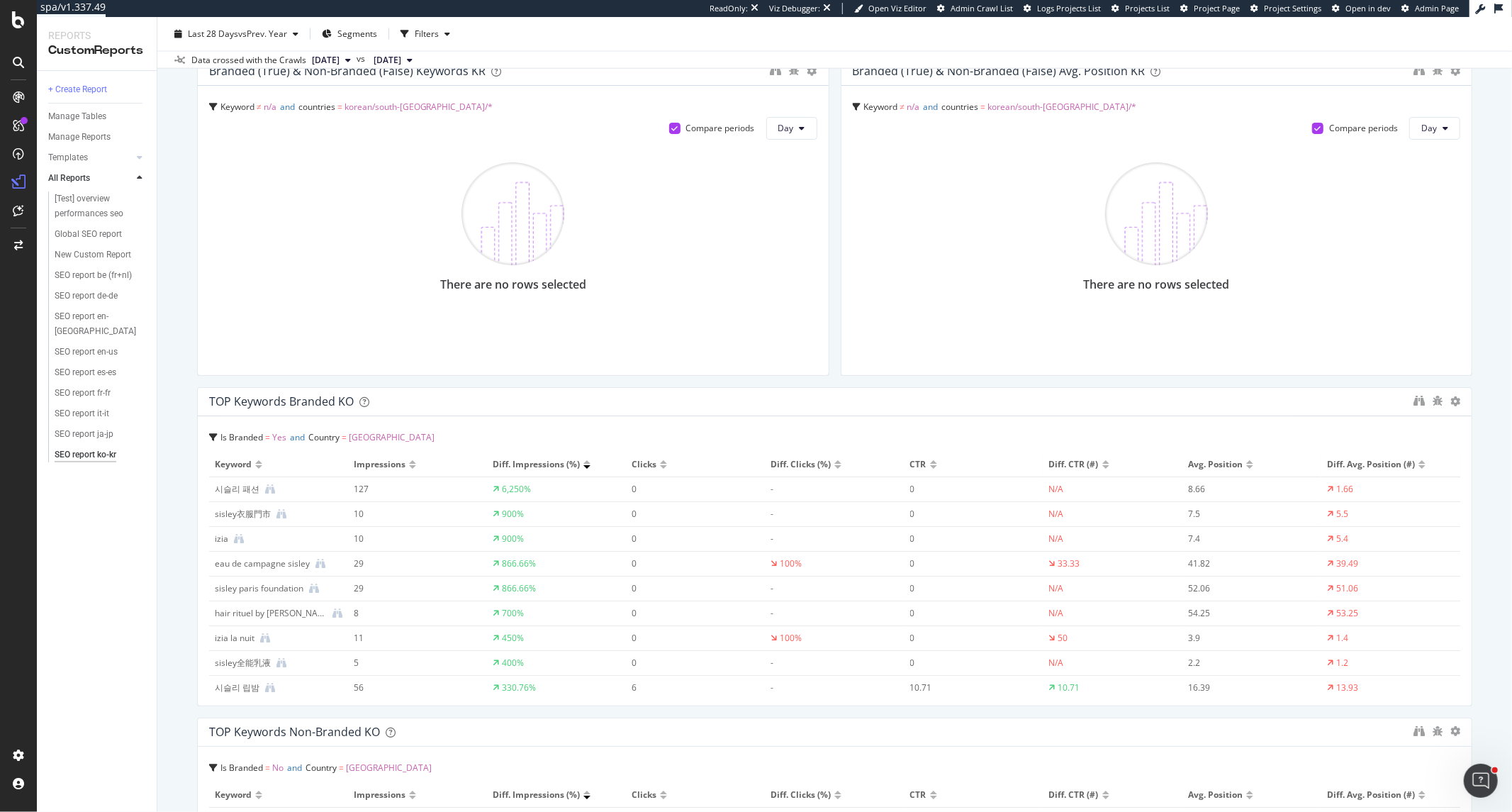
click at [660, 468] on div at bounding box center [663, 467] width 7 height 4
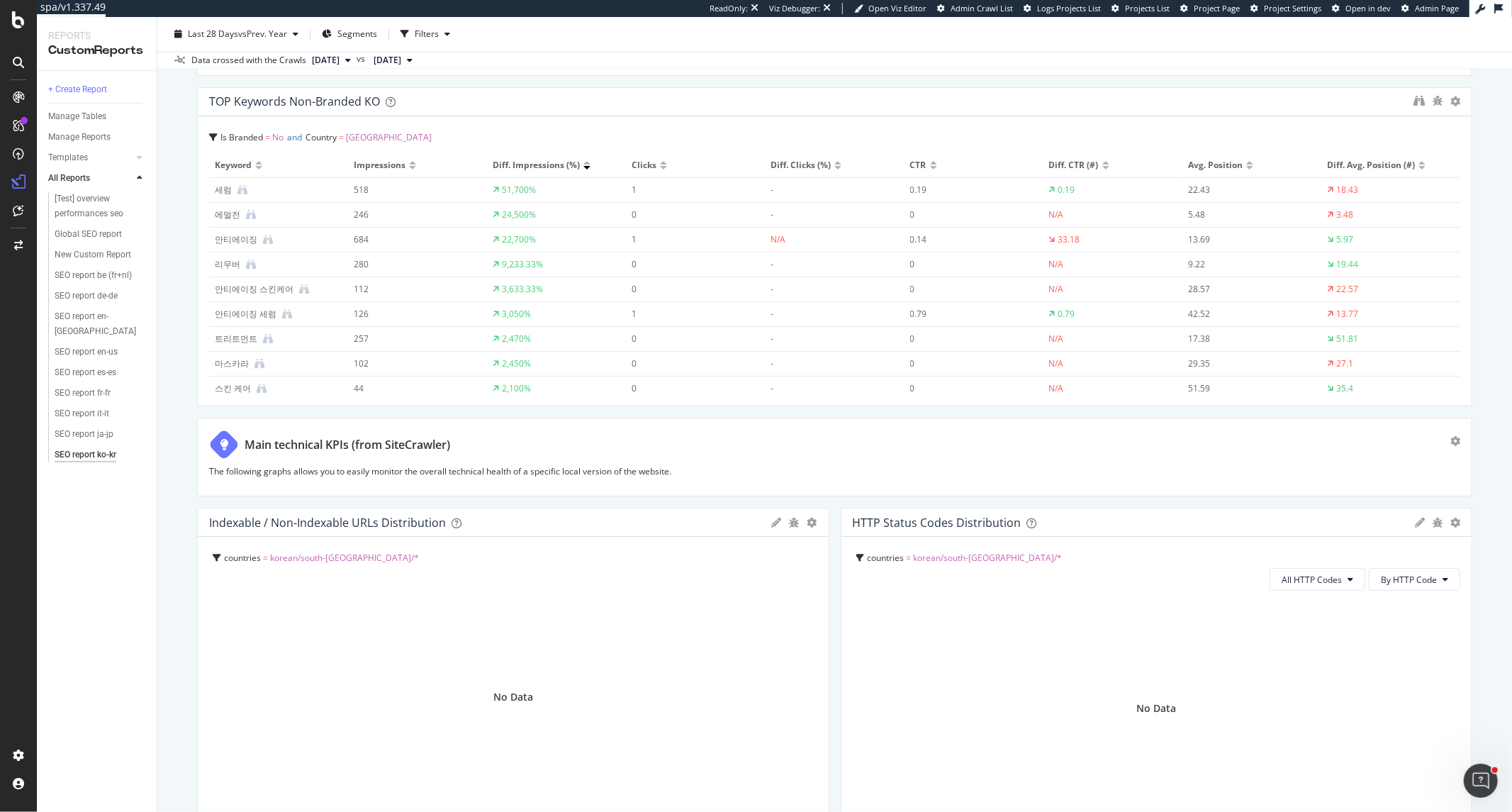
scroll to position [2915, 0]
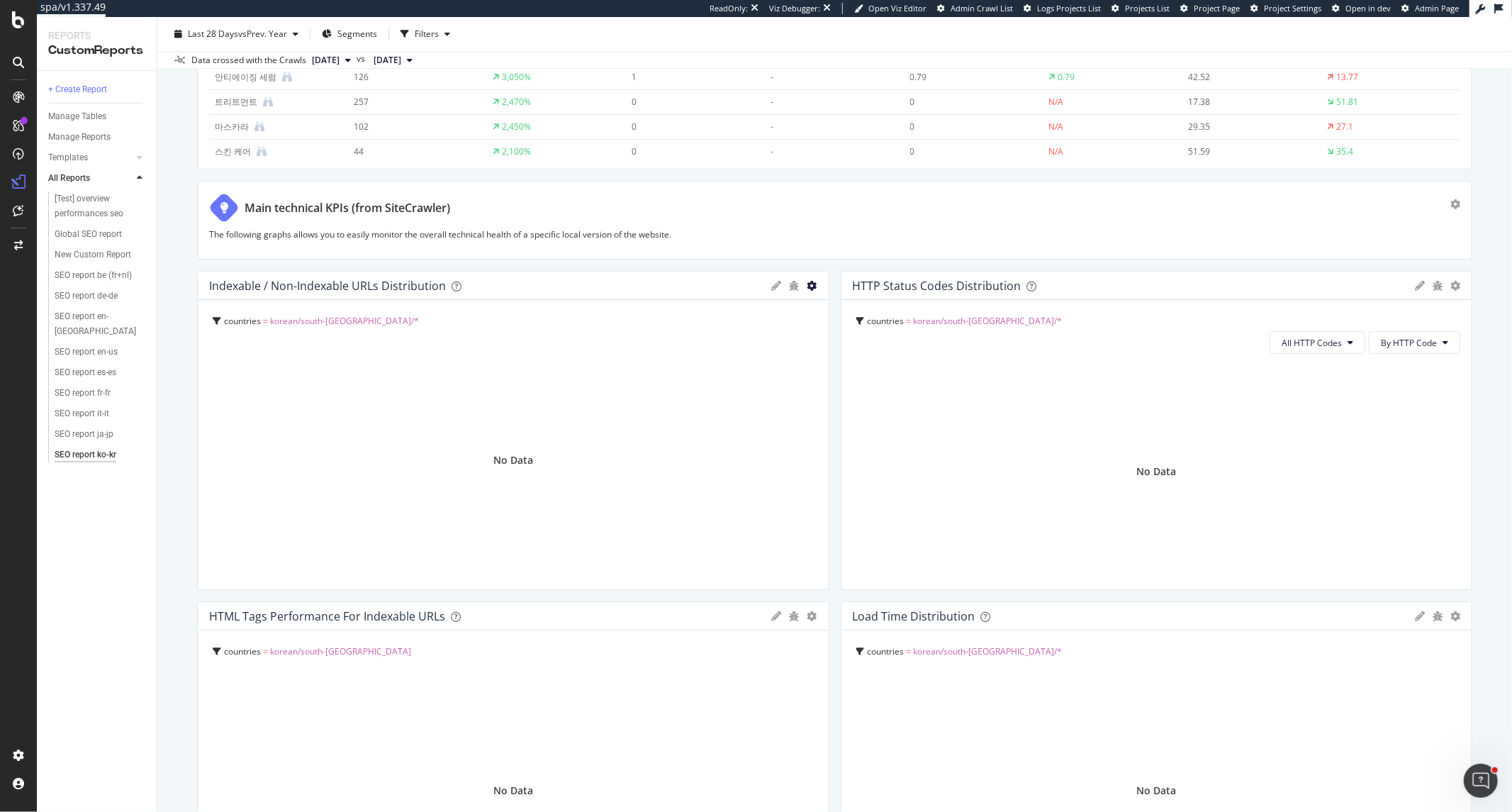
click at [808, 286] on icon "gear" at bounding box center [812, 285] width 10 height 10
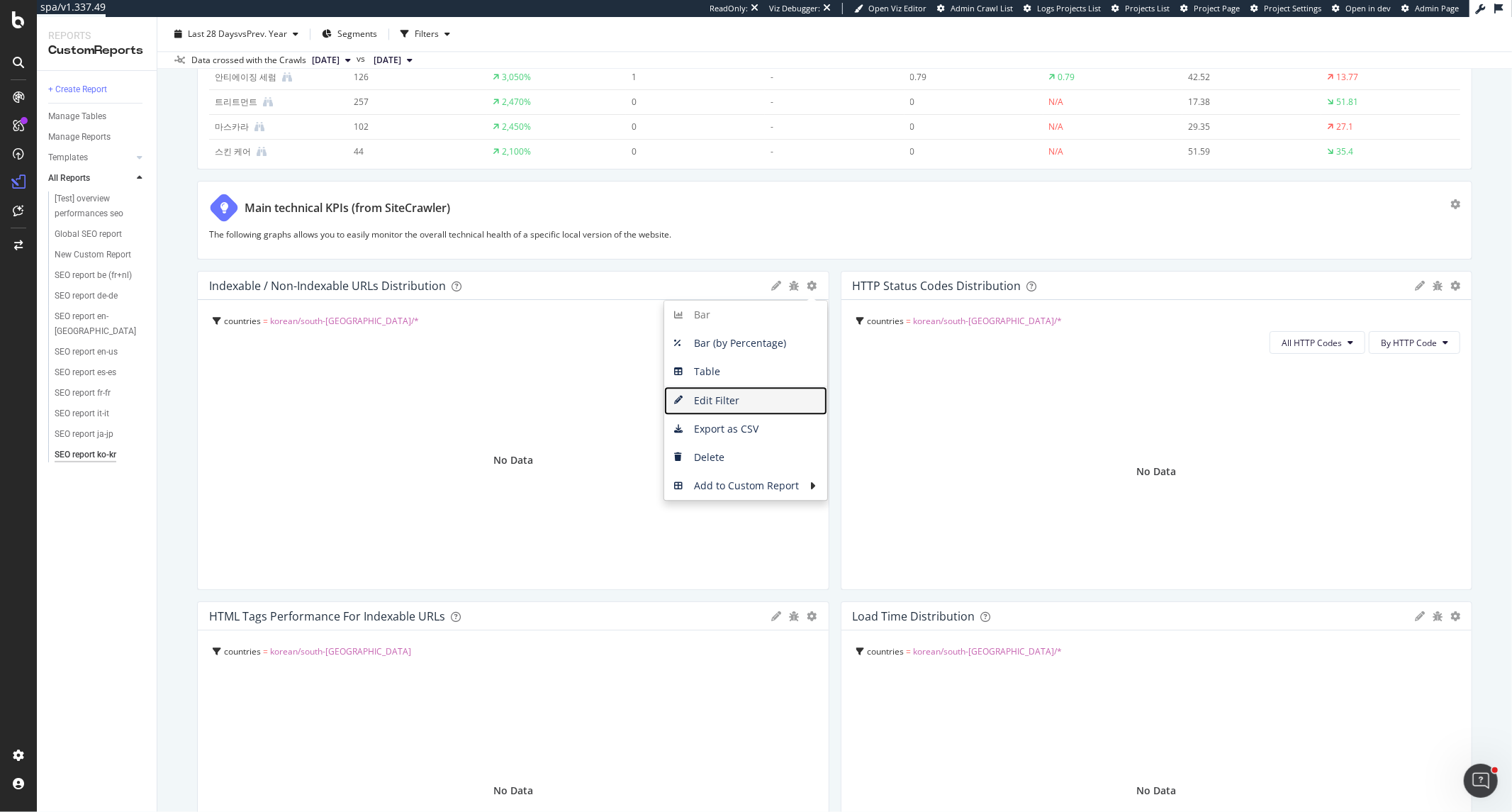
click at [738, 405] on span "Edit Filter" at bounding box center [746, 401] width 163 height 21
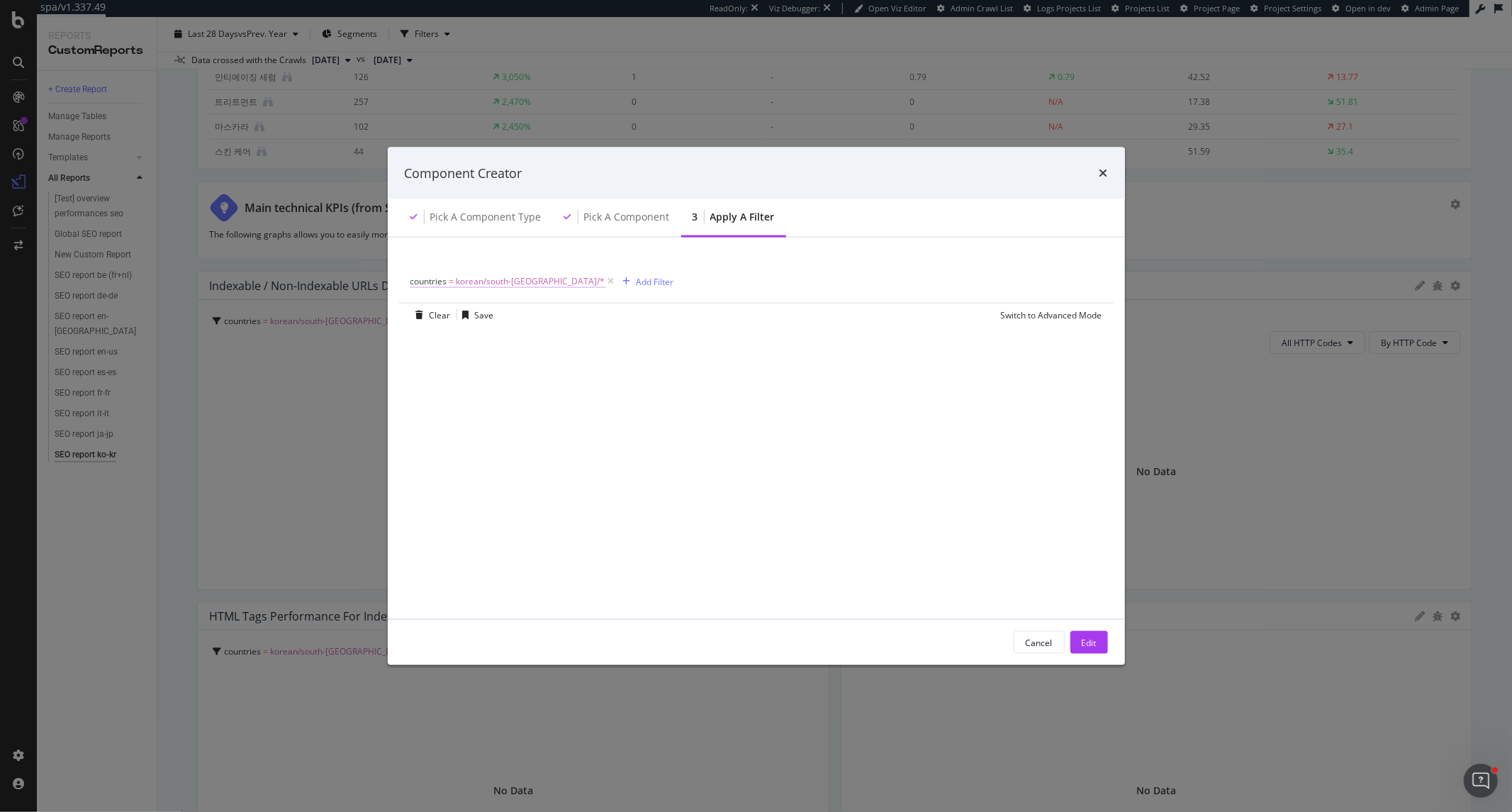
click at [514, 288] on span "korean/south-korea/*" at bounding box center [531, 281] width 149 height 20
click at [427, 282] on div "countries" at bounding box center [446, 280] width 39 height 12
click at [420, 279] on icon "modal" at bounding box center [418, 280] width 4 height 9
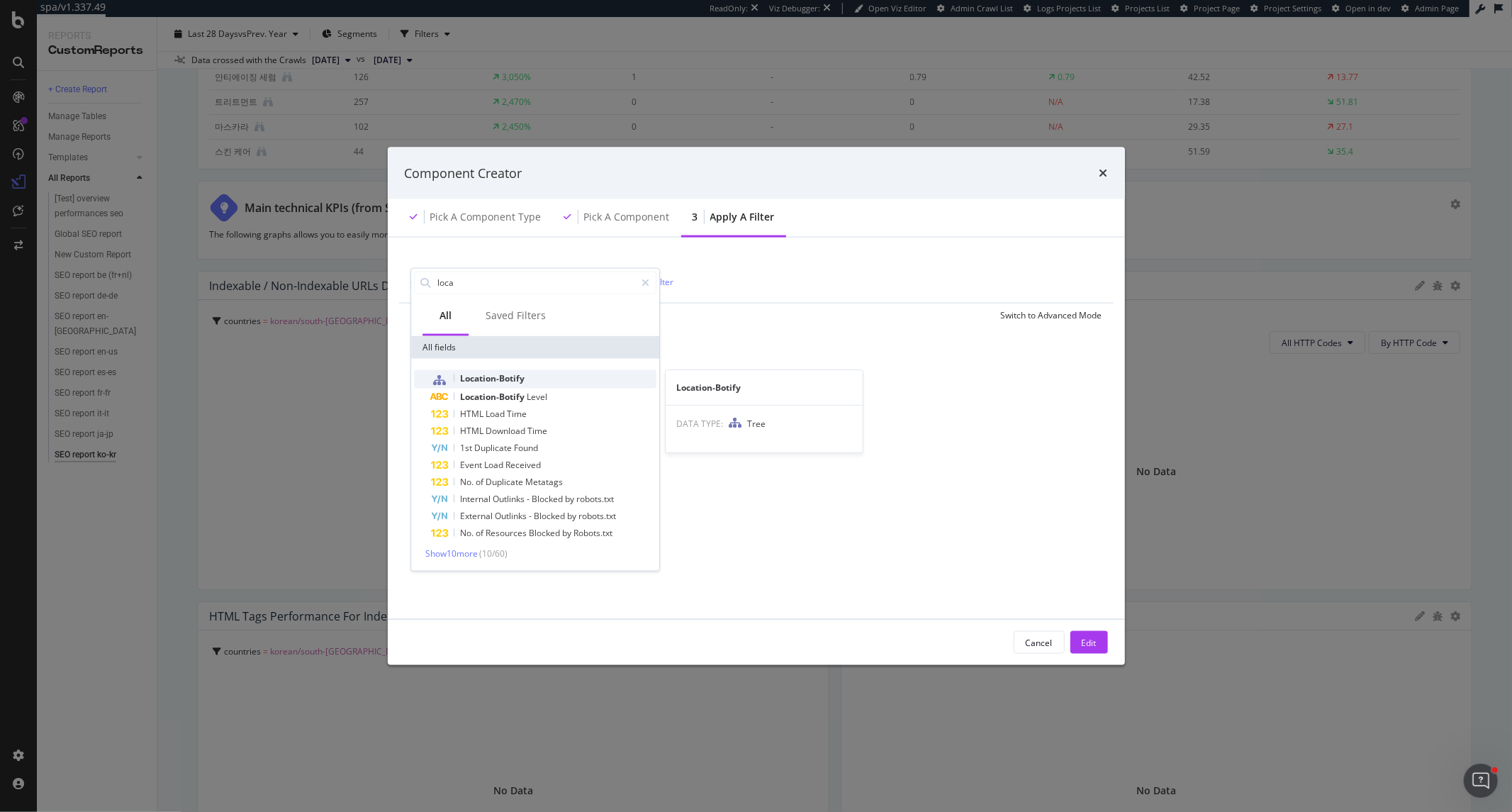
type input "loca"
click at [528, 377] on div "Location-Botify" at bounding box center [544, 378] width 226 height 18
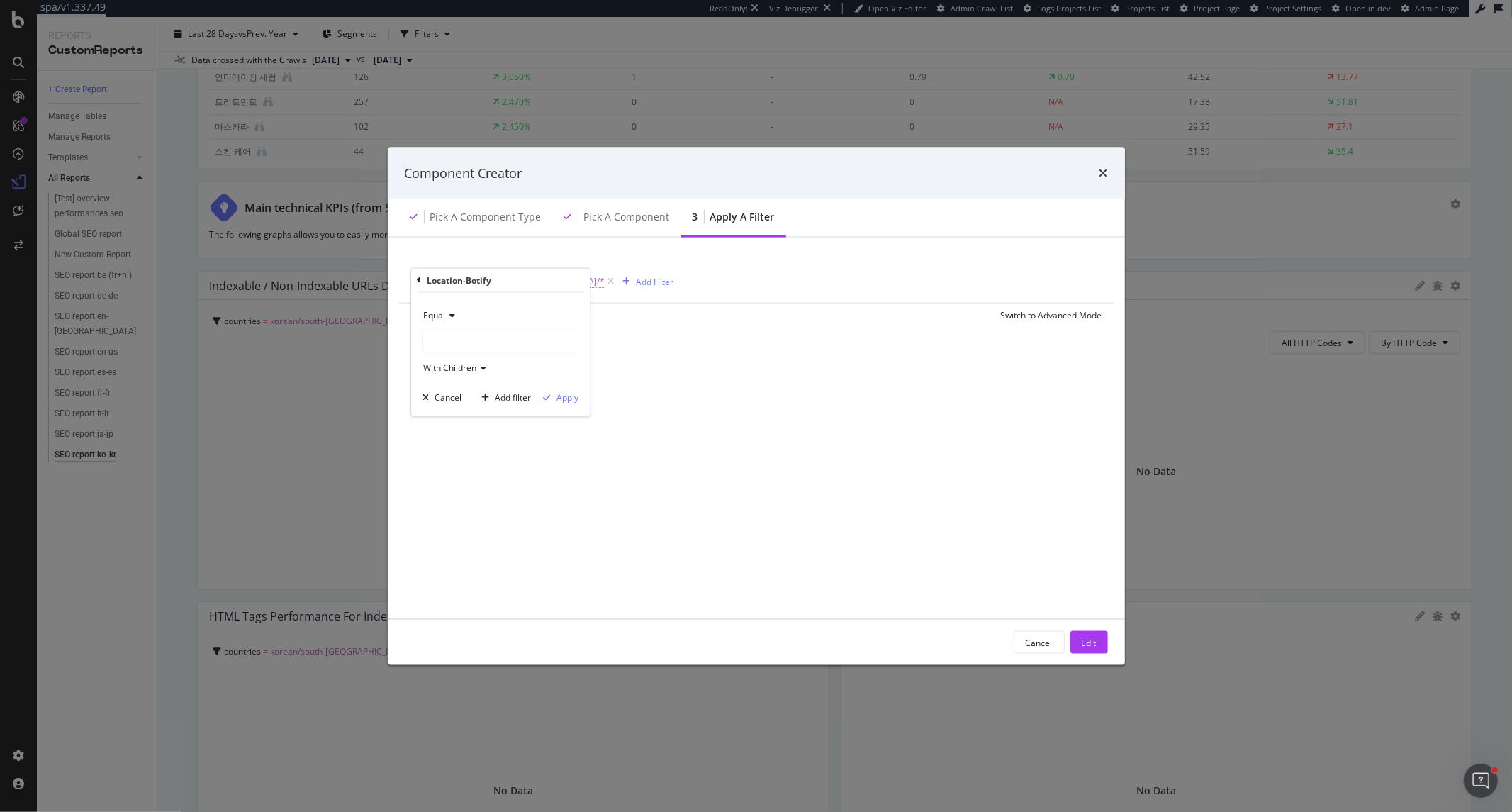
click at [493, 342] on div "modal" at bounding box center [500, 341] width 155 height 23
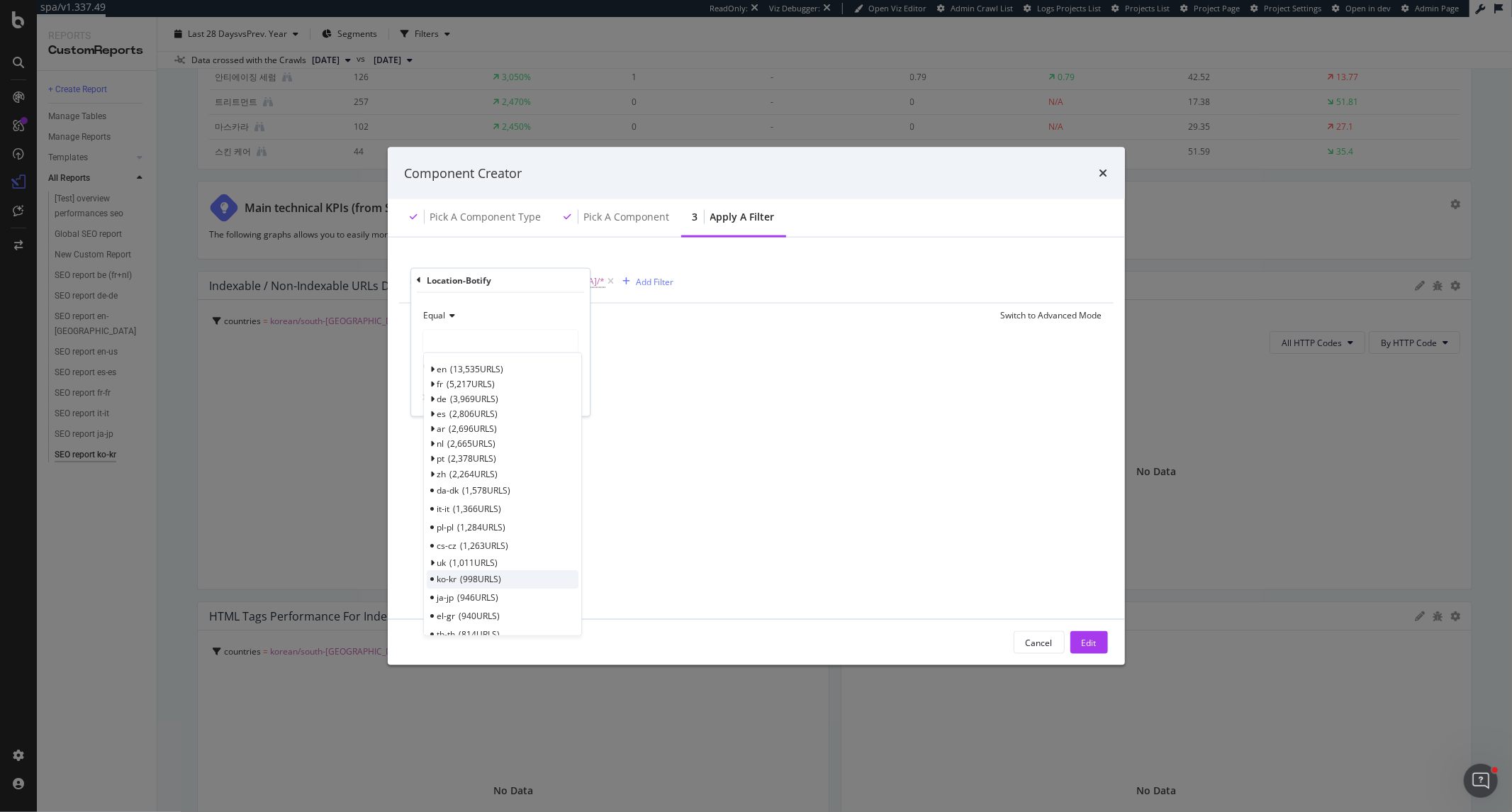
click at [500, 576] on span "998 URLS" at bounding box center [481, 579] width 41 height 12
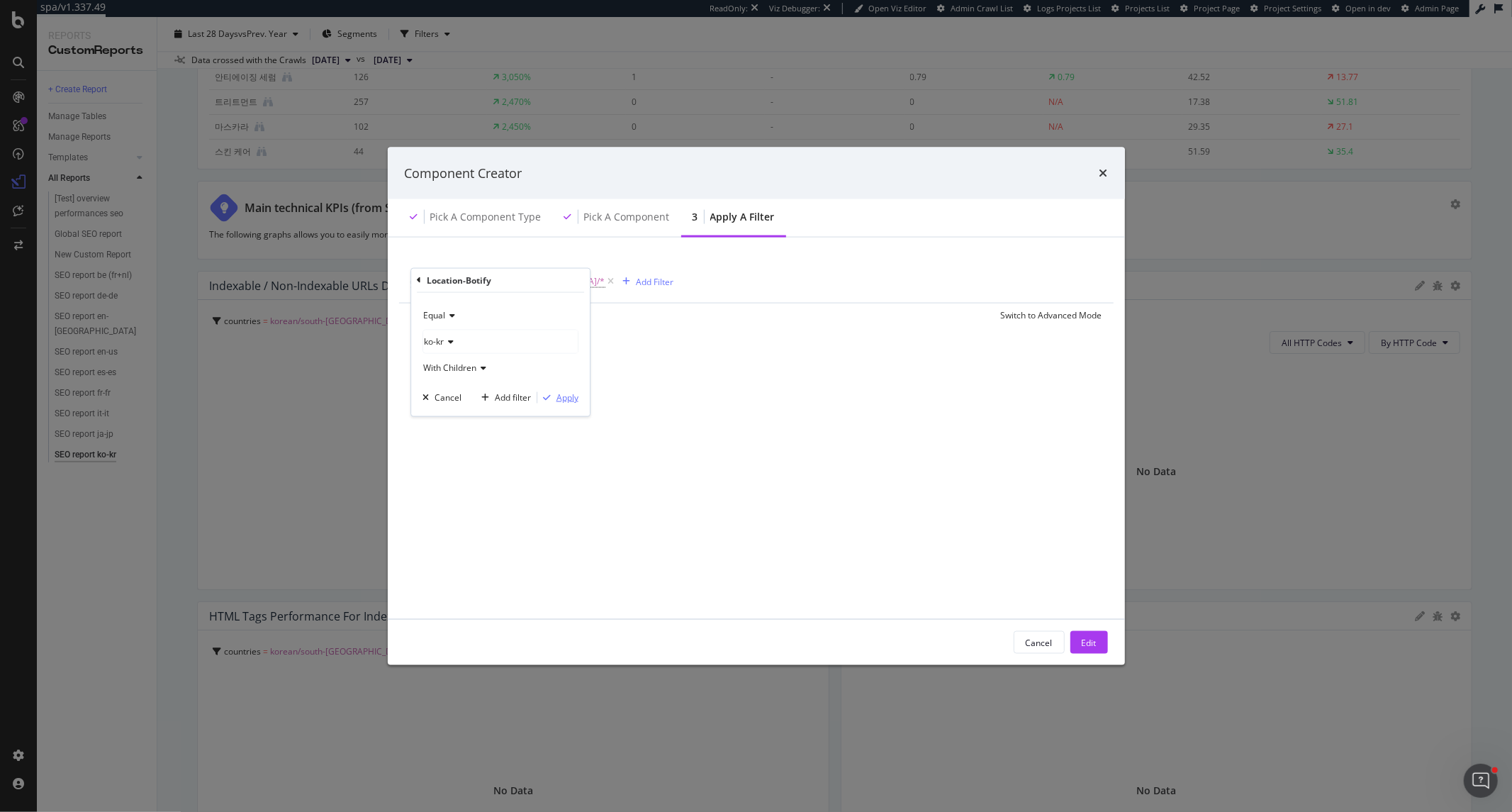
click at [564, 402] on div "Apply" at bounding box center [567, 397] width 22 height 12
click at [1083, 640] on div "Edit" at bounding box center [1088, 642] width 15 height 12
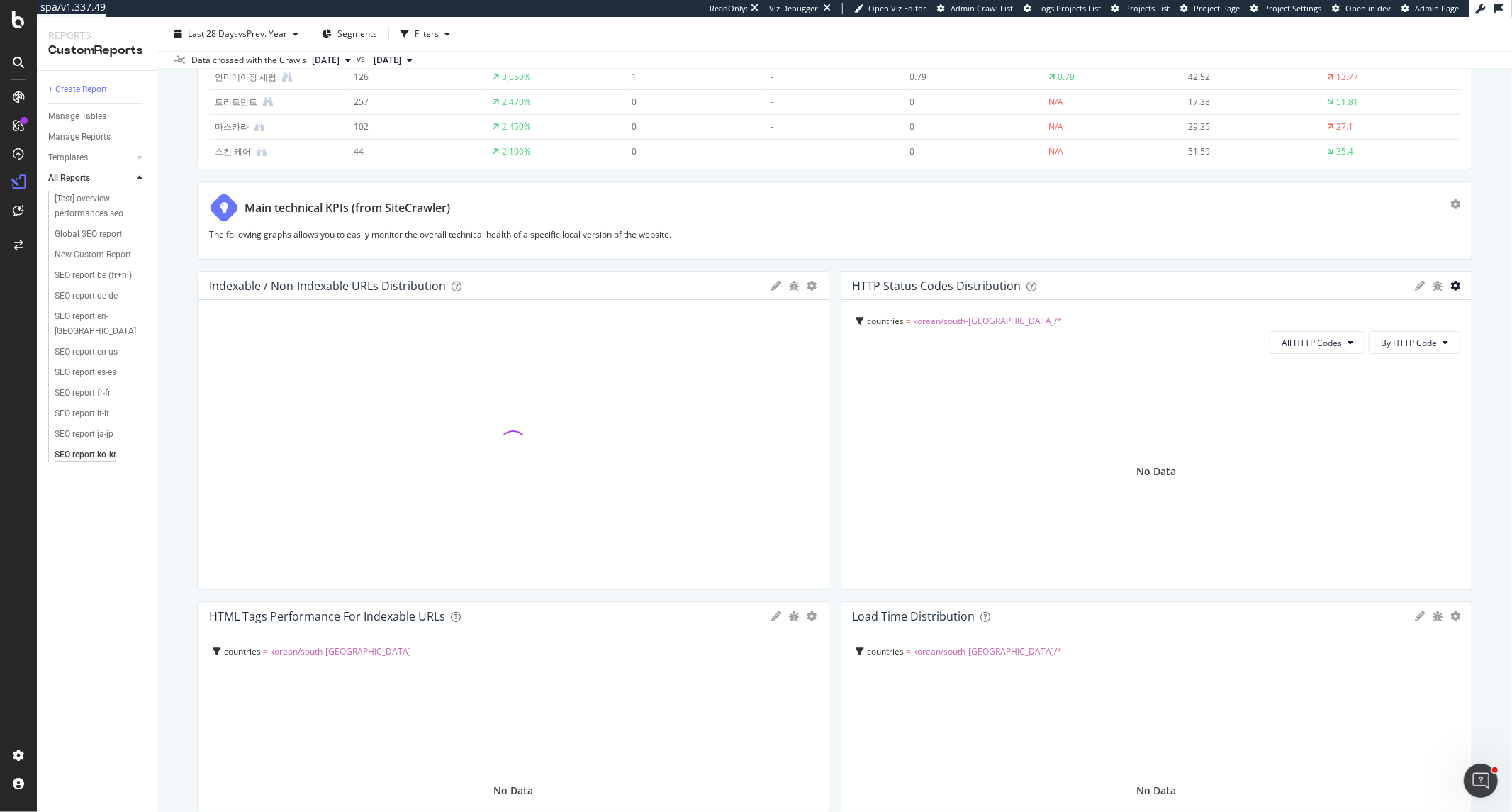
click at [1361, 282] on icon "gear" at bounding box center [1455, 285] width 10 height 10
click at [1361, 381] on span "Edit Filter" at bounding box center [1389, 372] width 163 height 21
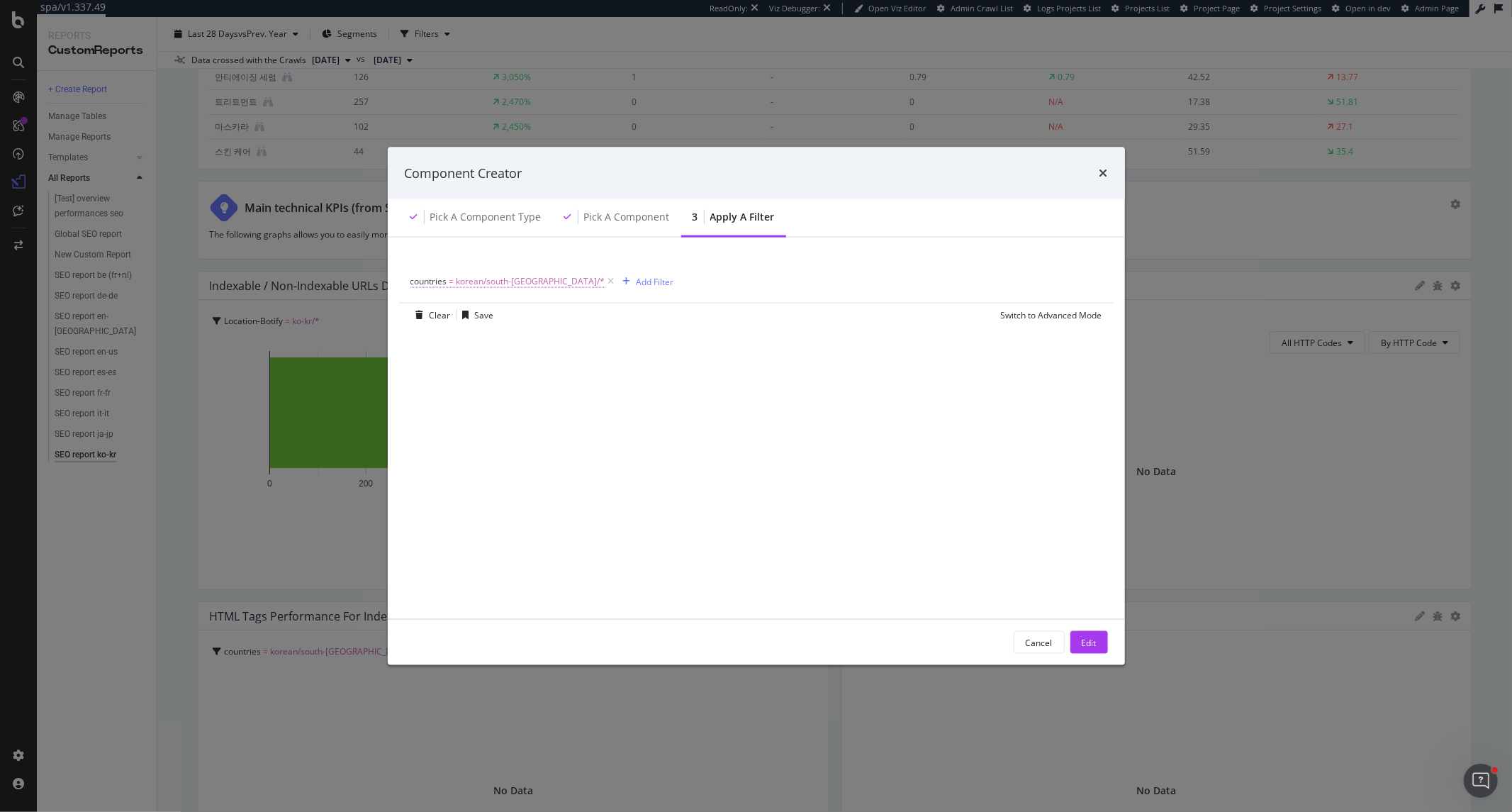
click at [500, 284] on span "korean/south-korea/*" at bounding box center [531, 281] width 149 height 20
click at [418, 278] on icon "modal" at bounding box center [418, 280] width 4 height 9
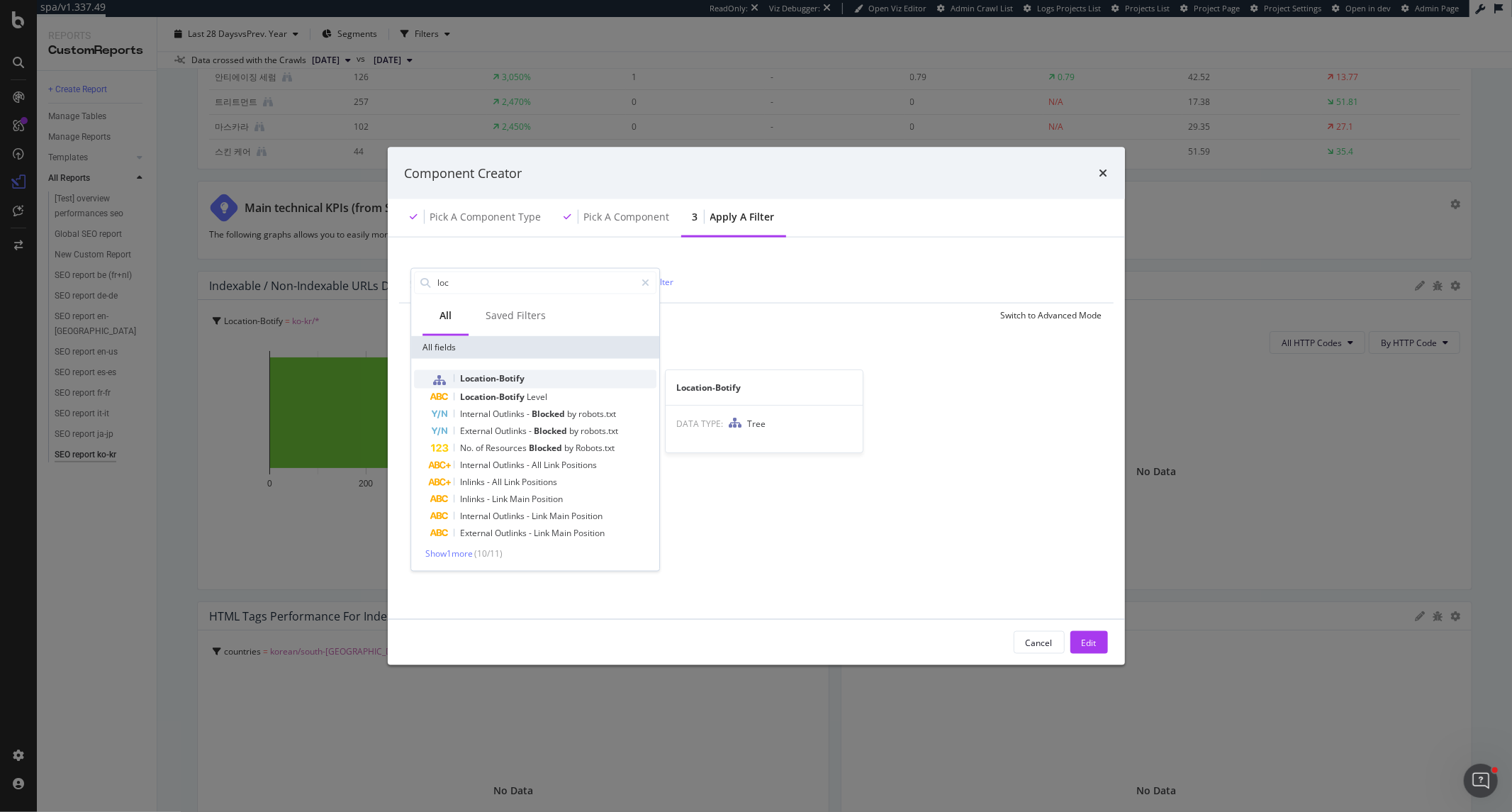
type input "loc"
click at [528, 380] on div "Location-Botify" at bounding box center [544, 378] width 226 height 18
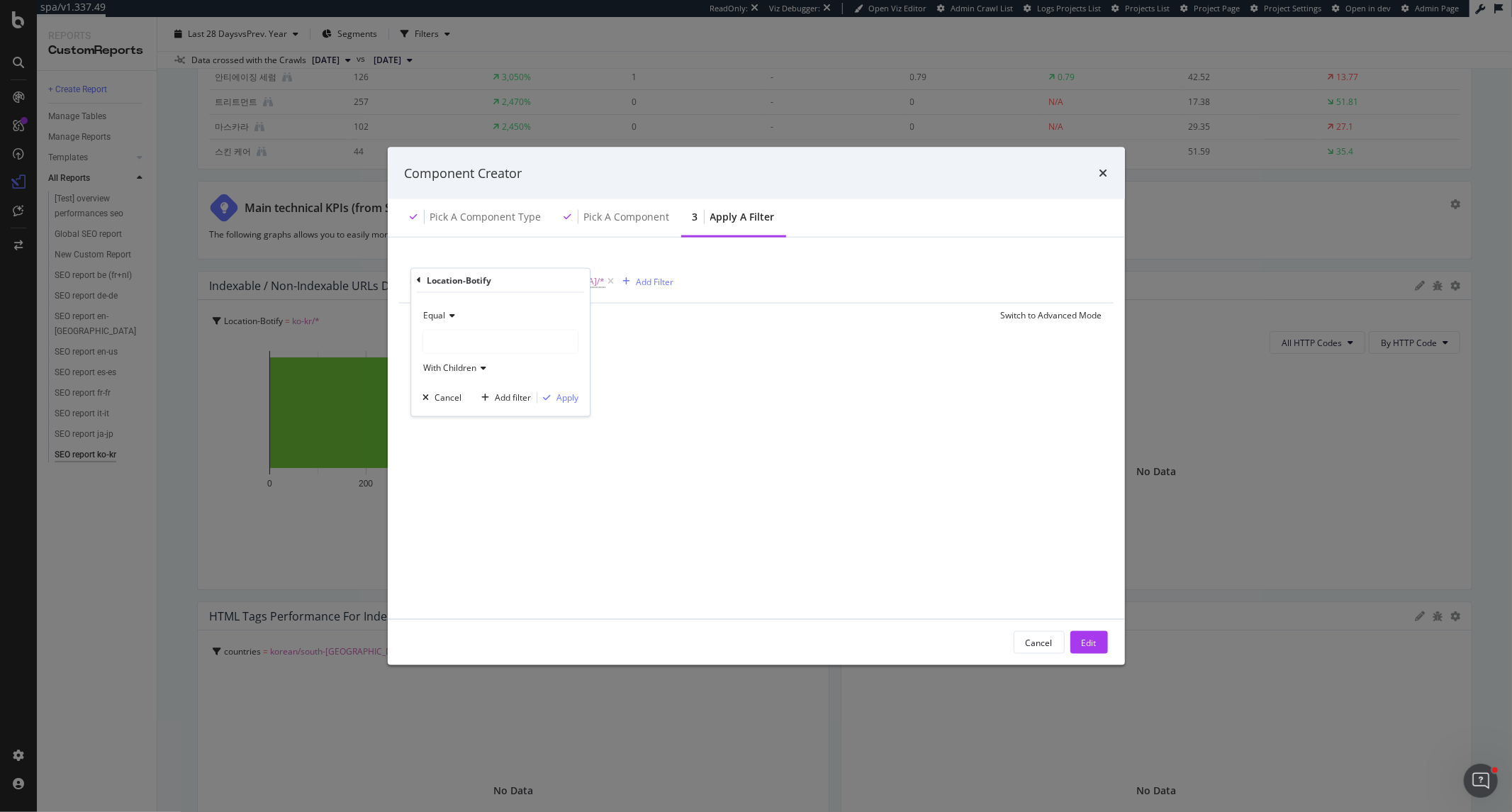
click at [485, 348] on div "modal" at bounding box center [500, 341] width 155 height 23
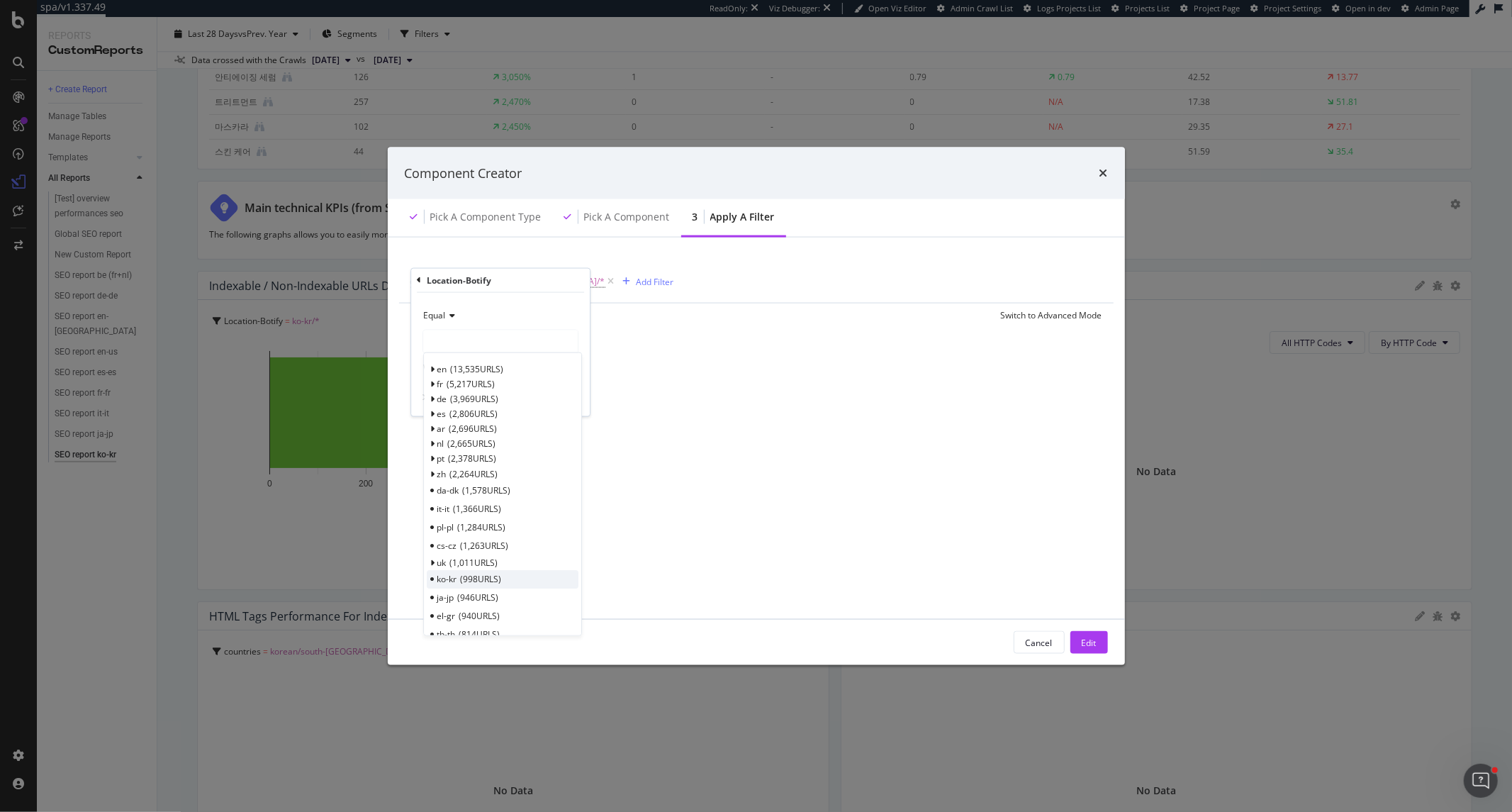
click at [506, 574] on div "ko-kr 998 URLS" at bounding box center [502, 578] width 151 height 18
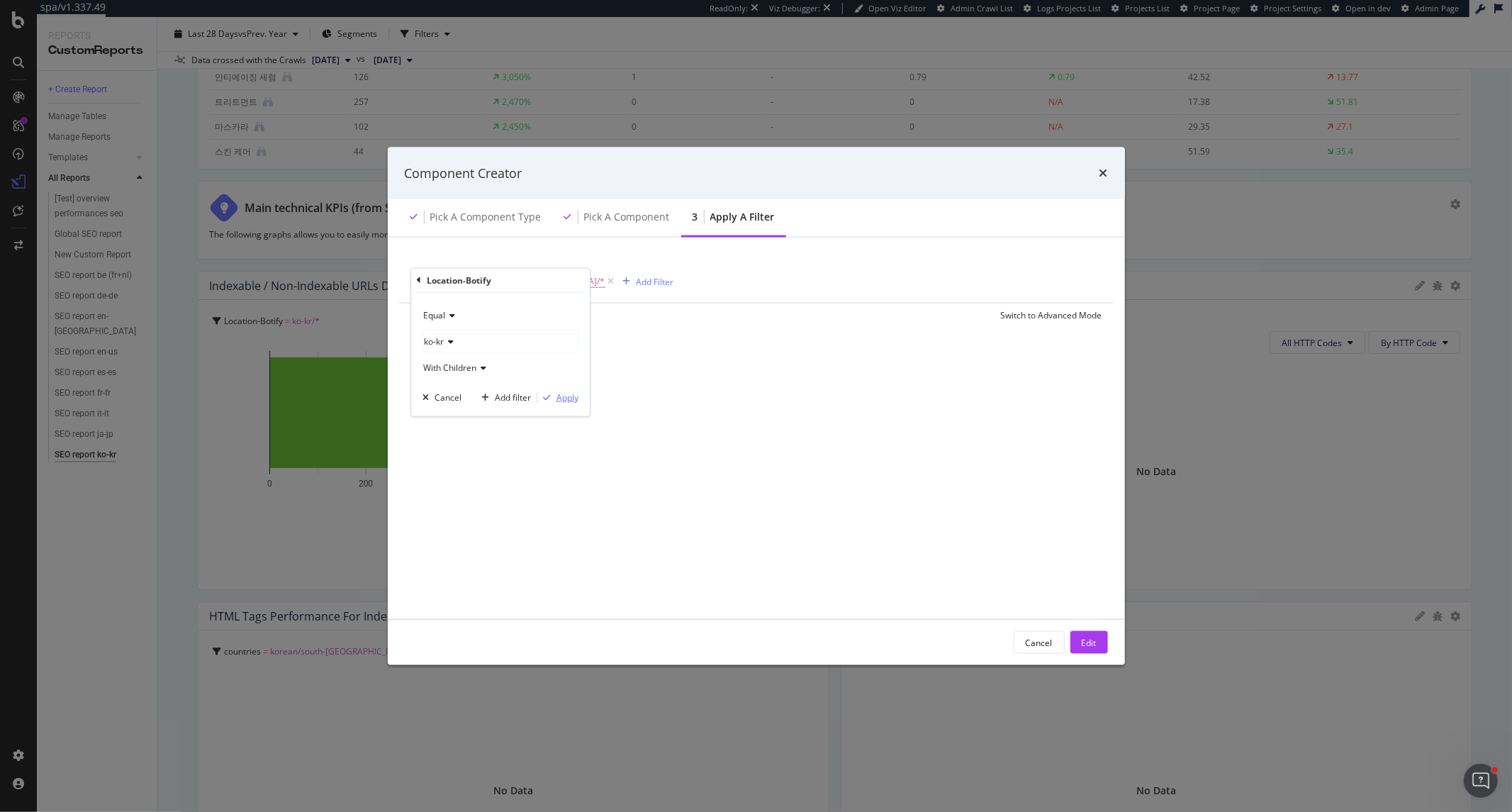
click at [576, 390] on button "Apply" at bounding box center [557, 397] width 41 height 14
click at [1090, 645] on div "Edit" at bounding box center [1088, 642] width 15 height 12
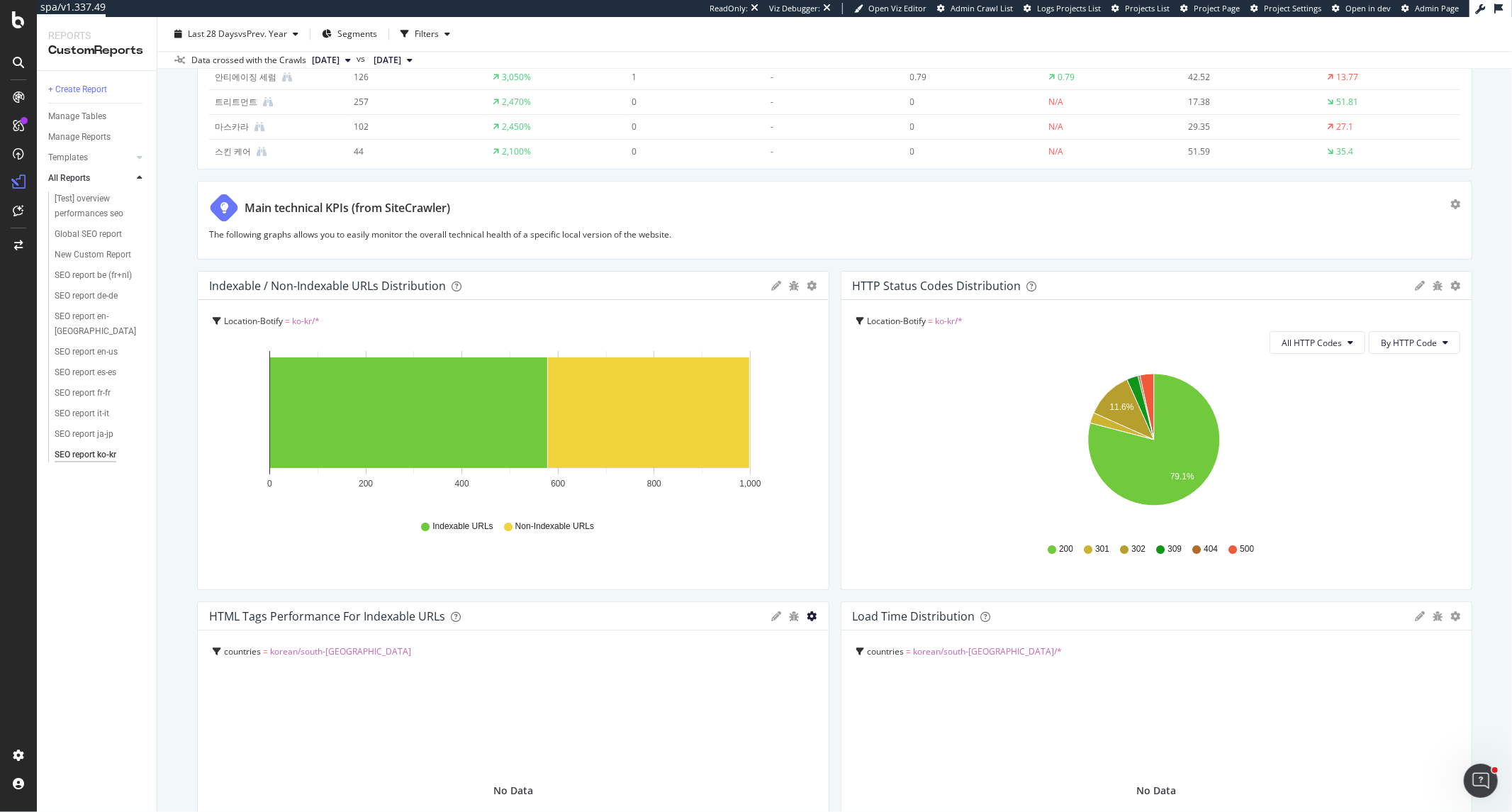
click at [808, 615] on icon "gear" at bounding box center [812, 615] width 10 height 10
click at [747, 731] on span "Edit Filter" at bounding box center [746, 731] width 163 height 21
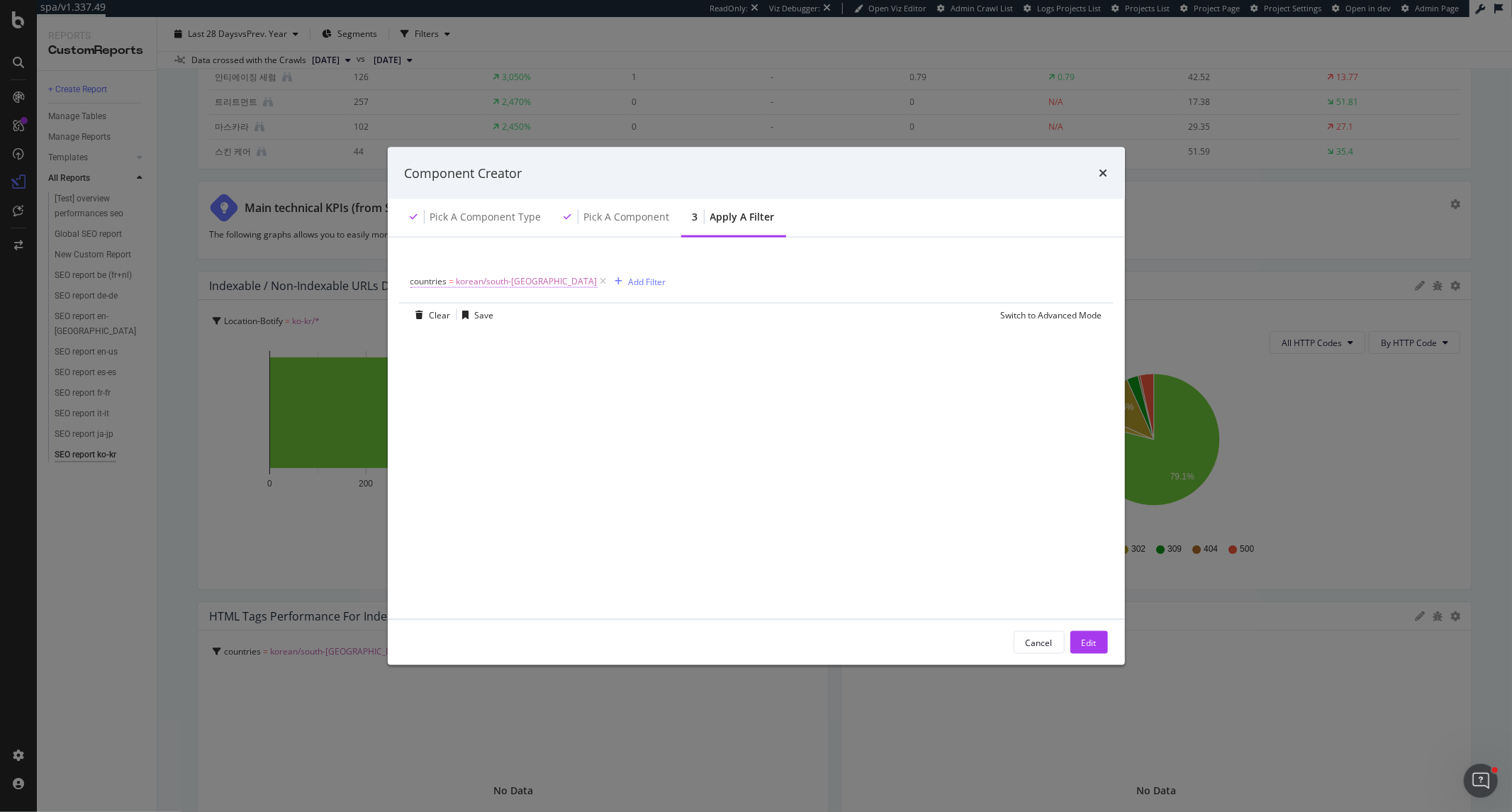
click at [507, 278] on span "korean/south-korea" at bounding box center [527, 281] width 141 height 20
click at [418, 278] on icon "modal" at bounding box center [418, 280] width 4 height 9
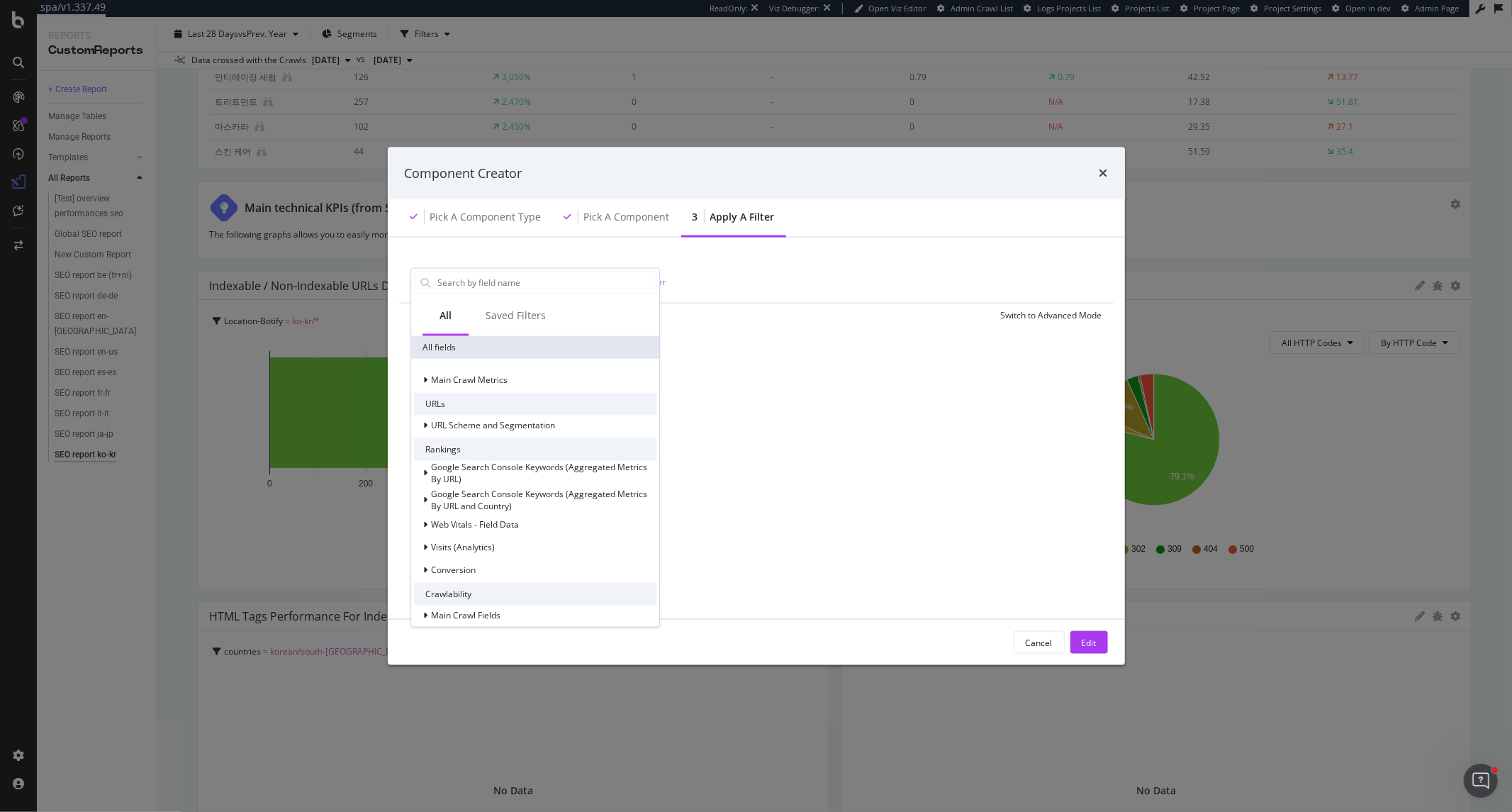
type input "m"
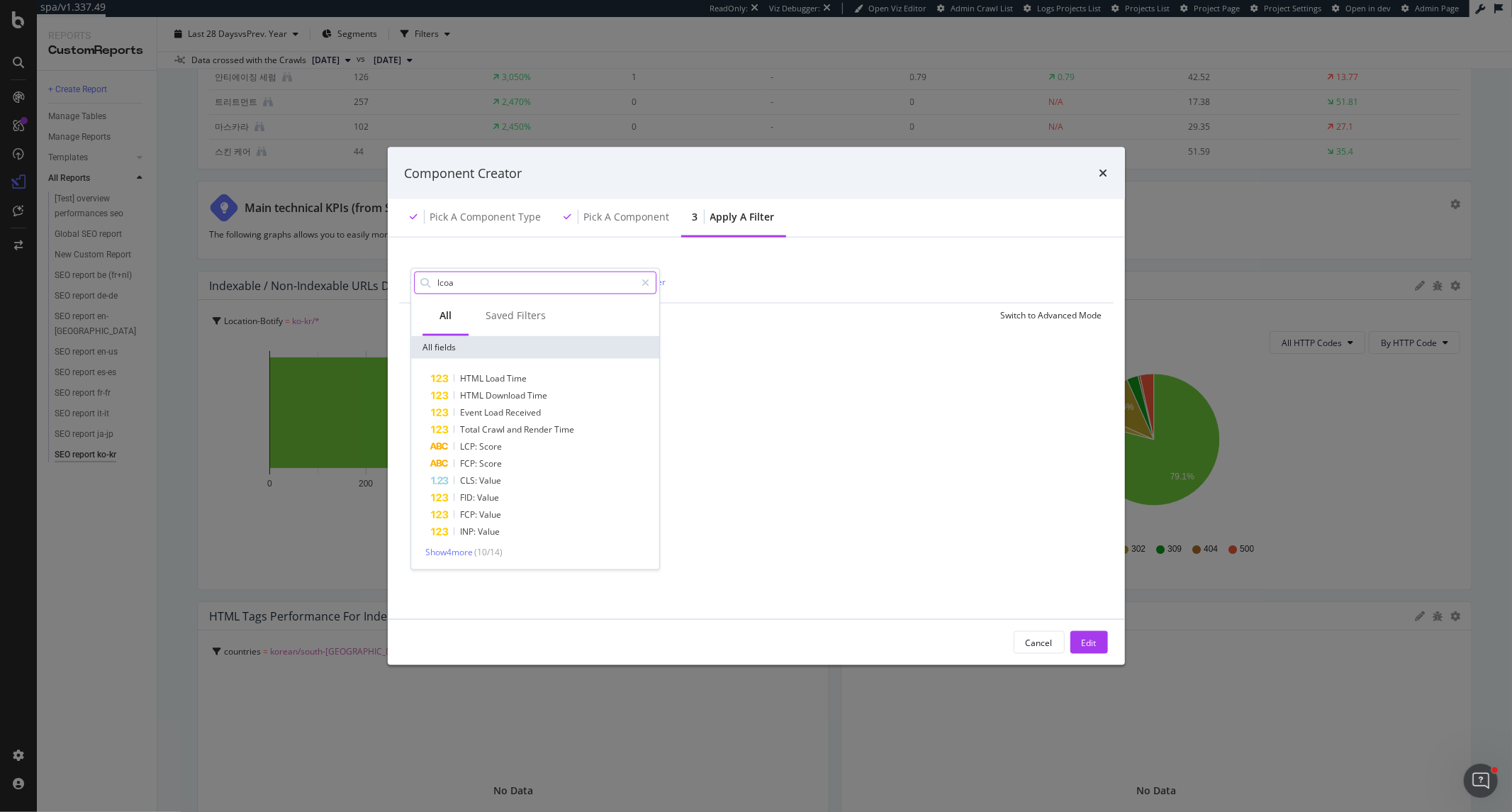
click at [452, 284] on input "lcoa" at bounding box center [536, 282] width 200 height 21
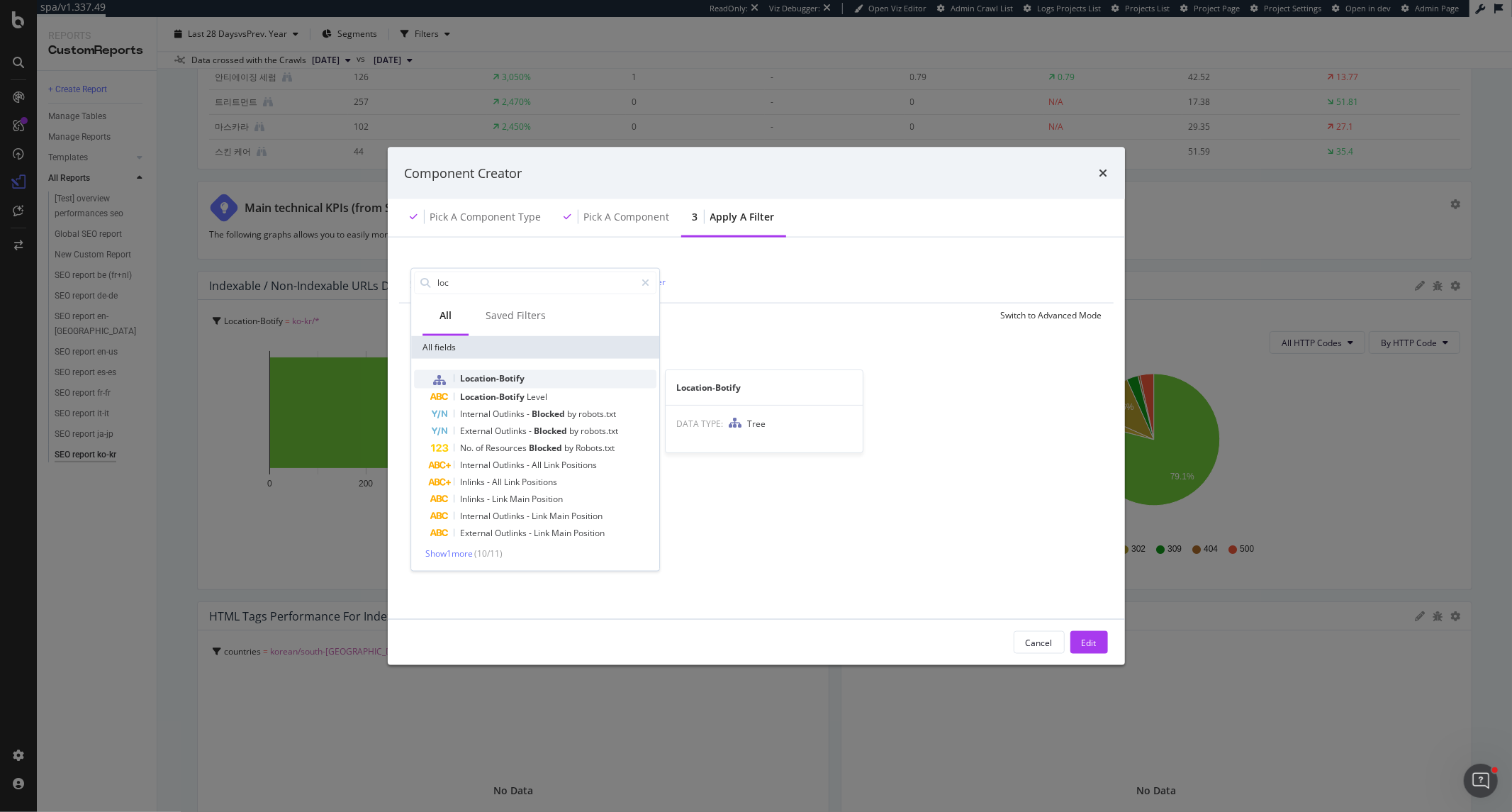
type input "loc"
click at [510, 377] on span "Location-Botify" at bounding box center [493, 378] width 65 height 12
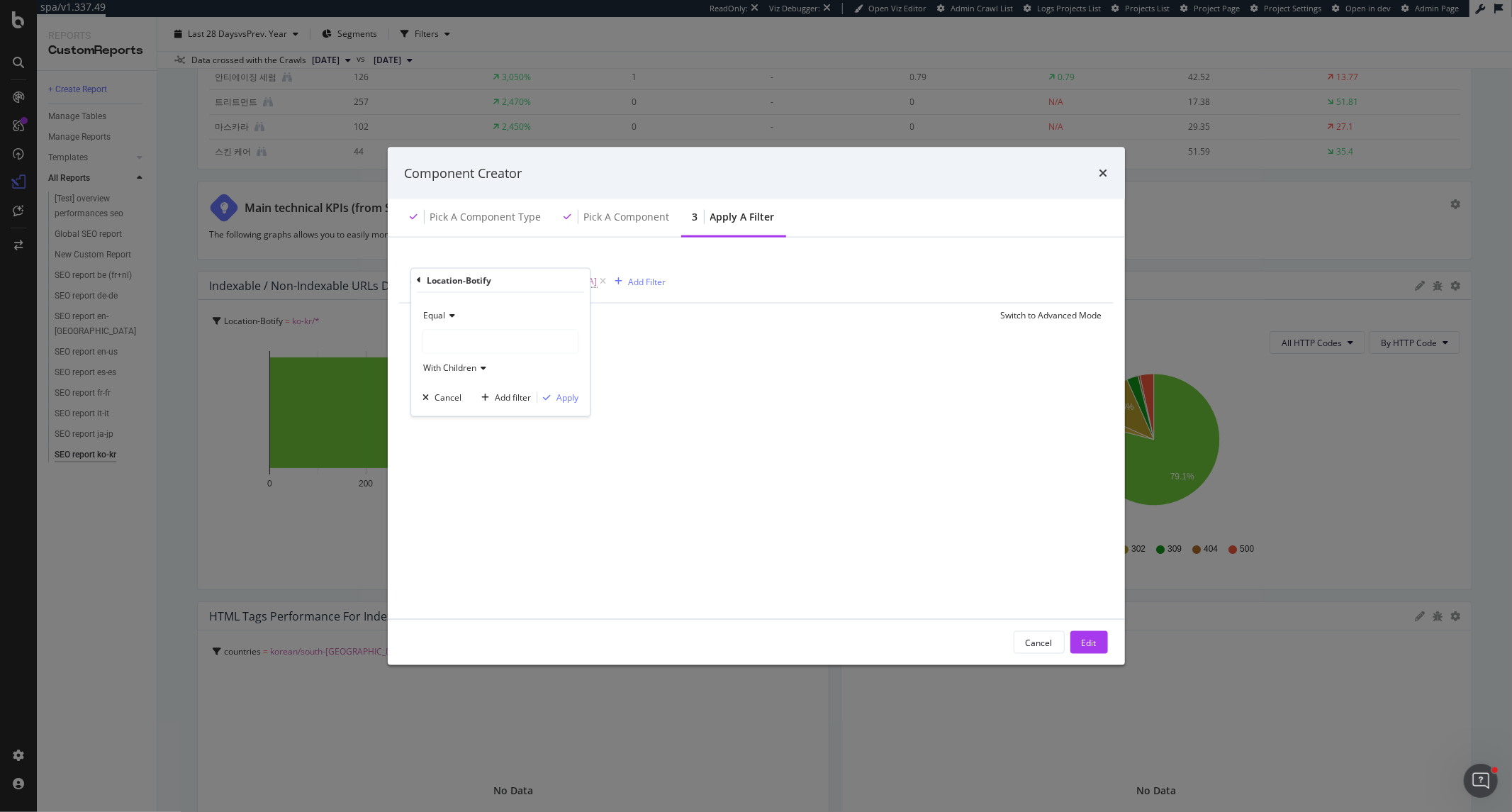
click at [482, 331] on div "modal" at bounding box center [500, 341] width 155 height 23
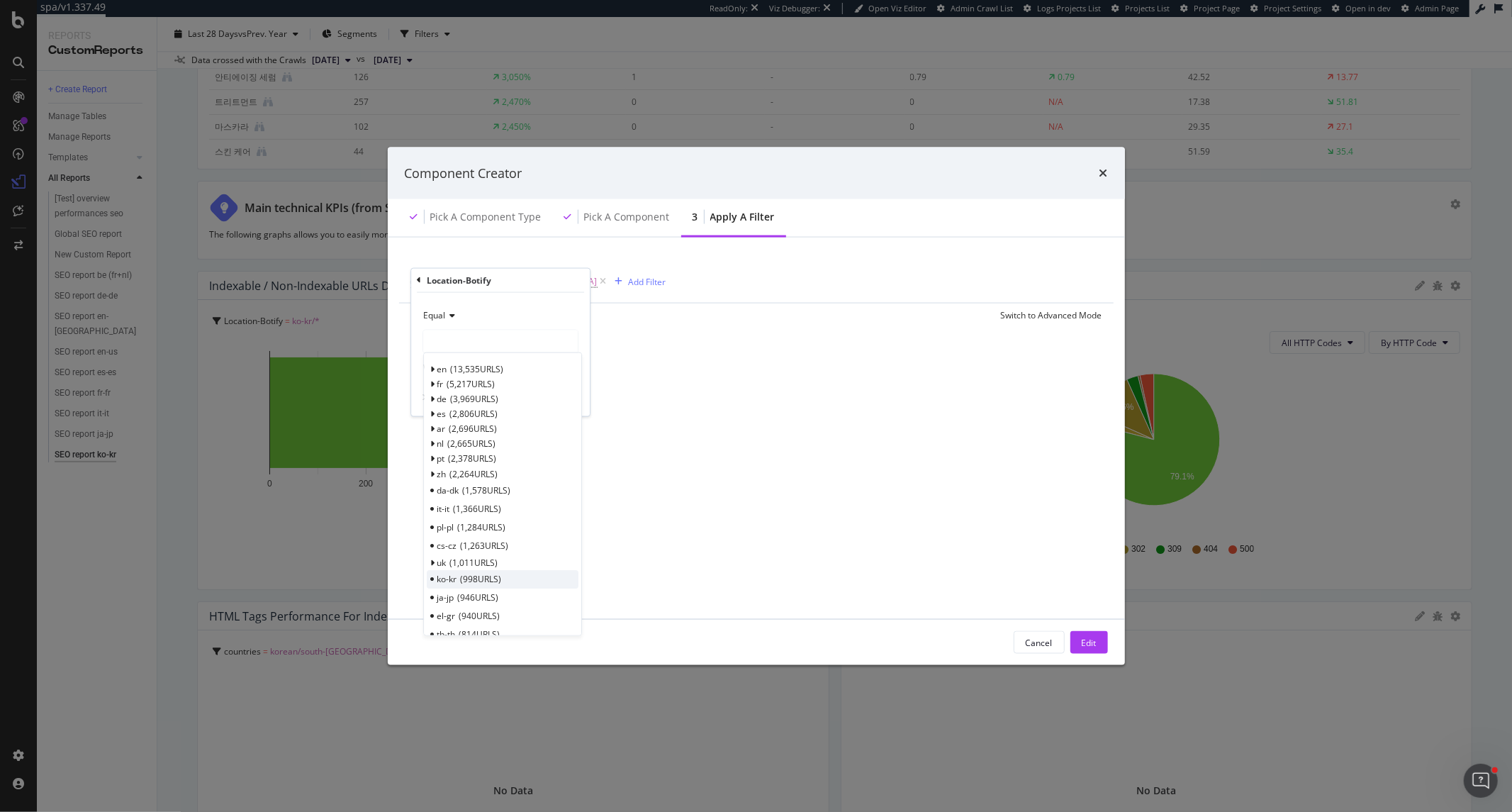
click at [482, 579] on span "998 URLS" at bounding box center [481, 579] width 41 height 12
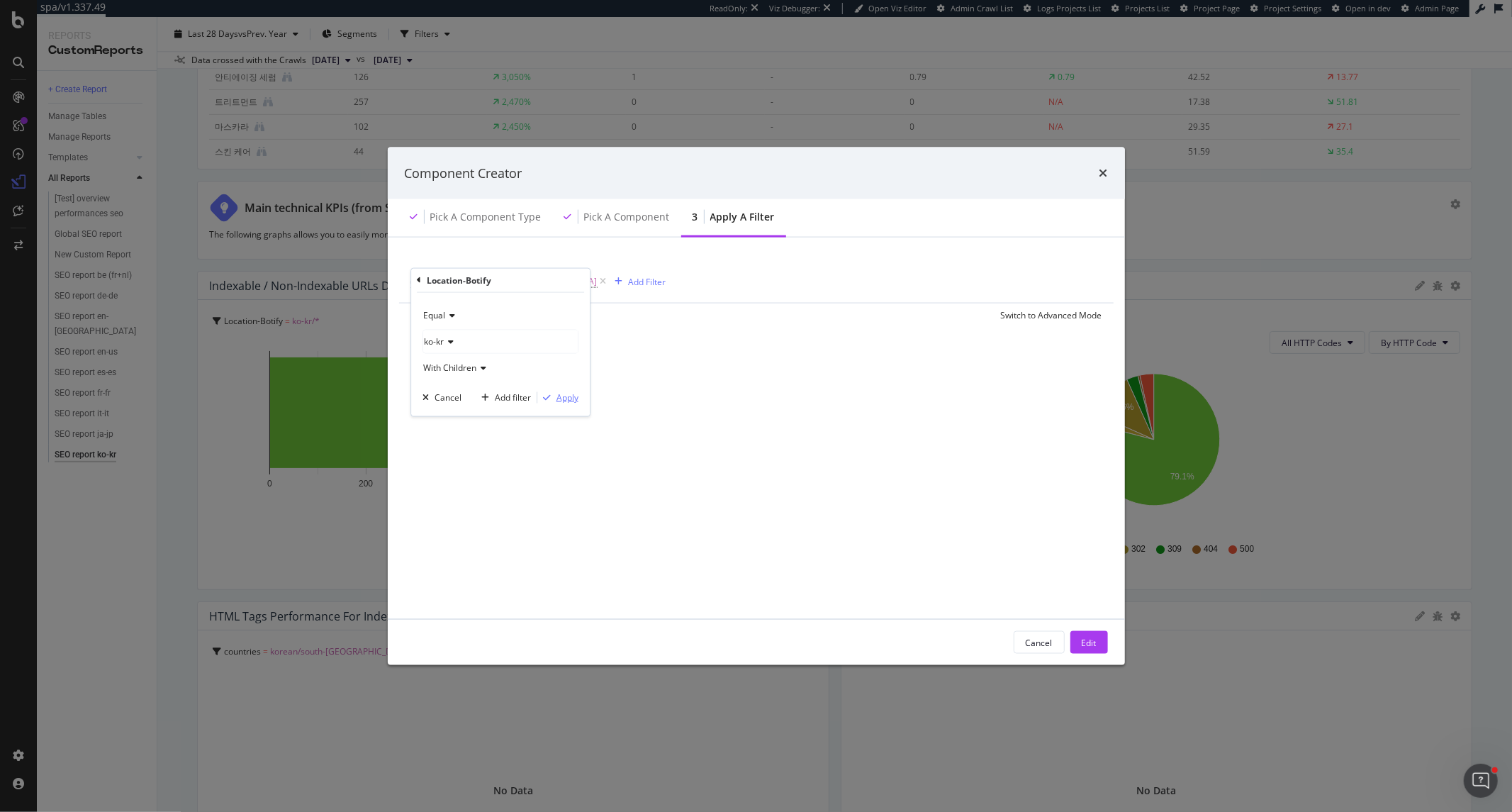
click at [570, 396] on div "Apply" at bounding box center [567, 397] width 22 height 12
click at [1080, 633] on button "Edit" at bounding box center [1089, 642] width 38 height 23
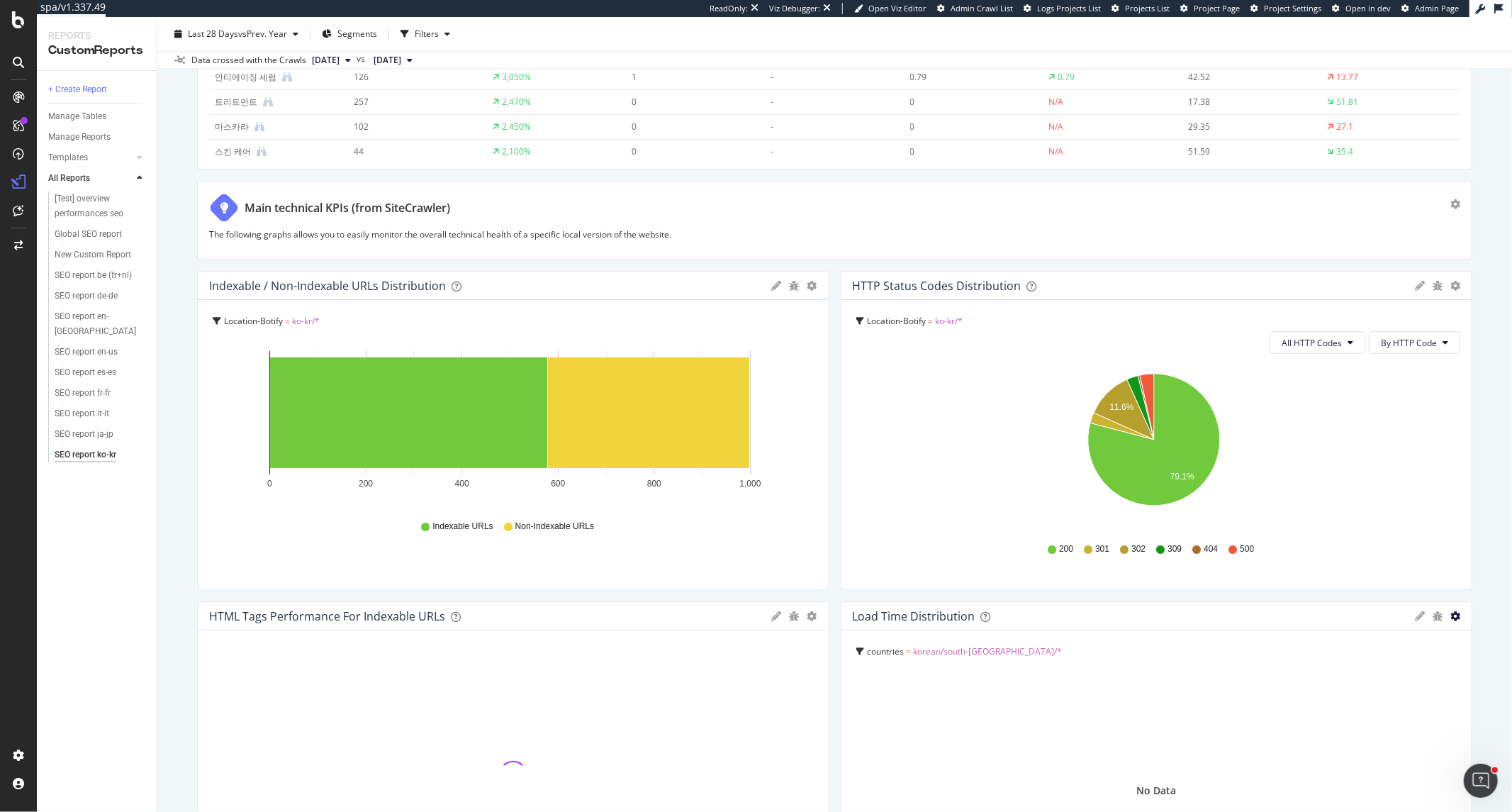
click at [1361, 620] on icon "gear" at bounding box center [1455, 615] width 10 height 10
click at [1361, 701] on span "Edit Filter" at bounding box center [1389, 703] width 163 height 21
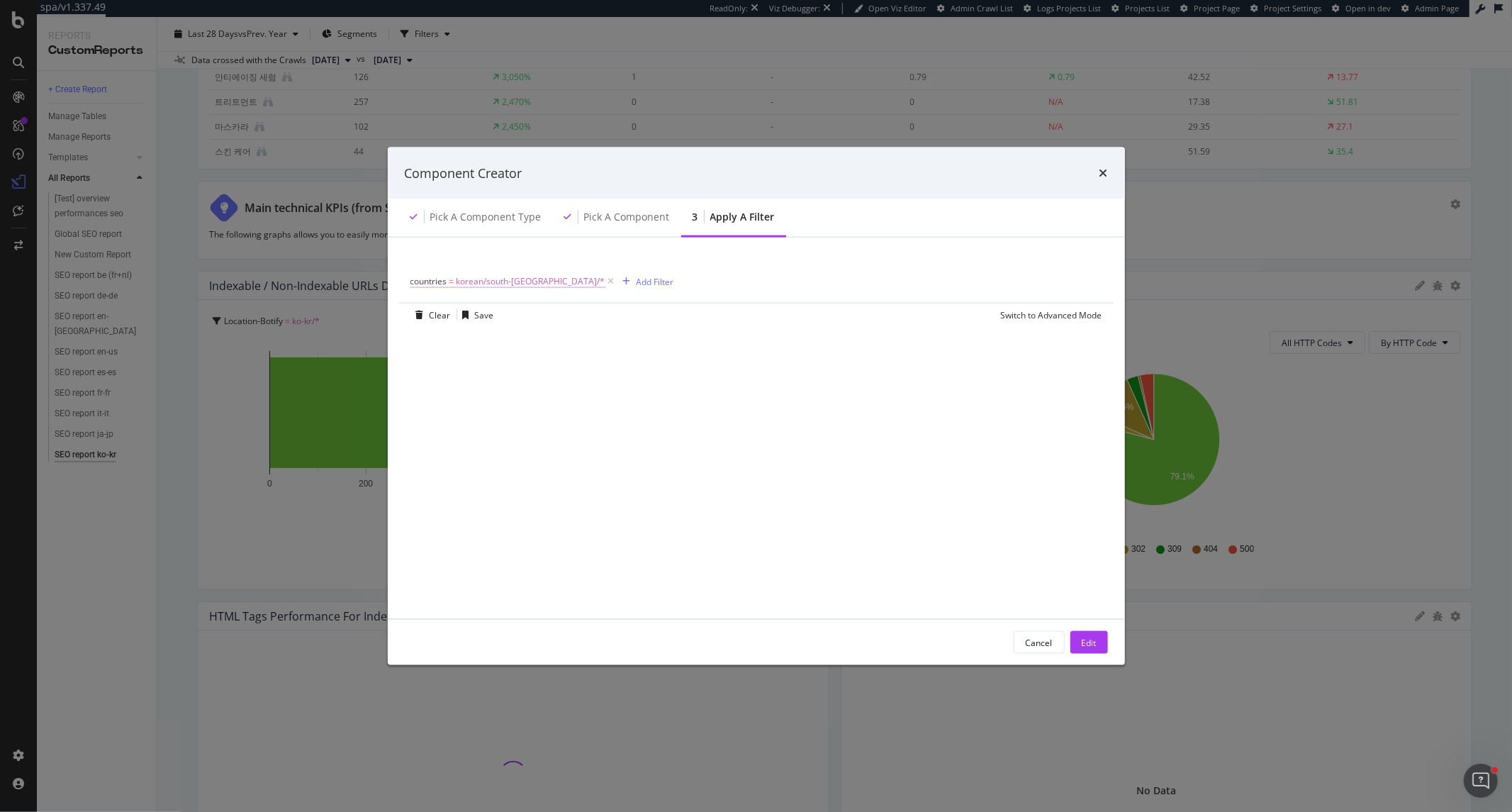
click at [484, 284] on span "korean/south-korea/*" at bounding box center [531, 281] width 149 height 20
click at [416, 278] on icon "modal" at bounding box center [418, 280] width 4 height 9
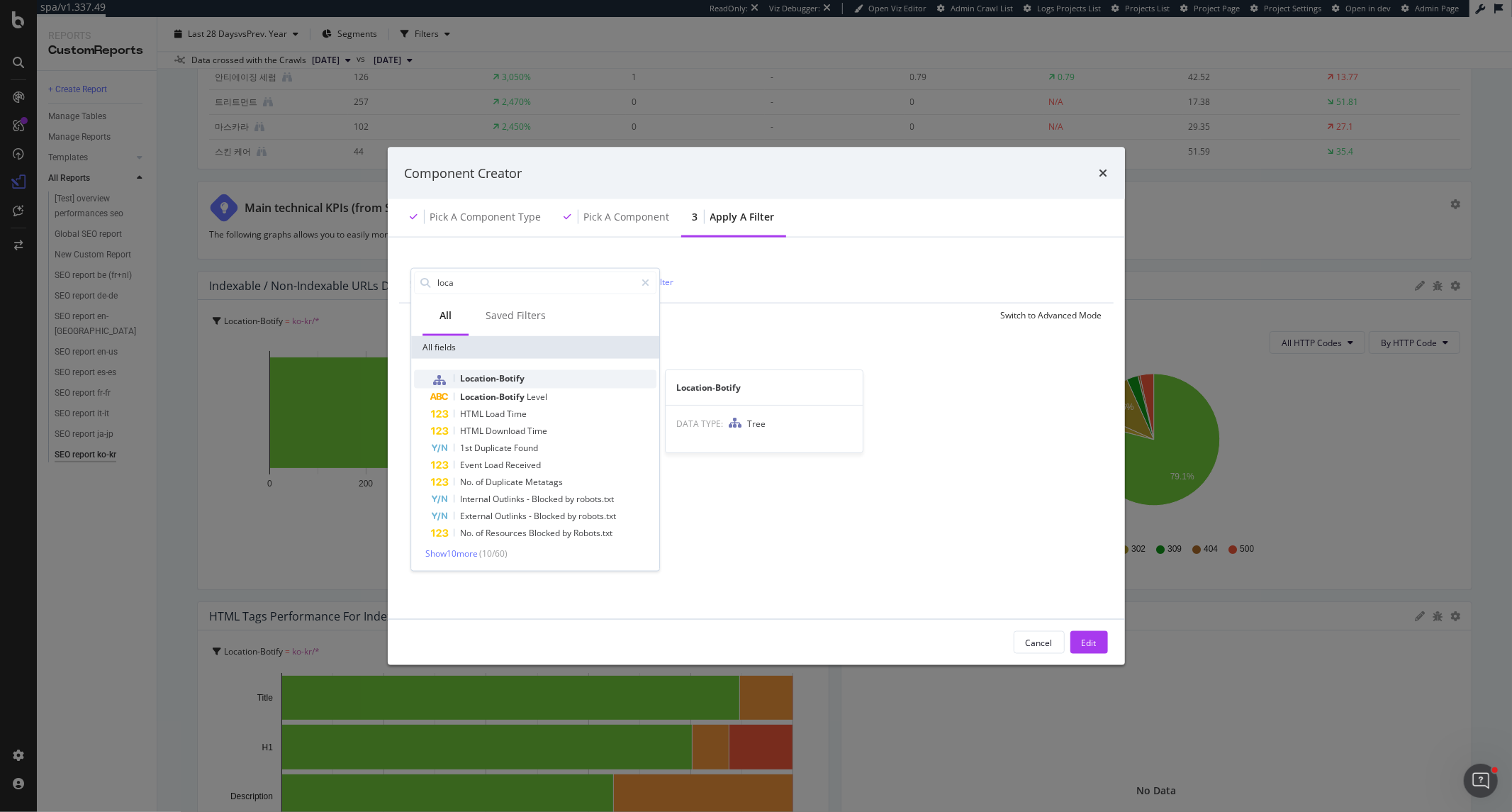
type input "loca"
click at [500, 374] on span "Location-Botify" at bounding box center [493, 378] width 65 height 12
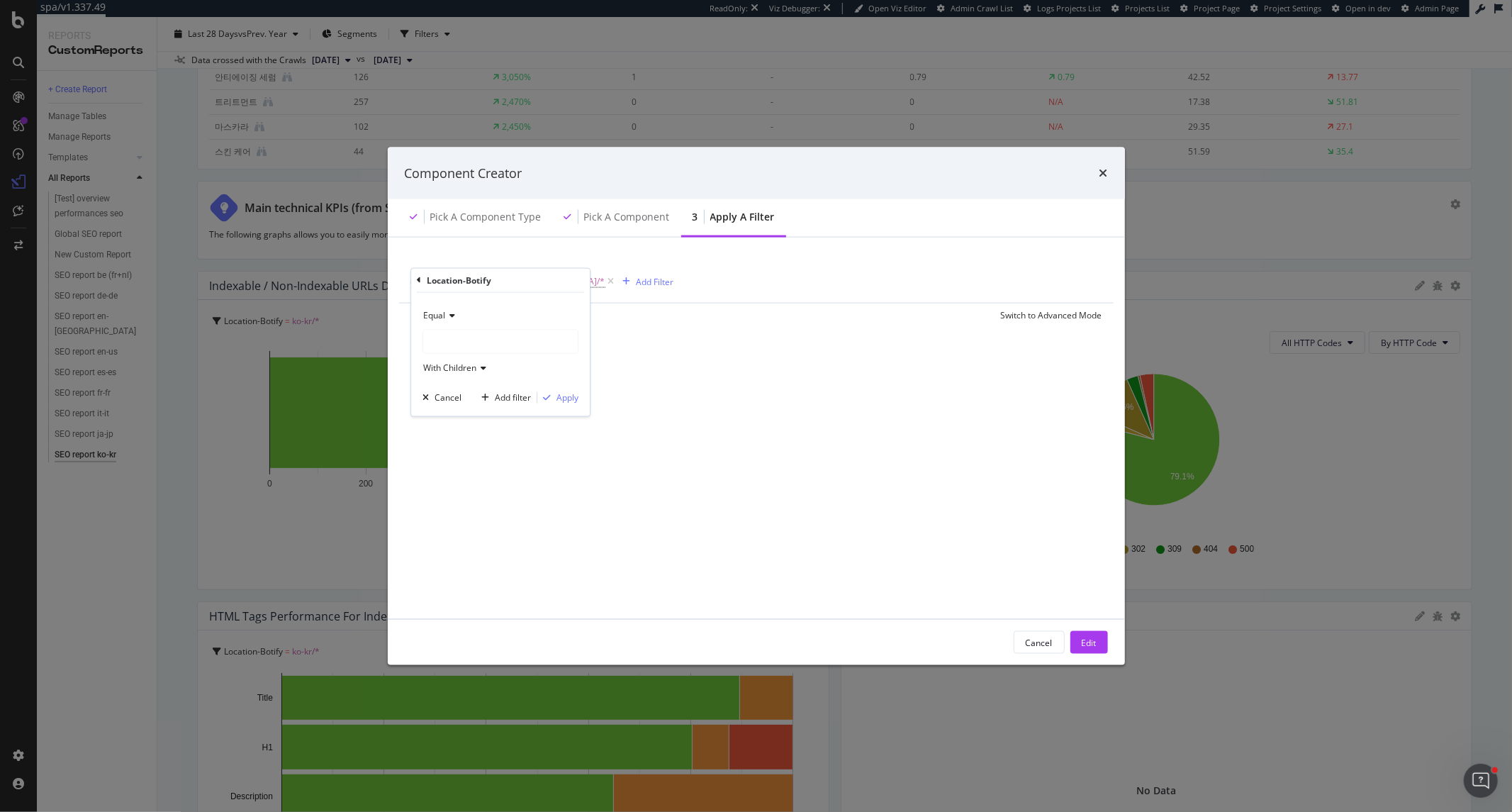
click at [485, 338] on div "modal" at bounding box center [500, 341] width 155 height 23
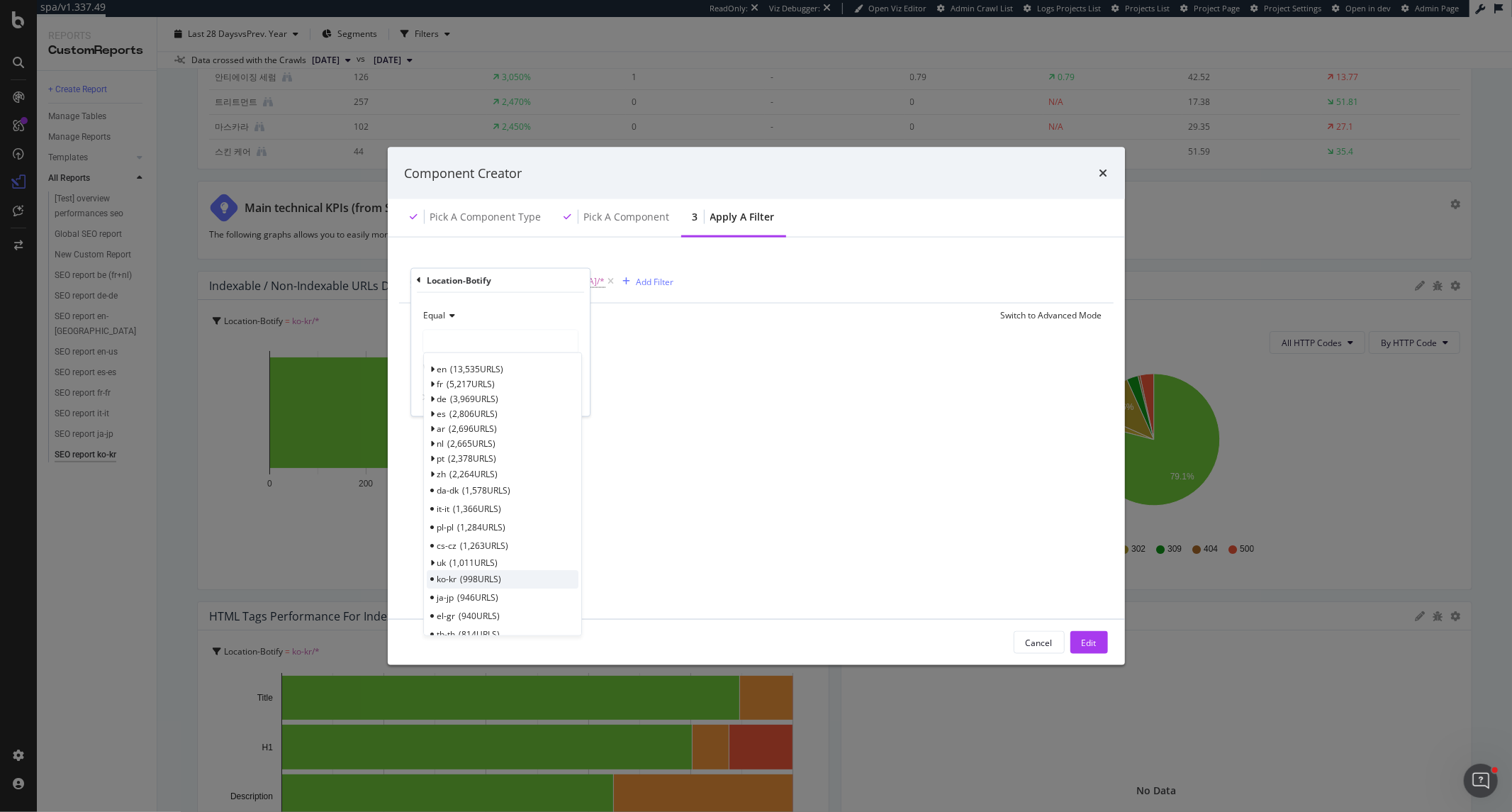
click at [510, 576] on div "ko-kr 998 URLS" at bounding box center [502, 578] width 151 height 18
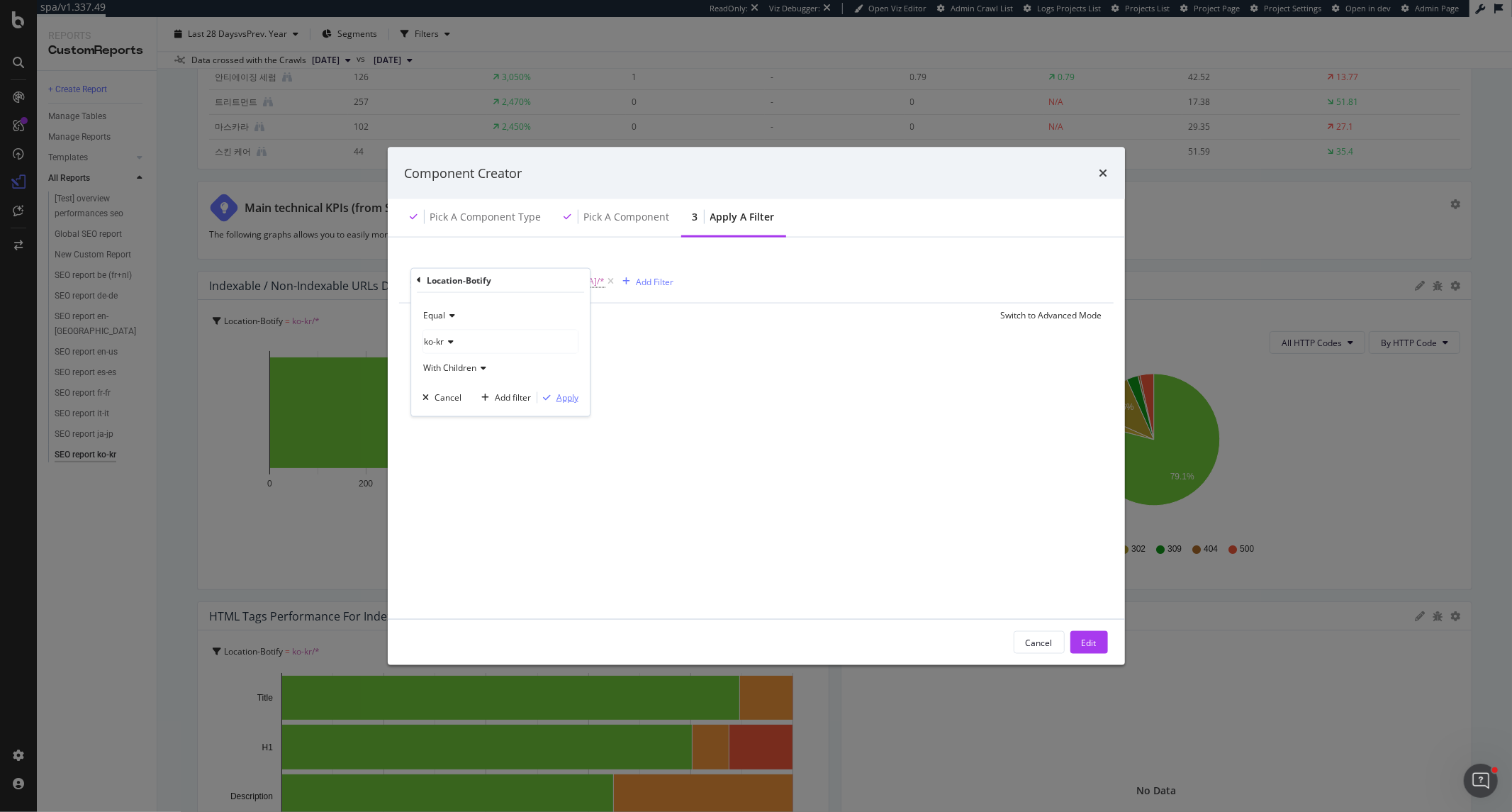
click at [570, 394] on div "Apply" at bounding box center [567, 397] width 22 height 12
click at [1093, 648] on div "Edit" at bounding box center [1088, 642] width 15 height 12
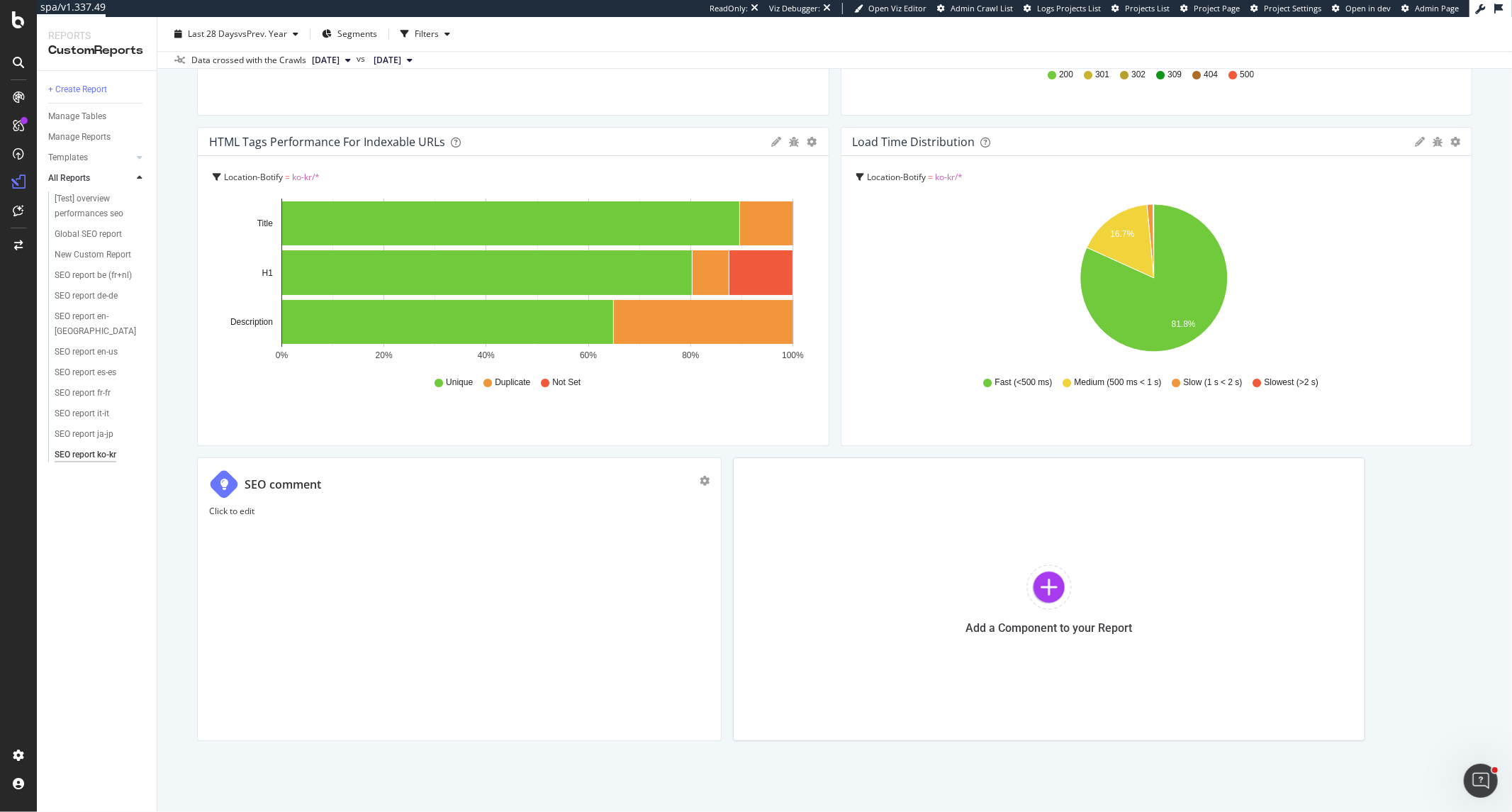
scroll to position [3406, 0]
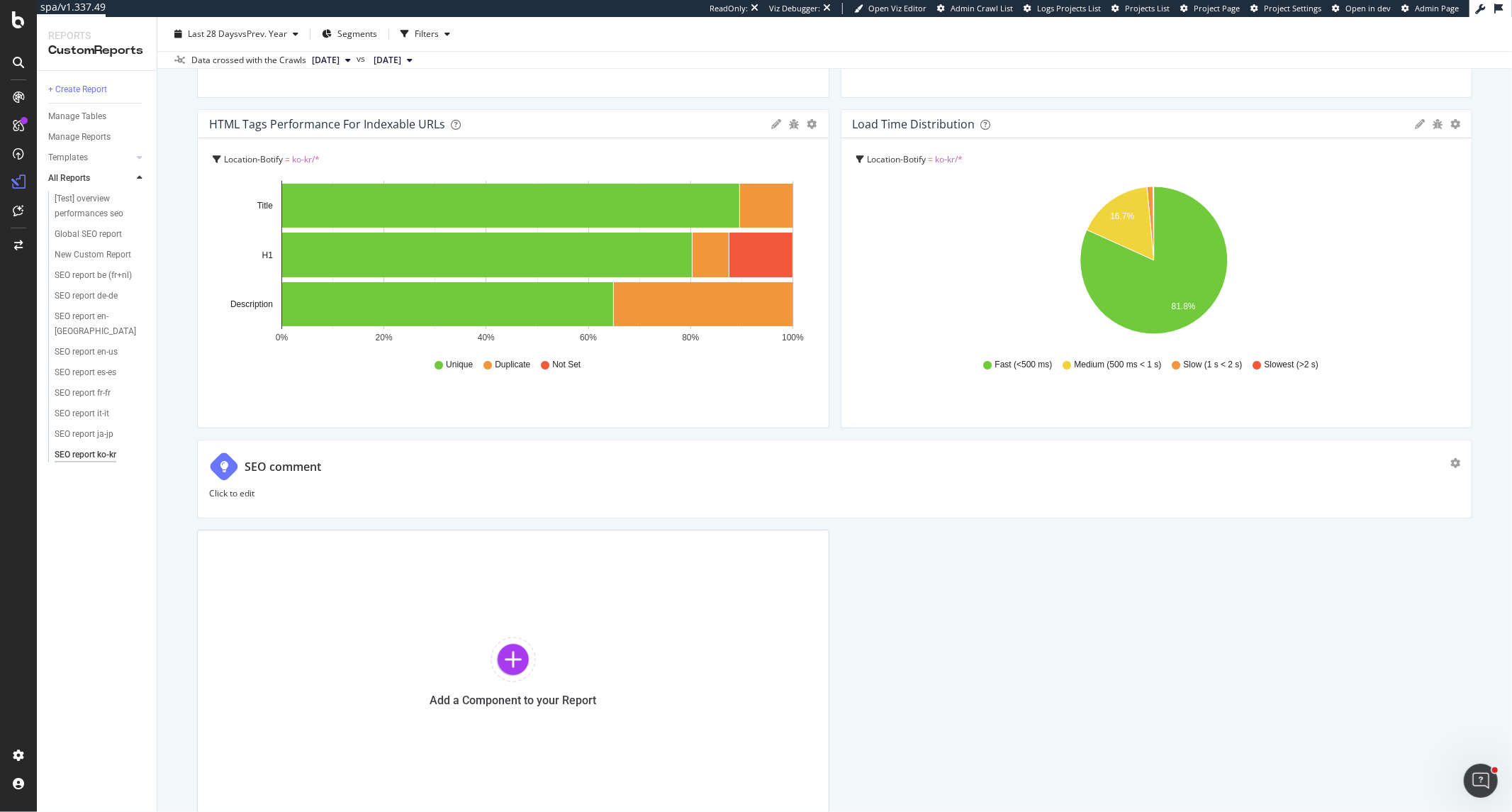
drag, startPoint x: 712, startPoint y: 542, endPoint x: 1438, endPoint y: 528, distance: 726.1
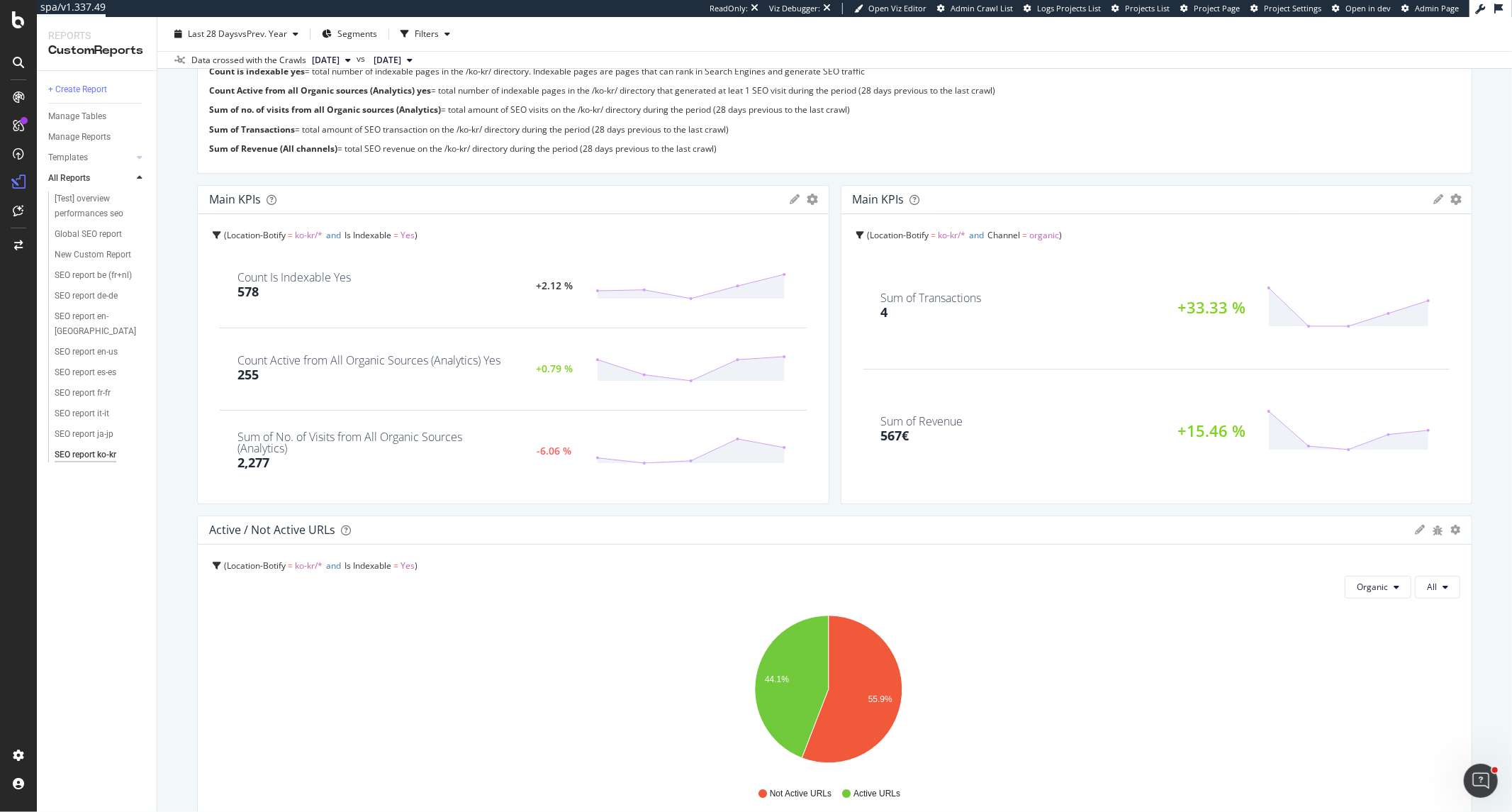
scroll to position [0, 0]
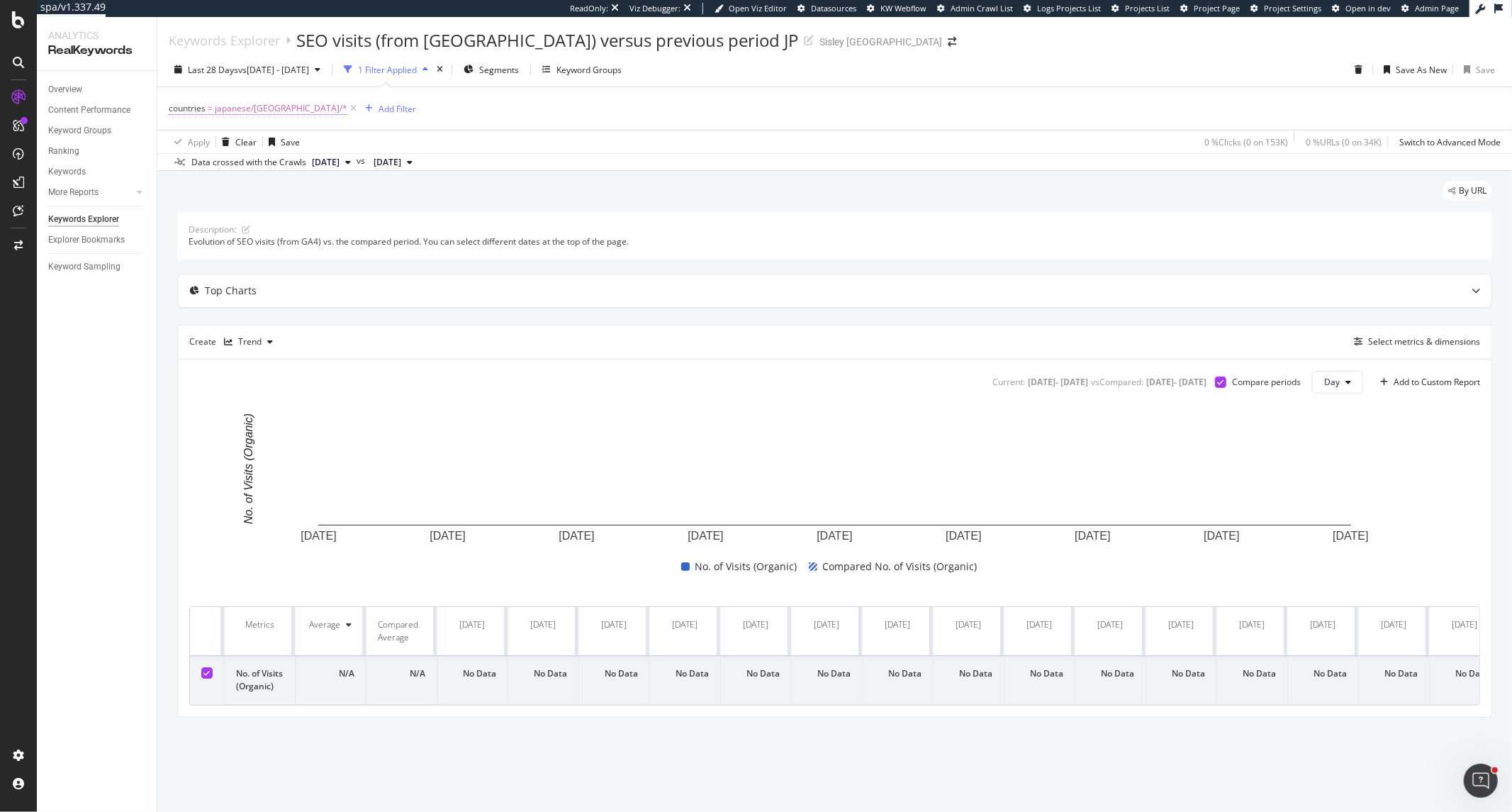
click at [262, 110] on span "japanese/[GEOGRAPHIC_DATA]*" at bounding box center [282, 108] width 133 height 20
click at [178, 108] on icon at bounding box center [177, 107] width 4 height 9
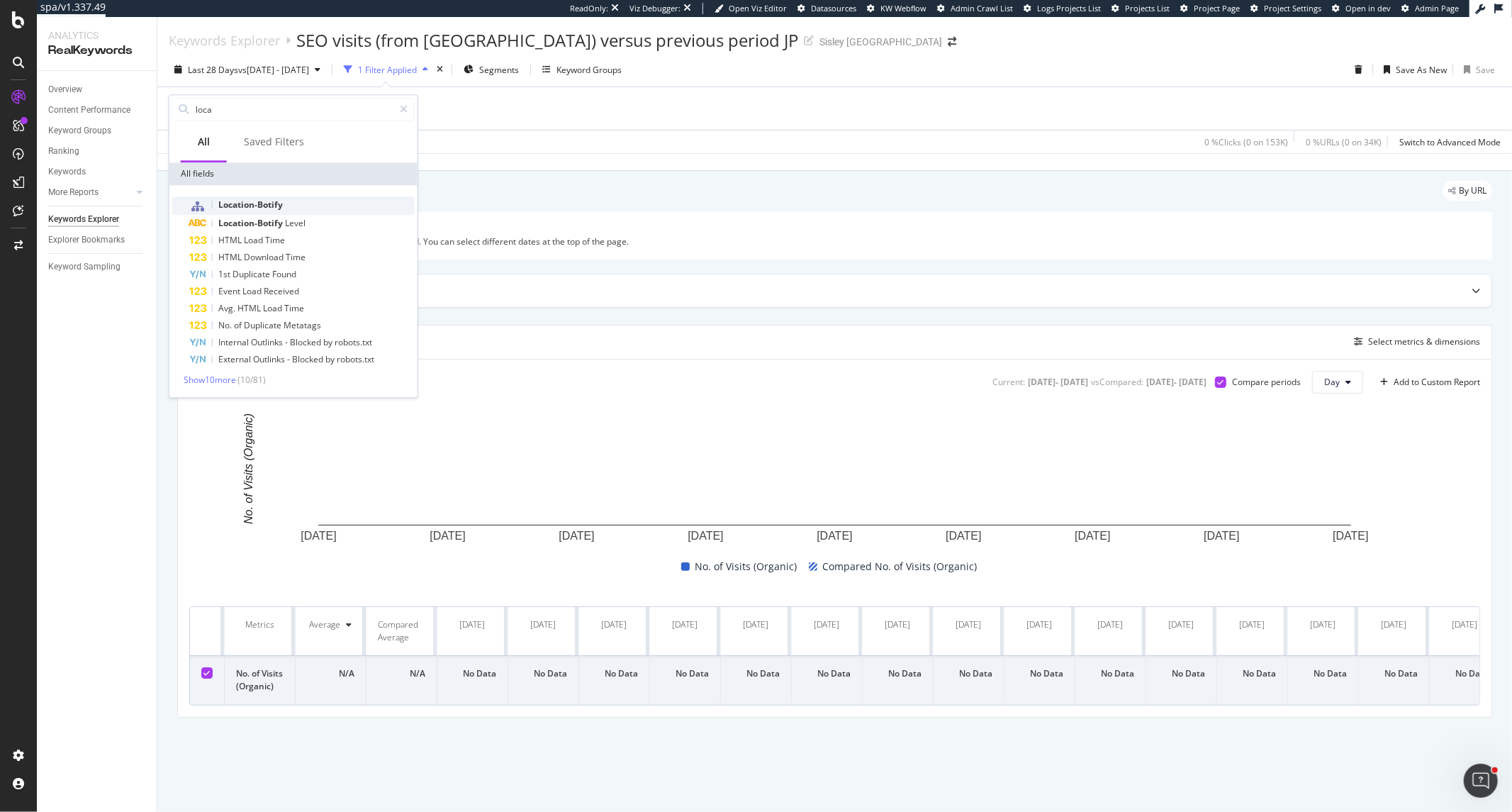
type input "loca"
click at [275, 196] on div "Location-Botify" at bounding box center [302, 205] width 226 height 18
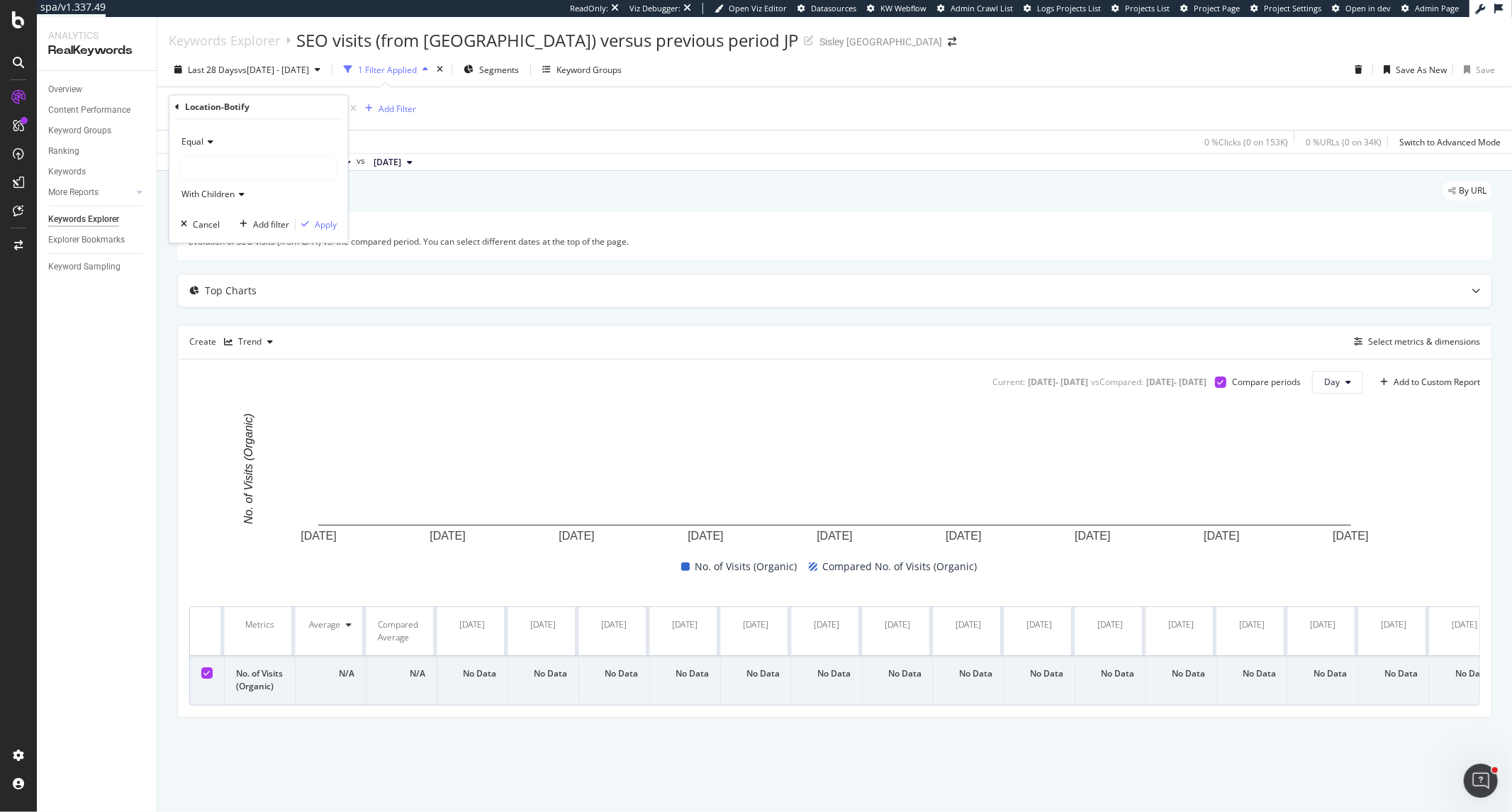
click at [254, 173] on div at bounding box center [258, 168] width 155 height 23
click at [271, 427] on div "ja-jp 608 URLS" at bounding box center [260, 428] width 151 height 18
click at [328, 219] on div "Apply" at bounding box center [326, 225] width 22 height 12
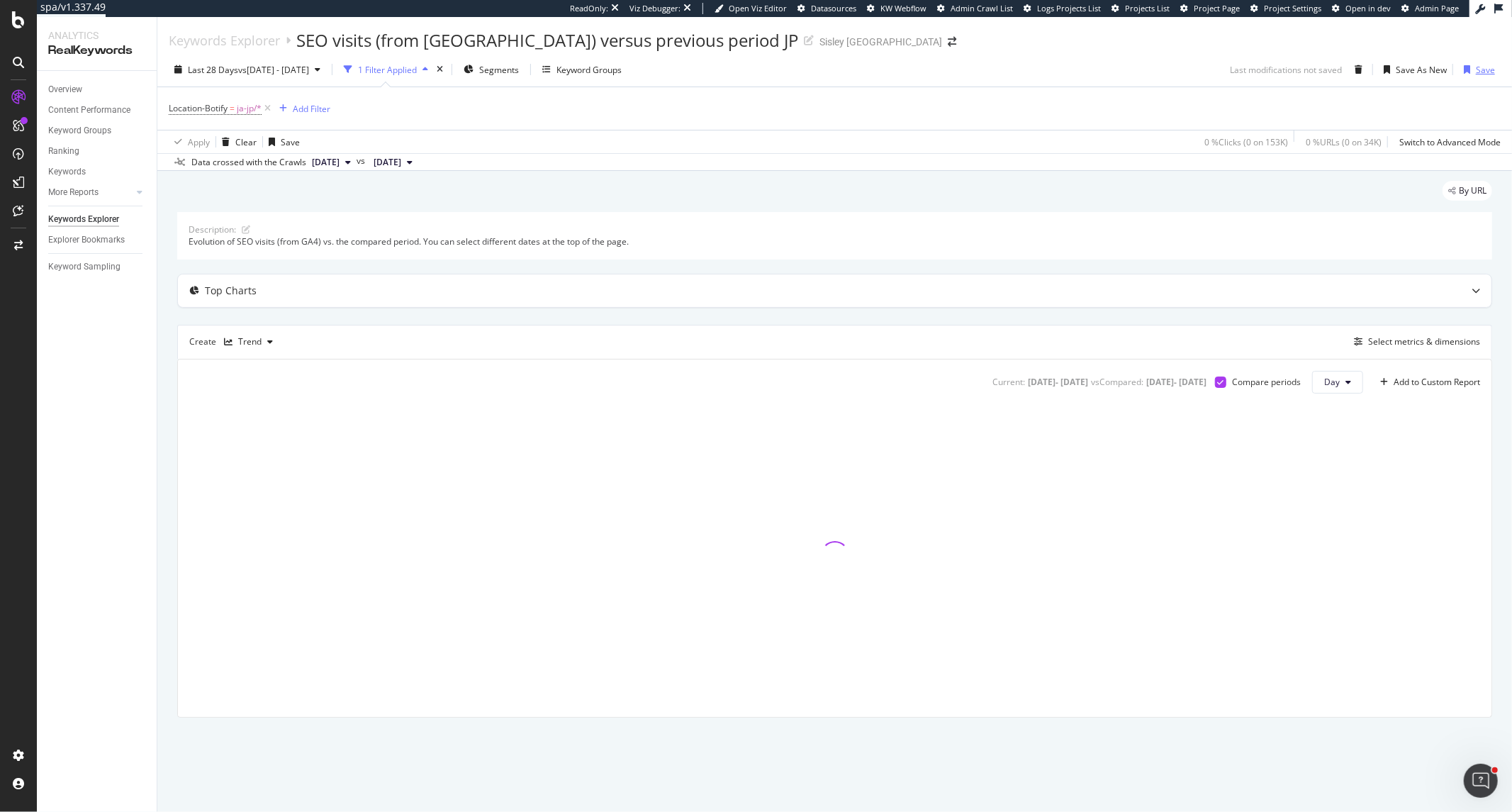
click at [1473, 68] on div "button" at bounding box center [1467, 70] width 18 height 9
click at [195, 103] on span "Keyword" at bounding box center [186, 108] width 34 height 12
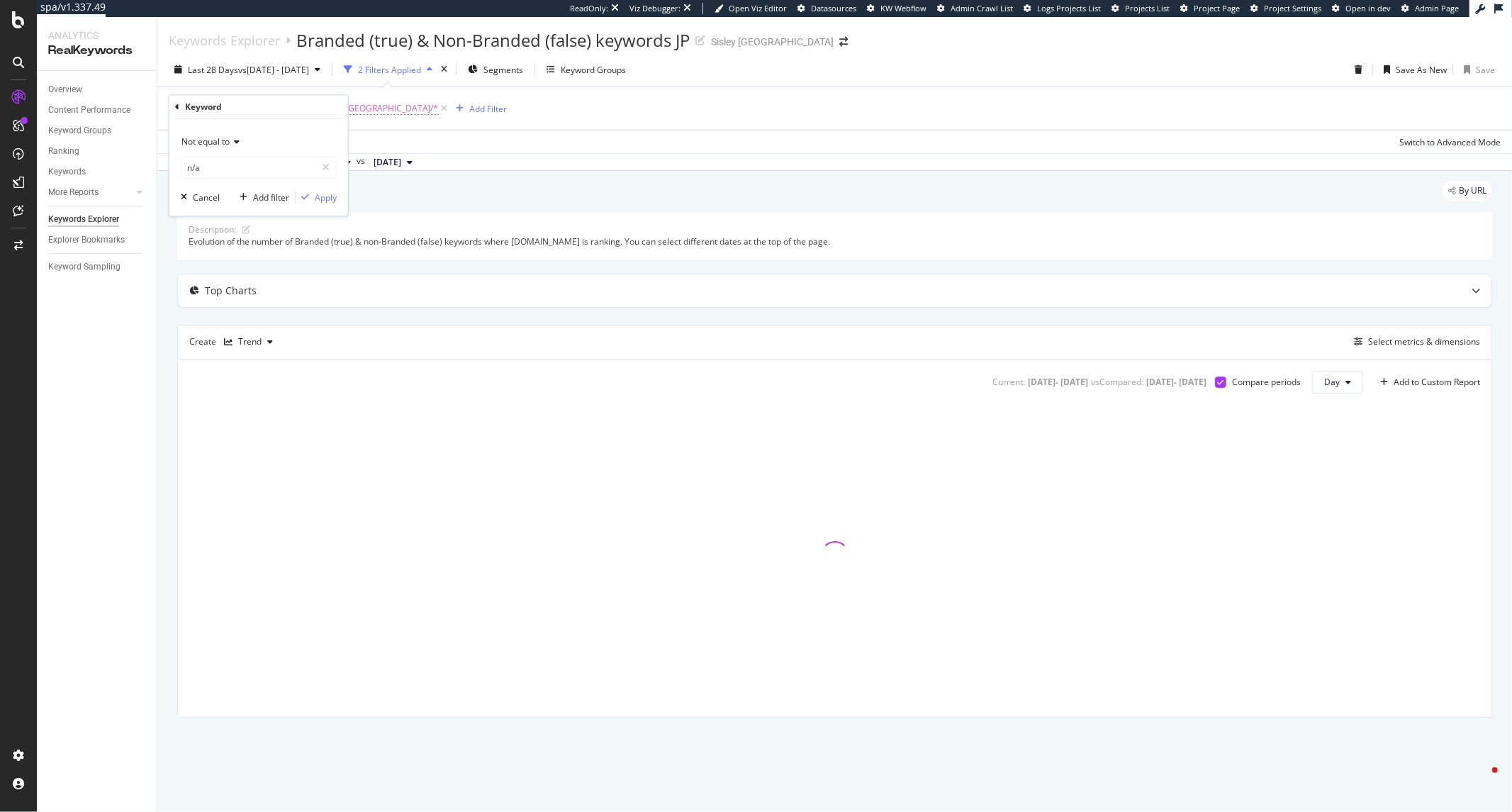
click at [358, 109] on span "japanese/[GEOGRAPHIC_DATA]/*" at bounding box center [373, 108] width 133 height 20
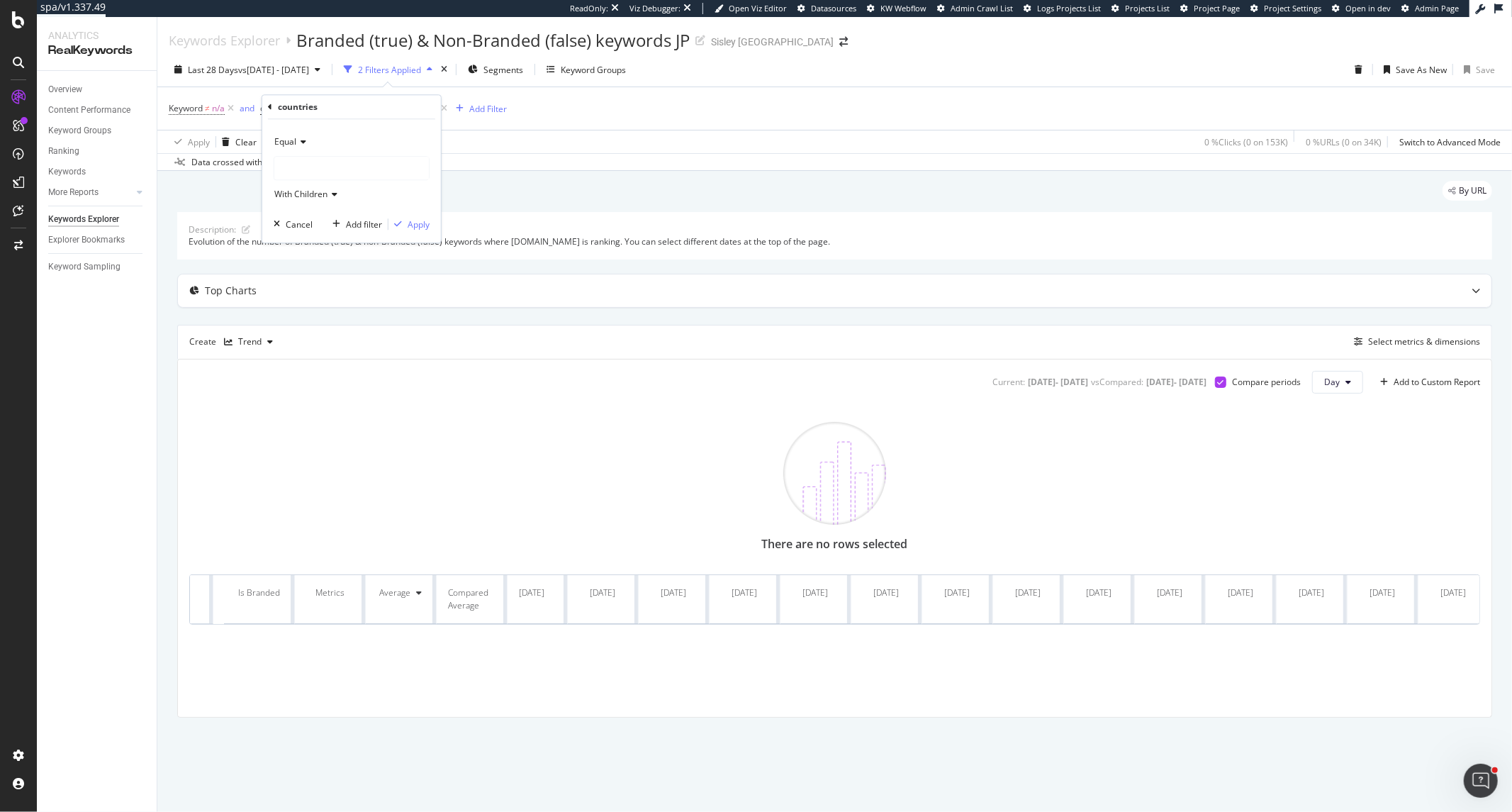
click at [270, 108] on icon at bounding box center [270, 107] width 4 height 9
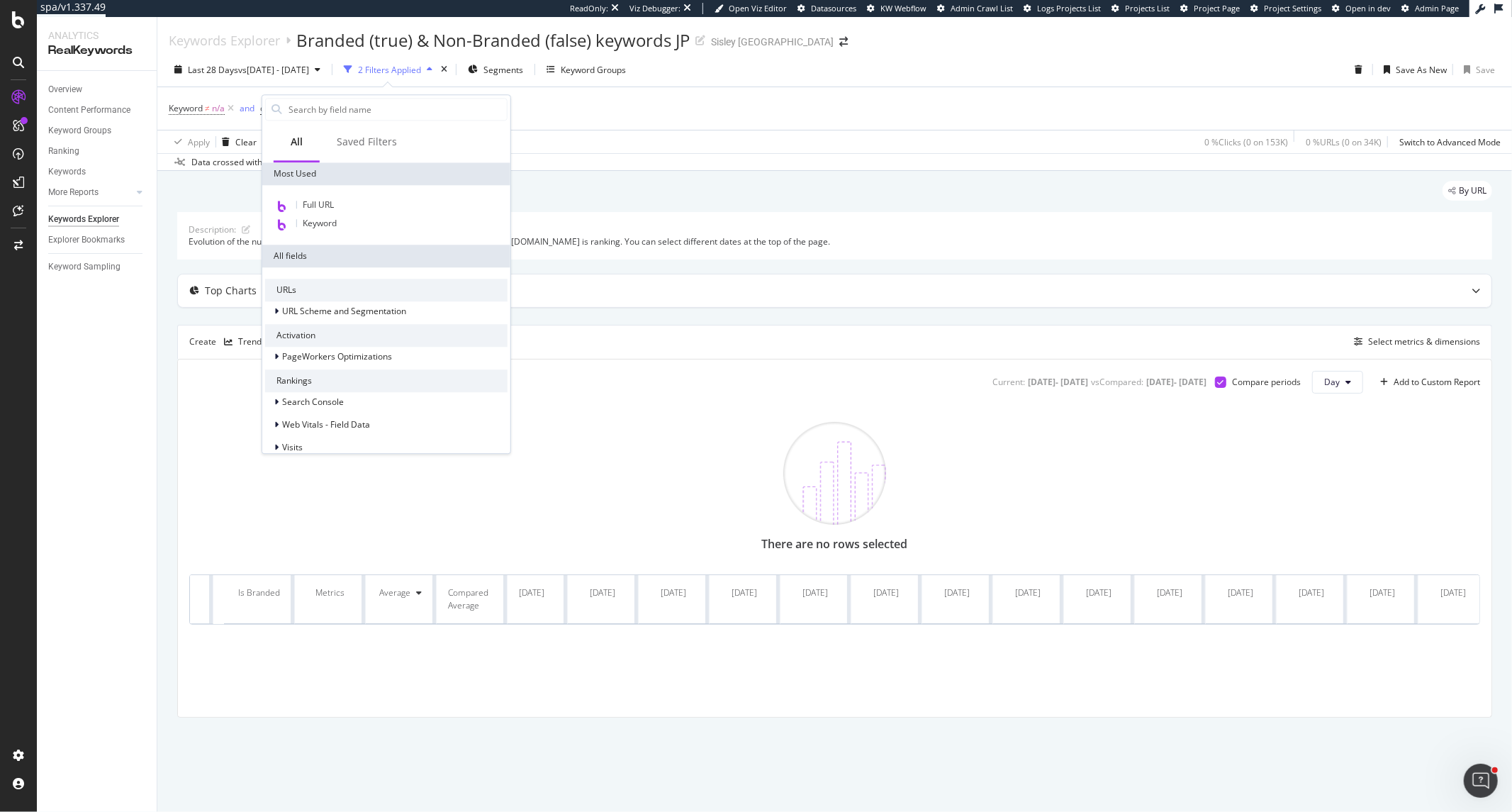
type input "o"
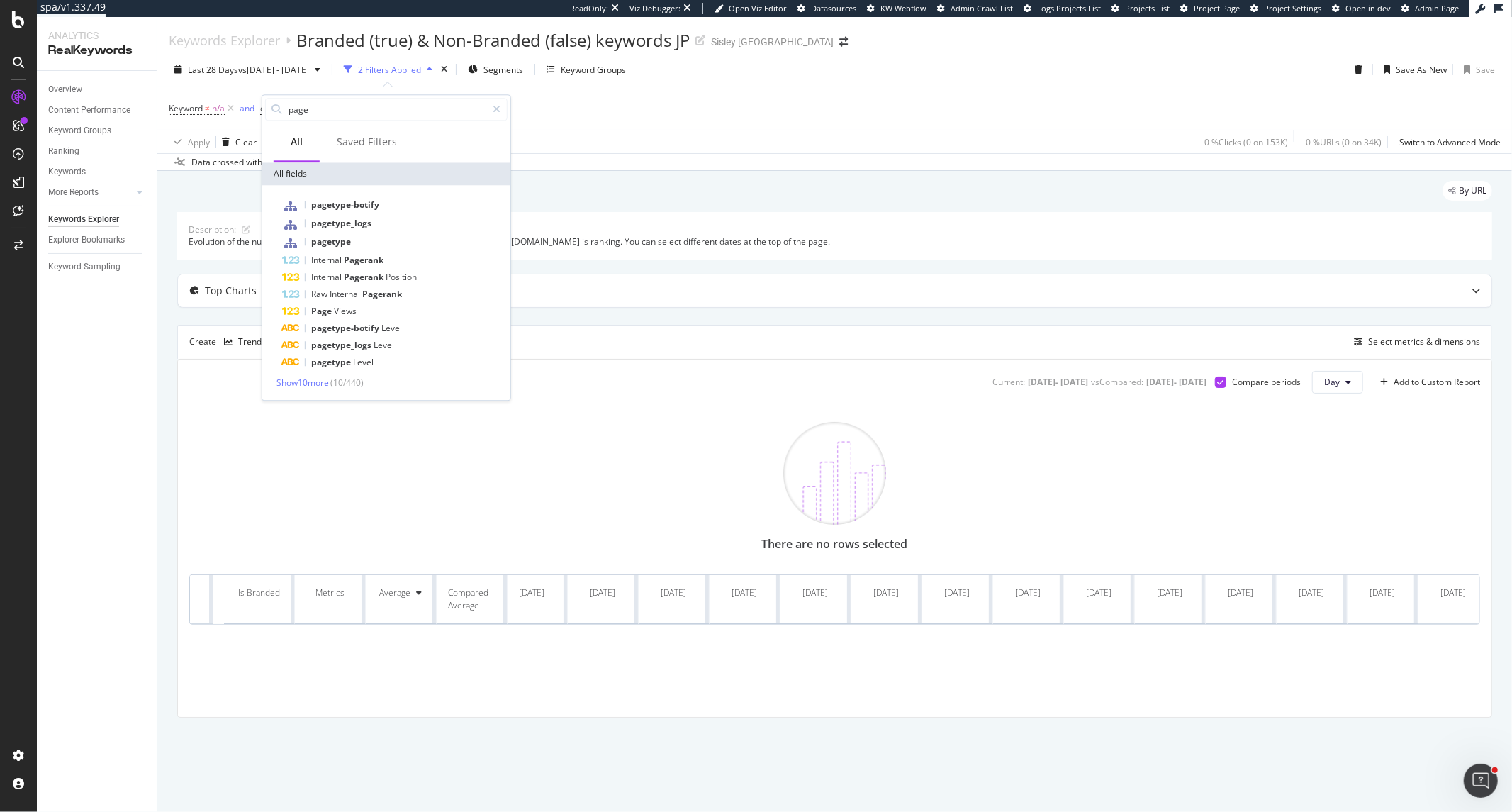
click at [291, 122] on div "page" at bounding box center [387, 109] width 248 height 28
click at [293, 114] on input "page" at bounding box center [387, 109] width 200 height 21
type input "loca"
click at [348, 206] on span "Location-Botify" at bounding box center [344, 205] width 65 height 12
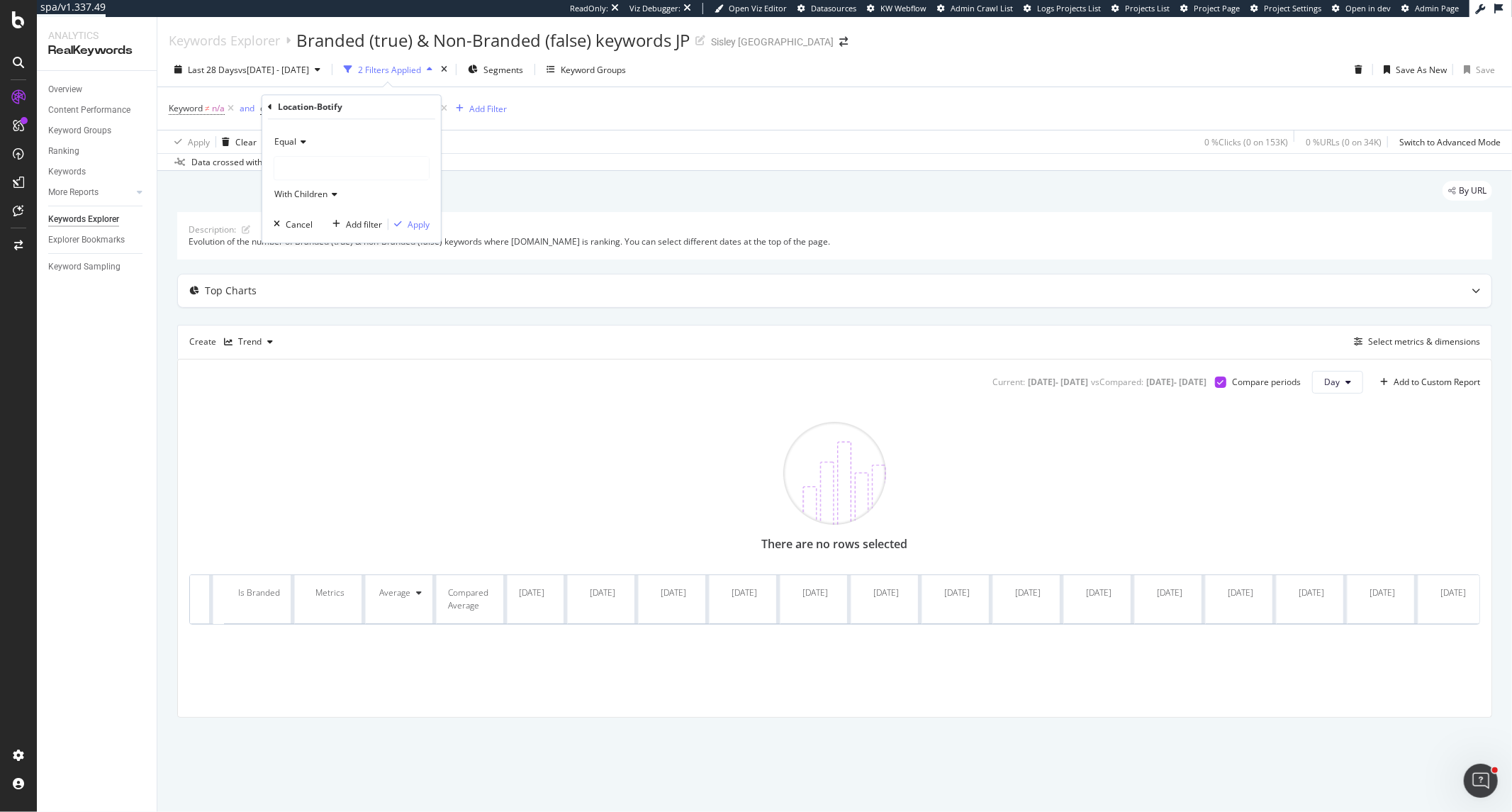
click at [315, 174] on div at bounding box center [352, 168] width 155 height 23
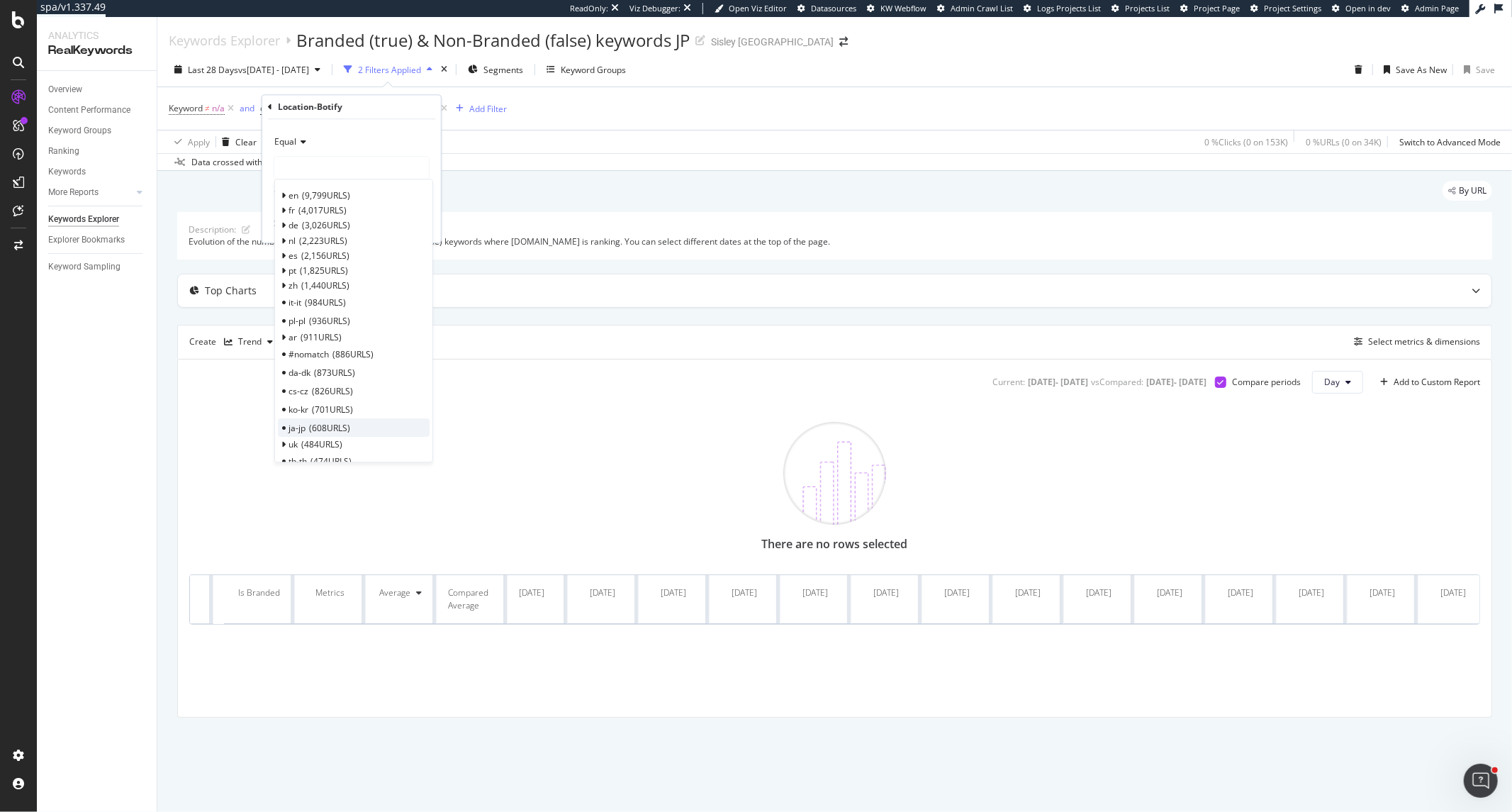
click at [342, 426] on span "608 URLS" at bounding box center [329, 428] width 41 height 12
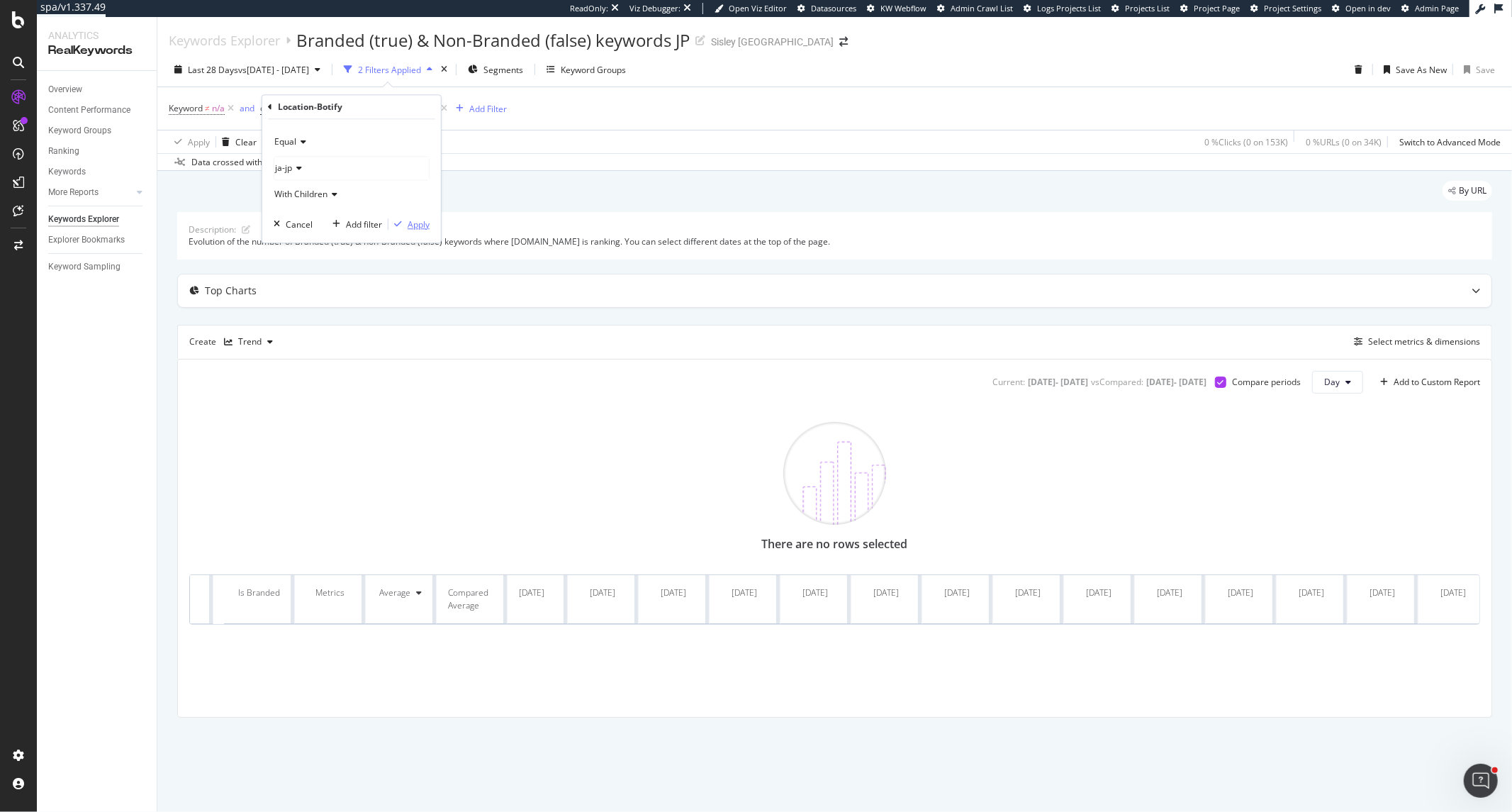
click at [408, 229] on div "Apply" at bounding box center [418, 225] width 22 height 12
click at [1480, 74] on div "Save" at bounding box center [1486, 70] width 19 height 12
click at [297, 107] on span "countries" at bounding box center [278, 108] width 37 height 12
click at [278, 108] on div "countries" at bounding box center [298, 107] width 39 height 12
click at [268, 107] on icon at bounding box center [270, 107] width 4 height 9
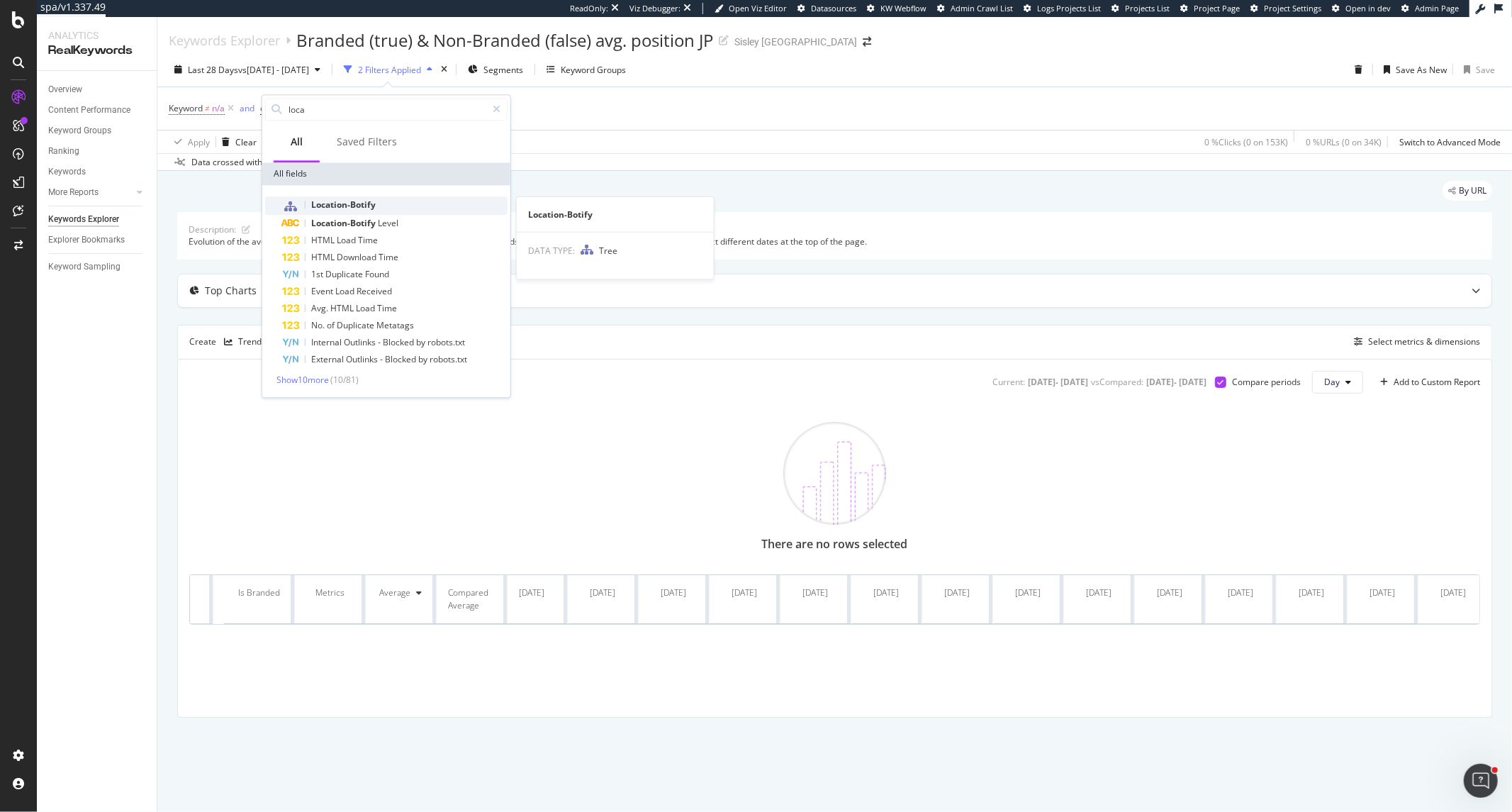
type input "loca"
click at [333, 207] on span "Location-Botify" at bounding box center [344, 205] width 65 height 12
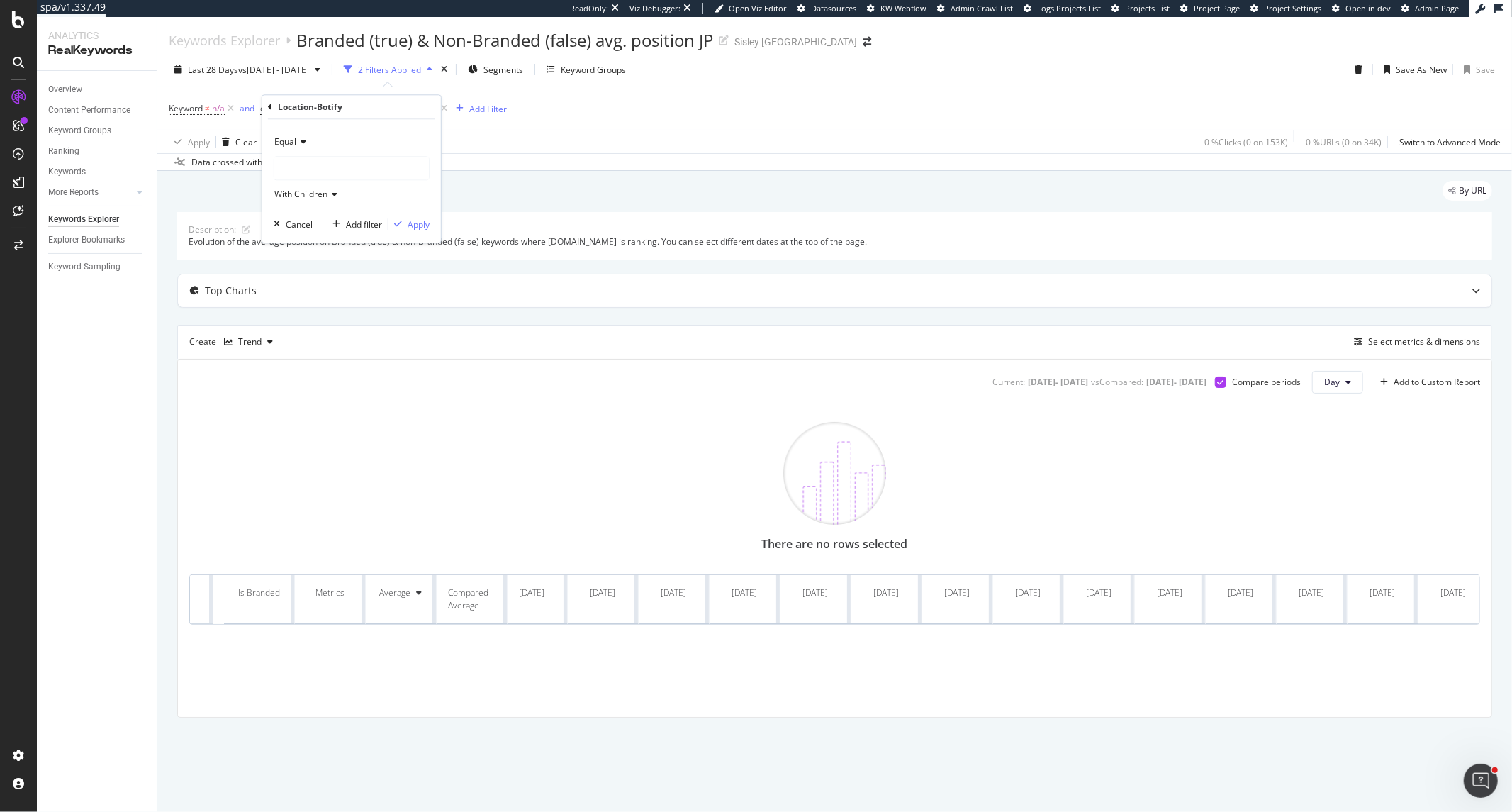
click at [332, 172] on div at bounding box center [352, 168] width 155 height 23
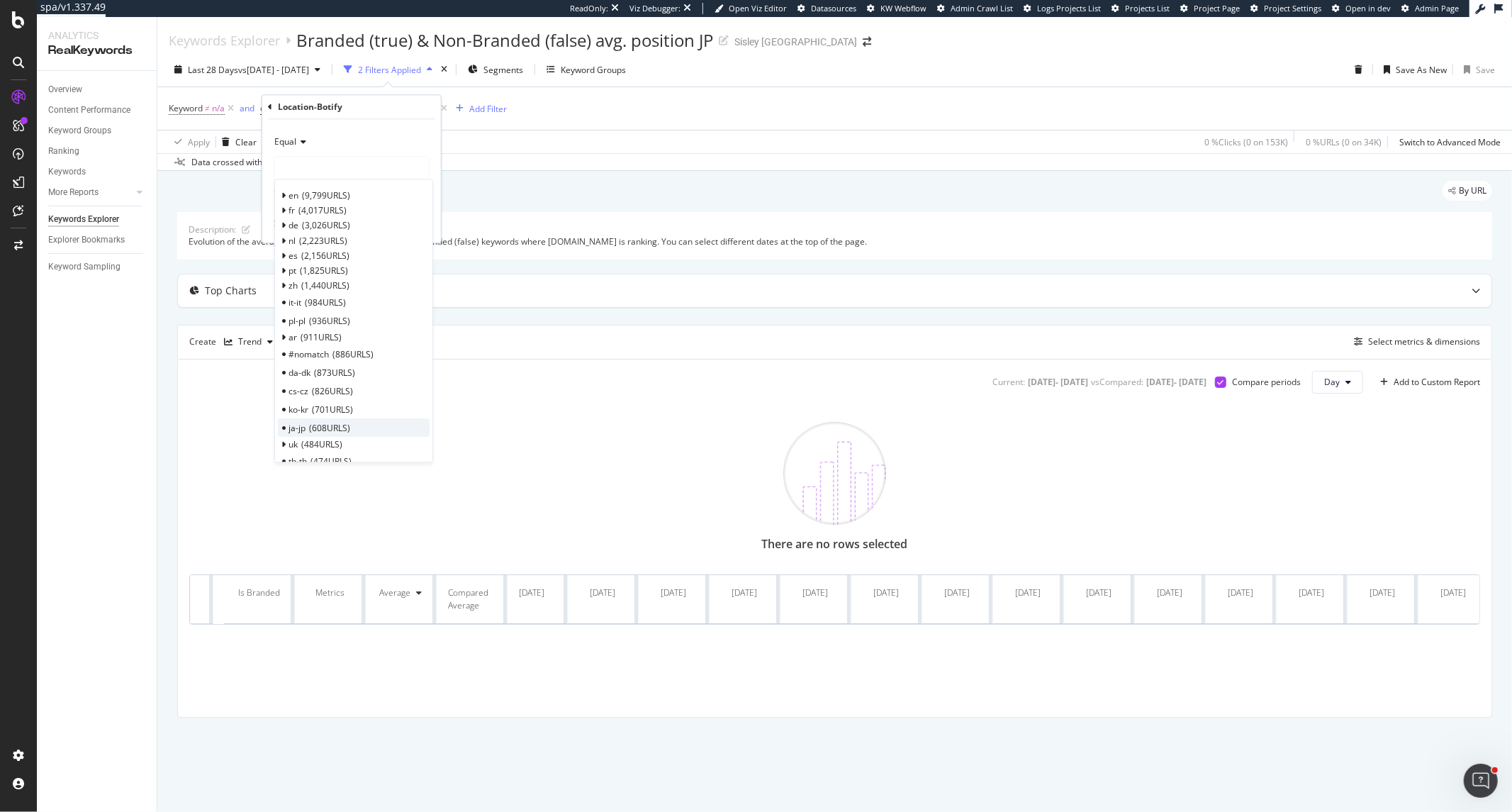
click at [346, 436] on div "ja-jp 608 URLS" at bounding box center [354, 428] width 151 height 18
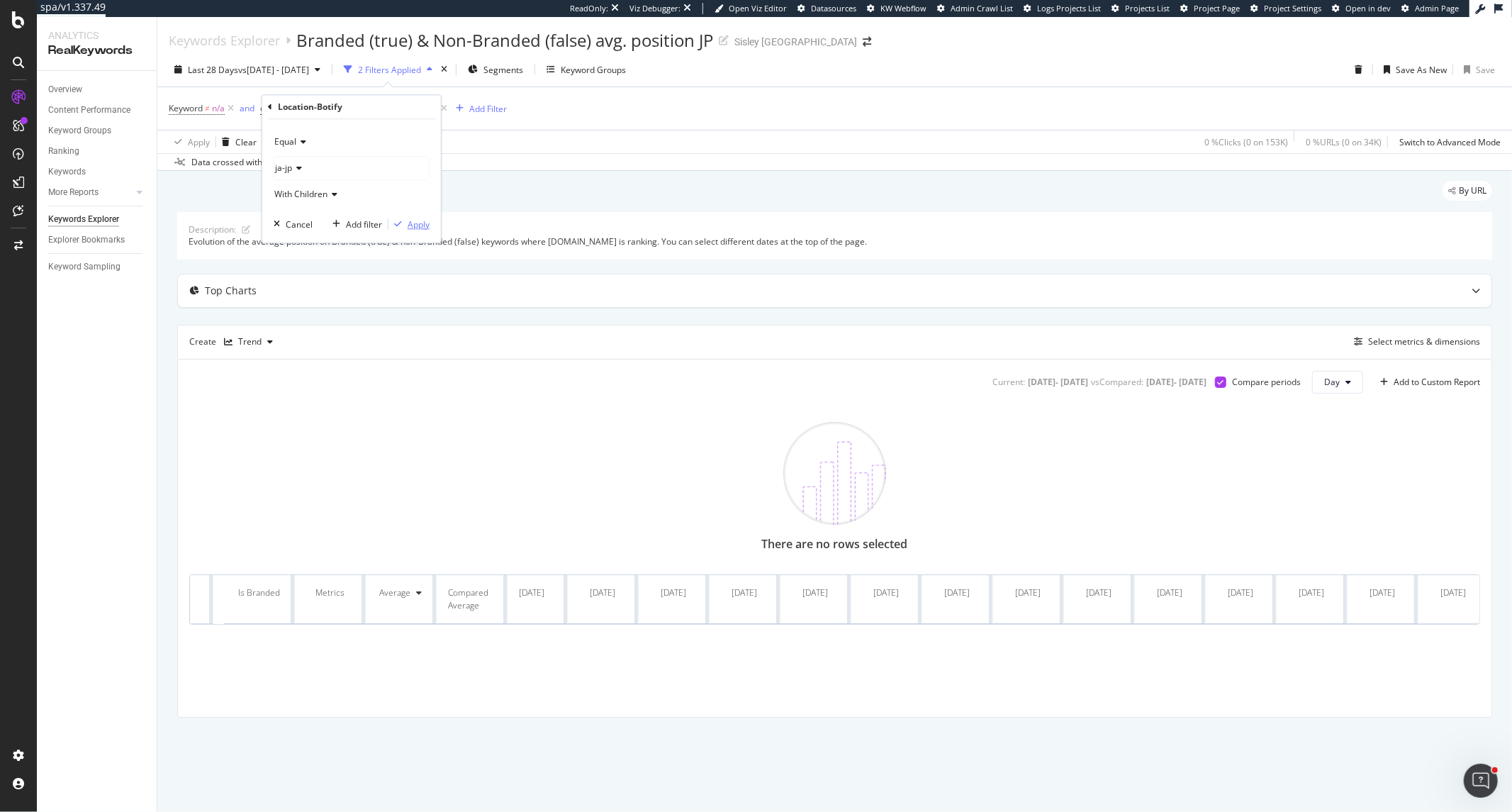
click at [408, 227] on div "Apply" at bounding box center [418, 225] width 22 height 12
click at [1486, 75] on div "Save" at bounding box center [1486, 70] width 19 height 12
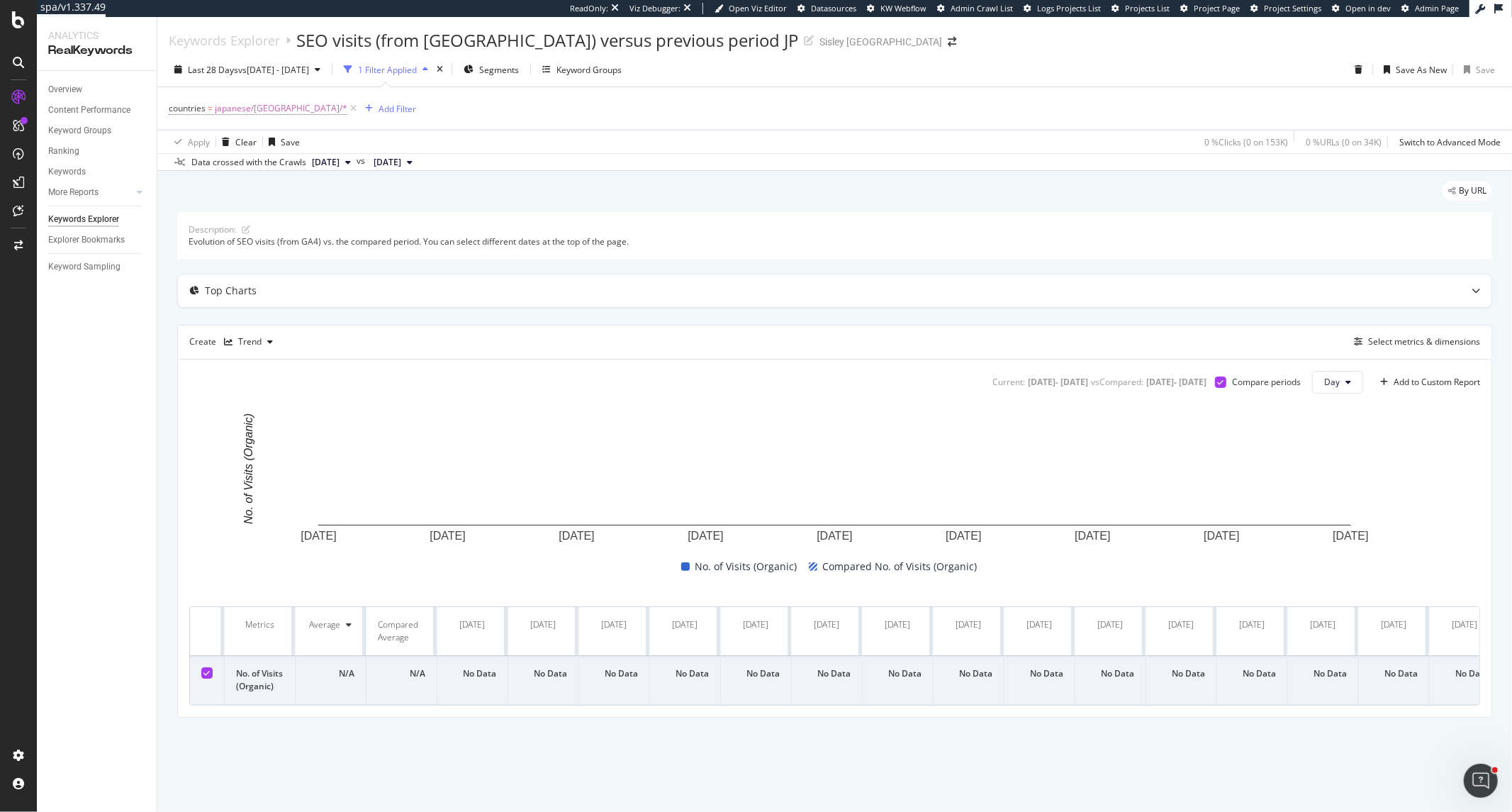
click at [256, 107] on span "japanese/[GEOGRAPHIC_DATA]/*" at bounding box center [282, 108] width 133 height 20
click at [180, 107] on div "countries" at bounding box center [258, 108] width 167 height 24
click at [178, 108] on icon at bounding box center [177, 107] width 4 height 9
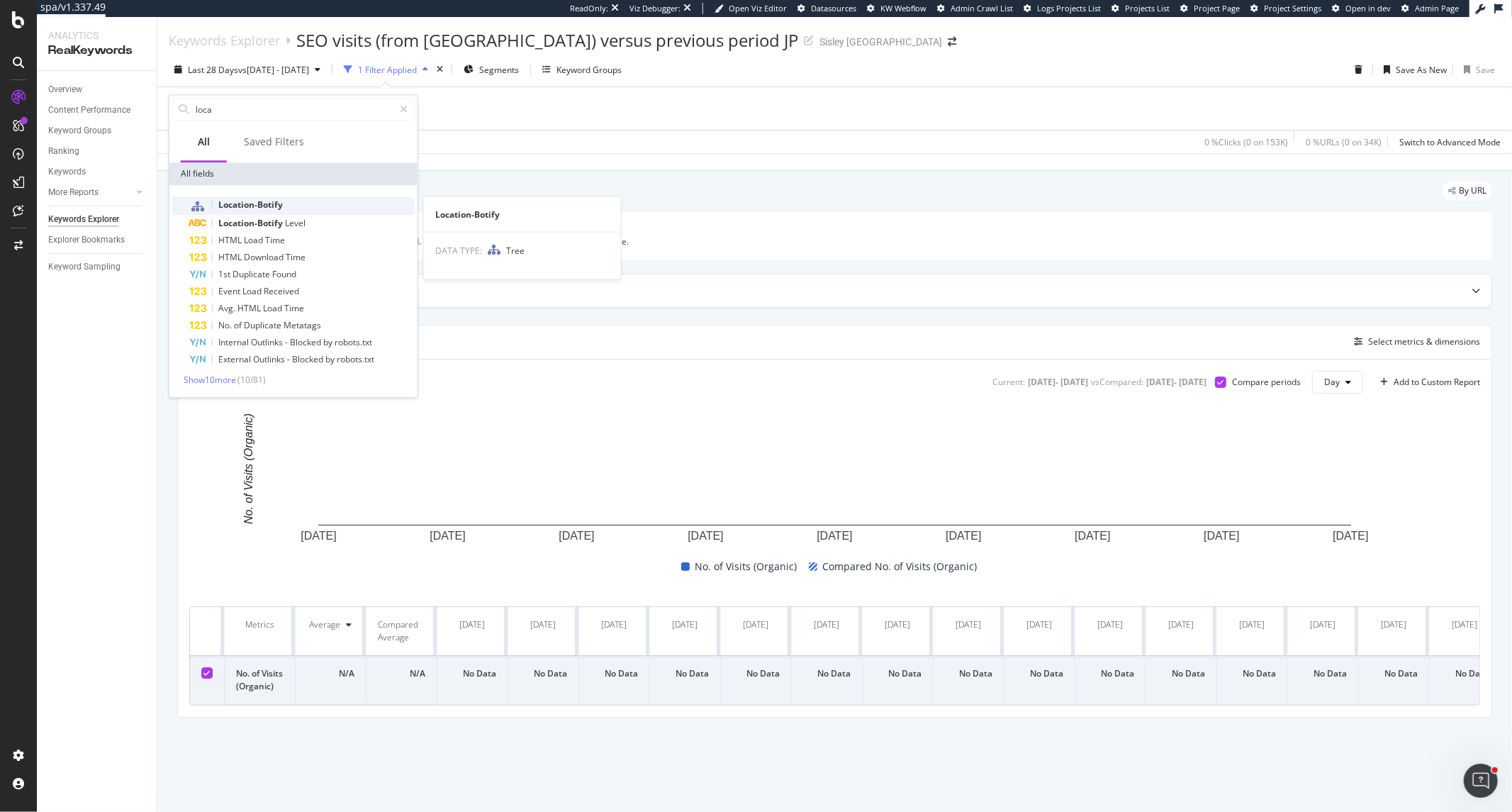
type input "loca"
click at [230, 207] on span "Location-Botify" at bounding box center [251, 205] width 65 height 12
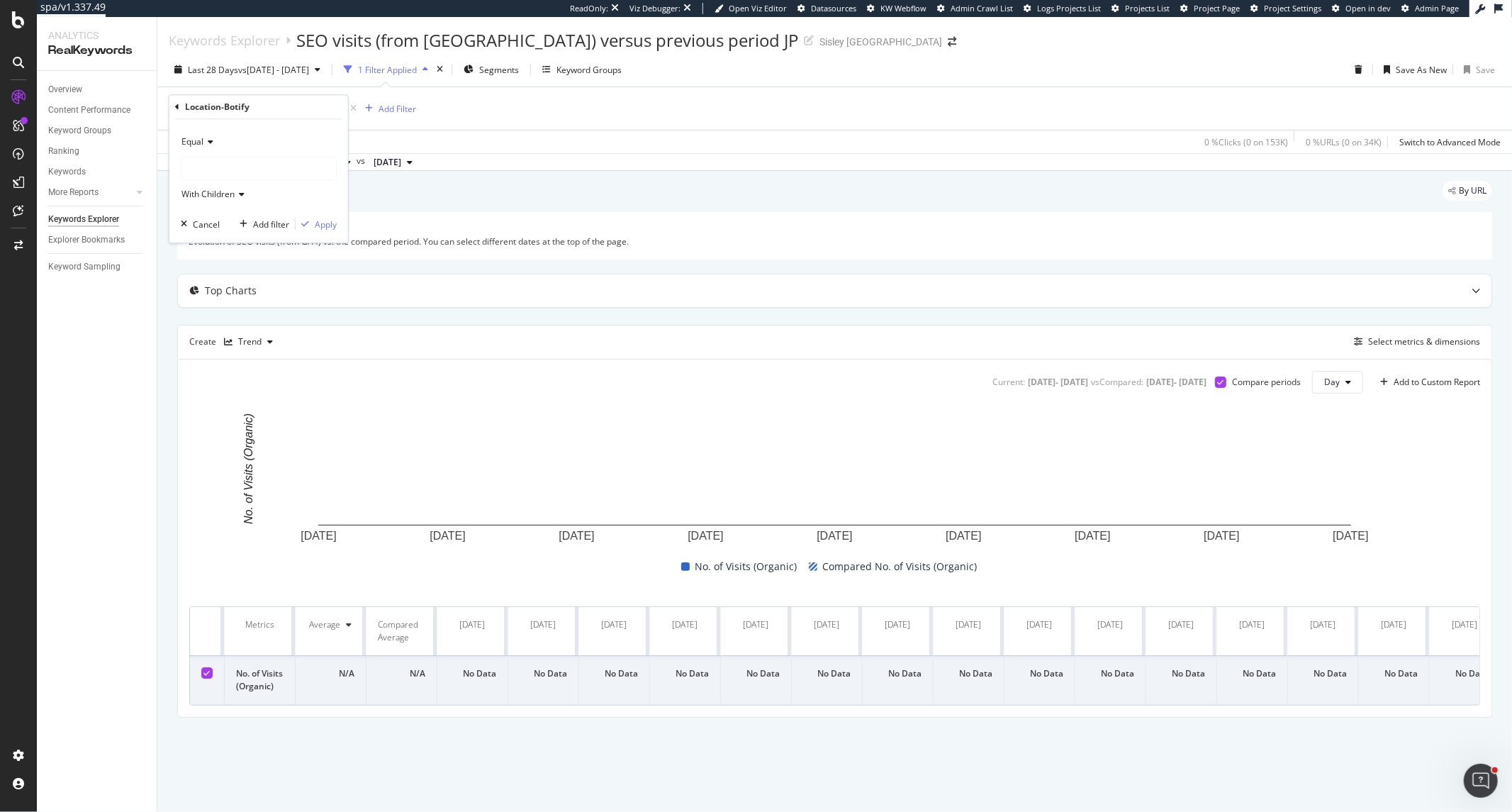
click at [233, 178] on div at bounding box center [258, 168] width 155 height 23
click at [273, 427] on div "ja-jp 608 URLS" at bounding box center [260, 428] width 151 height 18
click at [312, 228] on div "button" at bounding box center [305, 224] width 19 height 9
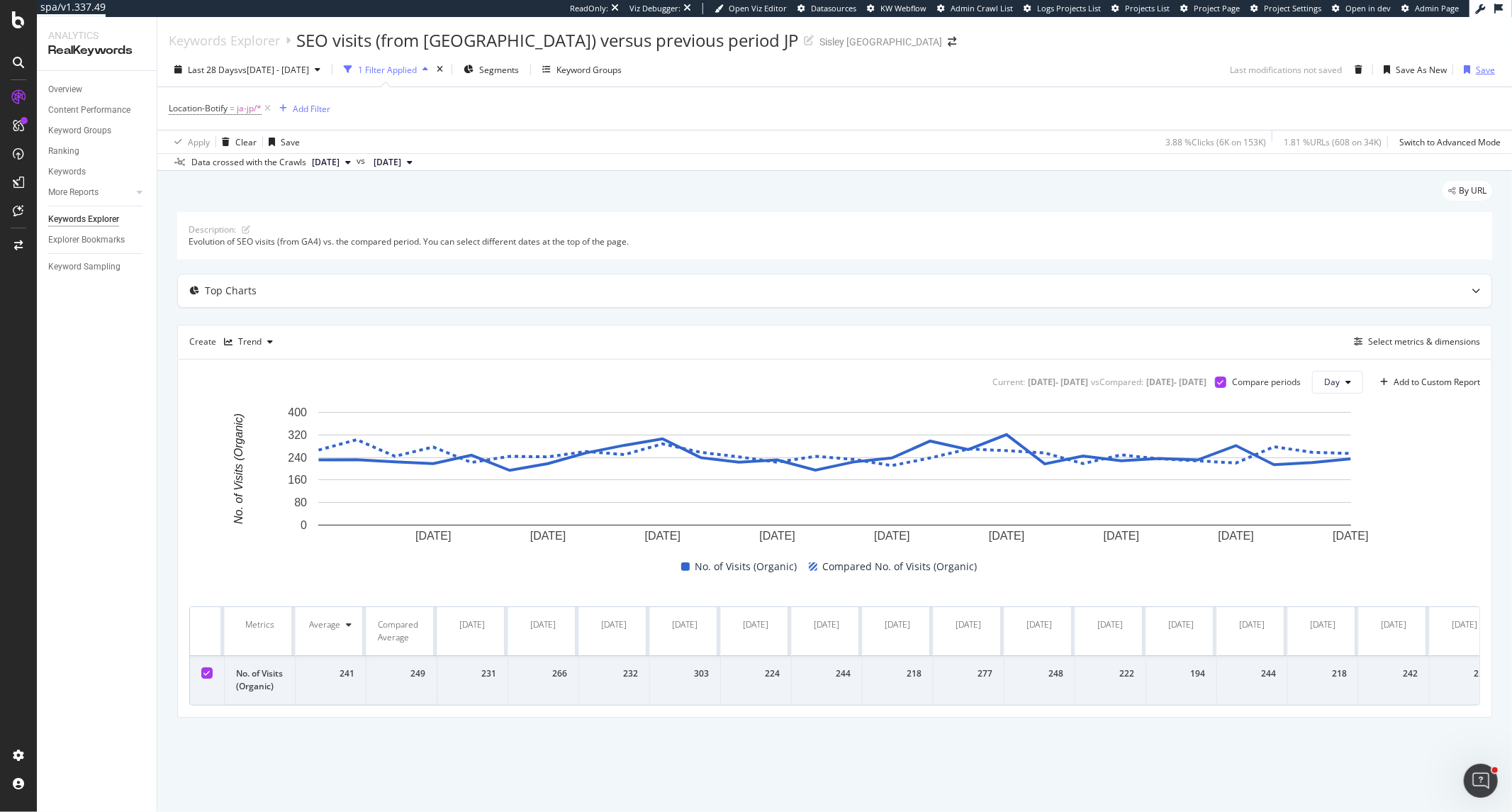
click at [1486, 71] on div "Save" at bounding box center [1486, 70] width 19 height 12
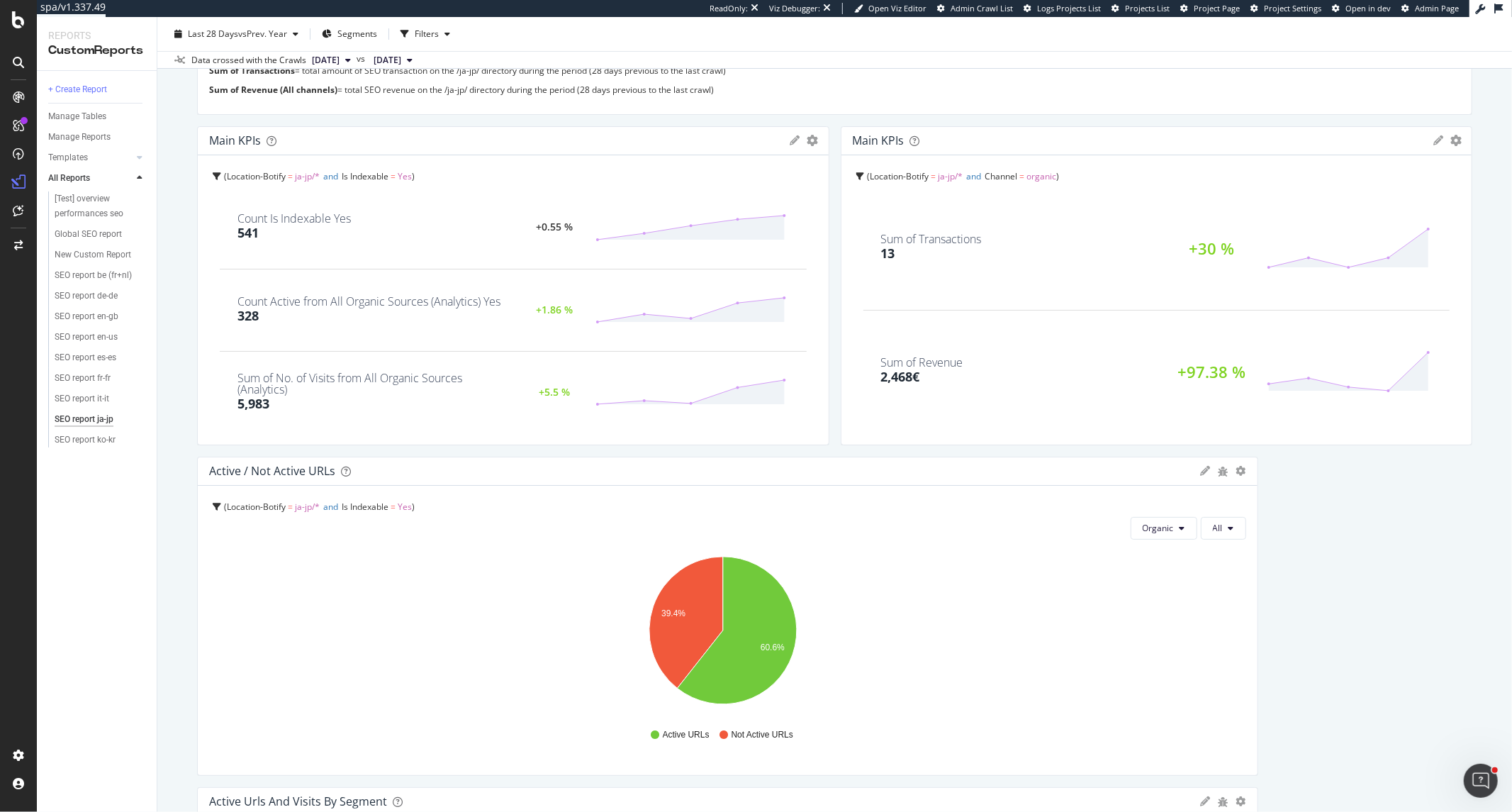
scroll to position [315, 0]
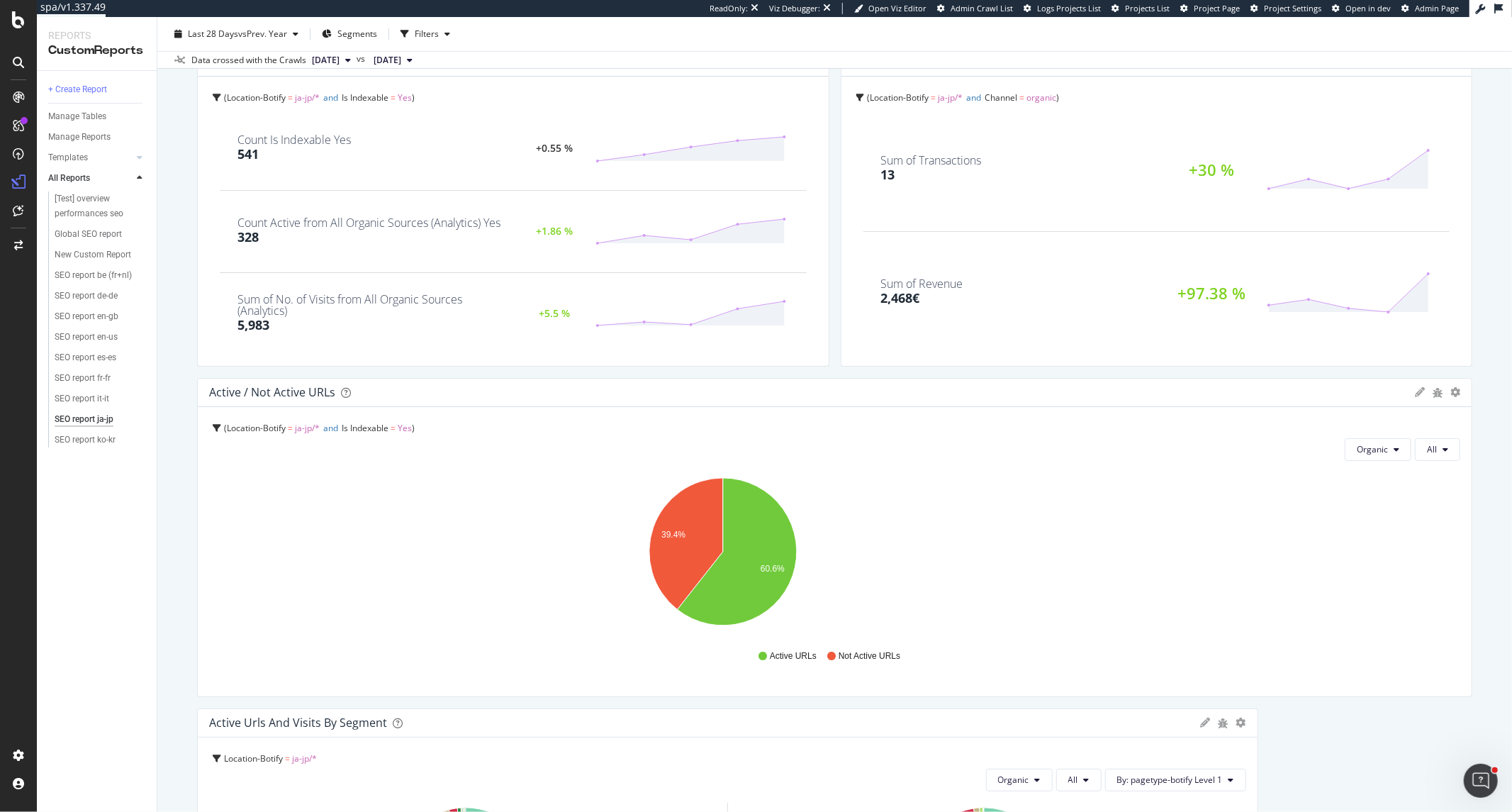
drag, startPoint x: 1246, startPoint y: 528, endPoint x: 1504, endPoint y: 202, distance: 415.7
click at [1459, 522] on div at bounding box center [1466, 537] width 14 height 319
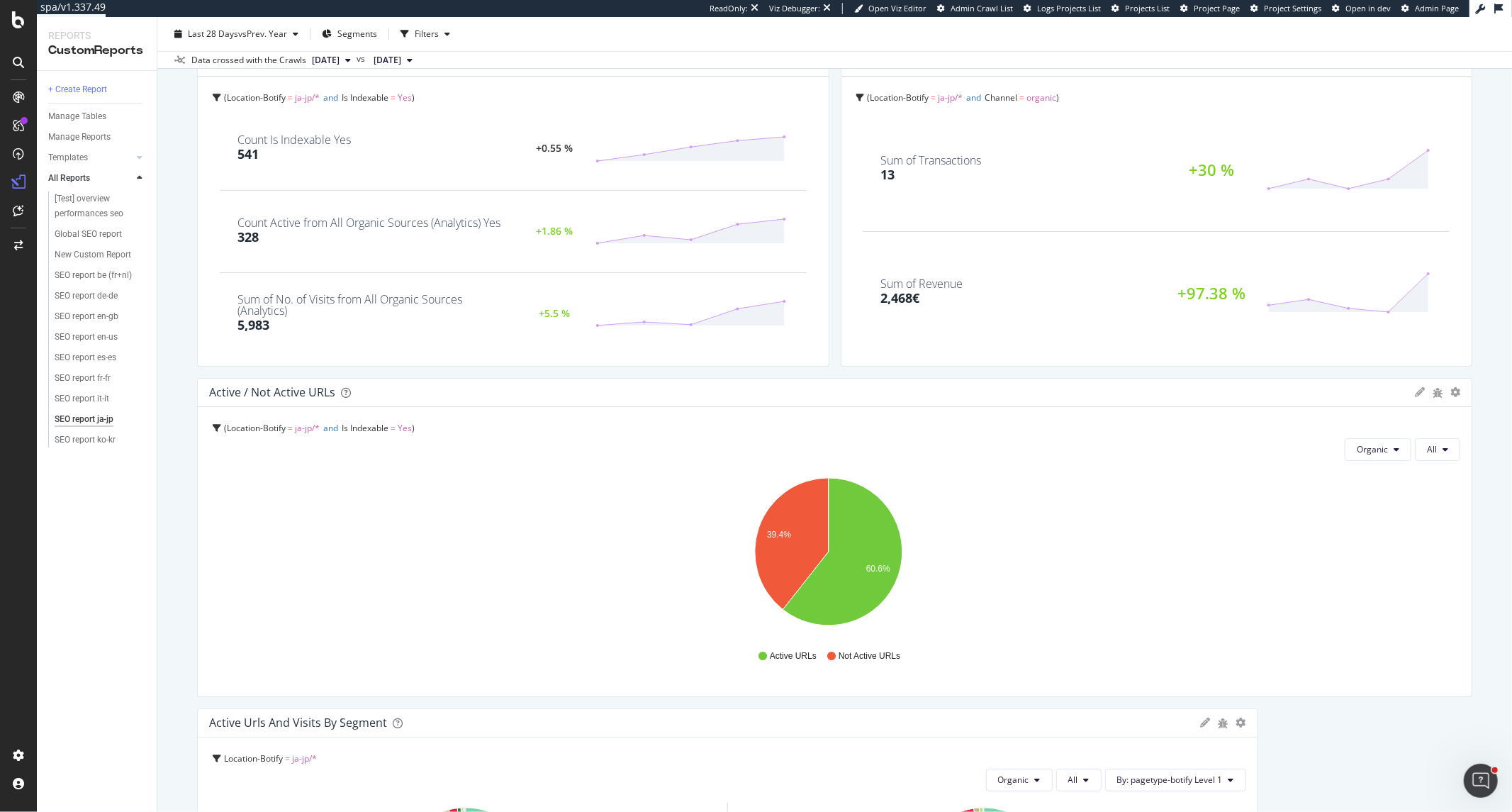
scroll to position [945, 0]
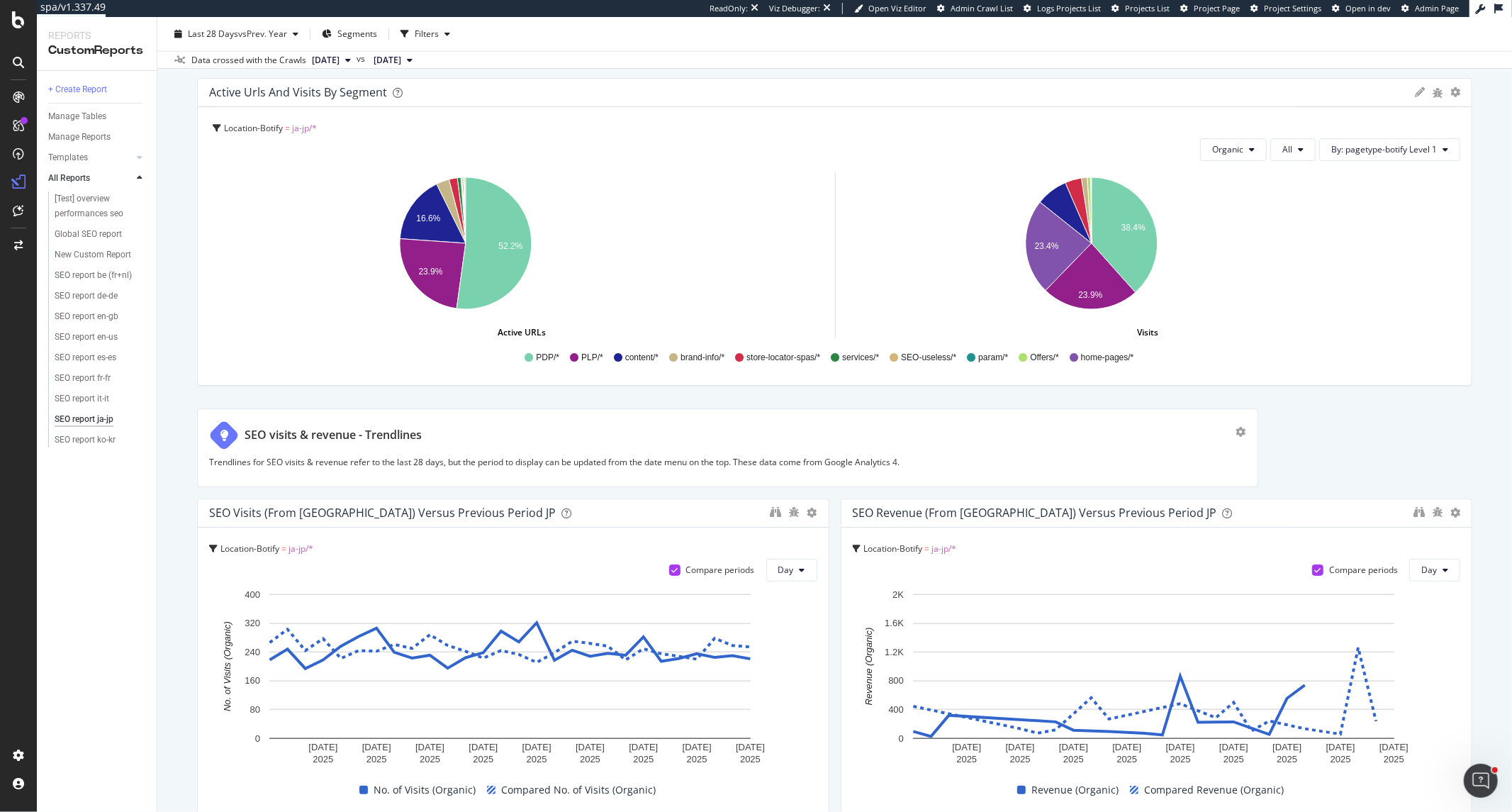
drag, startPoint x: 1246, startPoint y: 320, endPoint x: 1435, endPoint y: 301, distance: 190.0
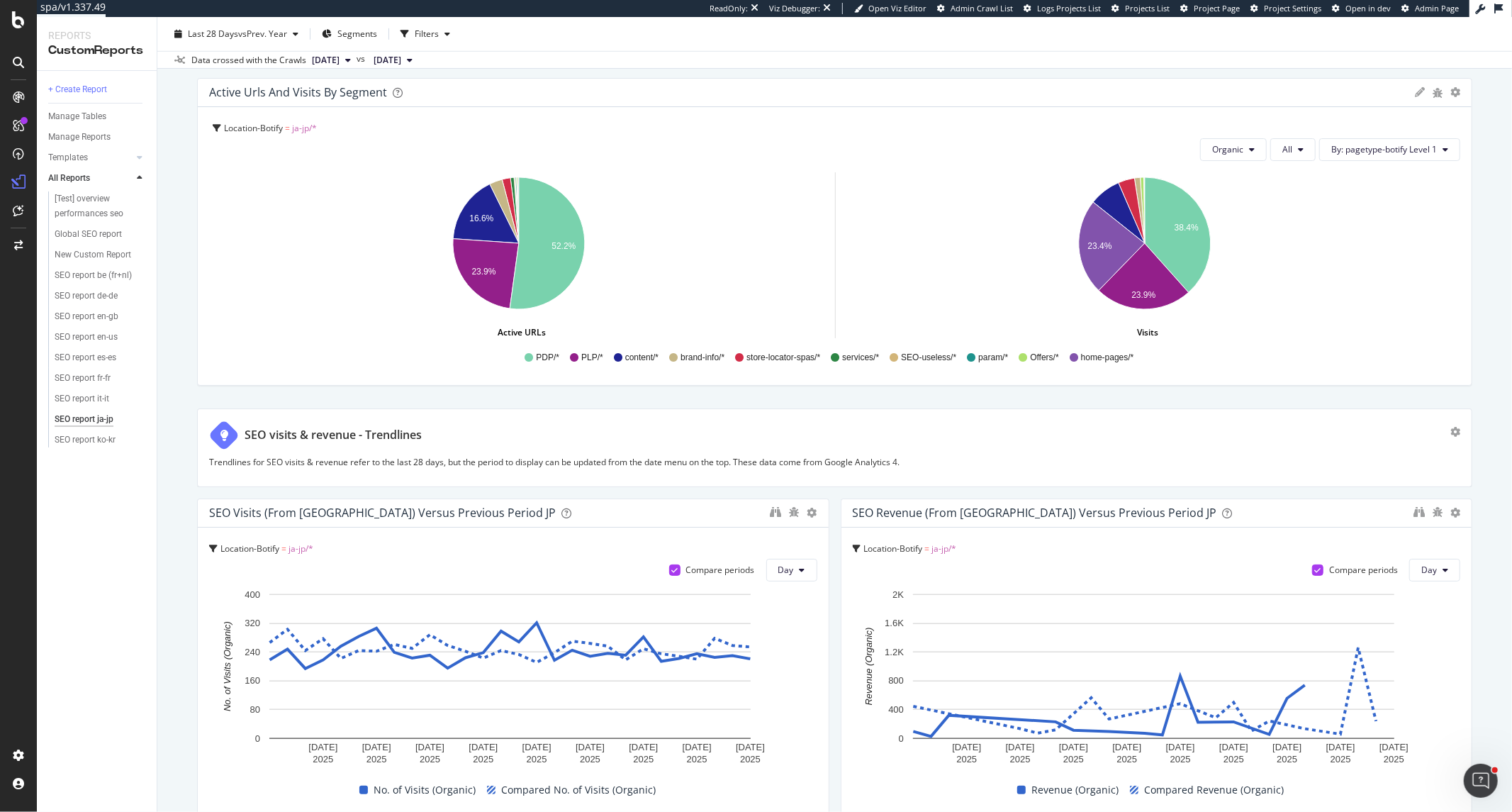
drag, startPoint x: 1246, startPoint y: 458, endPoint x: 1512, endPoint y: 451, distance: 266.1
click at [1512, 451] on div "SEO report ja-jp SEO report [PERSON_NAME] Paris Clone (Admin) Clone Schedule Em…" at bounding box center [835, 414] width 1354 height 794
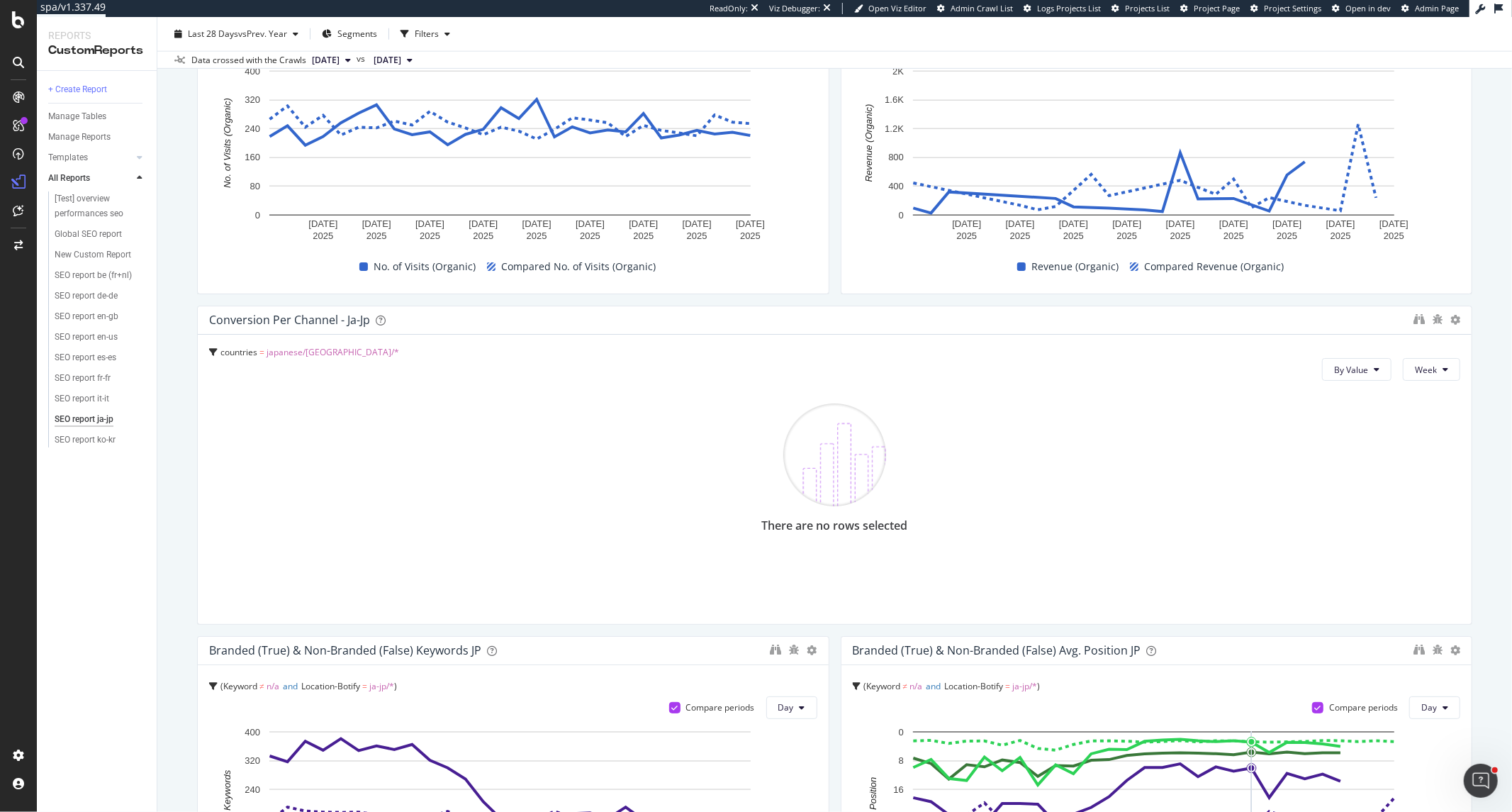
scroll to position [1449, 0]
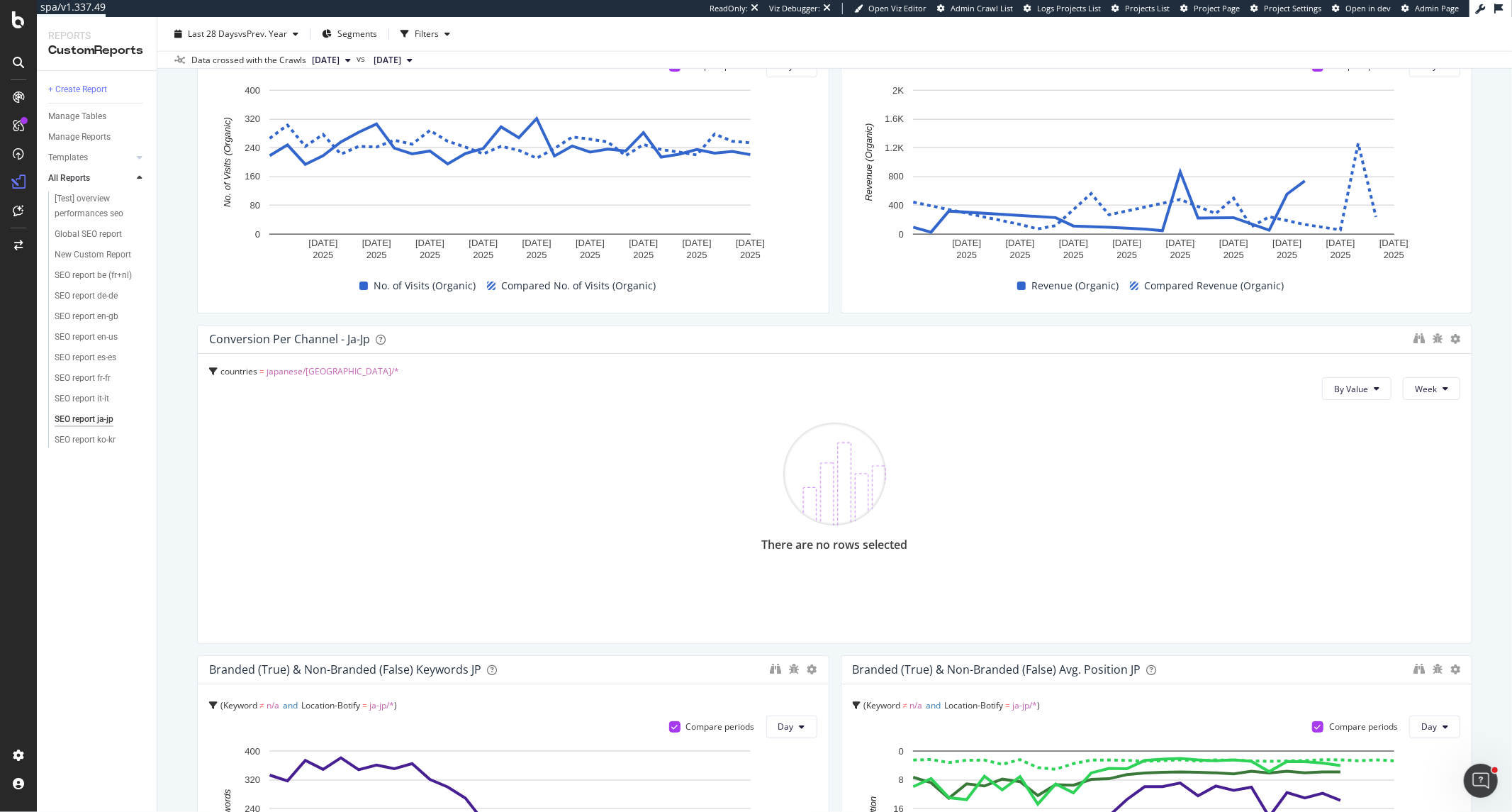
click at [1436, 339] on div at bounding box center [1437, 339] width 46 height 14
click at [1414, 343] on icon "binoculars" at bounding box center [1419, 338] width 11 height 11
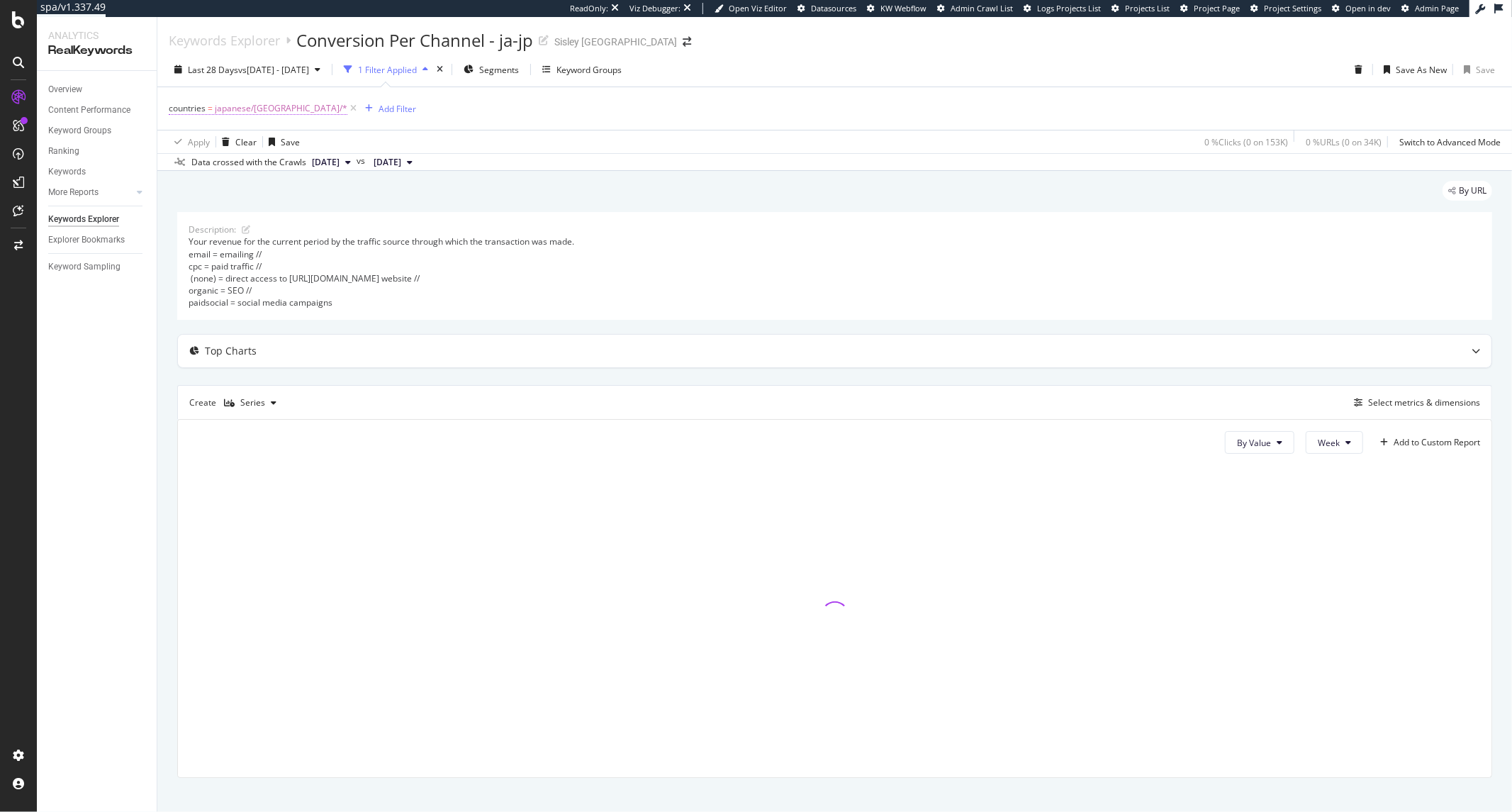
click at [194, 107] on span "countries" at bounding box center [187, 108] width 37 height 12
click at [175, 105] on icon at bounding box center [177, 107] width 4 height 9
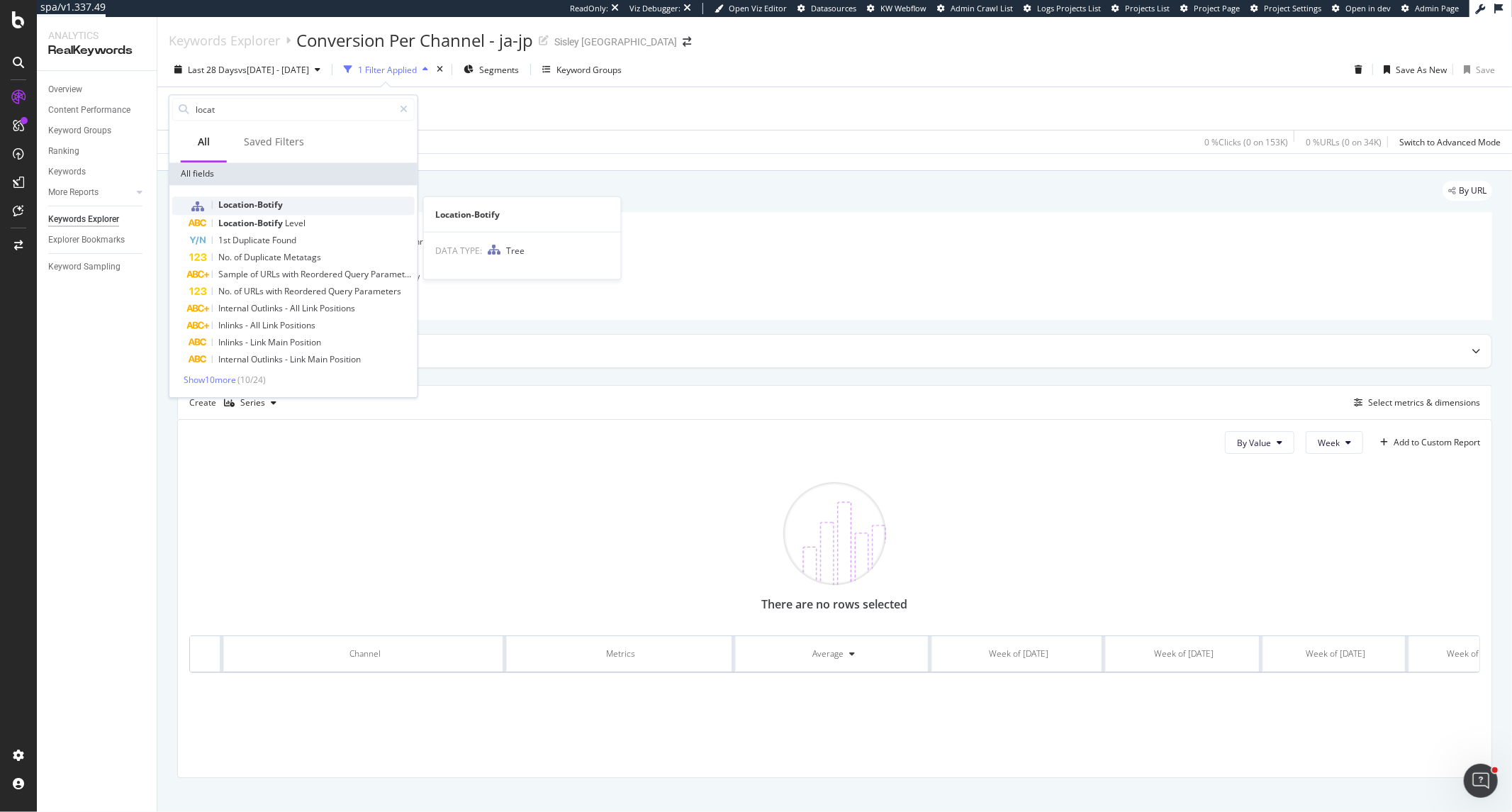
type input "locat"
click at [256, 204] on span "Location-Botify" at bounding box center [251, 205] width 65 height 12
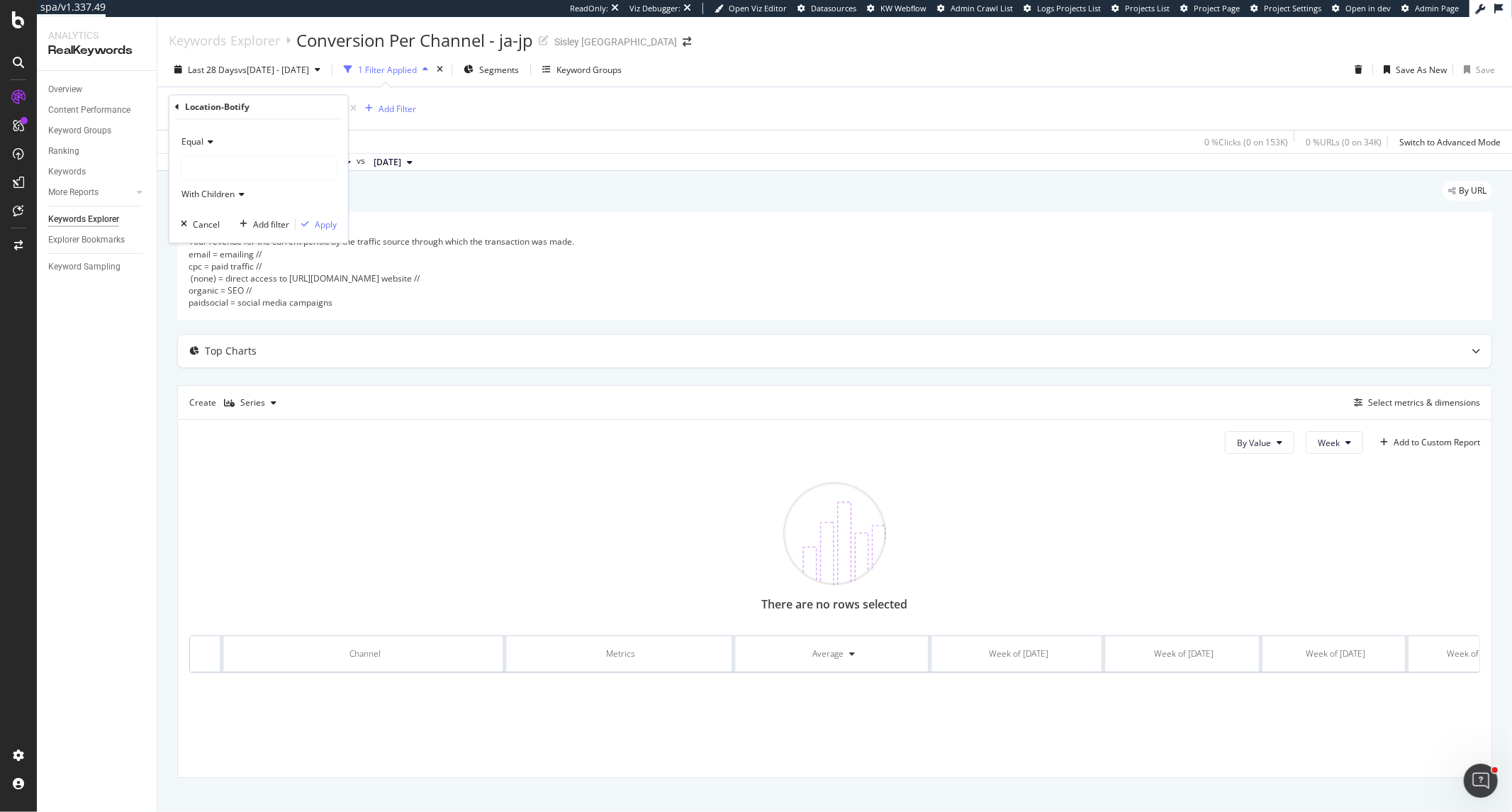
click at [247, 176] on div at bounding box center [258, 168] width 155 height 23
click at [245, 422] on span "608 URLS" at bounding box center [236, 428] width 41 height 12
click at [323, 226] on div "Apply" at bounding box center [326, 225] width 22 height 12
click at [1476, 72] on div "Save" at bounding box center [1486, 70] width 19 height 12
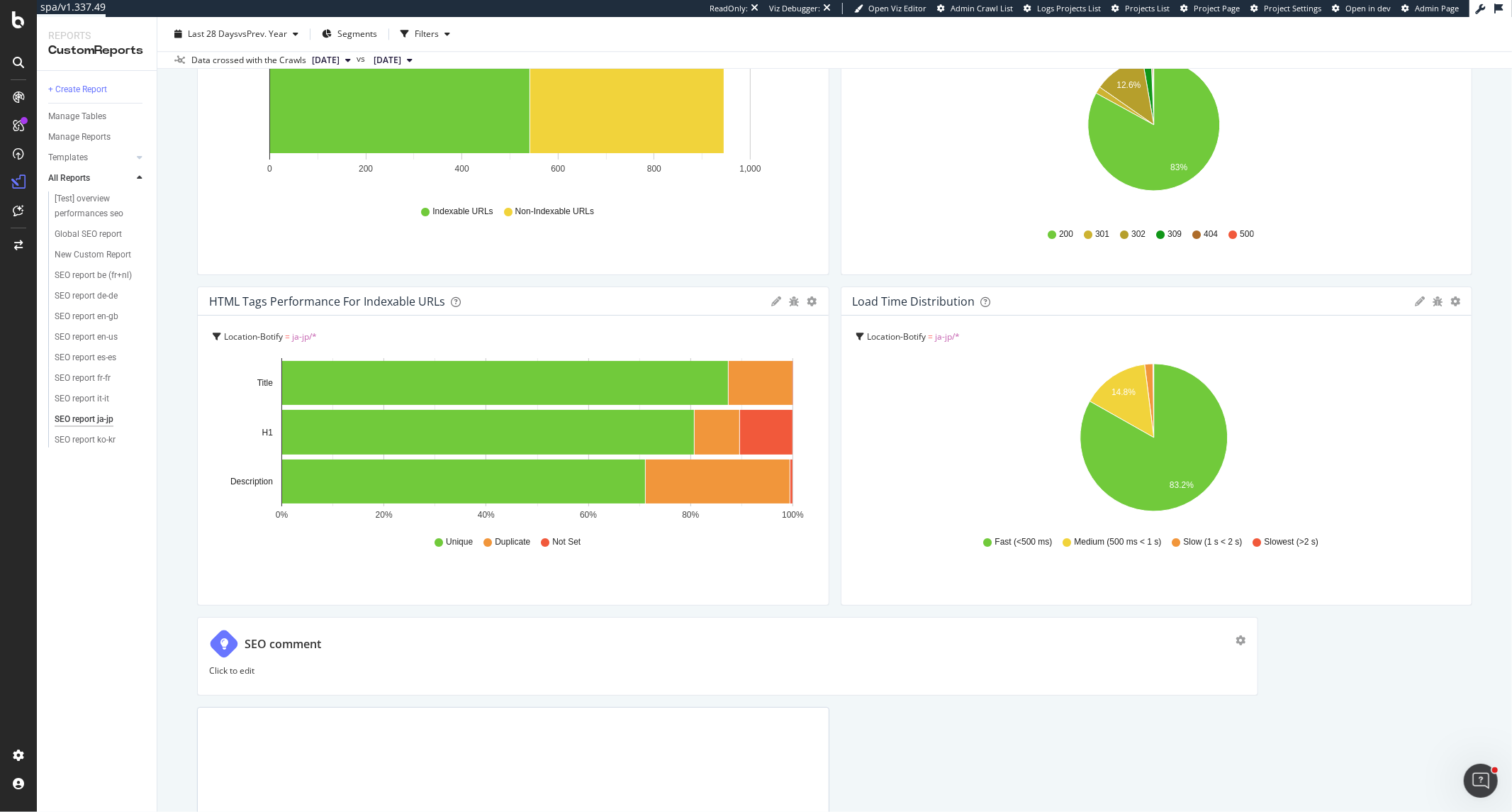
scroll to position [3497, 0]
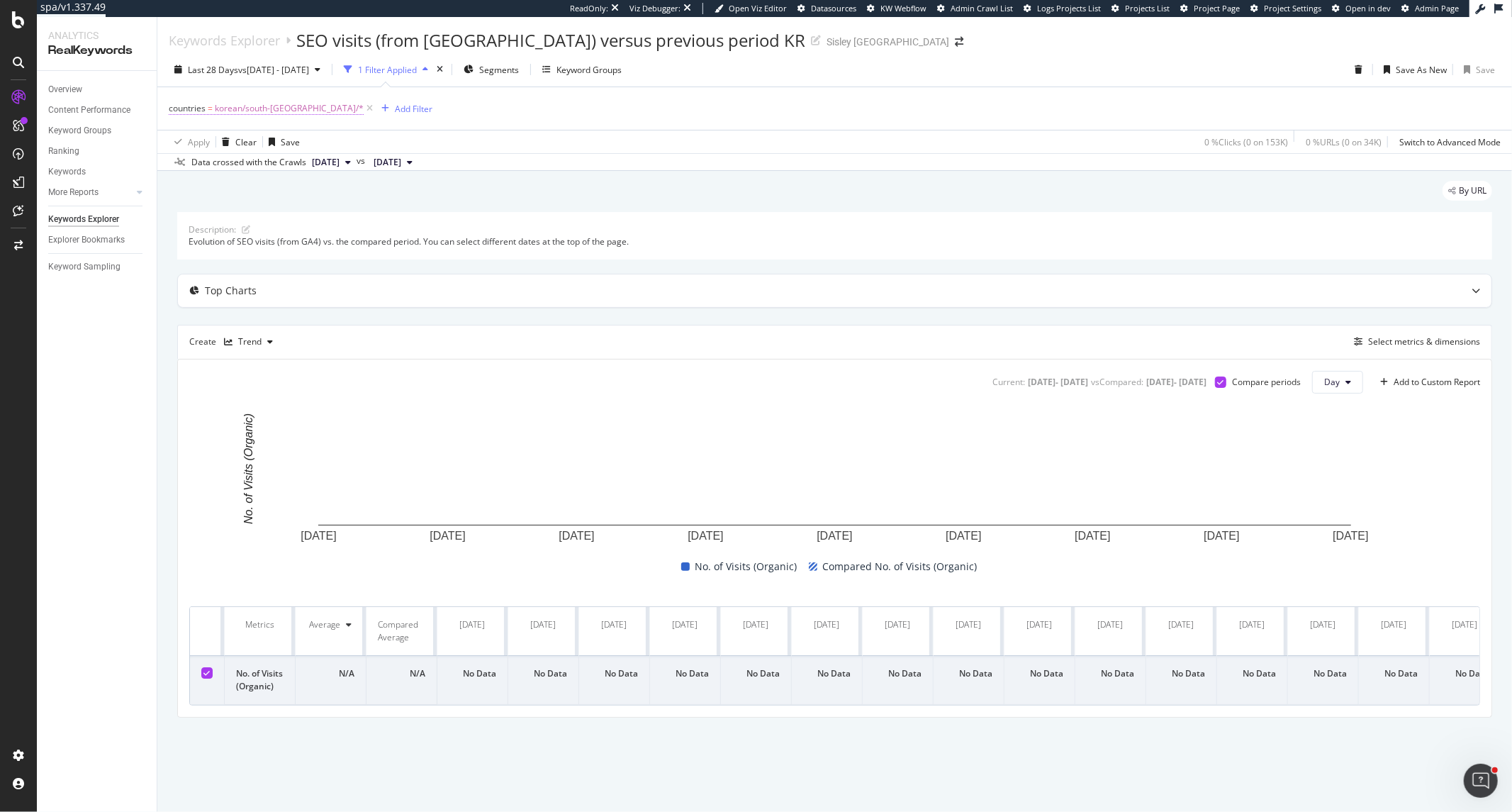
click at [201, 111] on span "countries" at bounding box center [187, 108] width 37 height 12
click at [176, 108] on icon at bounding box center [177, 107] width 4 height 9
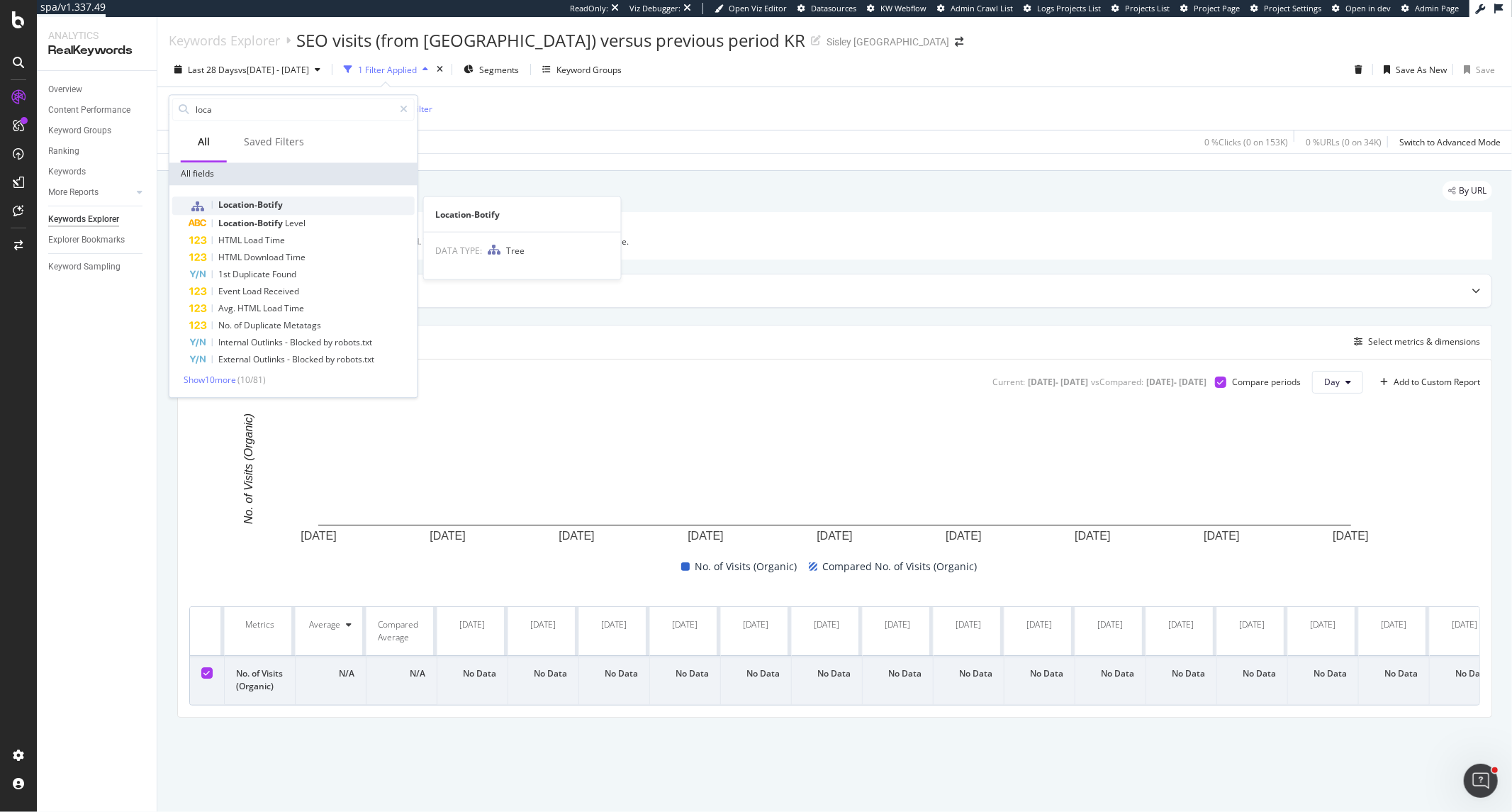
type input "loca"
click at [252, 208] on span "Location-Botify" at bounding box center [251, 205] width 65 height 12
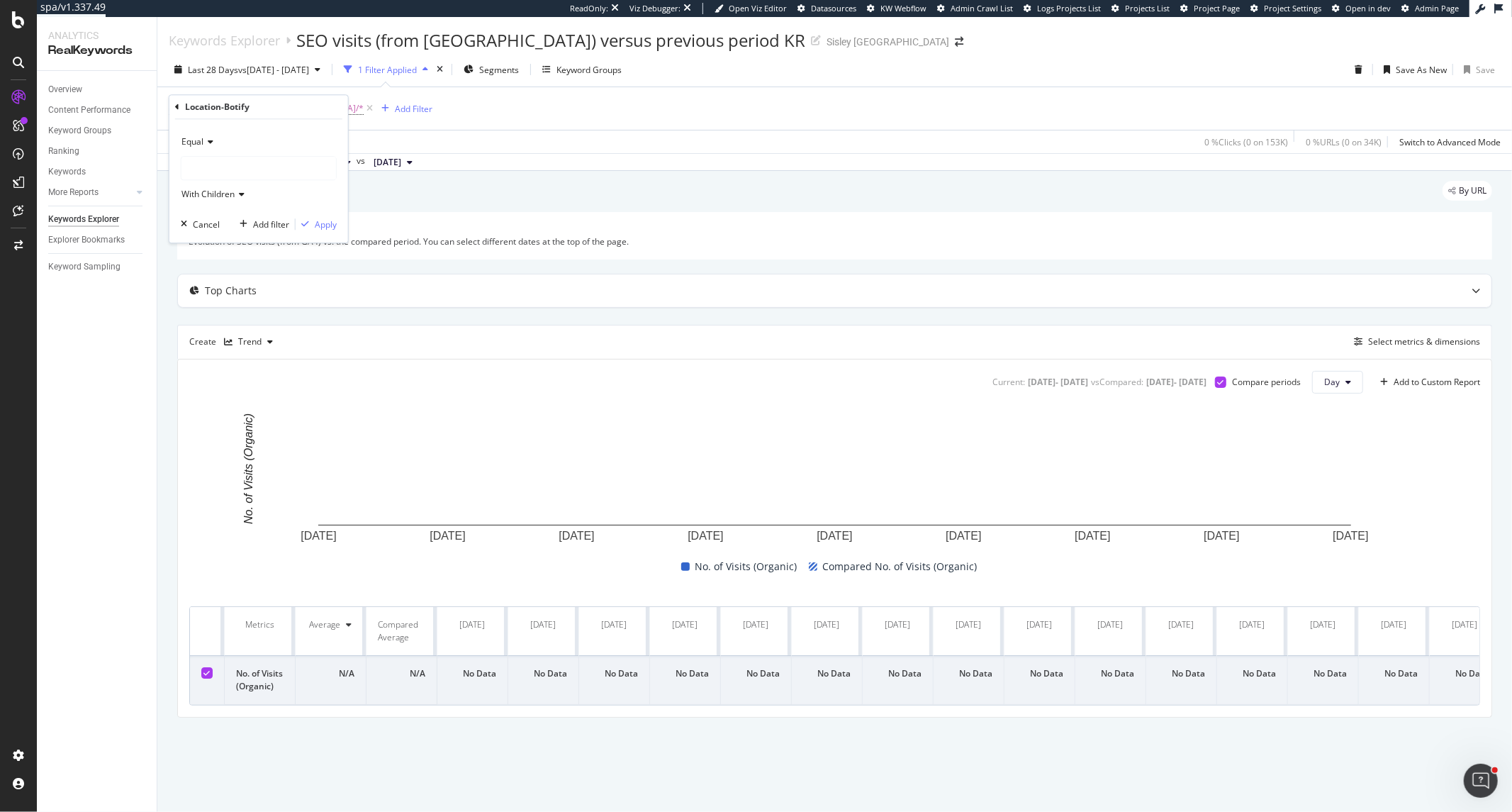
click at [275, 168] on div at bounding box center [258, 168] width 155 height 23
click at [270, 411] on div "ko-kr 701 URLS" at bounding box center [260, 410] width 151 height 18
click at [325, 228] on div "Apply" at bounding box center [326, 225] width 22 height 12
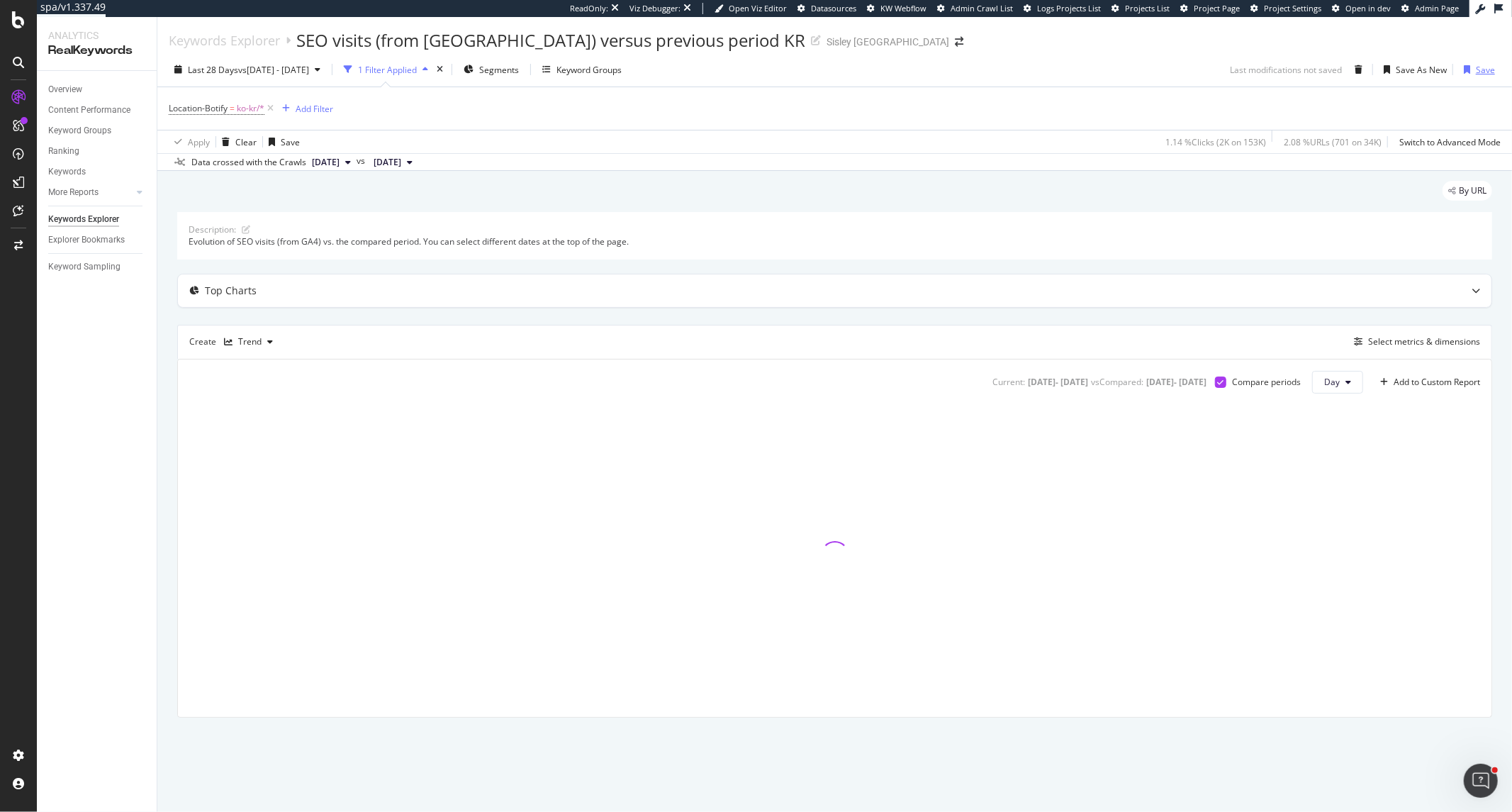
click at [1466, 73] on icon "button" at bounding box center [1466, 70] width 6 height 9
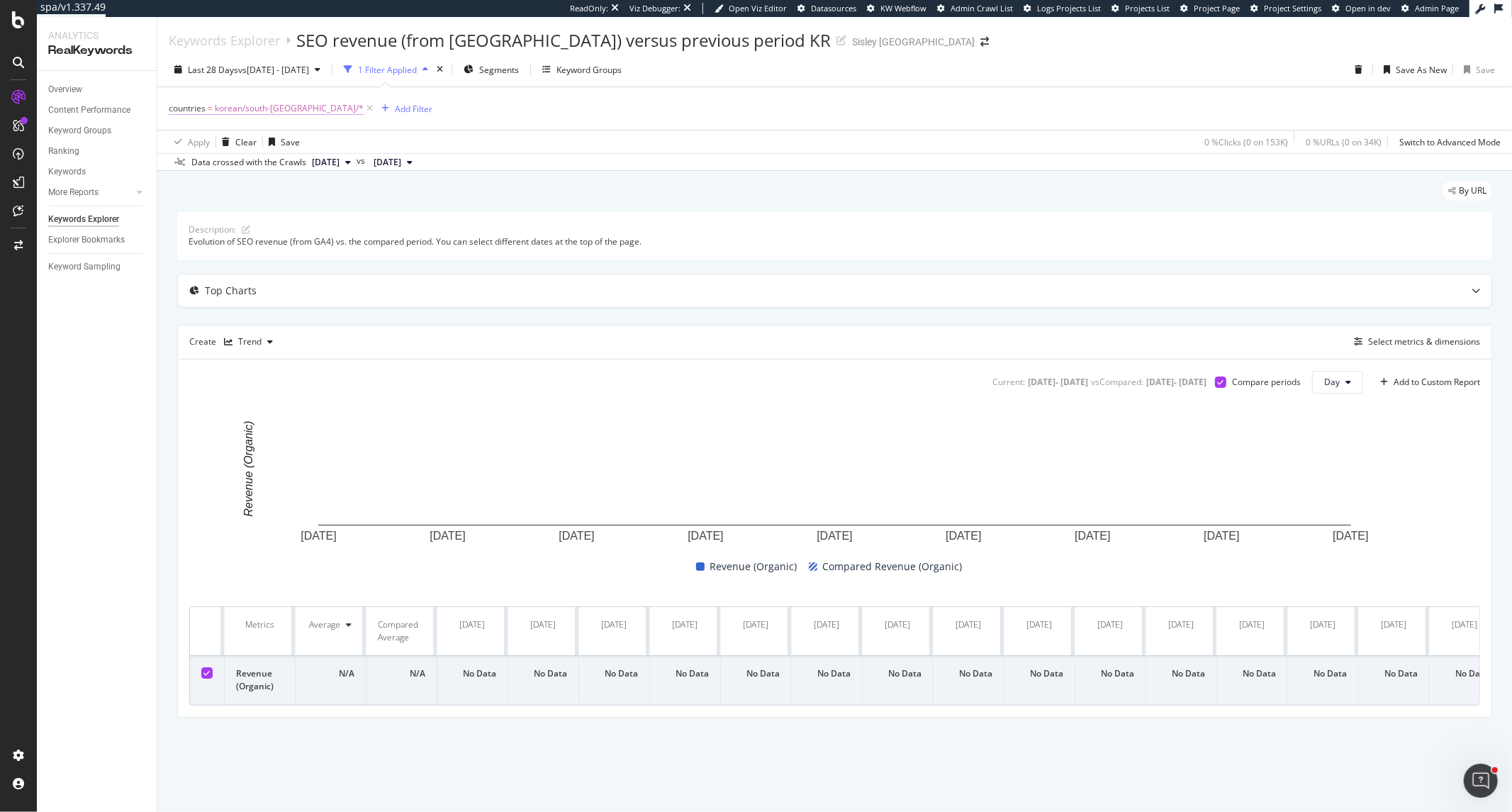
click at [230, 107] on span "korean/south-[GEOGRAPHIC_DATA]/*" at bounding box center [290, 108] width 149 height 20
click at [174, 107] on div "countries Equal With Children Cancel Add filter Apply" at bounding box center [259, 169] width 178 height 148
click at [175, 107] on icon at bounding box center [177, 107] width 4 height 9
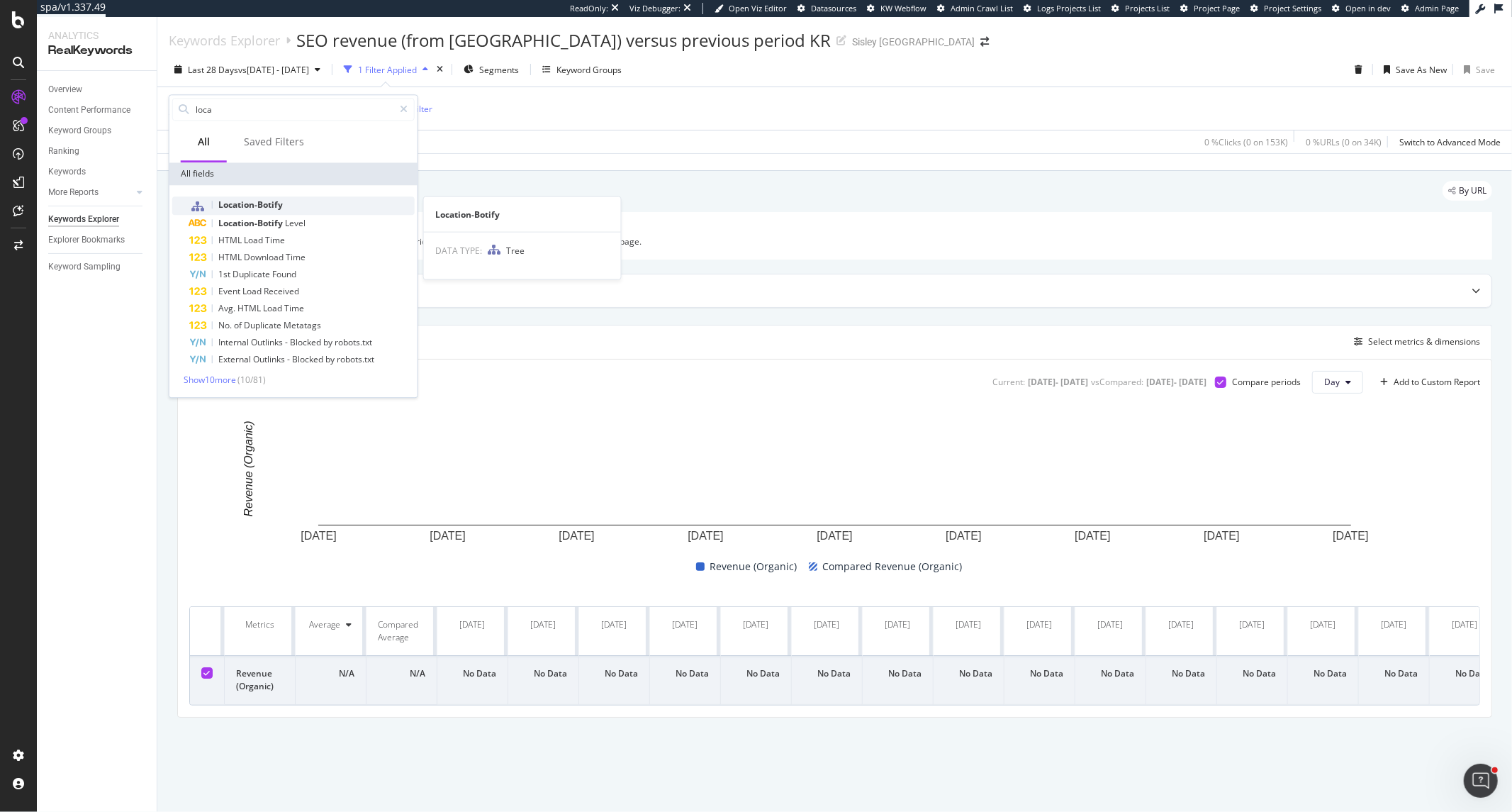
type input "loca"
click at [236, 199] on span "Location-Botify" at bounding box center [251, 205] width 65 height 12
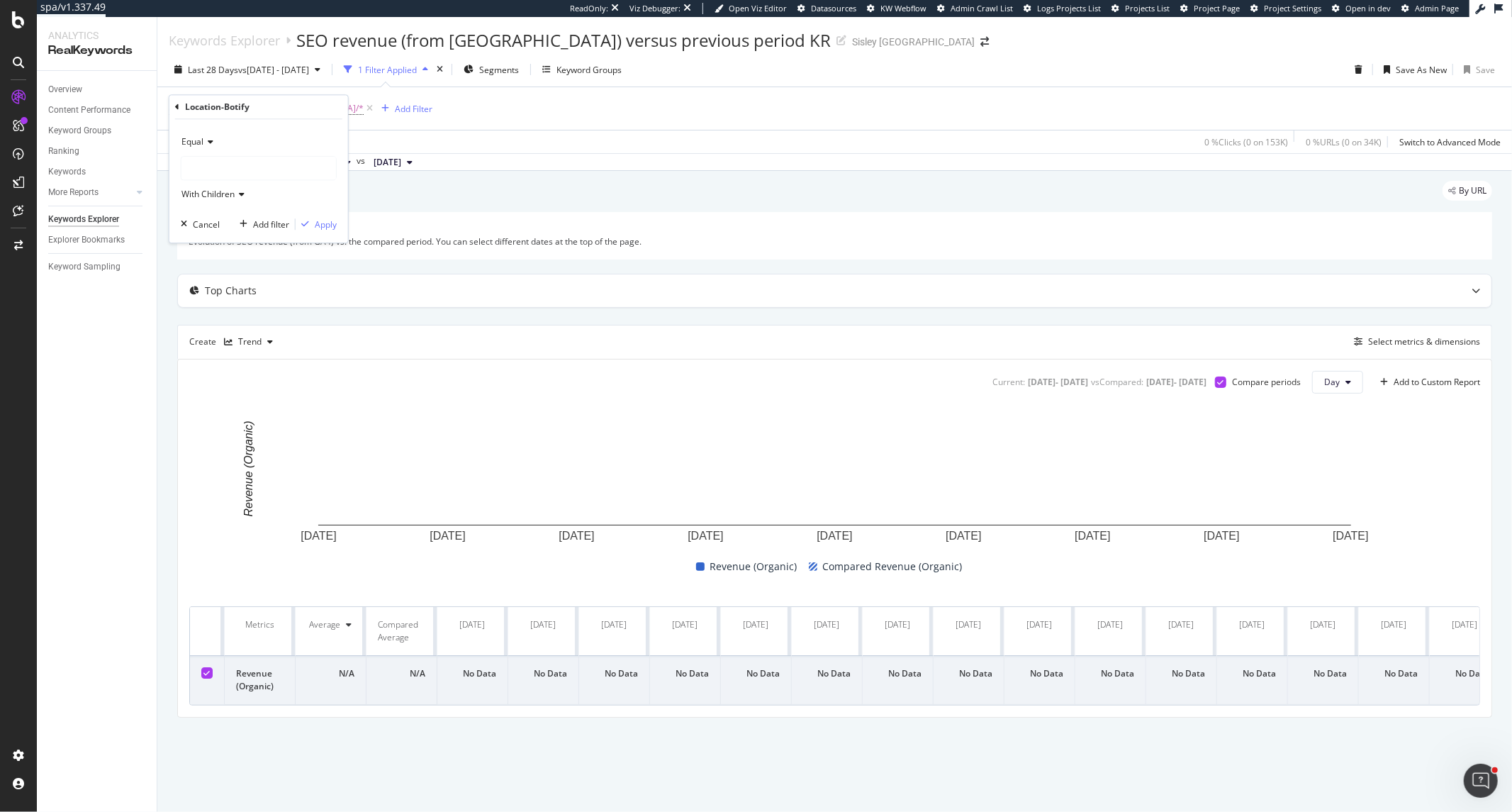
click at [247, 168] on div at bounding box center [258, 168] width 155 height 23
click at [286, 413] on div "ko-kr 701 URLS" at bounding box center [260, 410] width 151 height 18
click at [330, 234] on div "Equal ko-kr With Children Cancel Add filter Apply" at bounding box center [259, 180] width 178 height 123
click at [326, 225] on div "Apply" at bounding box center [326, 225] width 22 height 12
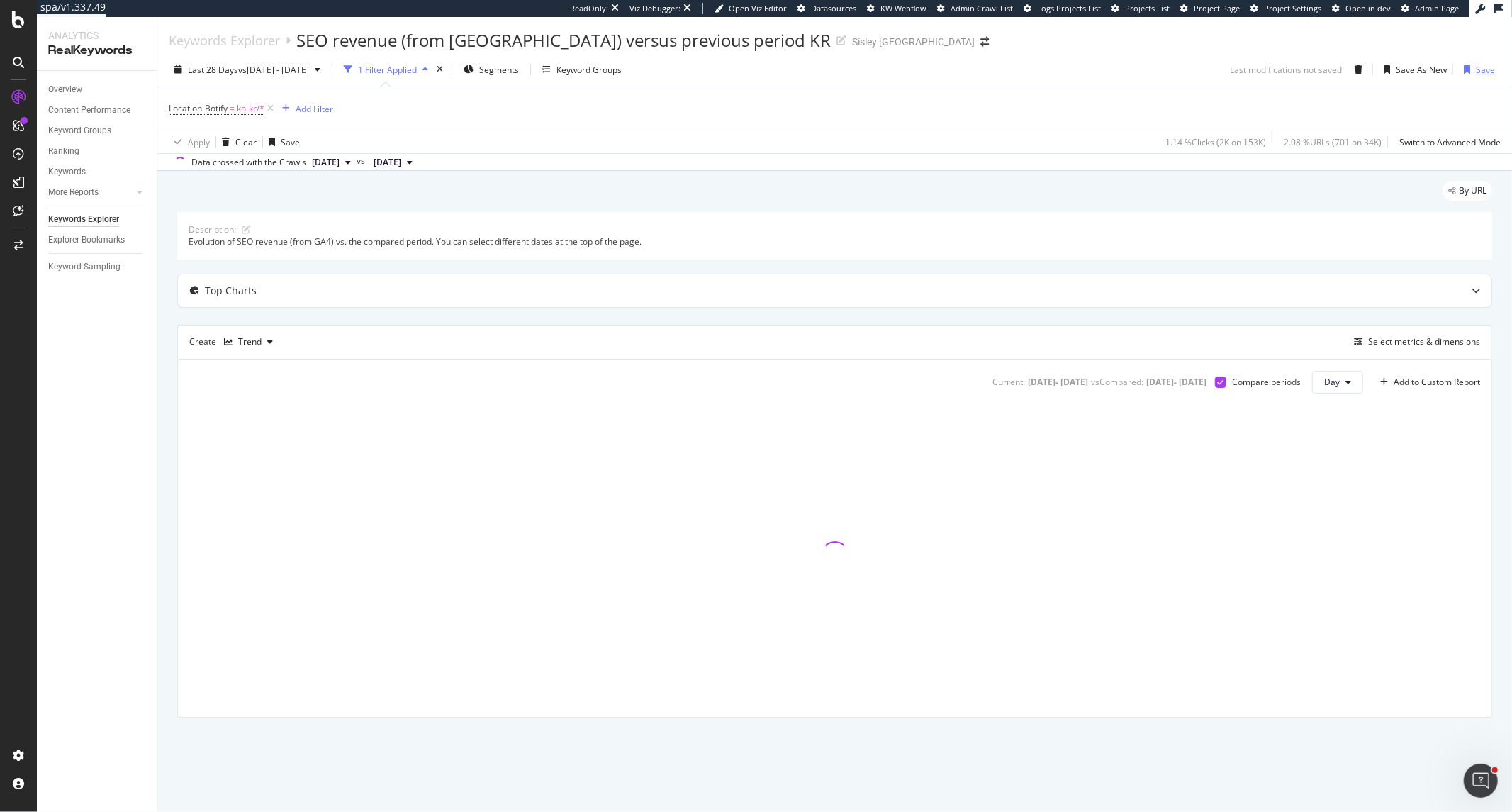
click at [1489, 74] on div "Save" at bounding box center [1486, 70] width 19 height 12
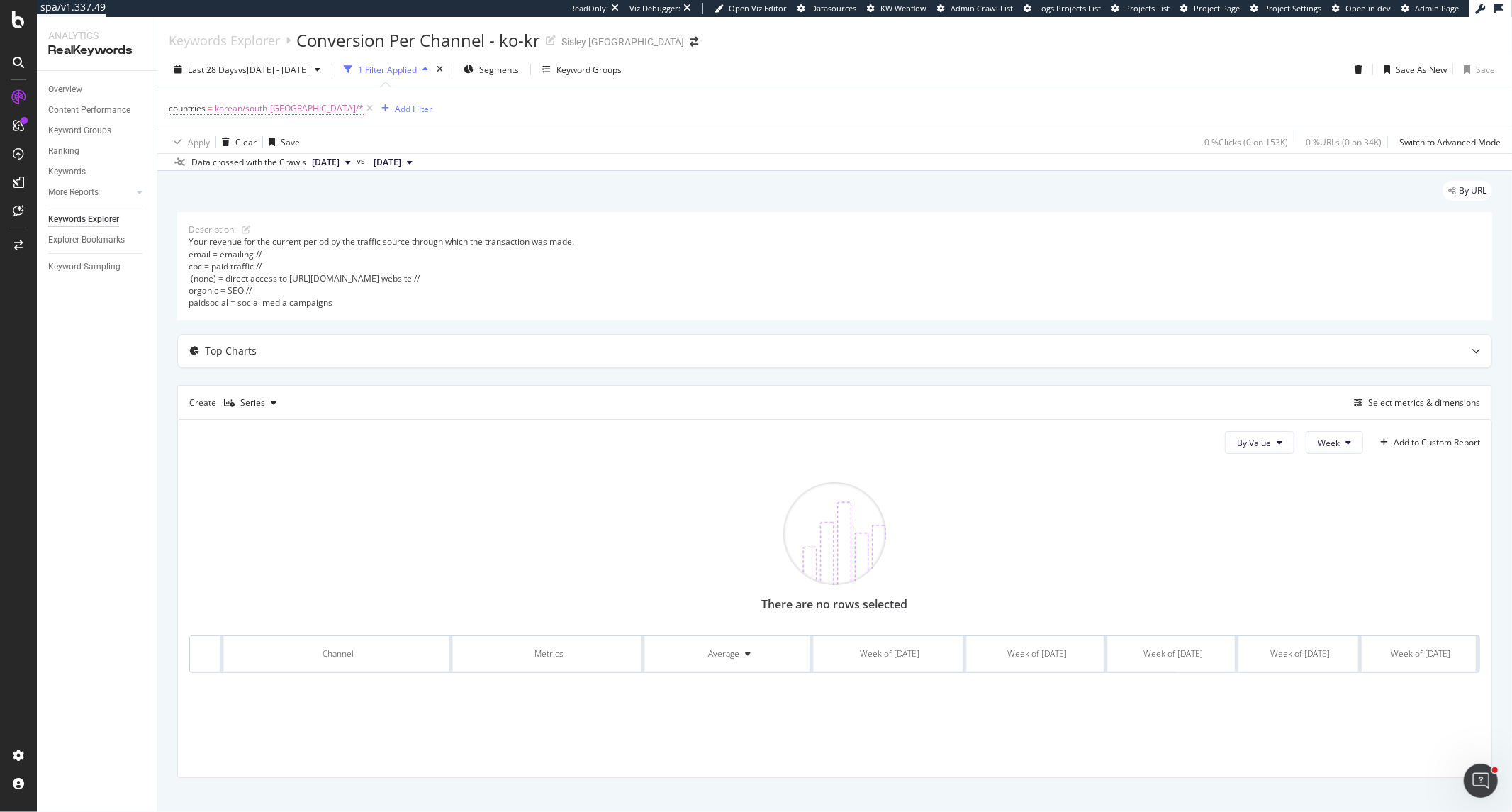
click at [253, 109] on span "korean/south-[GEOGRAPHIC_DATA]/*" at bounding box center [290, 108] width 149 height 20
click at [196, 107] on div "countries" at bounding box center [204, 107] width 39 height 12
click at [178, 107] on icon at bounding box center [177, 107] width 4 height 9
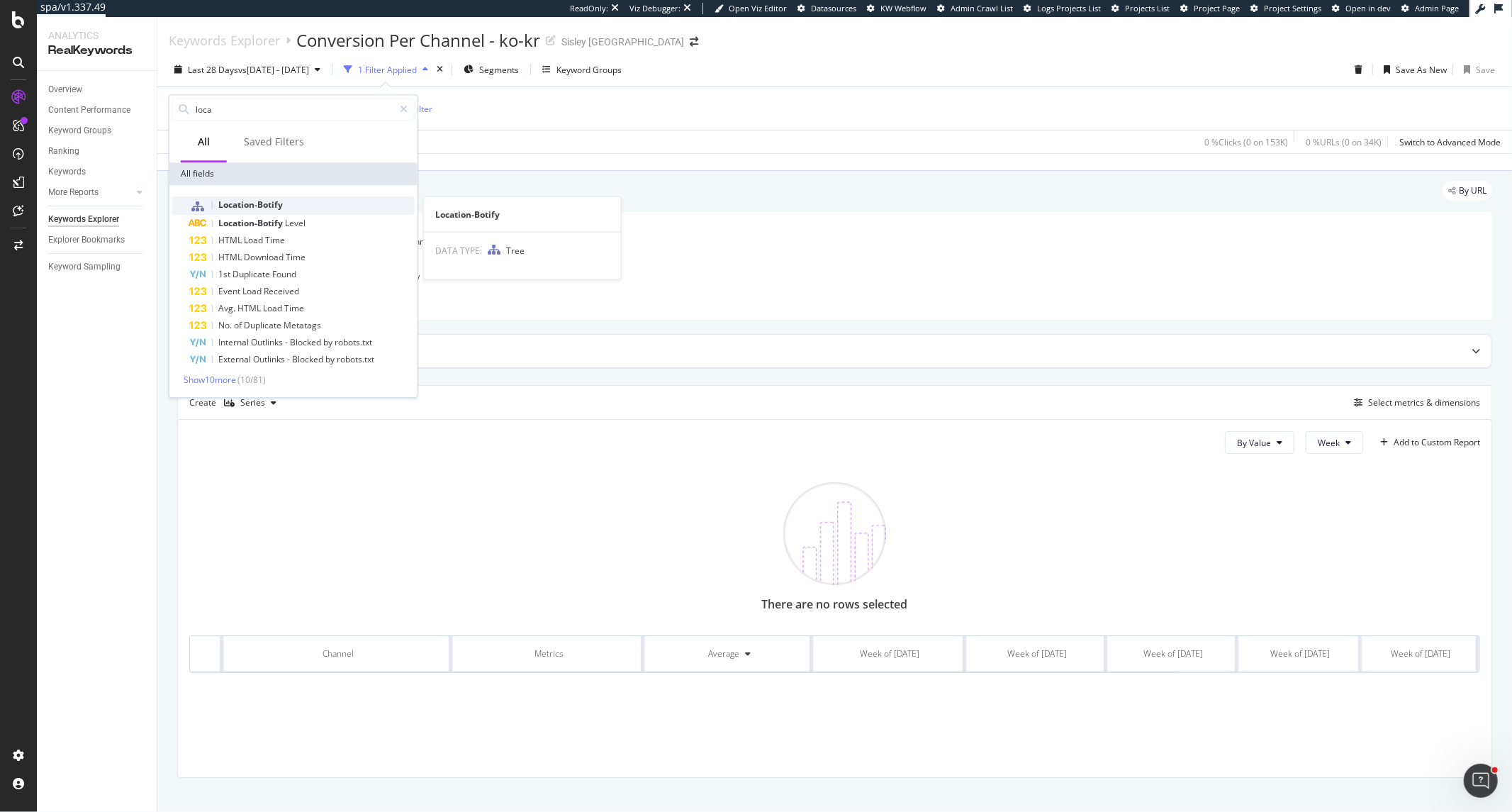
type input "loca"
click at [267, 196] on div "Location-Botify" at bounding box center [302, 205] width 226 height 18
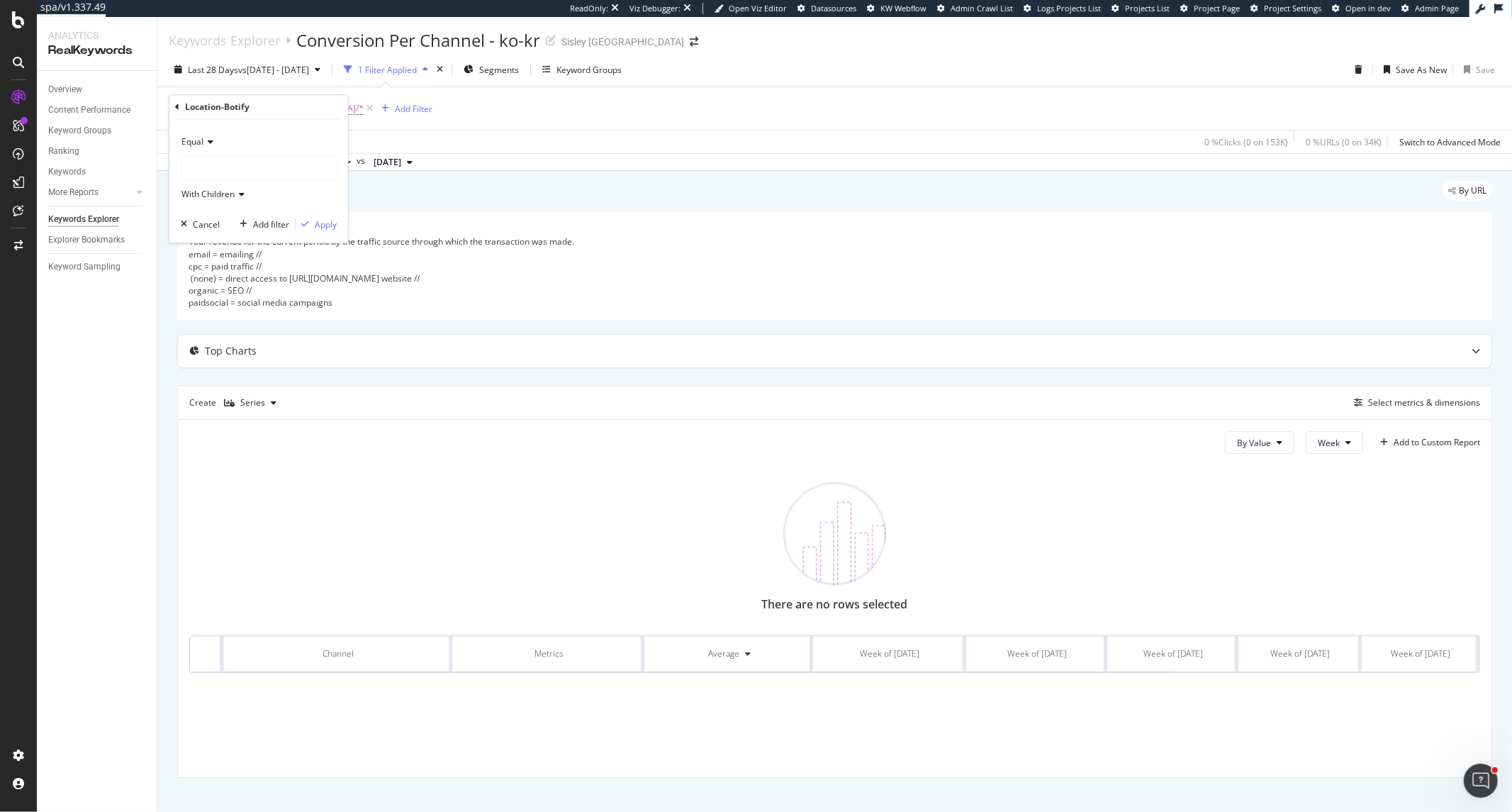
click at [228, 159] on div at bounding box center [258, 168] width 155 height 23
click at [262, 415] on div "ko-kr 701 URLS" at bounding box center [260, 410] width 151 height 18
click at [316, 234] on div "Equal ko-kr With Children Cancel Add filter Apply" at bounding box center [259, 180] width 178 height 123
click at [319, 228] on div "Apply" at bounding box center [326, 225] width 22 height 12
click at [1361, 71] on div "Save" at bounding box center [1486, 70] width 19 height 12
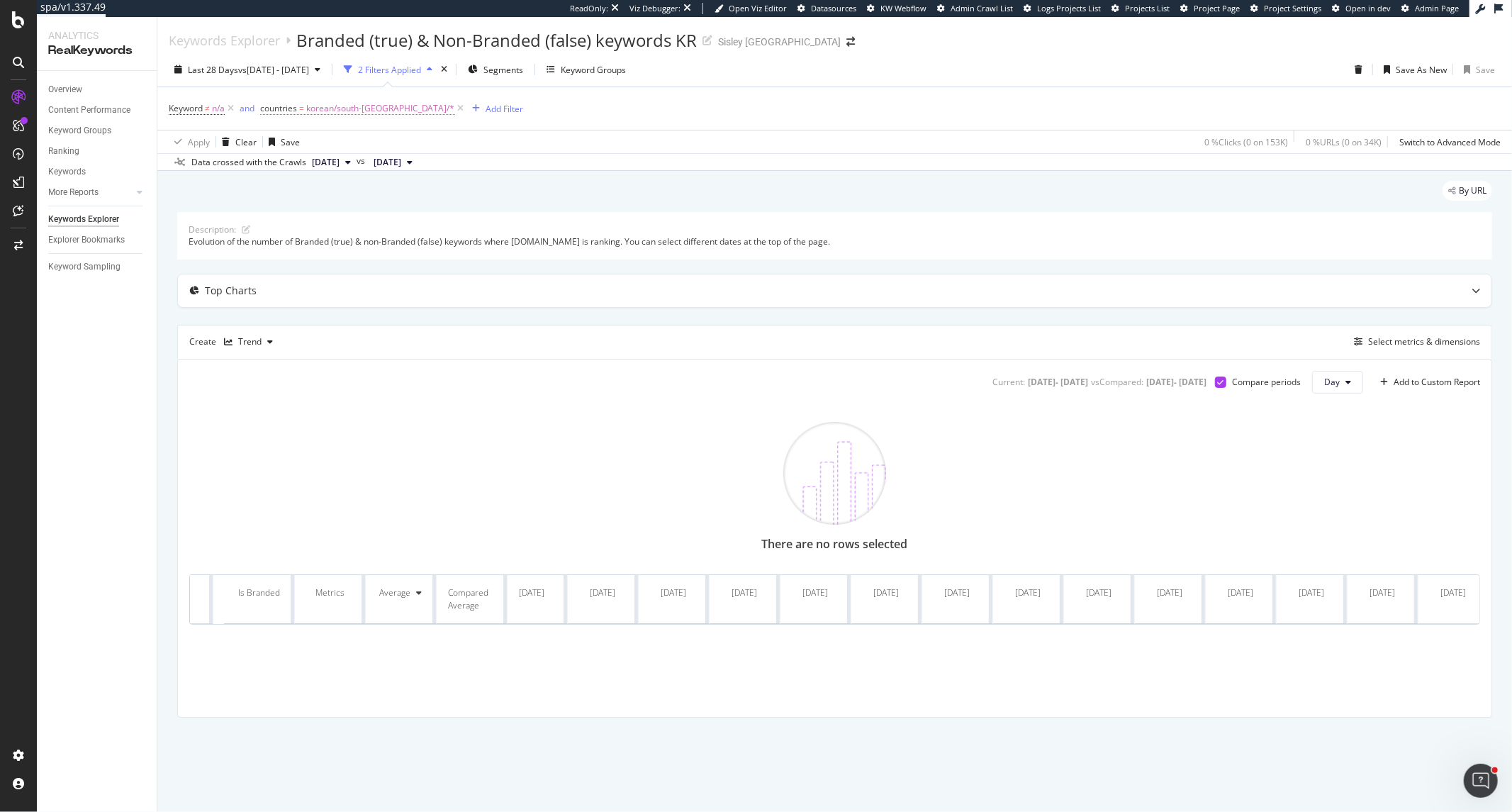
click at [369, 103] on span "korean/south-[GEOGRAPHIC_DATA]/*" at bounding box center [381, 108] width 149 height 20
click at [268, 109] on icon at bounding box center [270, 107] width 4 height 9
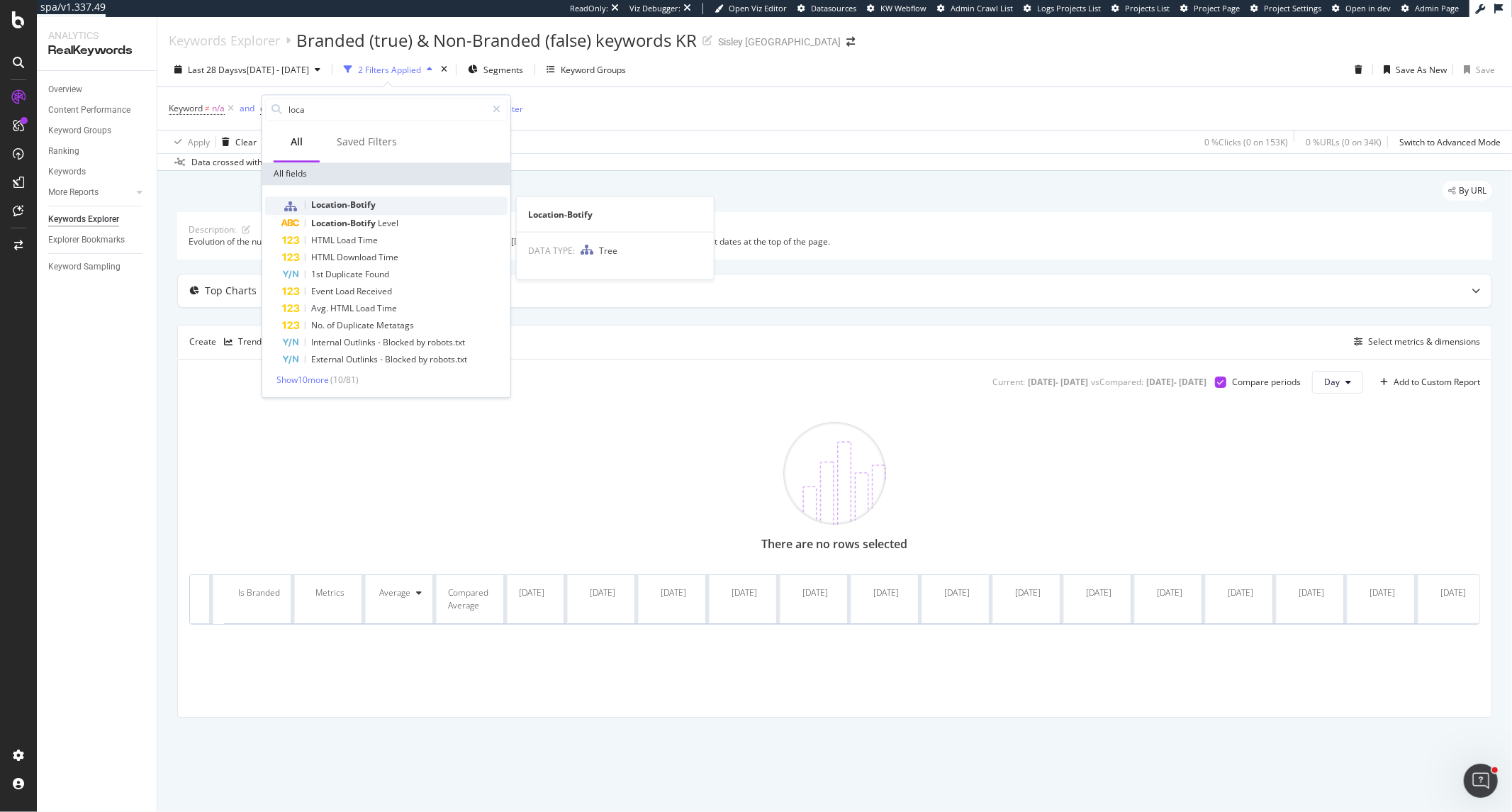
type input "loca"
click at [343, 196] on div "Location-Botify" at bounding box center [395, 205] width 226 height 18
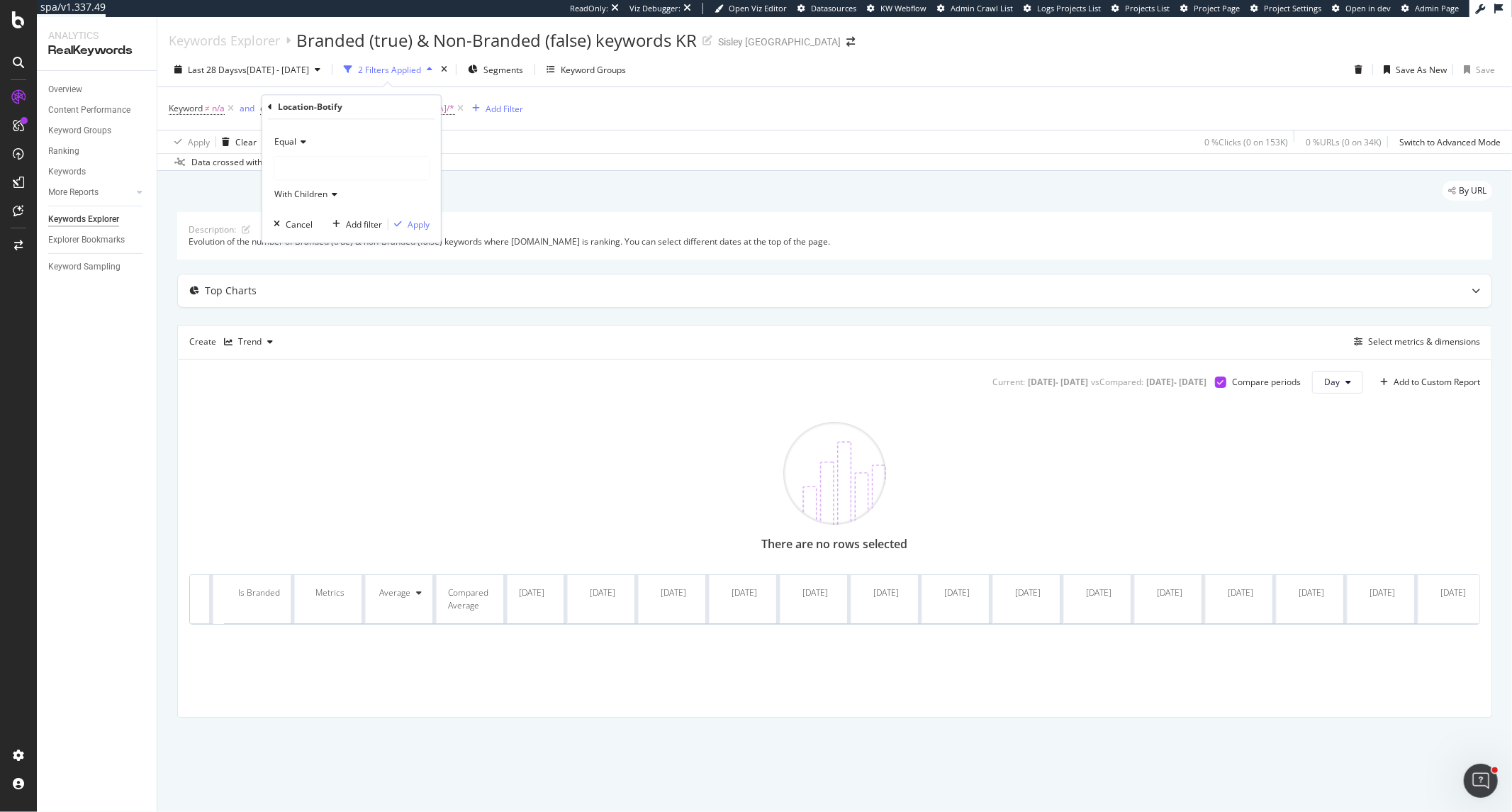
click at [326, 164] on div at bounding box center [352, 168] width 155 height 23
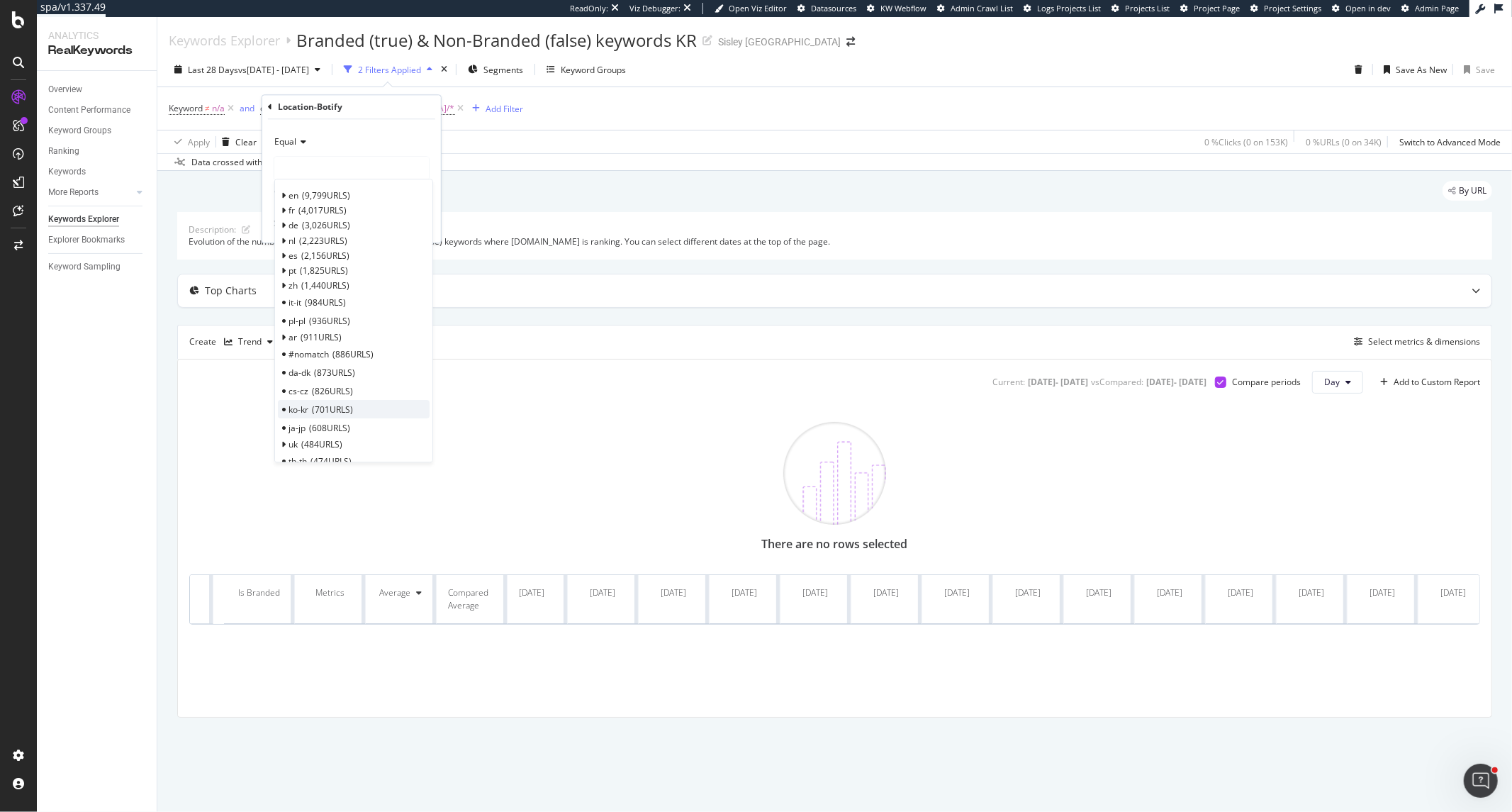
click at [357, 405] on div "ko-kr 701 URLS" at bounding box center [354, 410] width 151 height 18
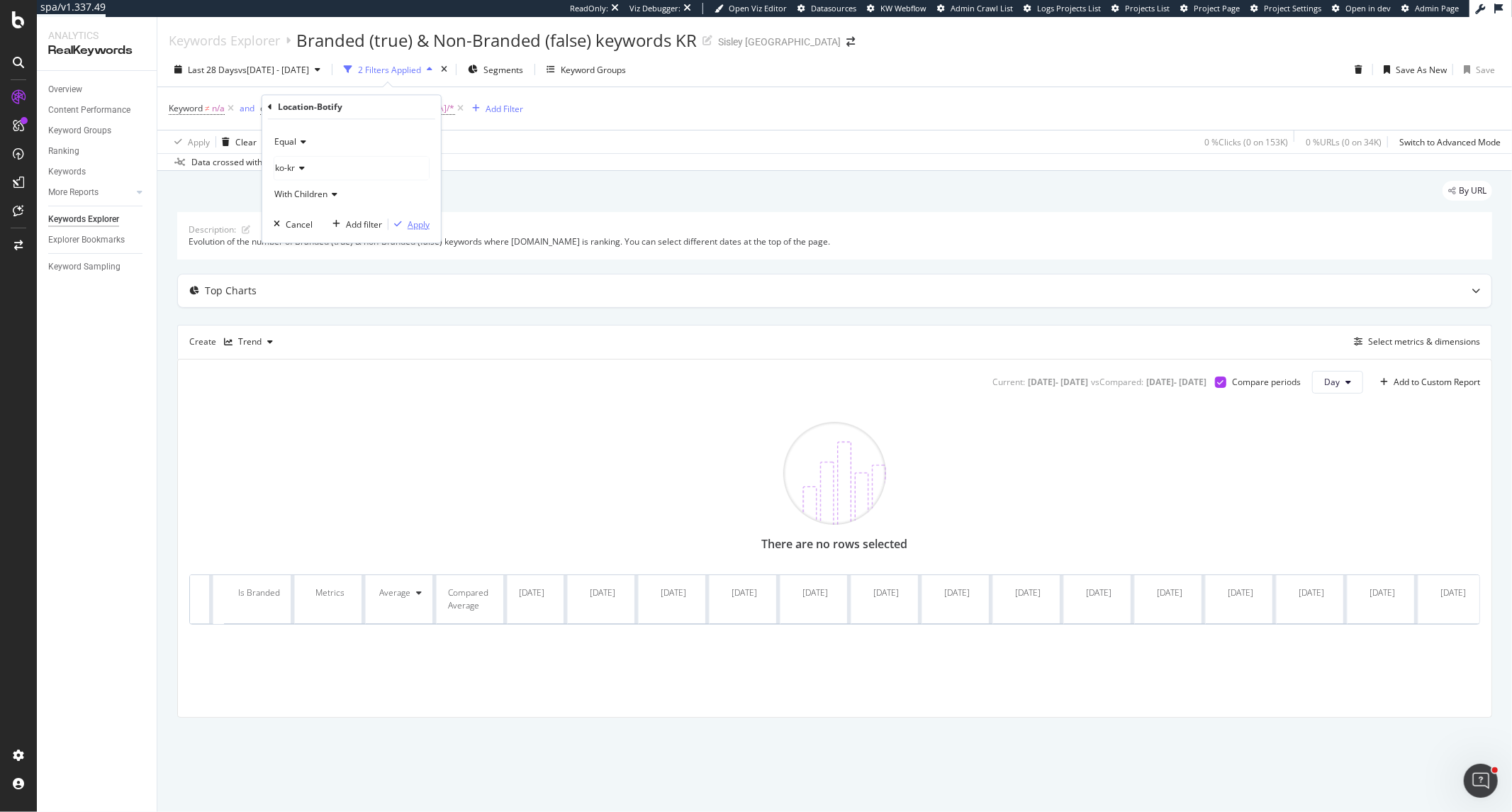
click at [411, 229] on div "Apply" at bounding box center [418, 225] width 22 height 12
click at [1481, 68] on div "Save" at bounding box center [1486, 70] width 19 height 12
click at [294, 108] on span "countries" at bounding box center [278, 108] width 37 height 12
click at [274, 111] on div "countries" at bounding box center [351, 108] width 167 height 24
click at [271, 110] on icon at bounding box center [270, 107] width 4 height 9
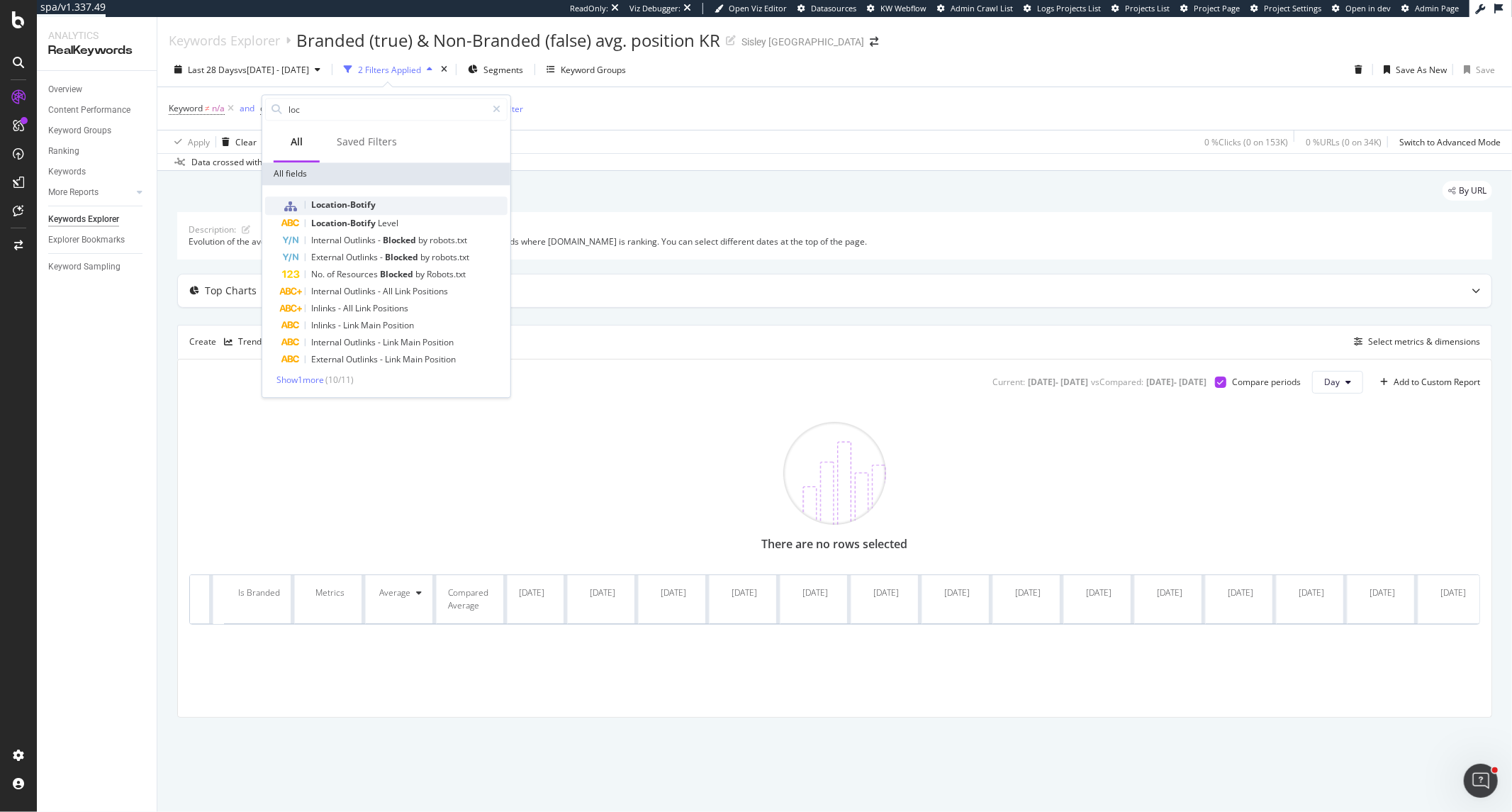
type input "loc"
click at [372, 207] on span "Location-Botify" at bounding box center [344, 205] width 65 height 12
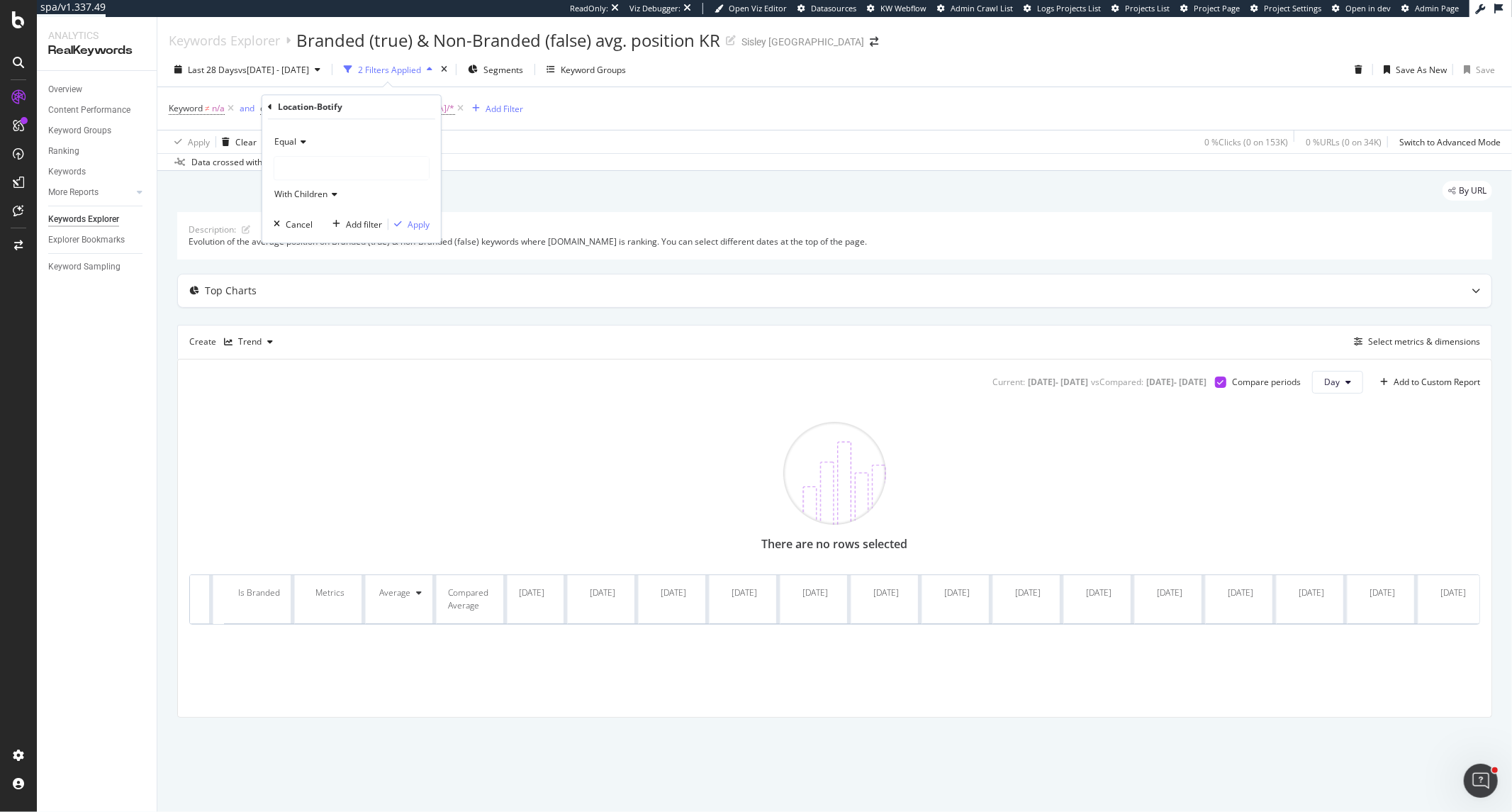
click at [346, 169] on div at bounding box center [352, 168] width 155 height 23
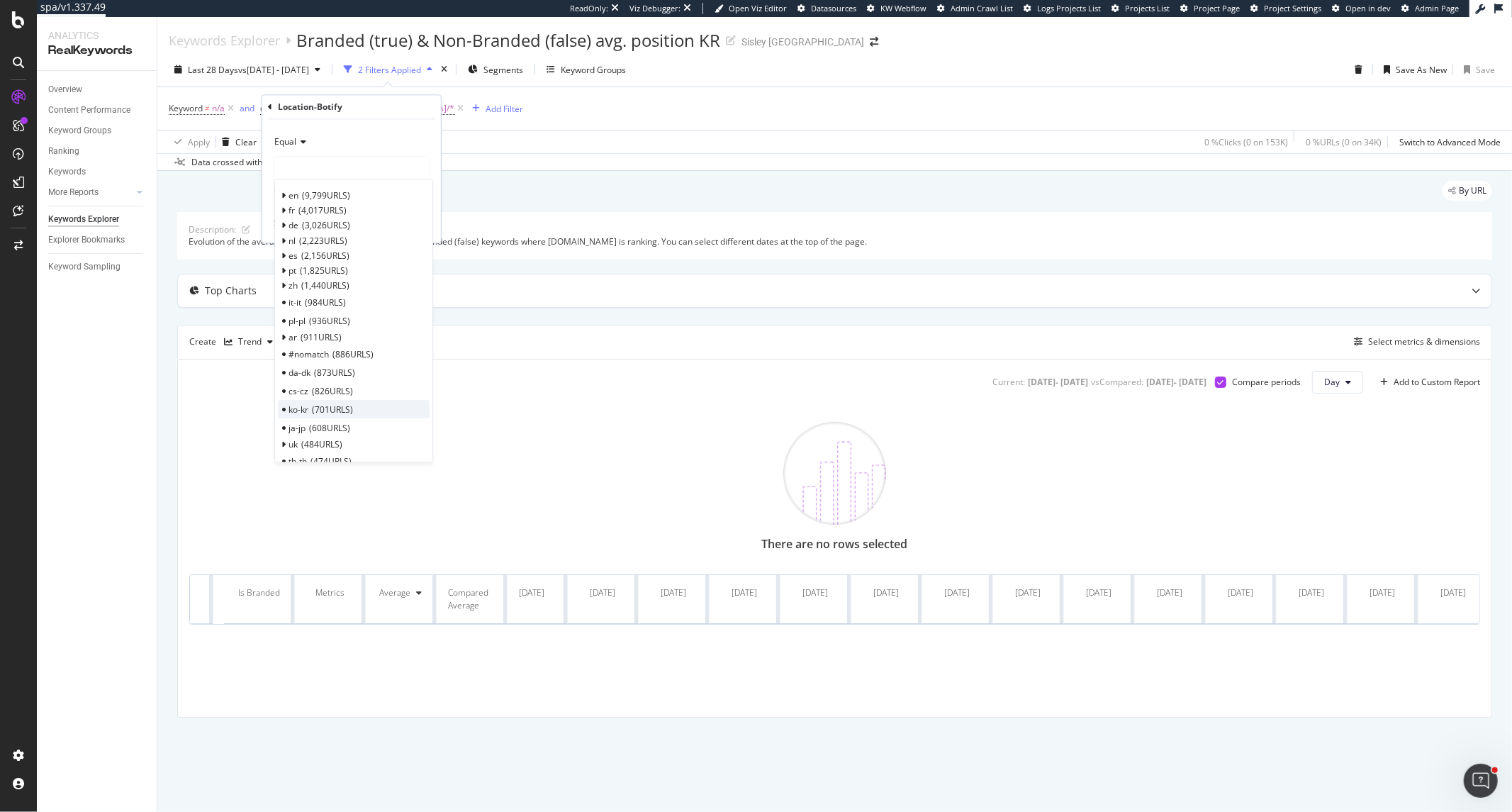
click at [376, 405] on div "ko-kr 701 URLS" at bounding box center [354, 410] width 151 height 18
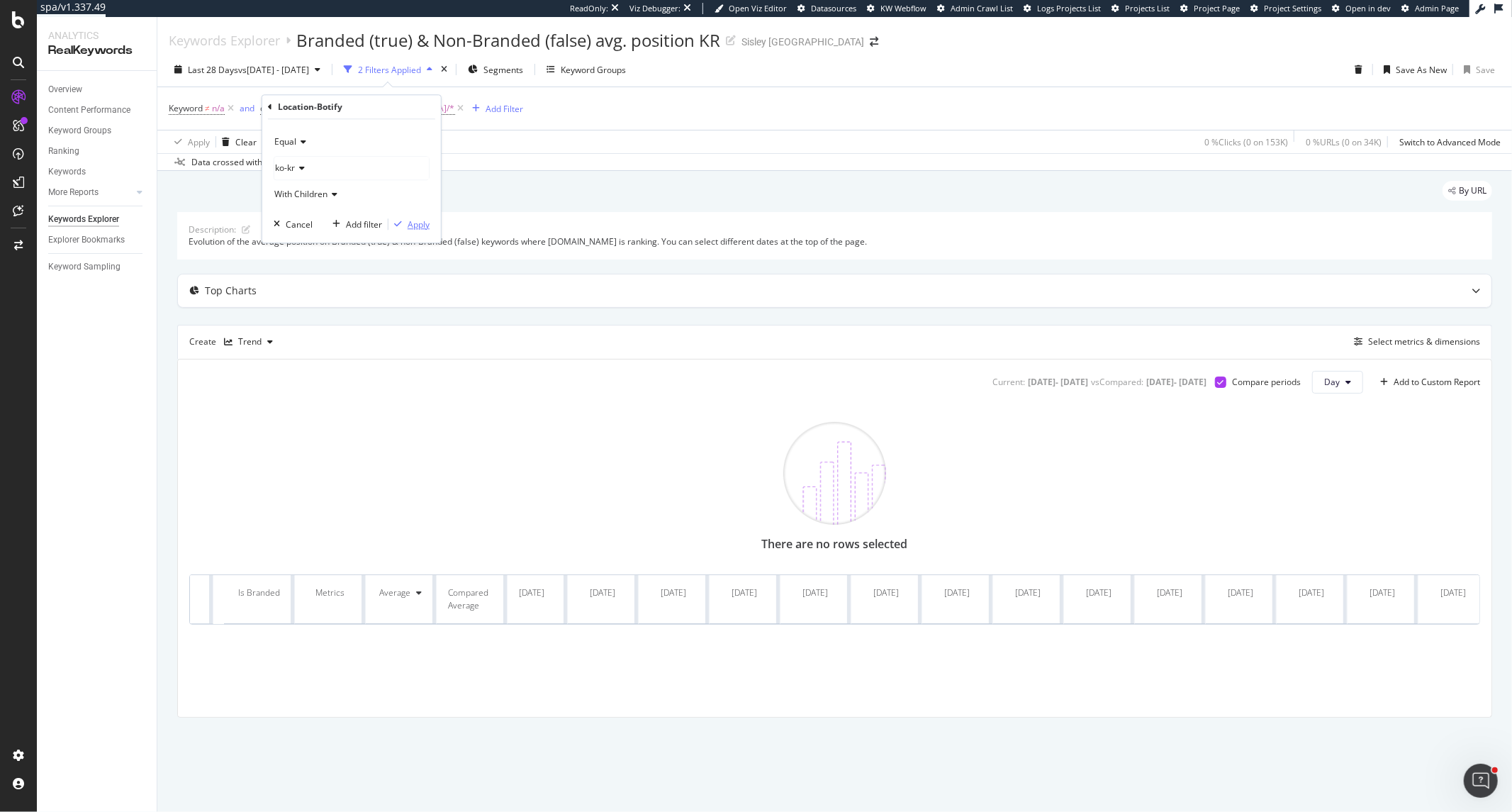
click at [414, 226] on div "Apply" at bounding box center [418, 225] width 22 height 12
click at [1361, 73] on div "Save" at bounding box center [1486, 70] width 19 height 12
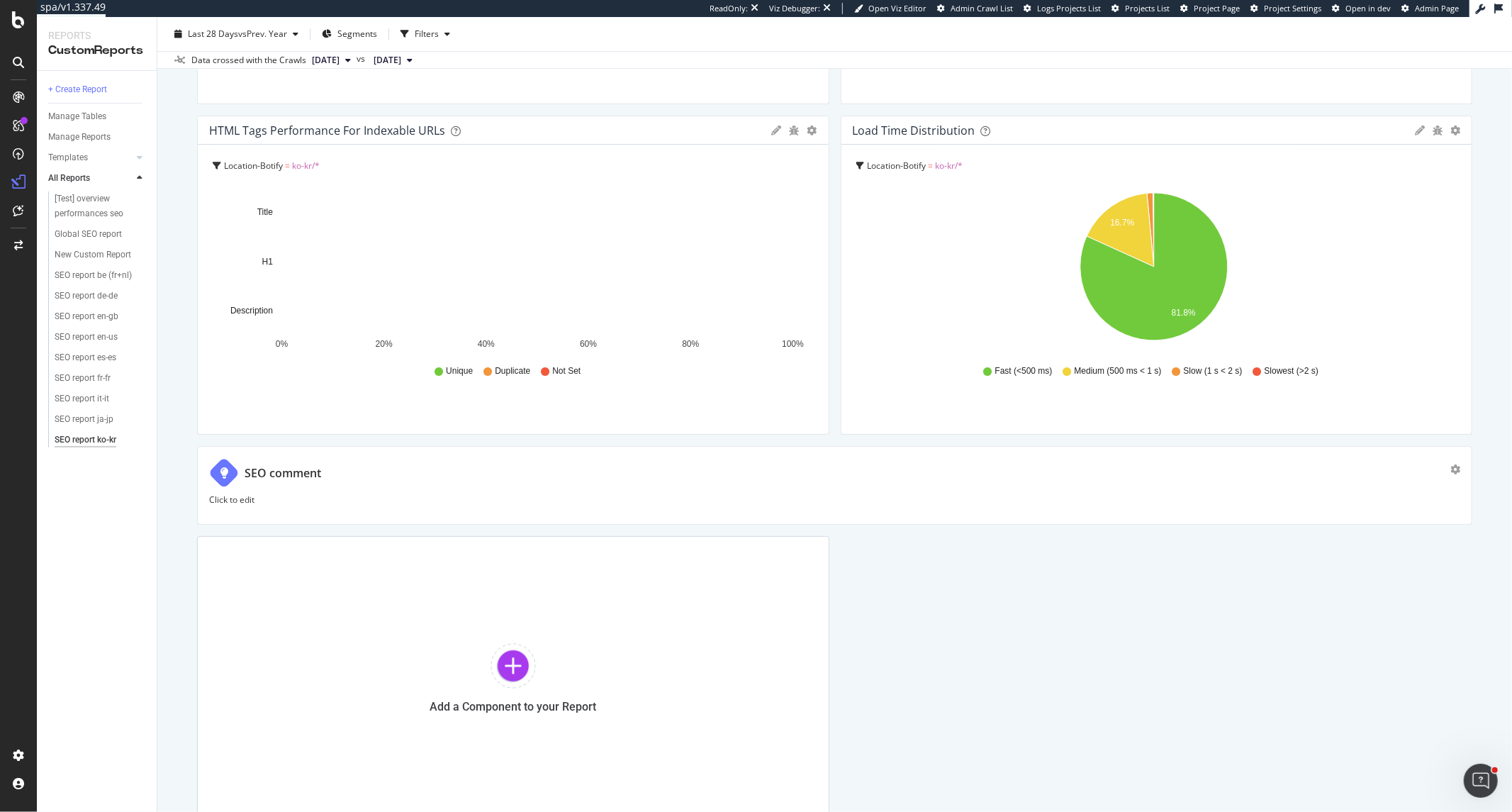
scroll to position [3497, 0]
